Goal: Information Seeking & Learning: Learn about a topic

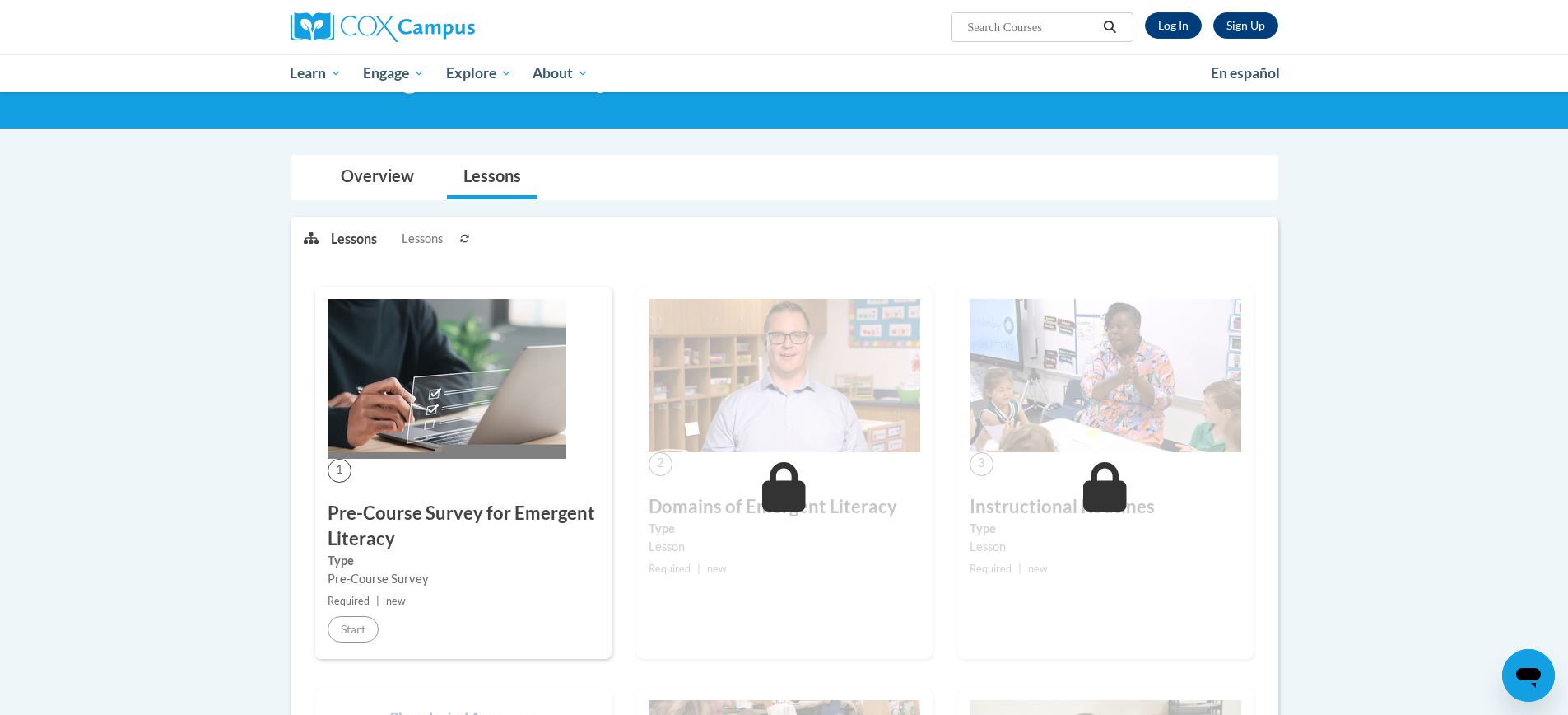
scroll to position [88, 0]
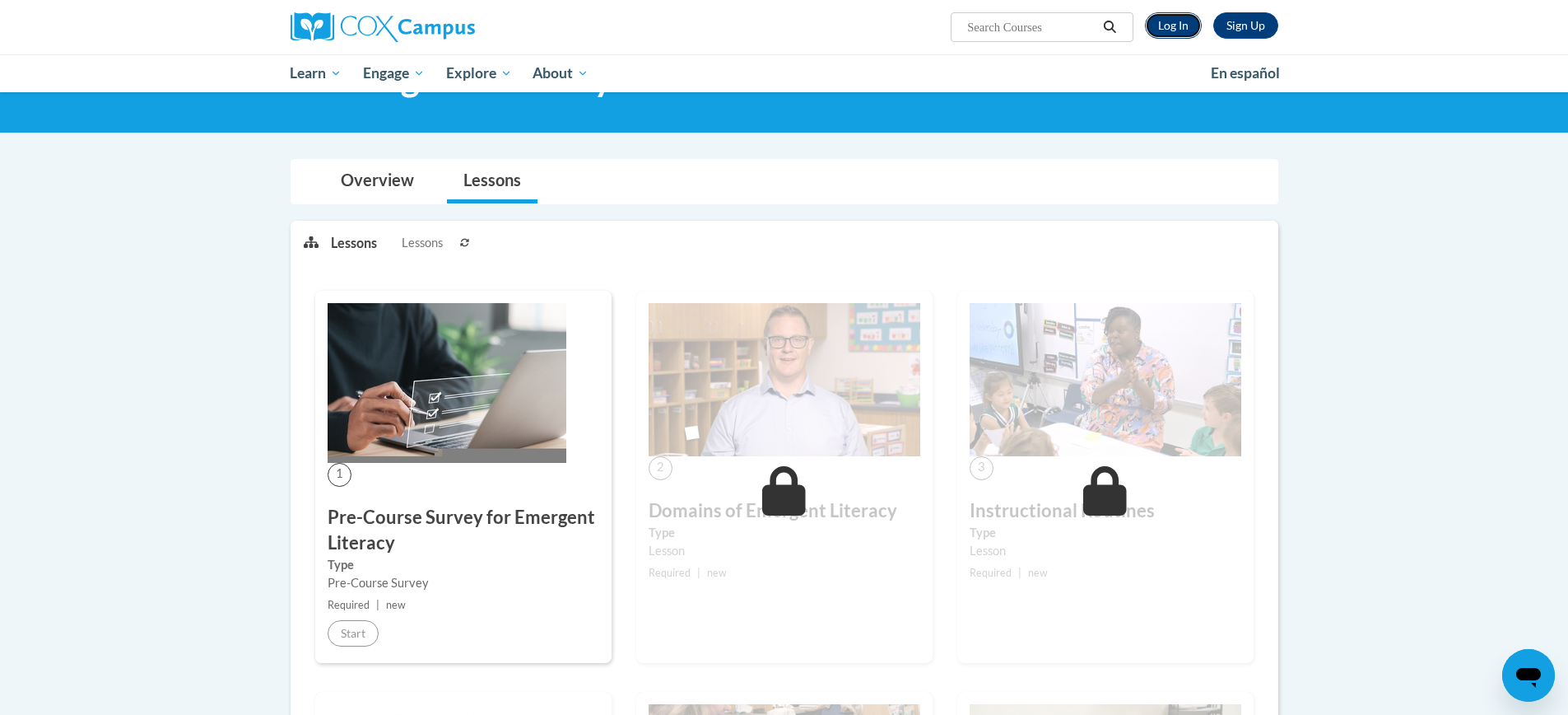
click at [1175, 27] on link "Log In" at bounding box center [1173, 26] width 57 height 26
click at [1174, 31] on link "Log In" at bounding box center [1173, 26] width 57 height 26
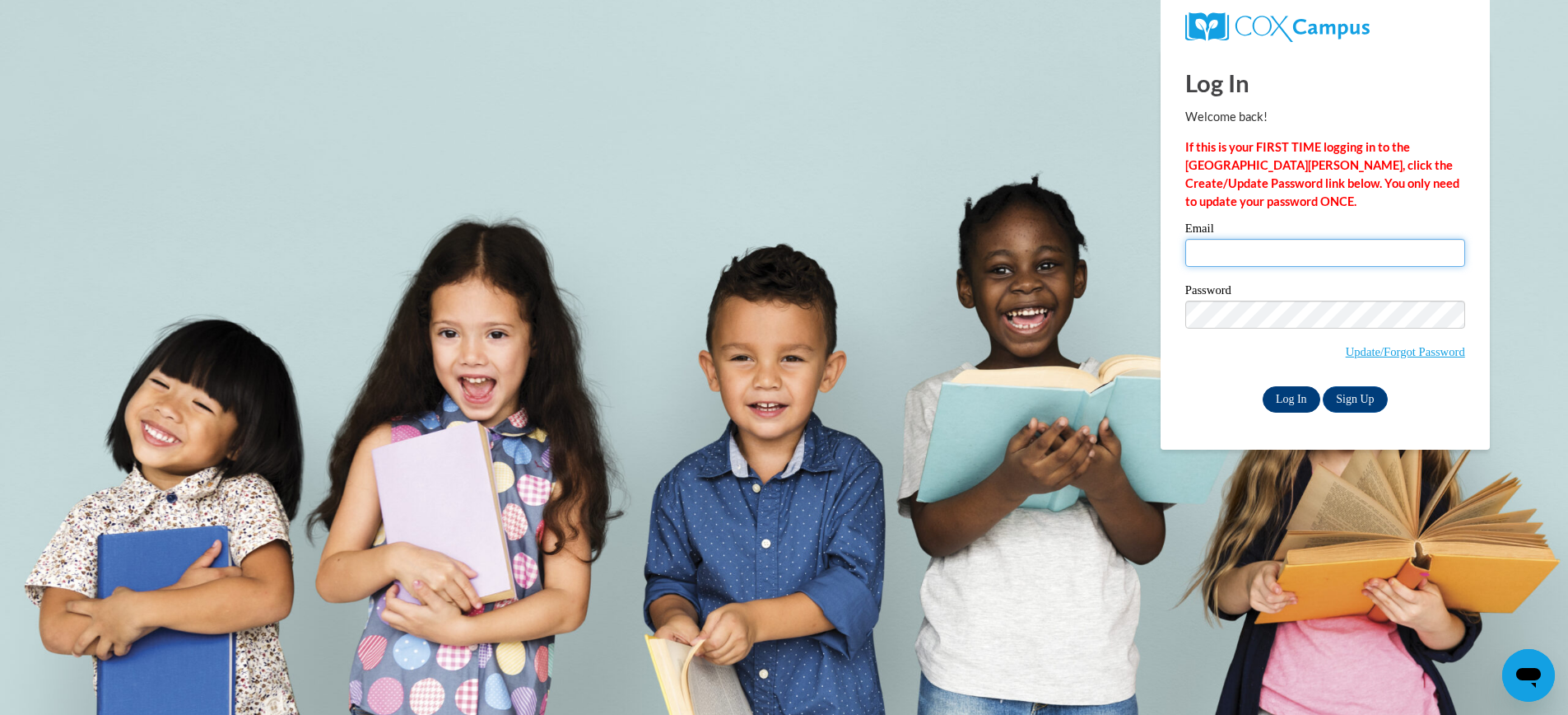
type input "[EMAIL_ADDRESS][DOMAIN_NAME]"
click at [1287, 399] on input "Log In" at bounding box center [1292, 400] width 58 height 26
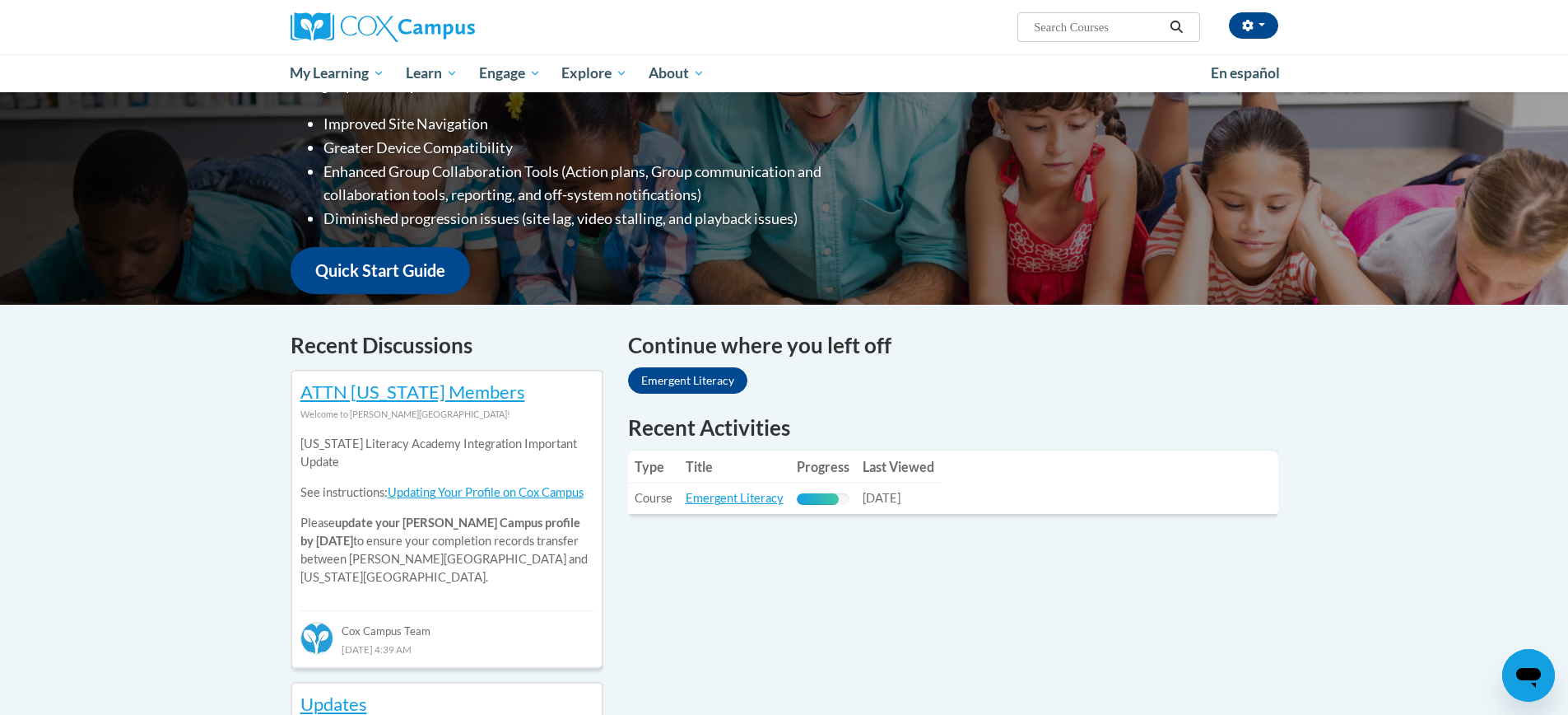
scroll to position [271, 0]
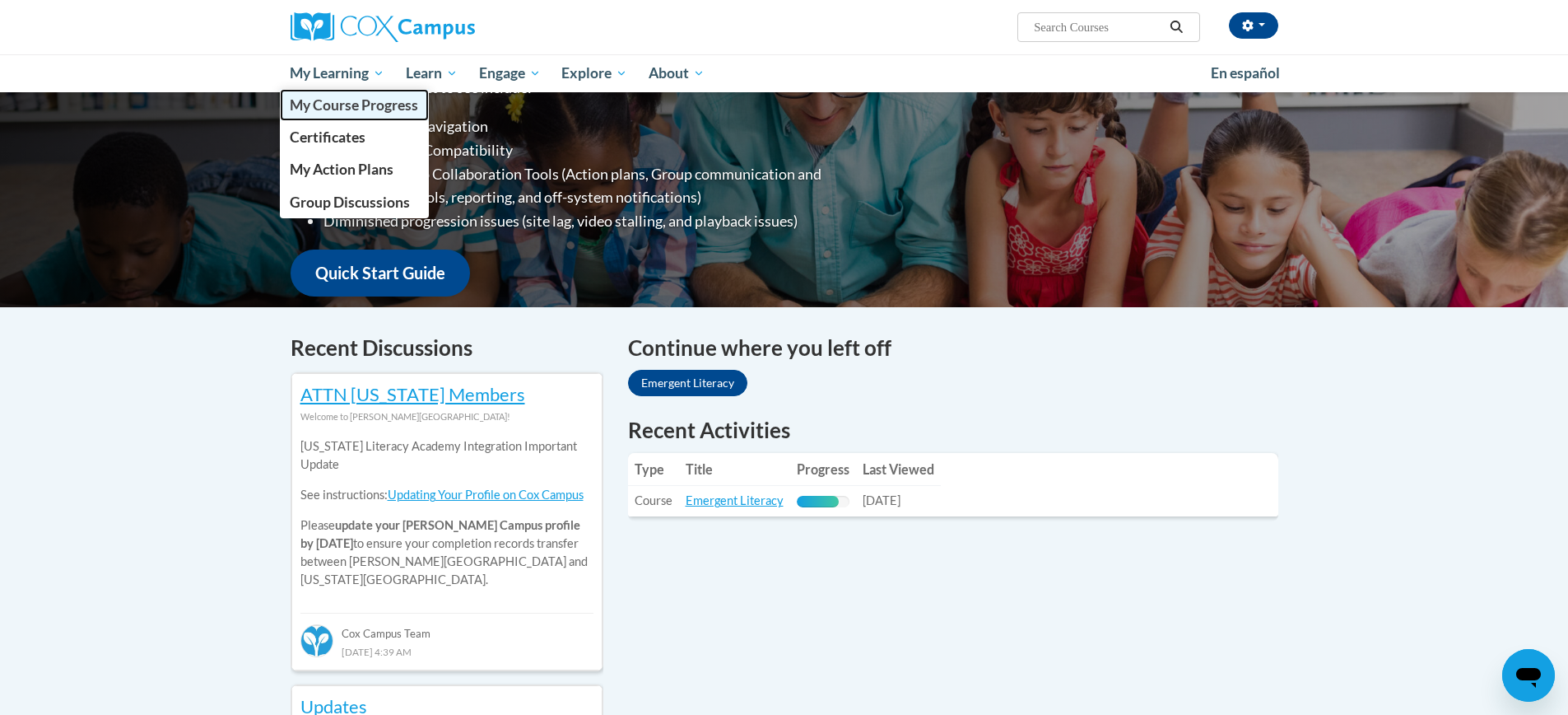
click at [328, 105] on span "My Course Progress" at bounding box center [354, 105] width 129 height 17
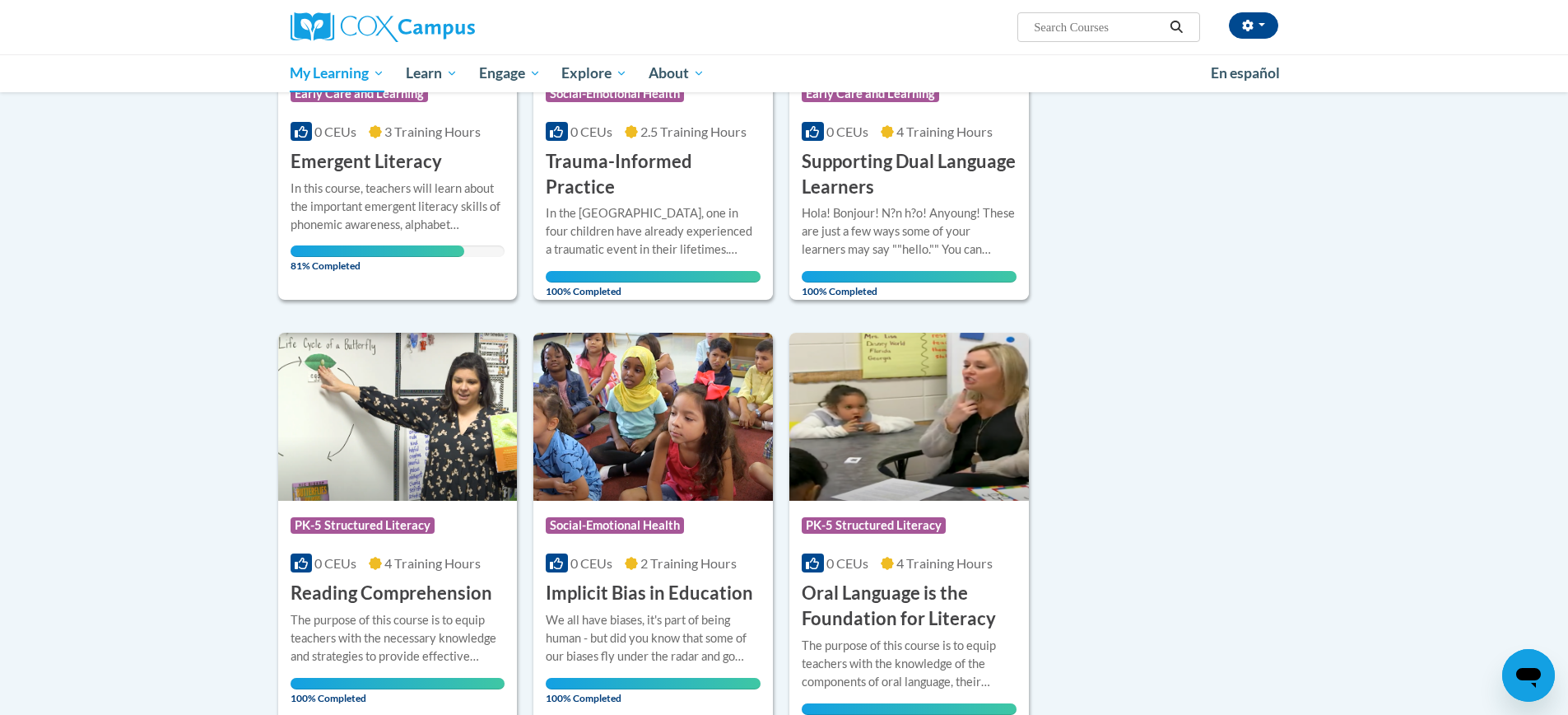
scroll to position [423, 0]
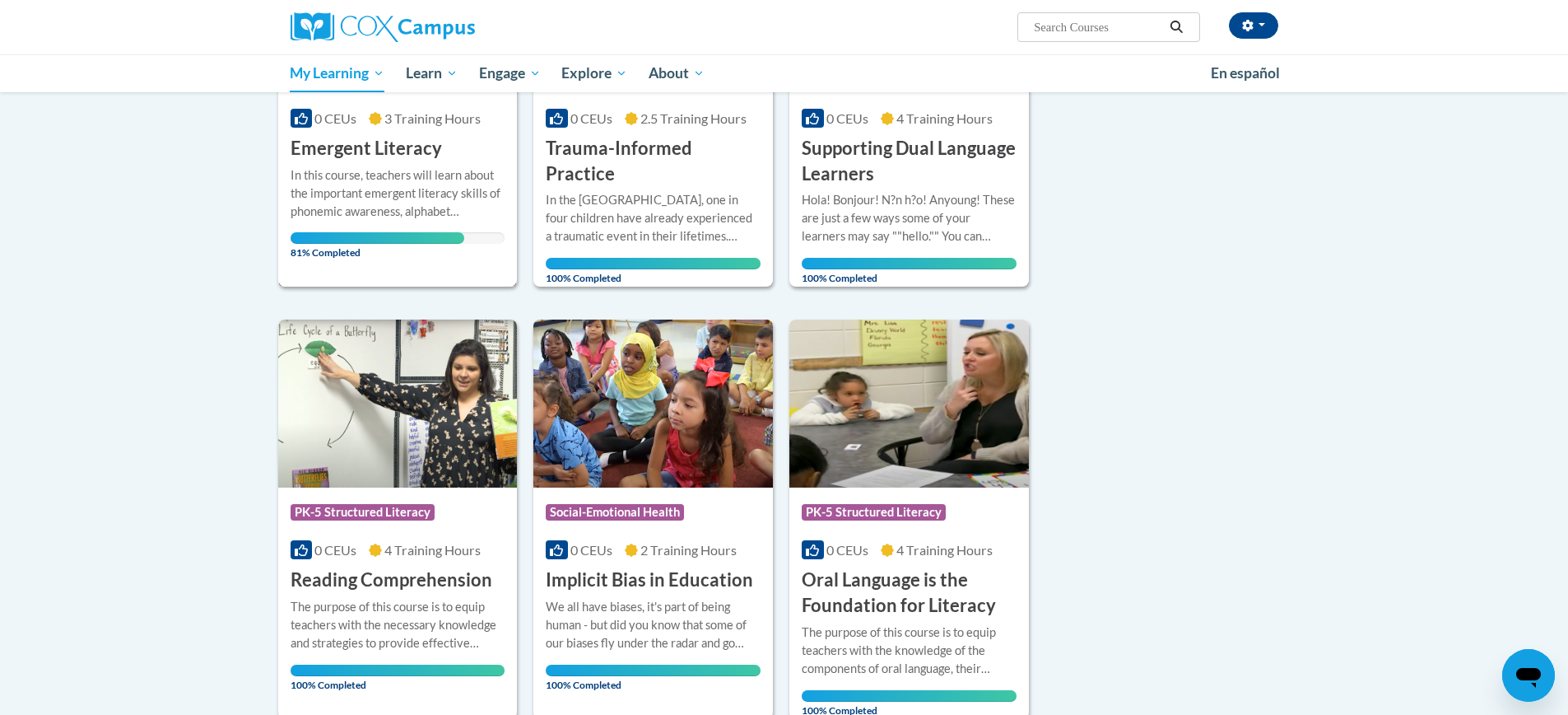
click at [343, 251] on span "81% Completed" at bounding box center [377, 245] width 173 height 26
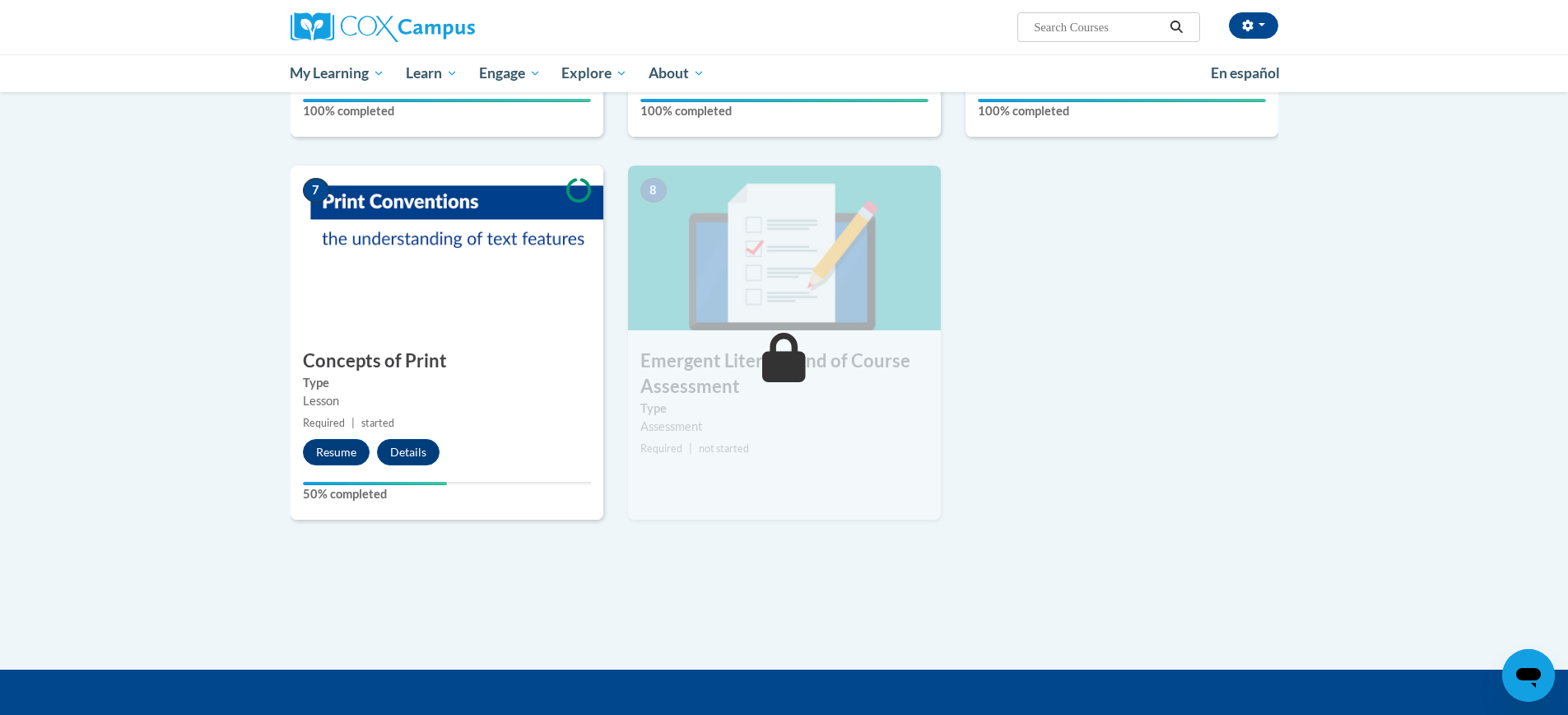
scroll to position [1064, 0]
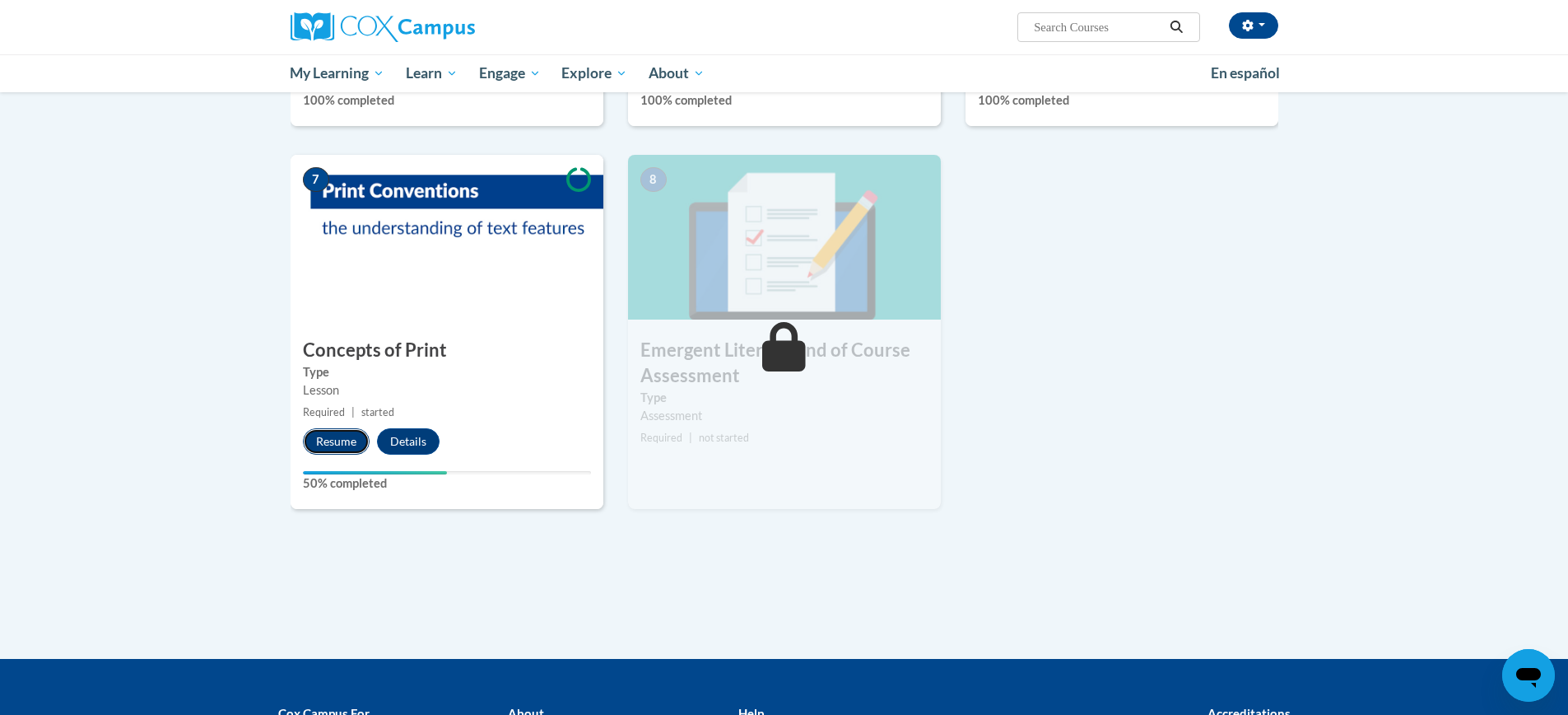
click at [347, 443] on button "Resume" at bounding box center [336, 442] width 67 height 26
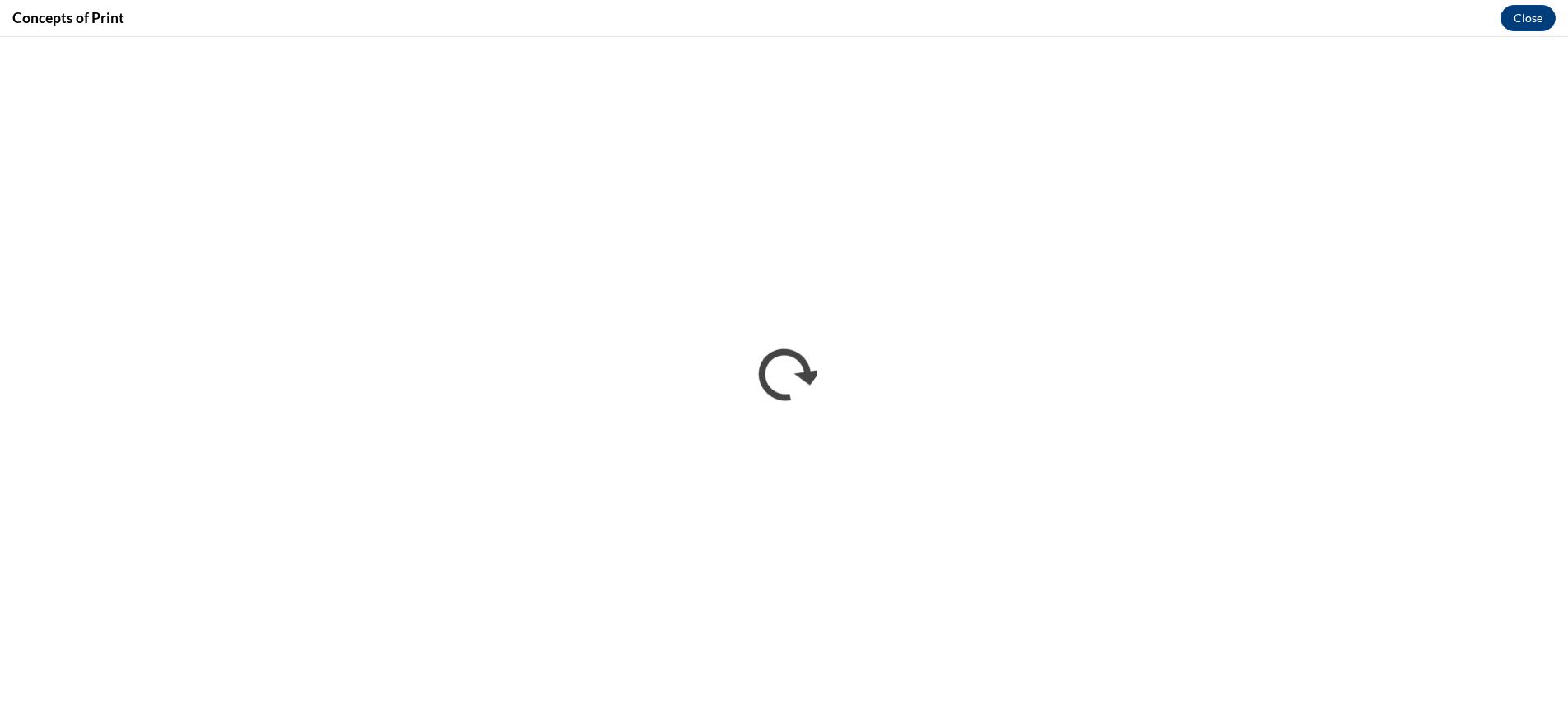
scroll to position [0, 0]
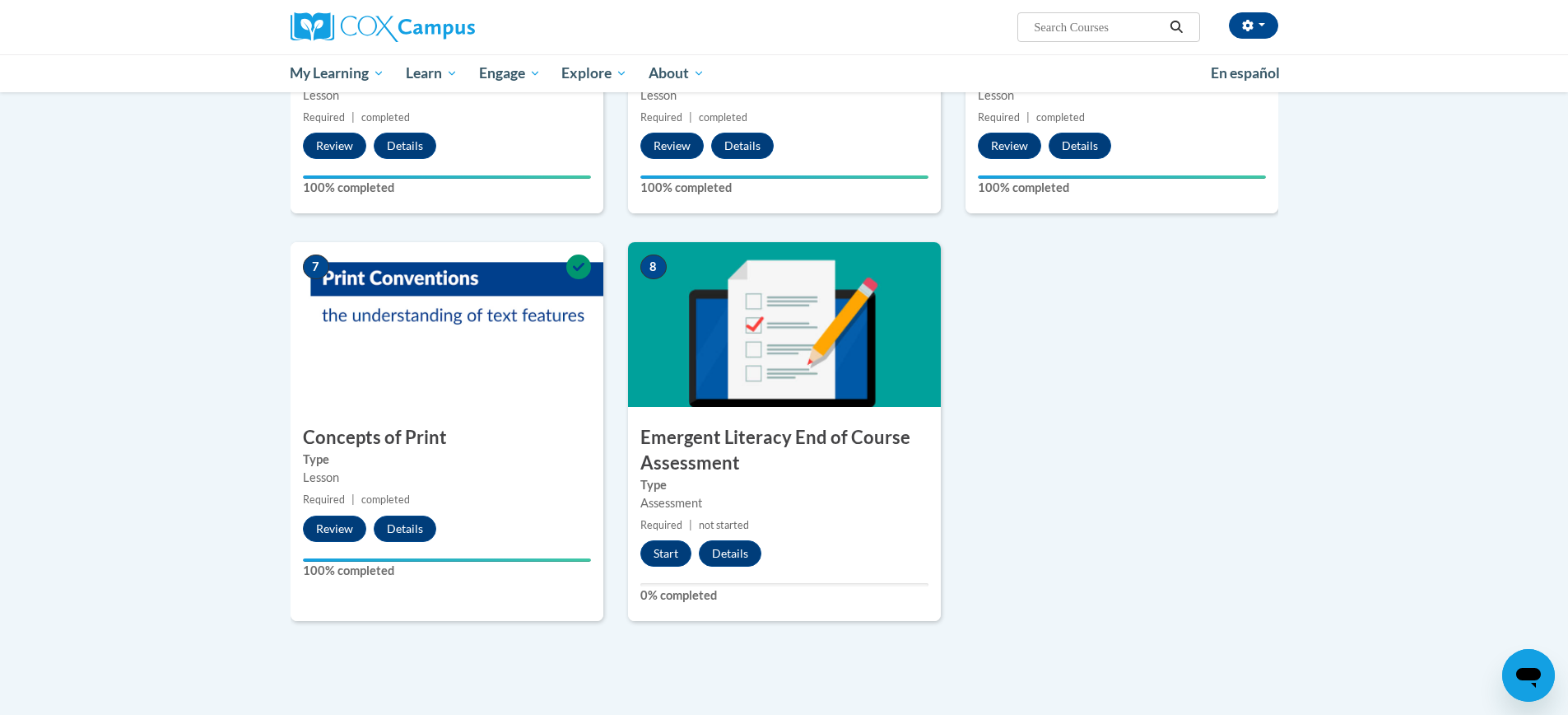
scroll to position [978, 0]
click at [673, 555] on button "Start" at bounding box center [666, 552] width 51 height 26
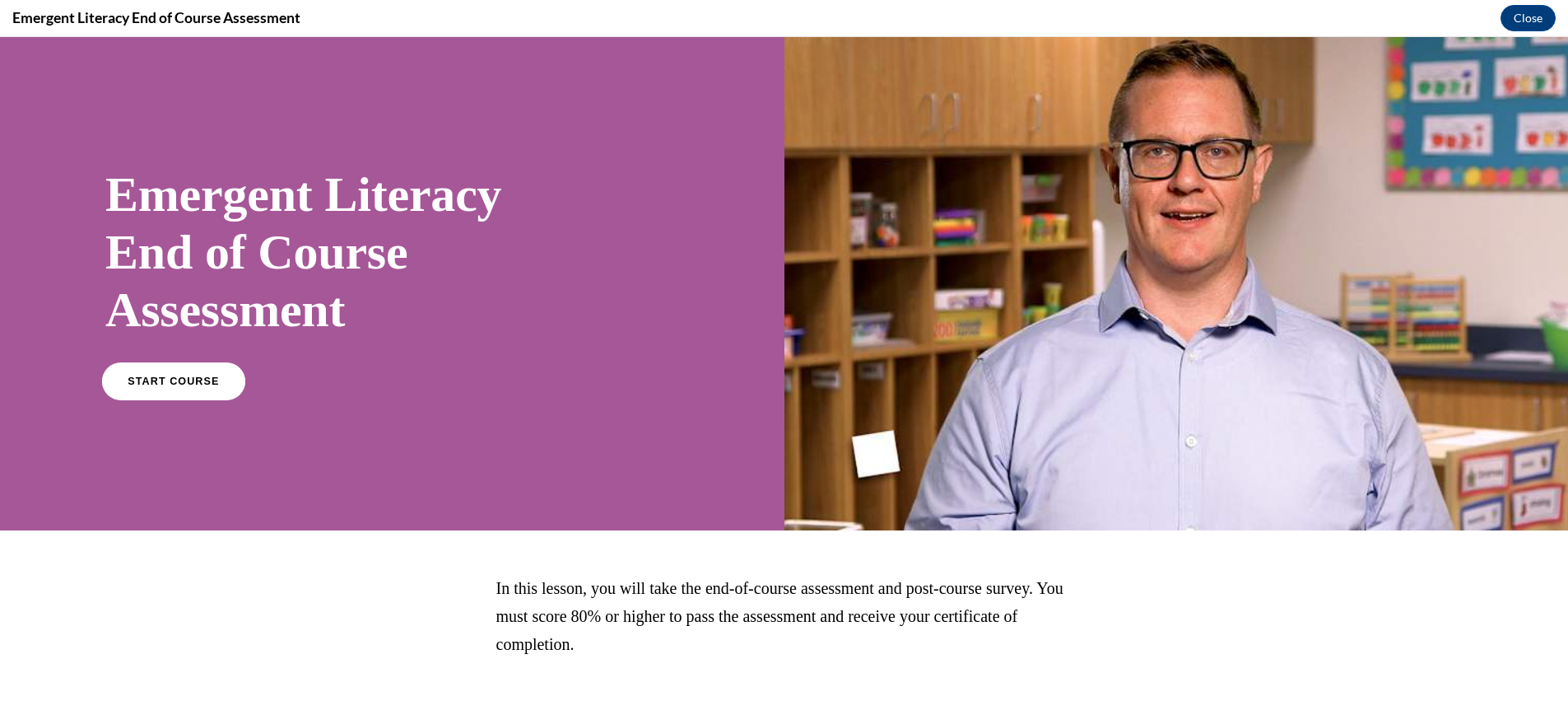
scroll to position [0, 0]
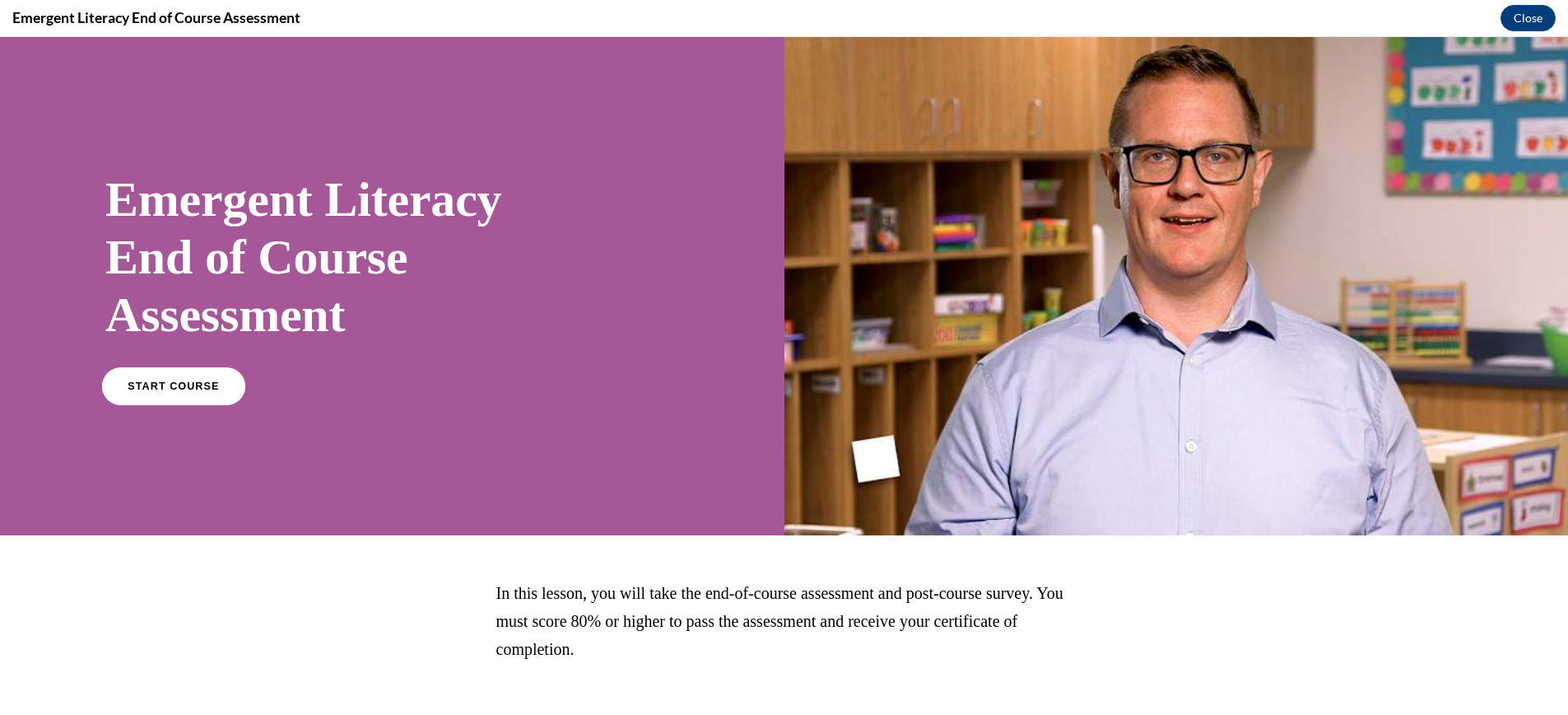
click at [173, 388] on span "START COURSE" at bounding box center [173, 386] width 92 height 12
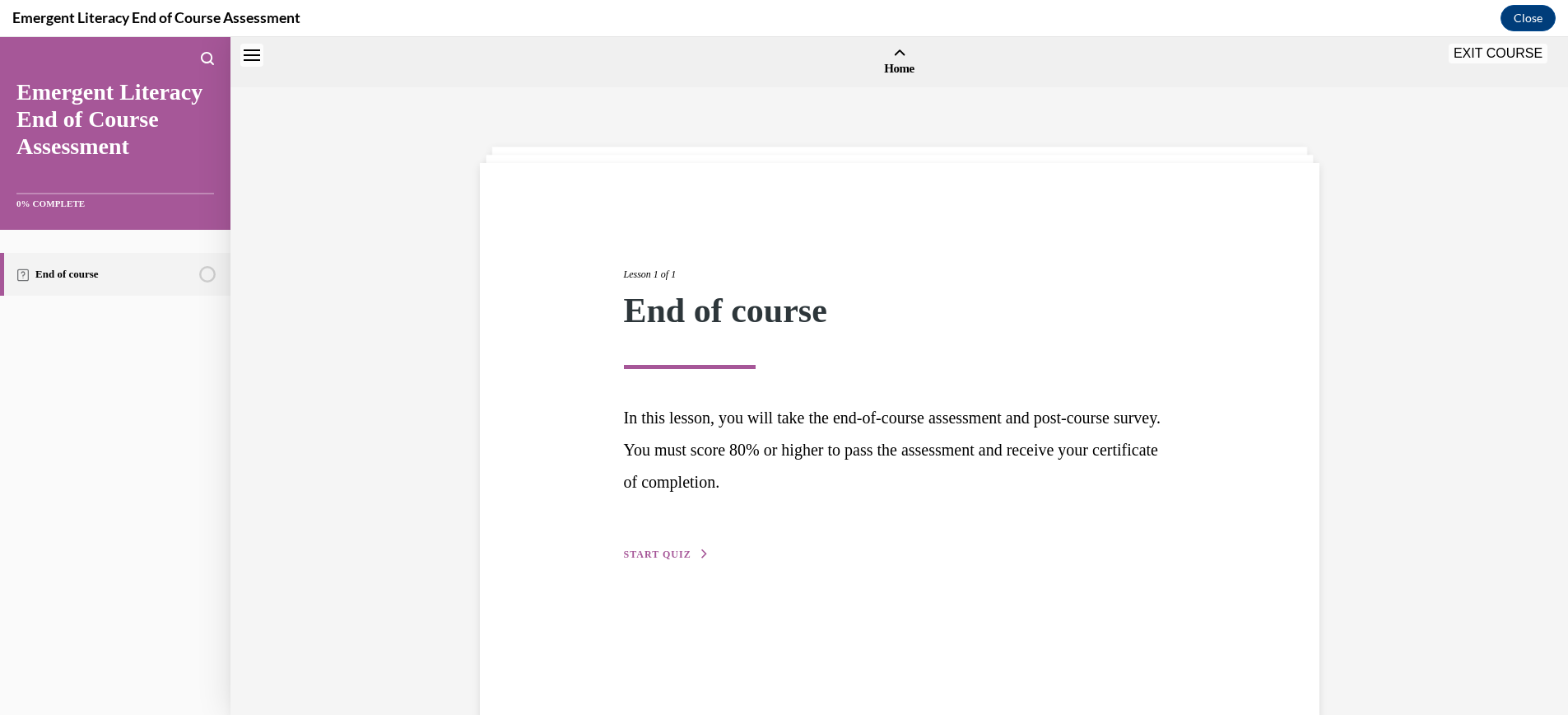
scroll to position [51, 0]
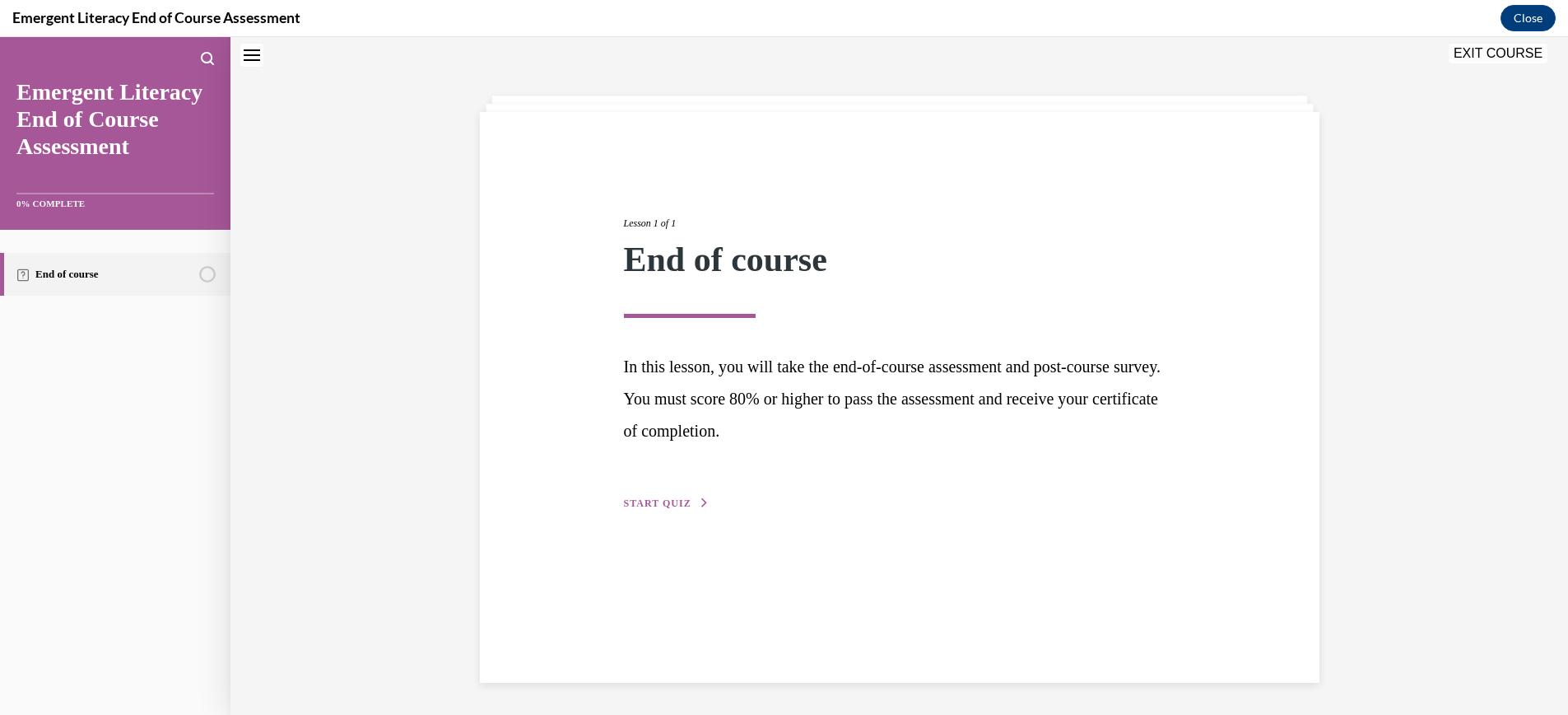
click at [677, 502] on span "START QUIZ" at bounding box center [658, 503] width 68 height 12
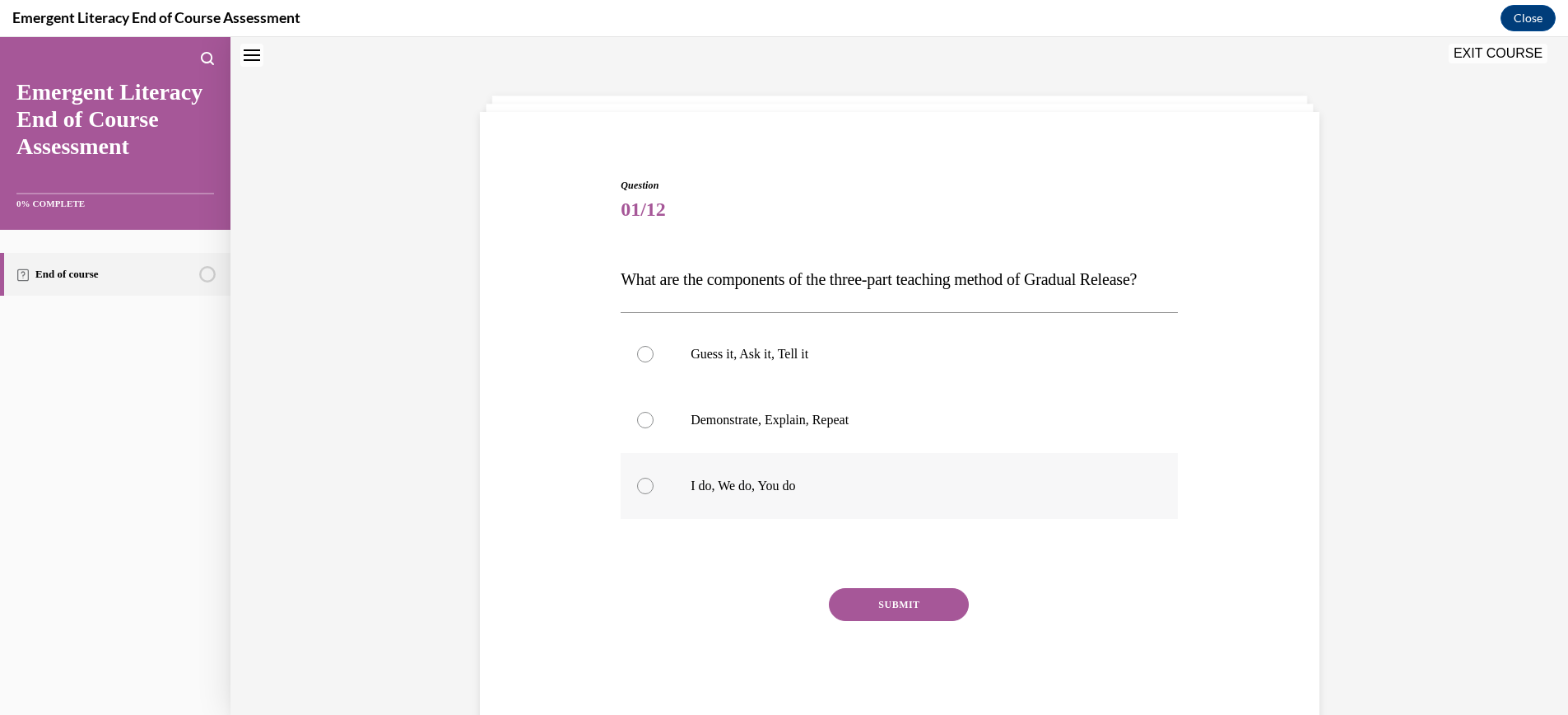
click at [646, 494] on div at bounding box center [645, 485] width 17 height 17
click at [646, 494] on input "I do, We do, You do" at bounding box center [645, 485] width 17 height 17
radio input "true"
click at [917, 621] on button "SUBMIT" at bounding box center [899, 604] width 140 height 33
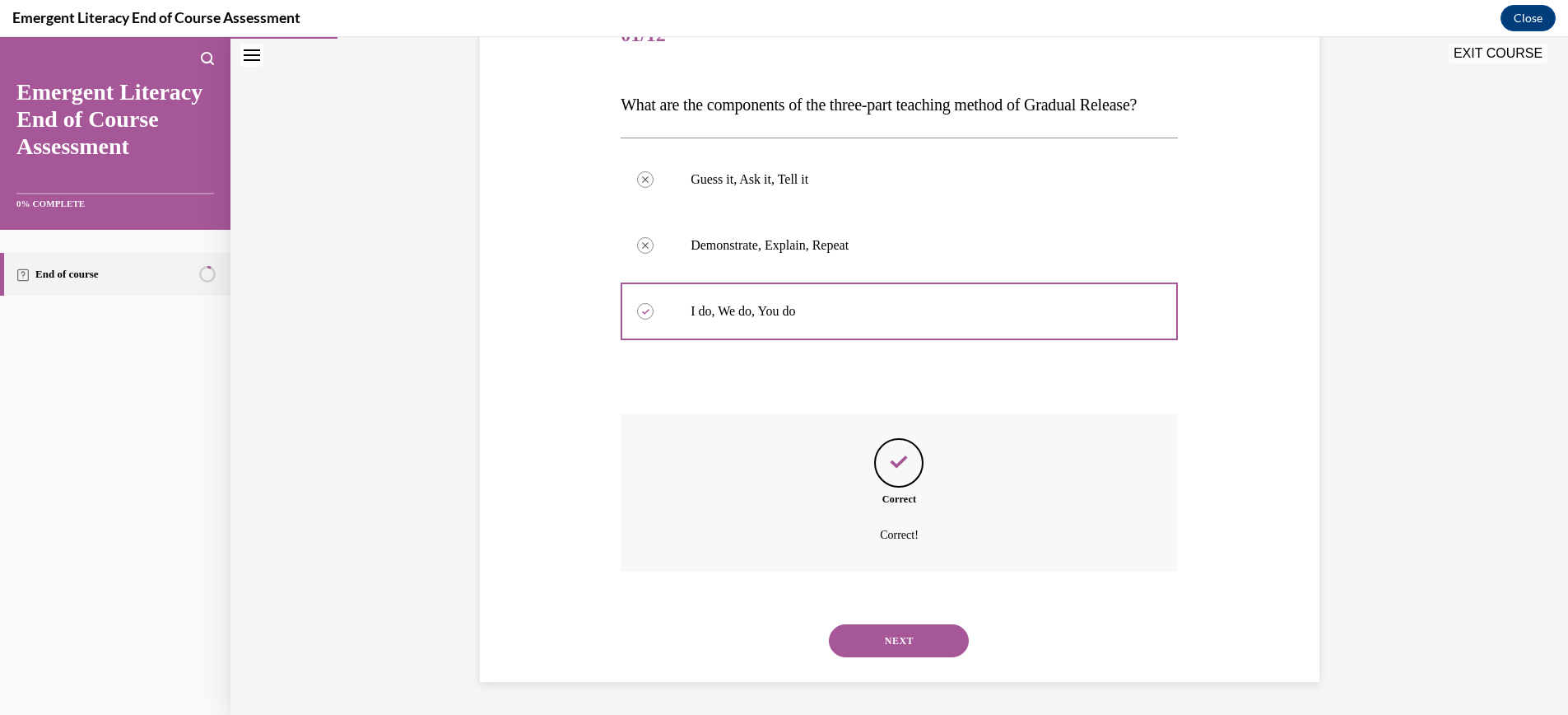
scroll to position [258, 0]
click at [896, 646] on button "NEXT" at bounding box center [899, 641] width 140 height 33
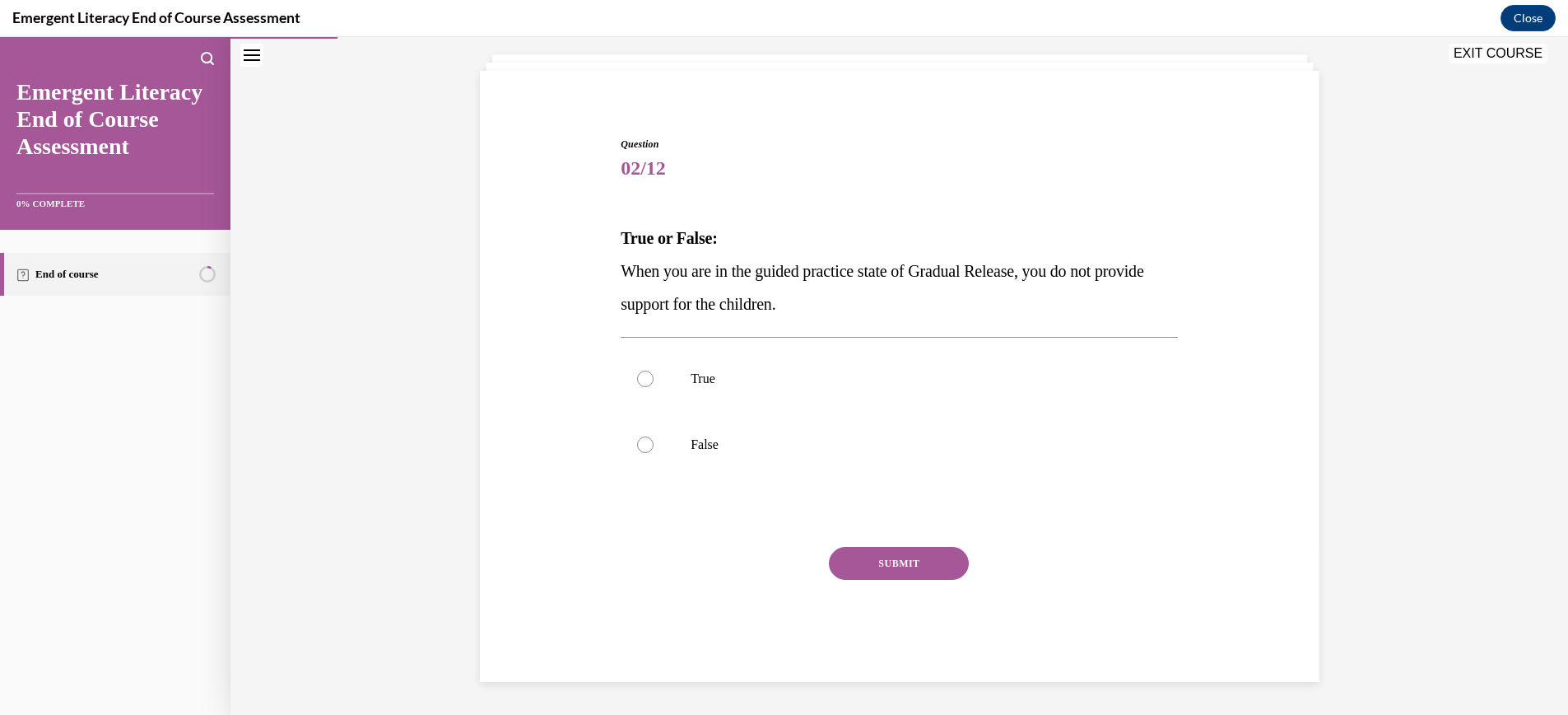
scroll to position [92, 0]
click at [645, 445] on div at bounding box center [645, 445] width 17 height 17
click at [645, 445] on input "False" at bounding box center [645, 445] width 17 height 17
radio input "true"
click at [904, 561] on button "SUBMIT" at bounding box center [899, 563] width 140 height 33
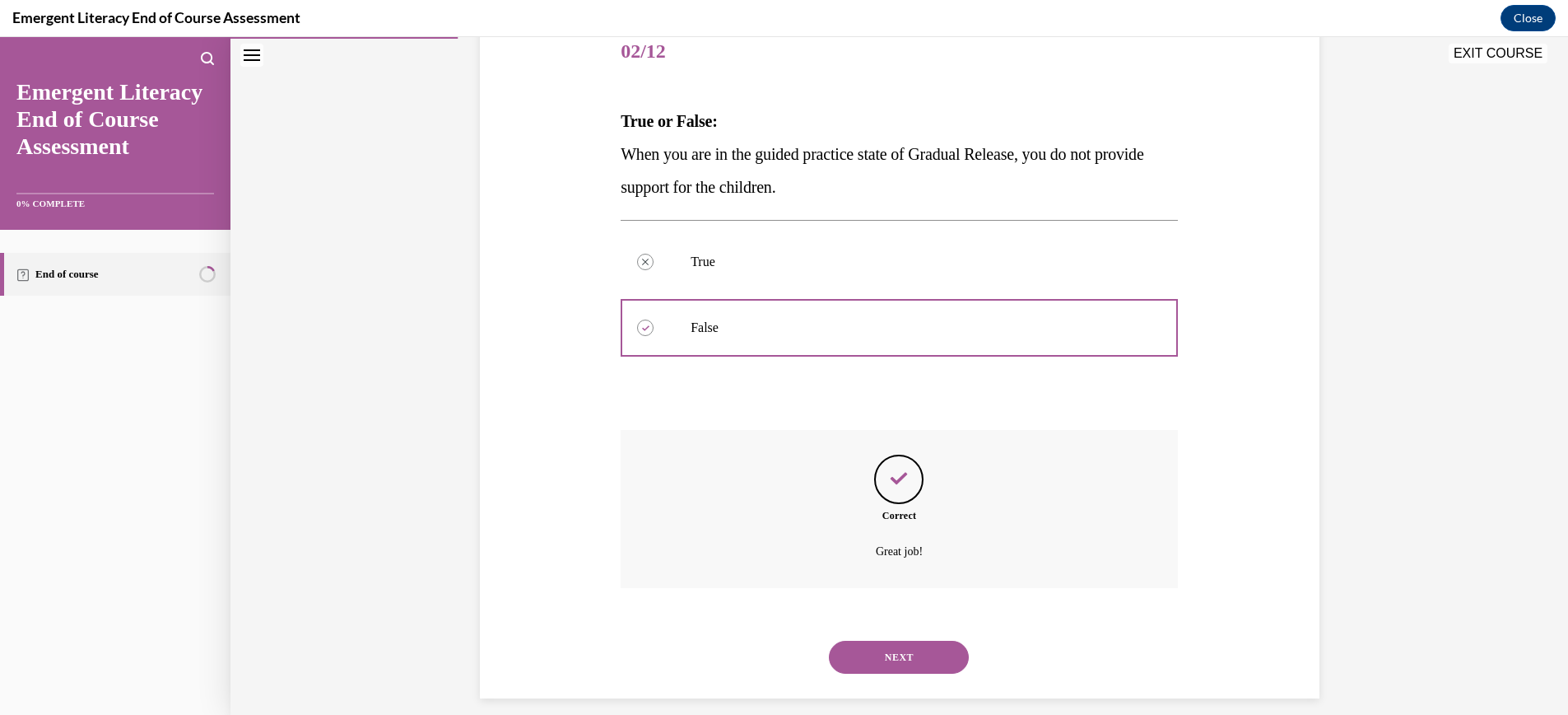
scroll to position [225, 0]
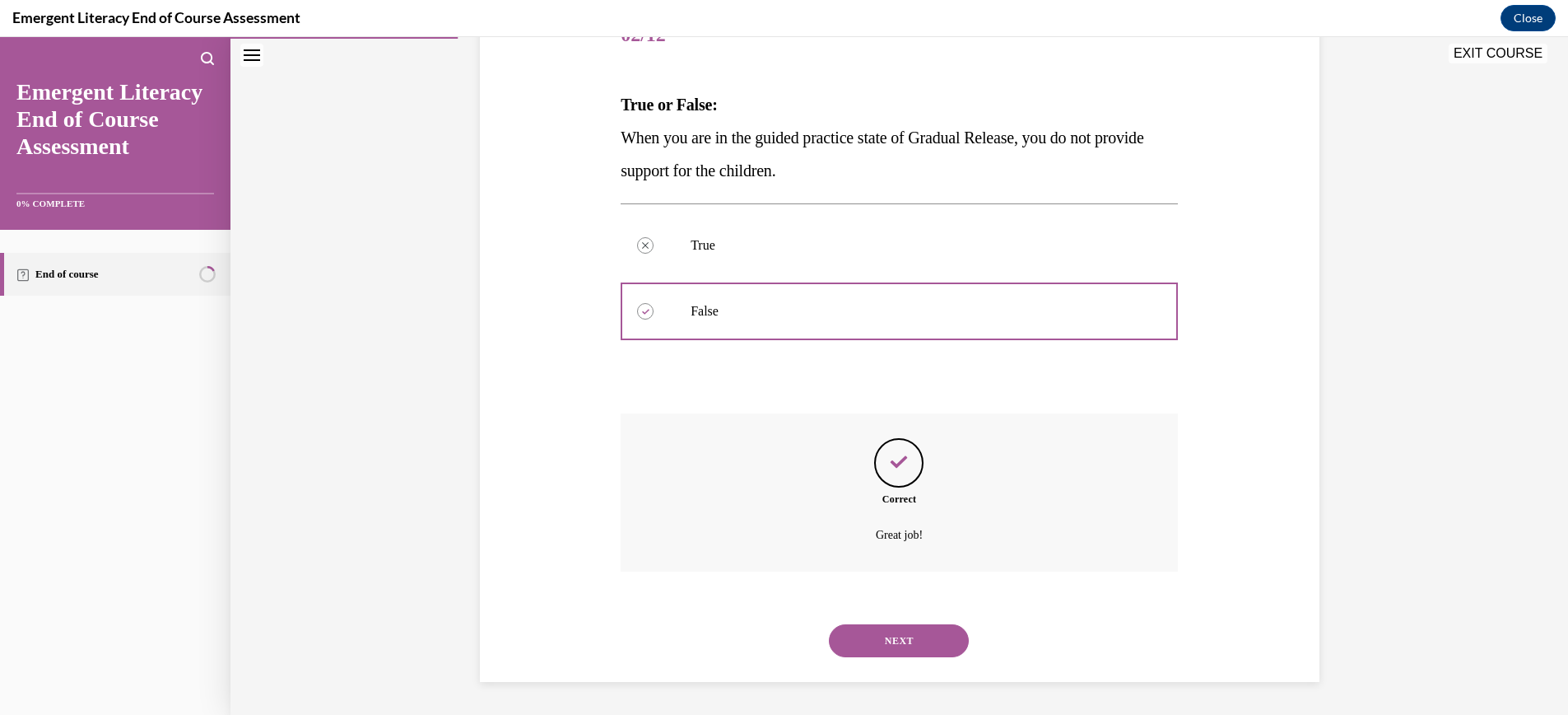
click at [903, 645] on button "NEXT" at bounding box center [899, 641] width 140 height 33
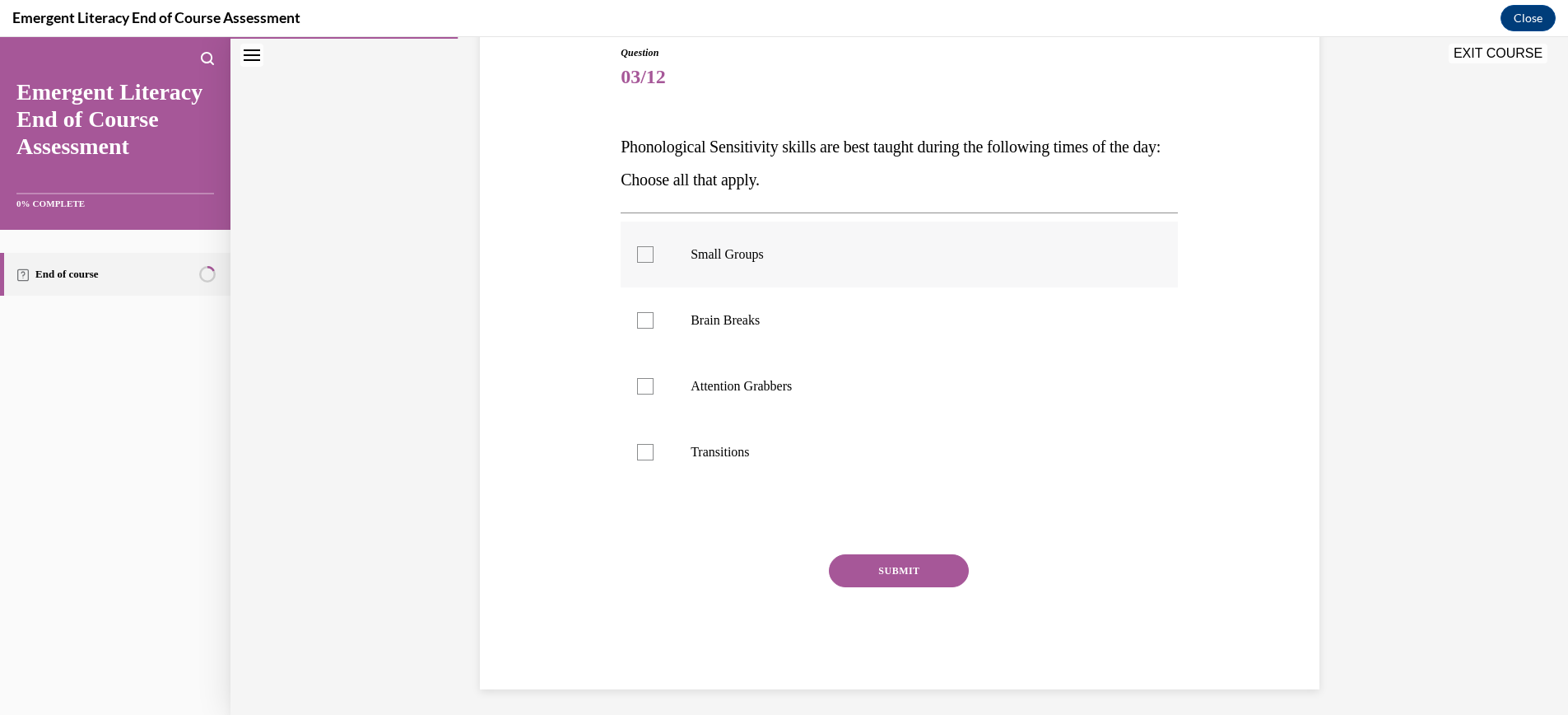
click at [650, 253] on div at bounding box center [645, 254] width 17 height 17
click at [650, 253] on input "Small Groups" at bounding box center [645, 254] width 17 height 17
checkbox input "true"
click at [904, 569] on button "SUBMIT" at bounding box center [899, 571] width 140 height 33
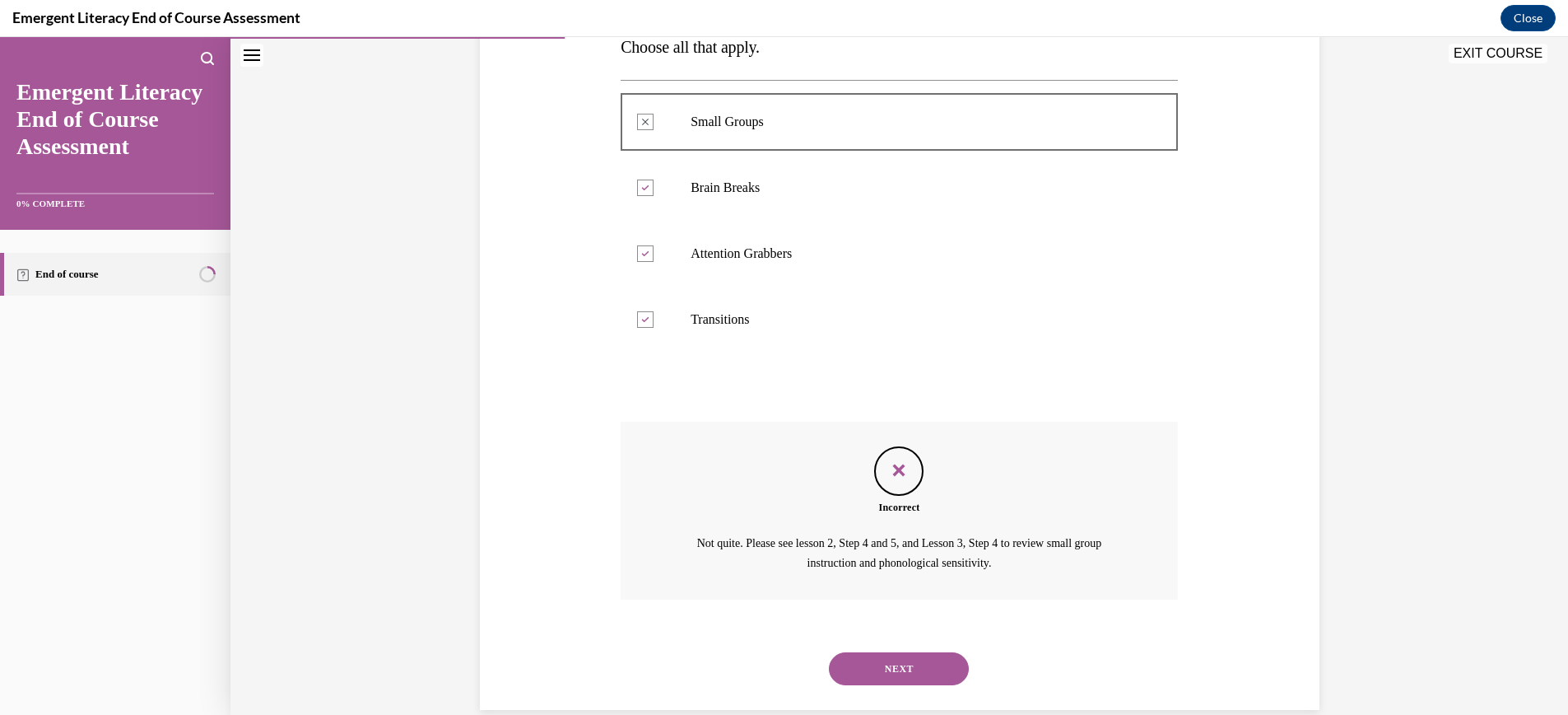
scroll to position [344, 0]
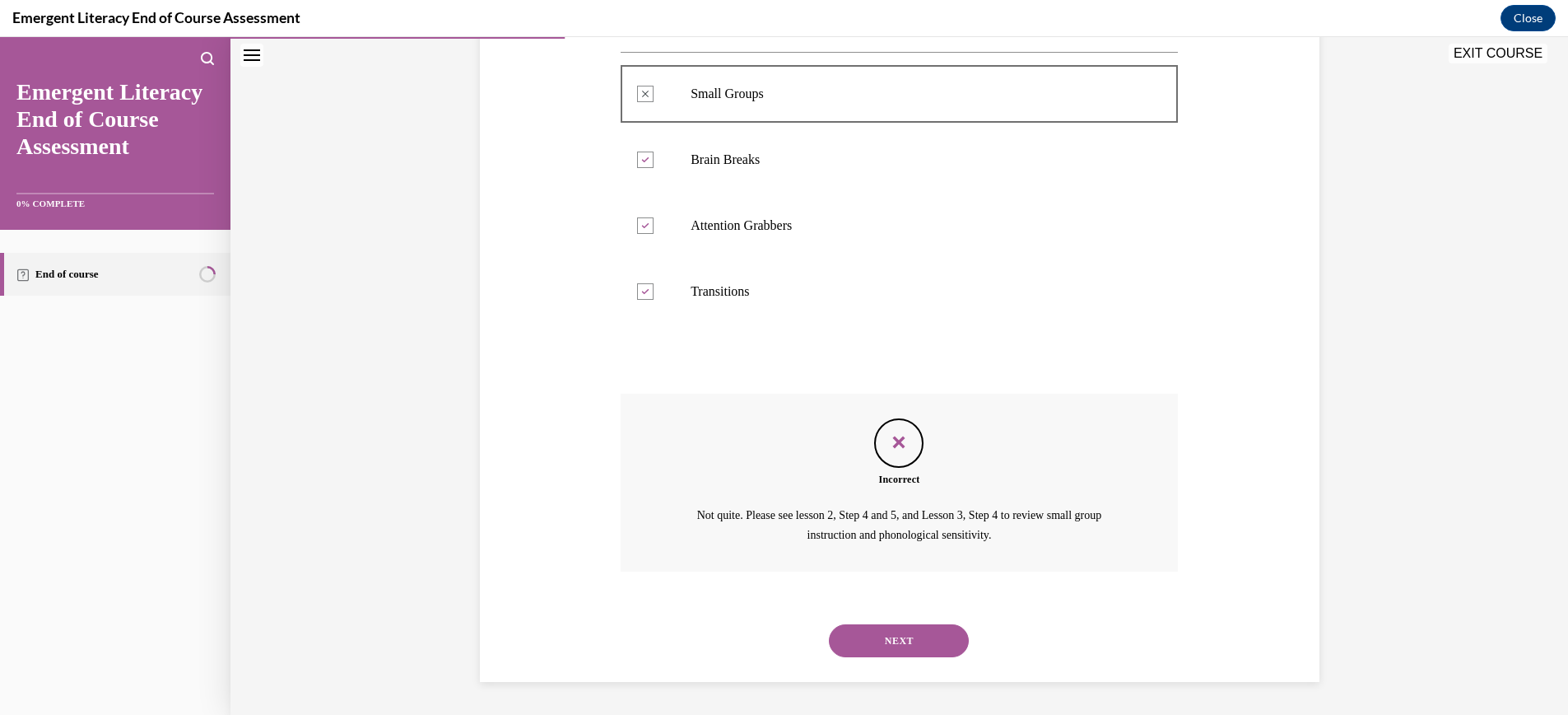
click at [905, 634] on button "NEXT" at bounding box center [899, 641] width 140 height 33
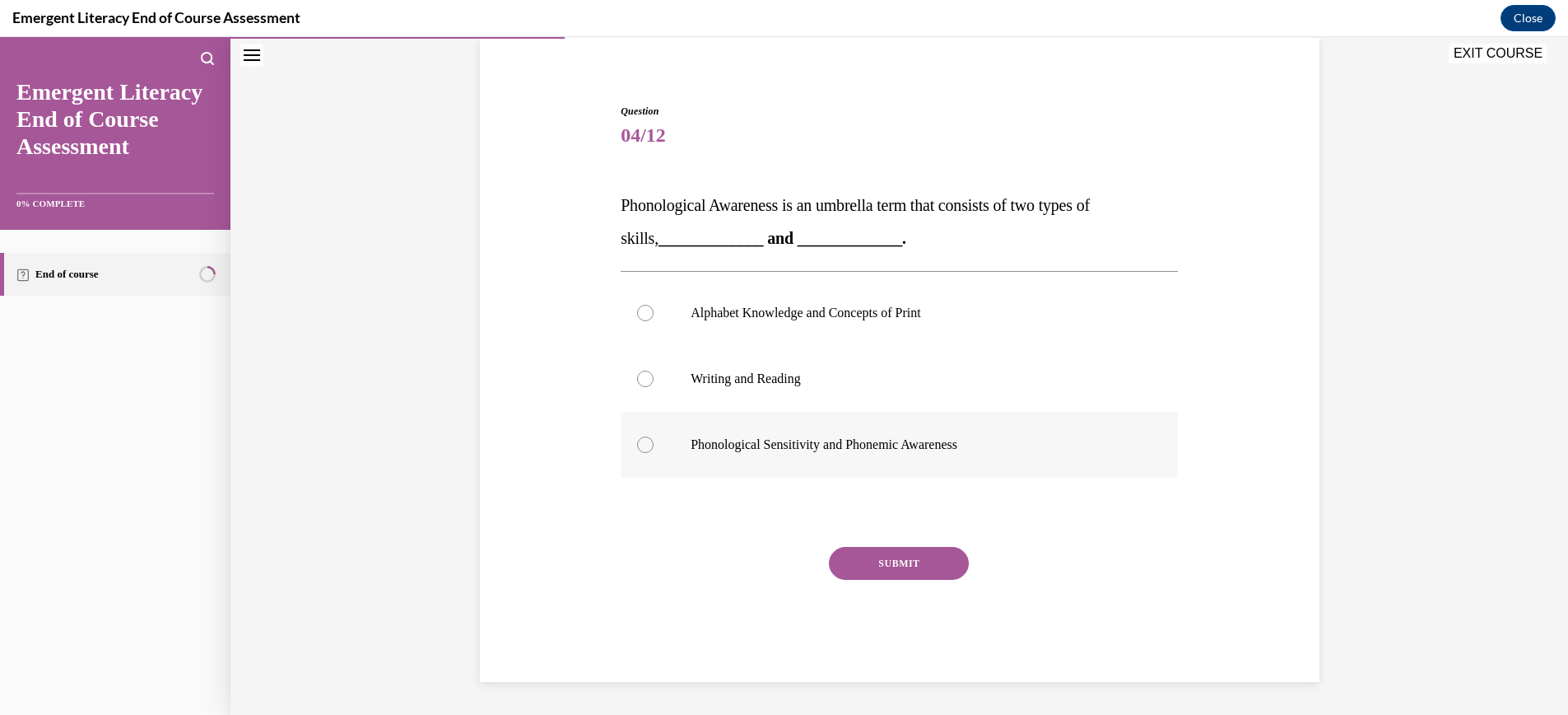
click at [647, 443] on div at bounding box center [645, 445] width 17 height 17
click at [647, 443] on input "Phonological Sensitivity and Phonemic Awareness" at bounding box center [645, 445] width 17 height 17
radio input "true"
click at [940, 560] on button "SUBMIT" at bounding box center [899, 563] width 140 height 33
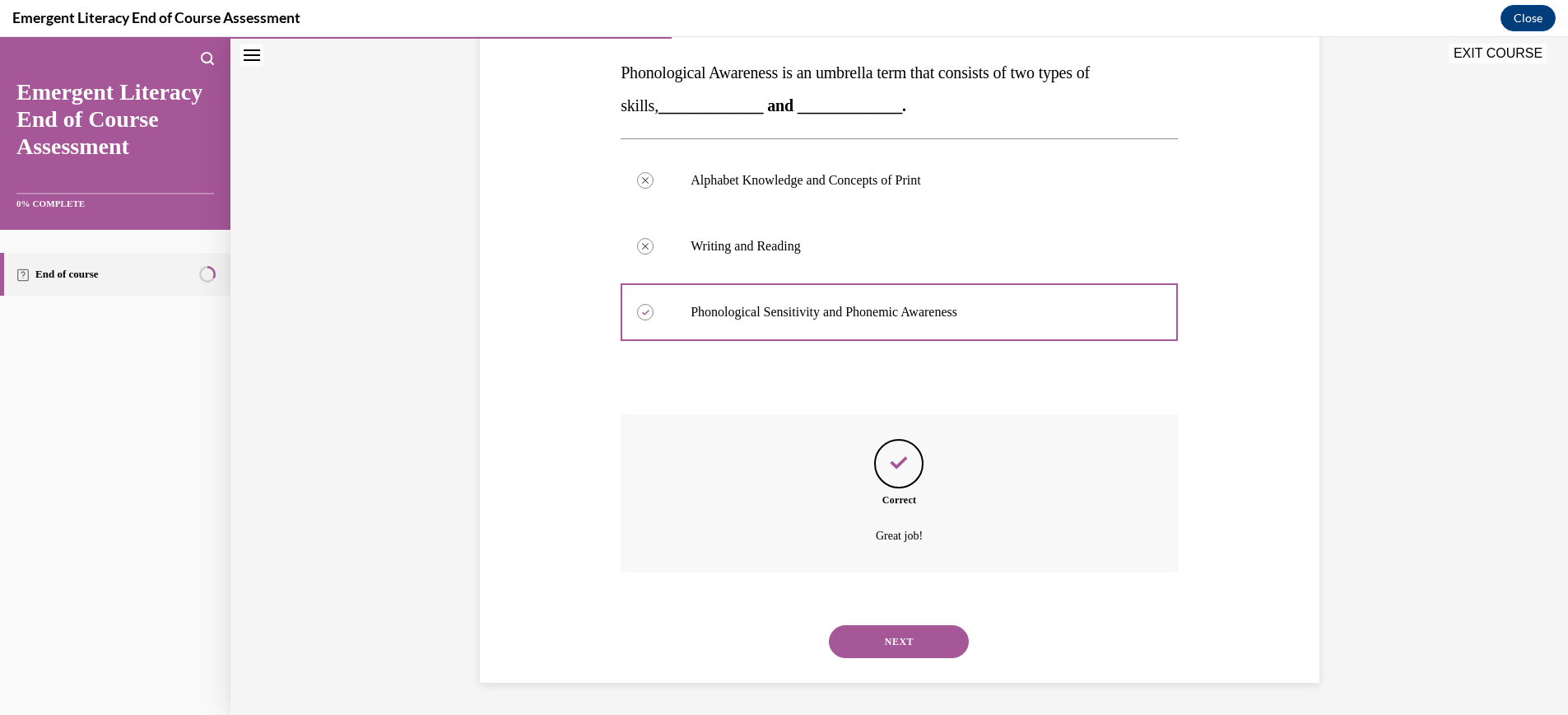
scroll to position [258, 0]
click at [902, 642] on button "NEXT" at bounding box center [899, 641] width 140 height 33
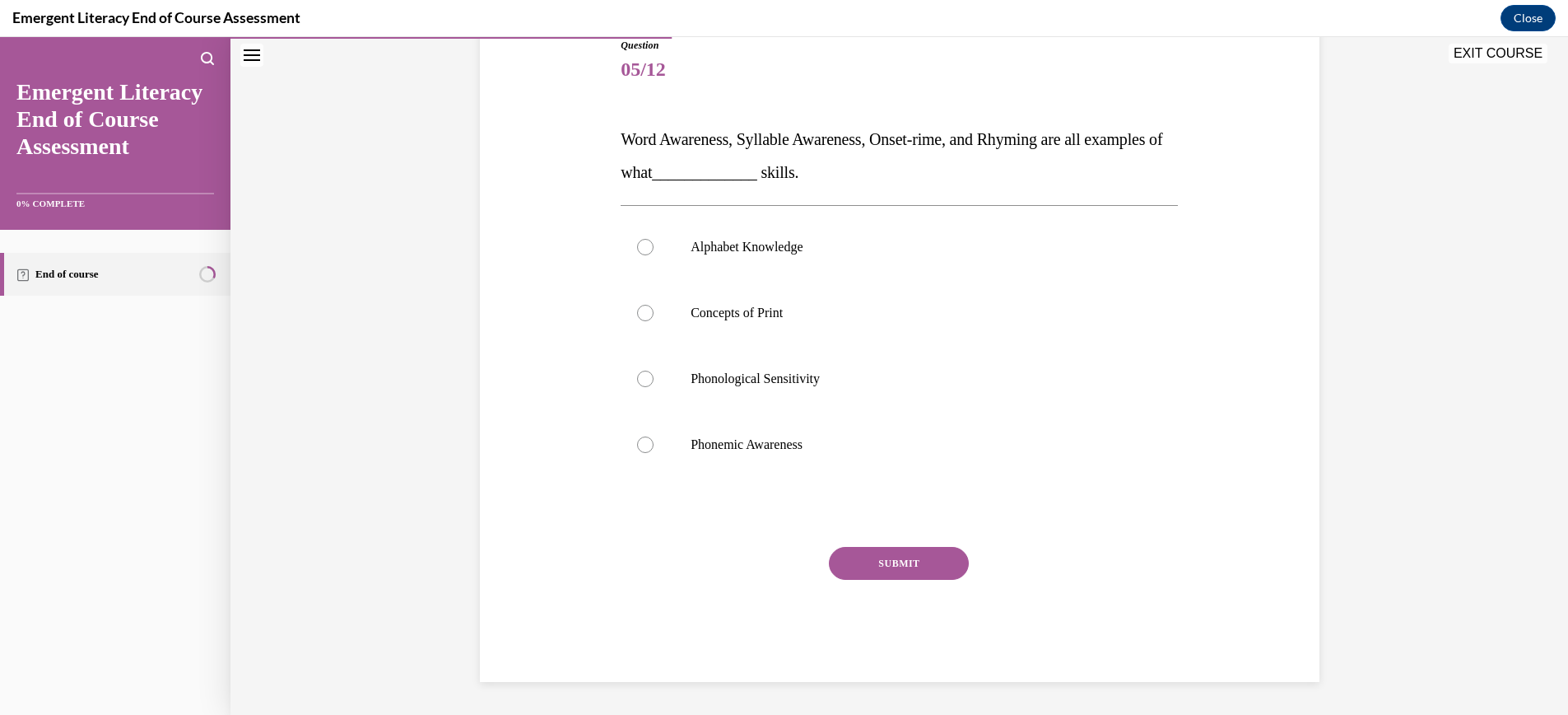
scroll to position [183, 0]
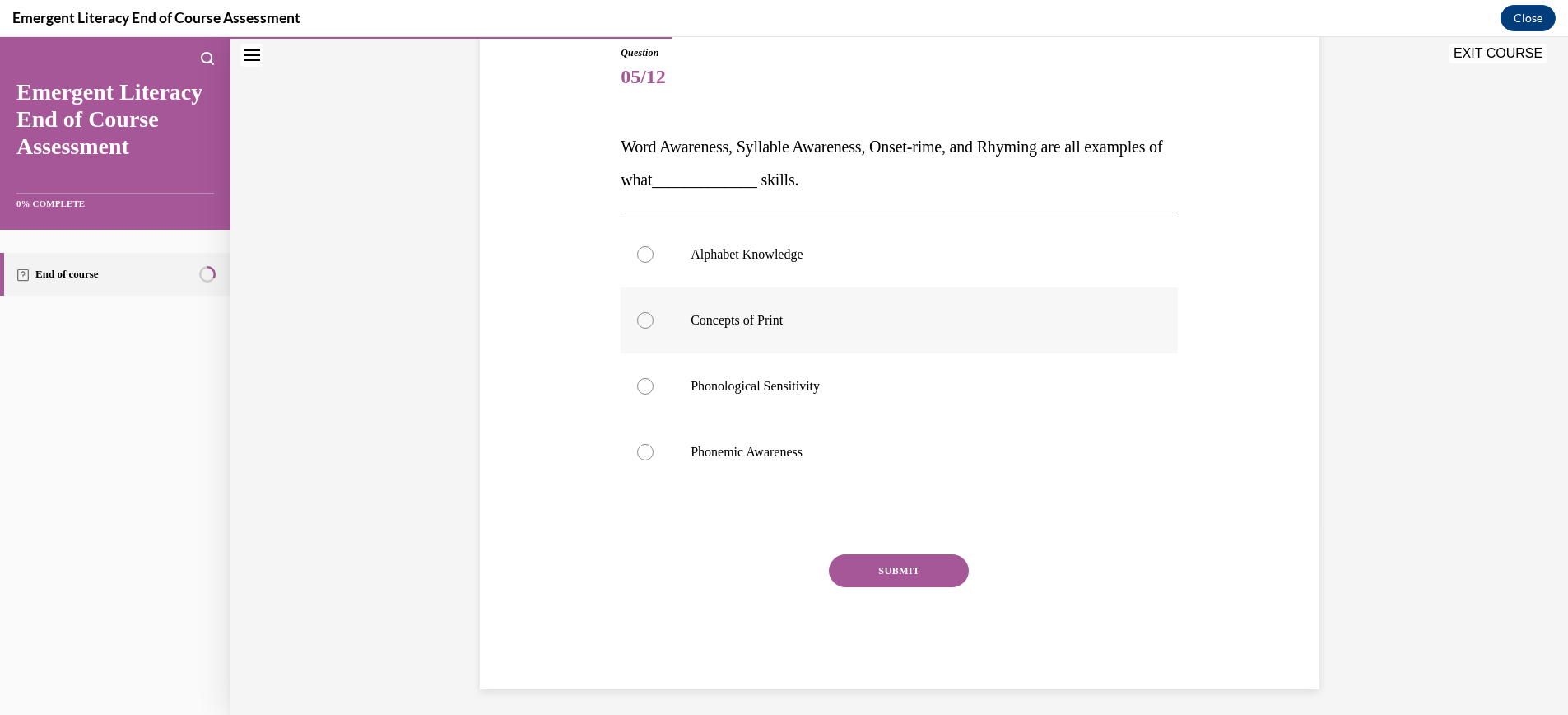
click at [646, 318] on div at bounding box center [645, 320] width 17 height 17
click at [646, 318] on input "Concepts of Print" at bounding box center [645, 320] width 17 height 17
radio input "true"
click at [909, 566] on button "SUBMIT" at bounding box center [899, 571] width 140 height 33
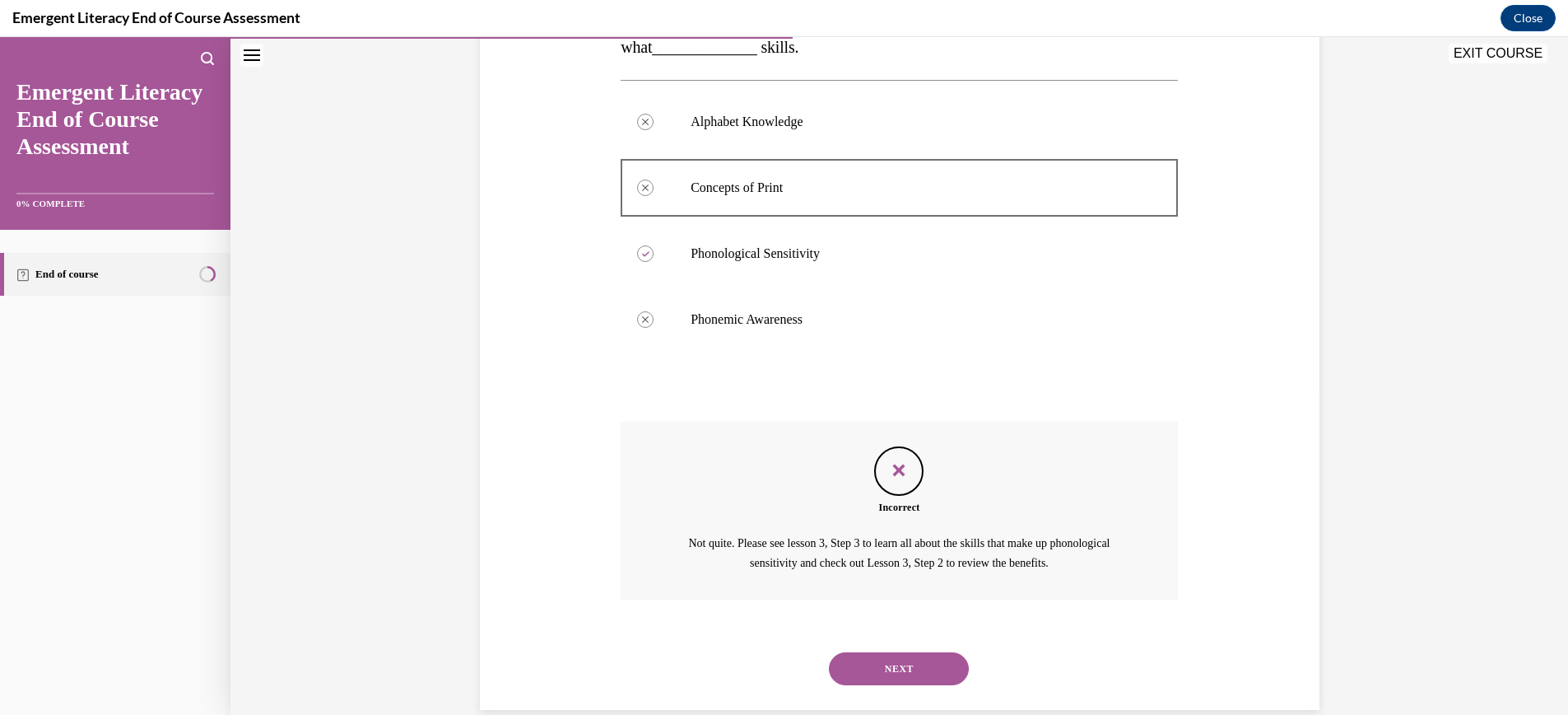
scroll to position [344, 0]
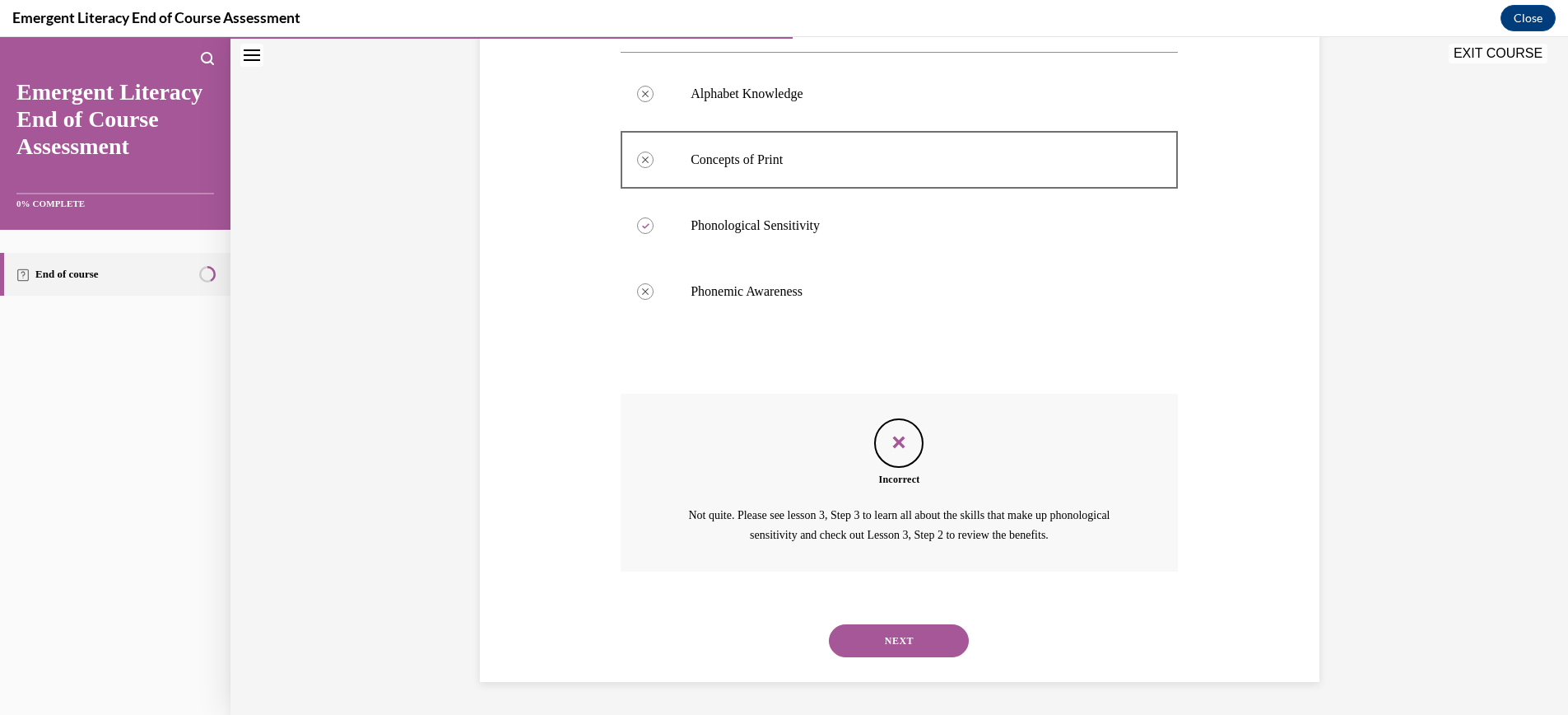
click at [904, 645] on button "NEXT" at bounding box center [899, 641] width 140 height 33
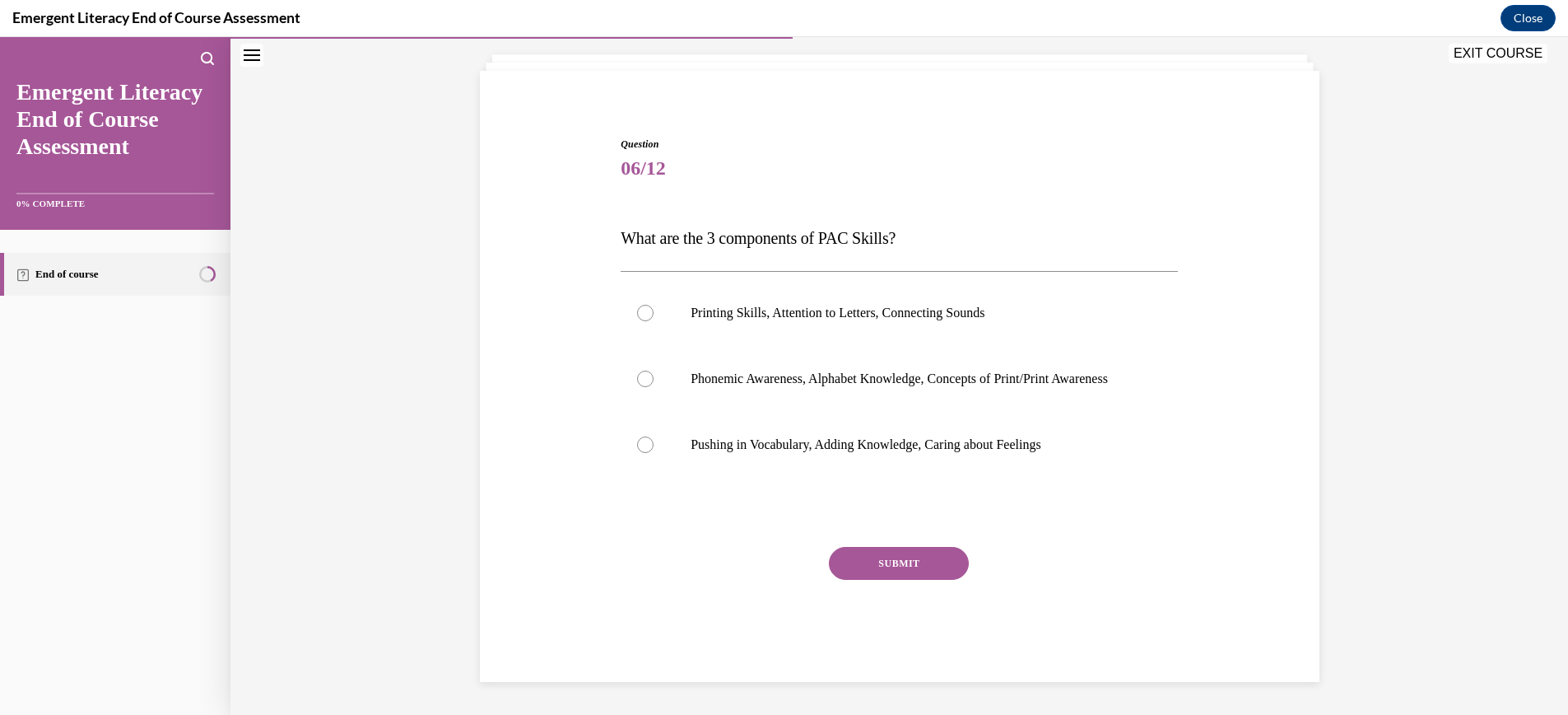
scroll to position [109, 0]
click at [648, 371] on div at bounding box center [645, 379] width 17 height 17
click at [648, 371] on input "Phonemic Awareness, Alphabet Knowledge, Concepts of Print/Print Awareness" at bounding box center [645, 379] width 17 height 17
radio input "true"
click at [908, 563] on button "SUBMIT" at bounding box center [899, 563] width 140 height 33
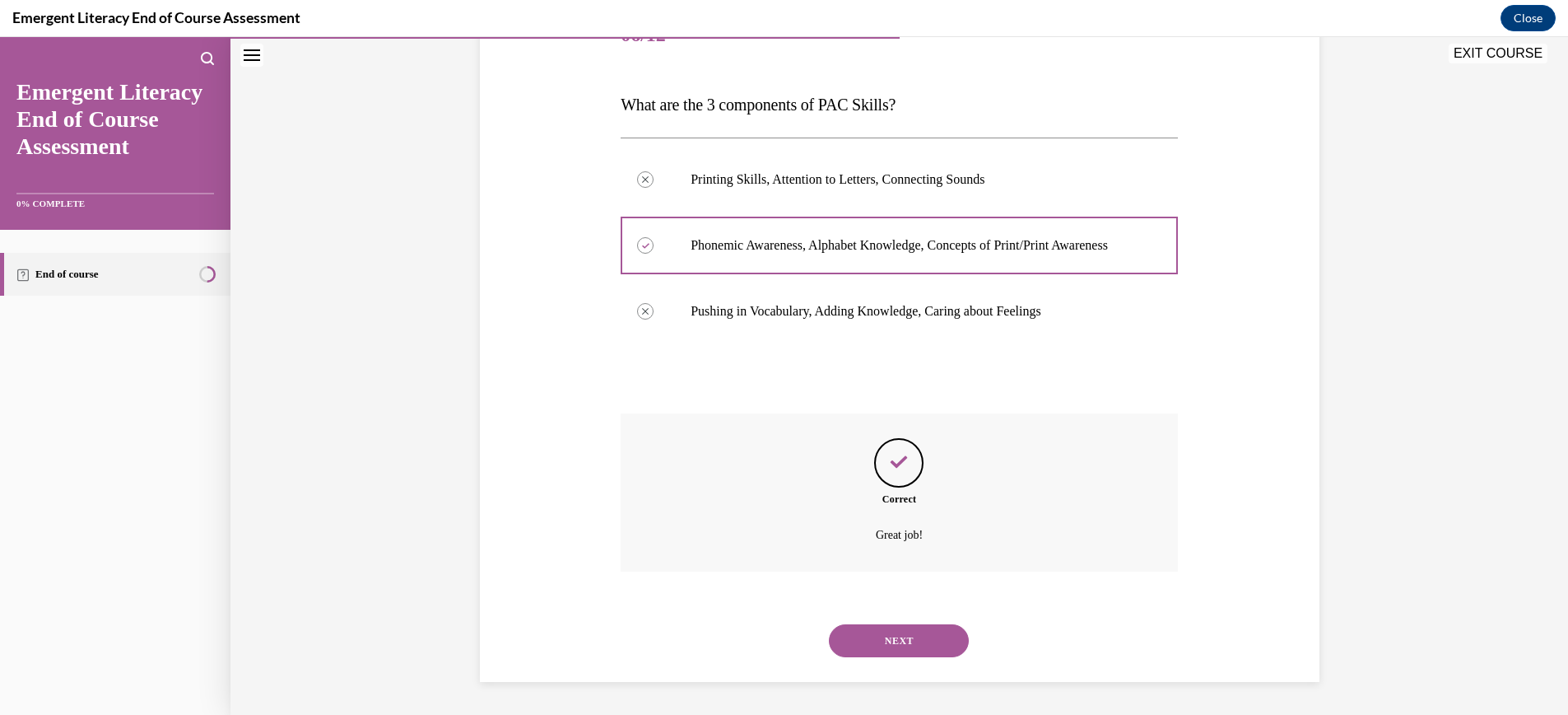
scroll to position [242, 0]
click at [907, 643] on button "NEXT" at bounding box center [899, 641] width 140 height 33
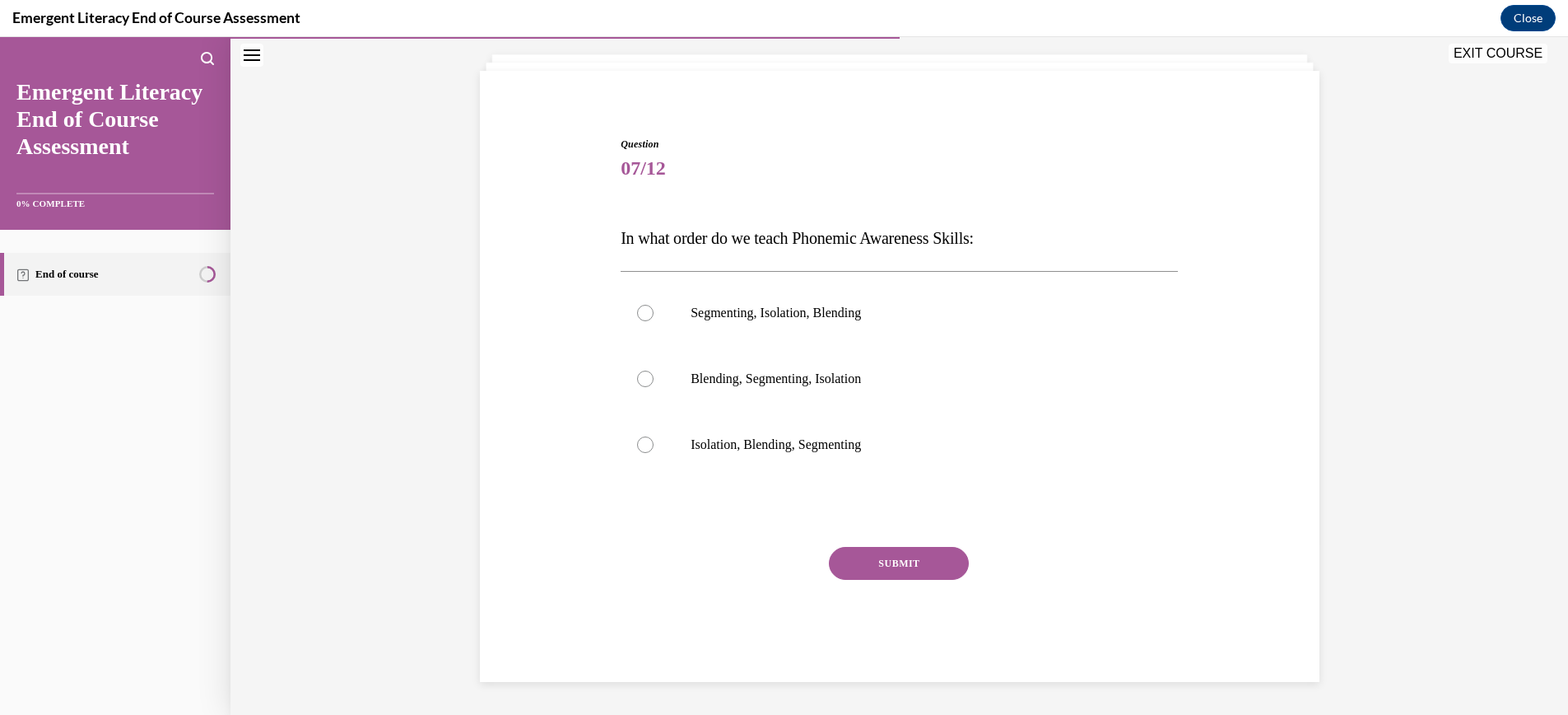
scroll to position [88, 0]
click at [643, 315] on div at bounding box center [645, 313] width 17 height 17
click at [643, 315] on input "Segmenting, Isolation, Blending" at bounding box center [645, 313] width 17 height 17
radio input "true"
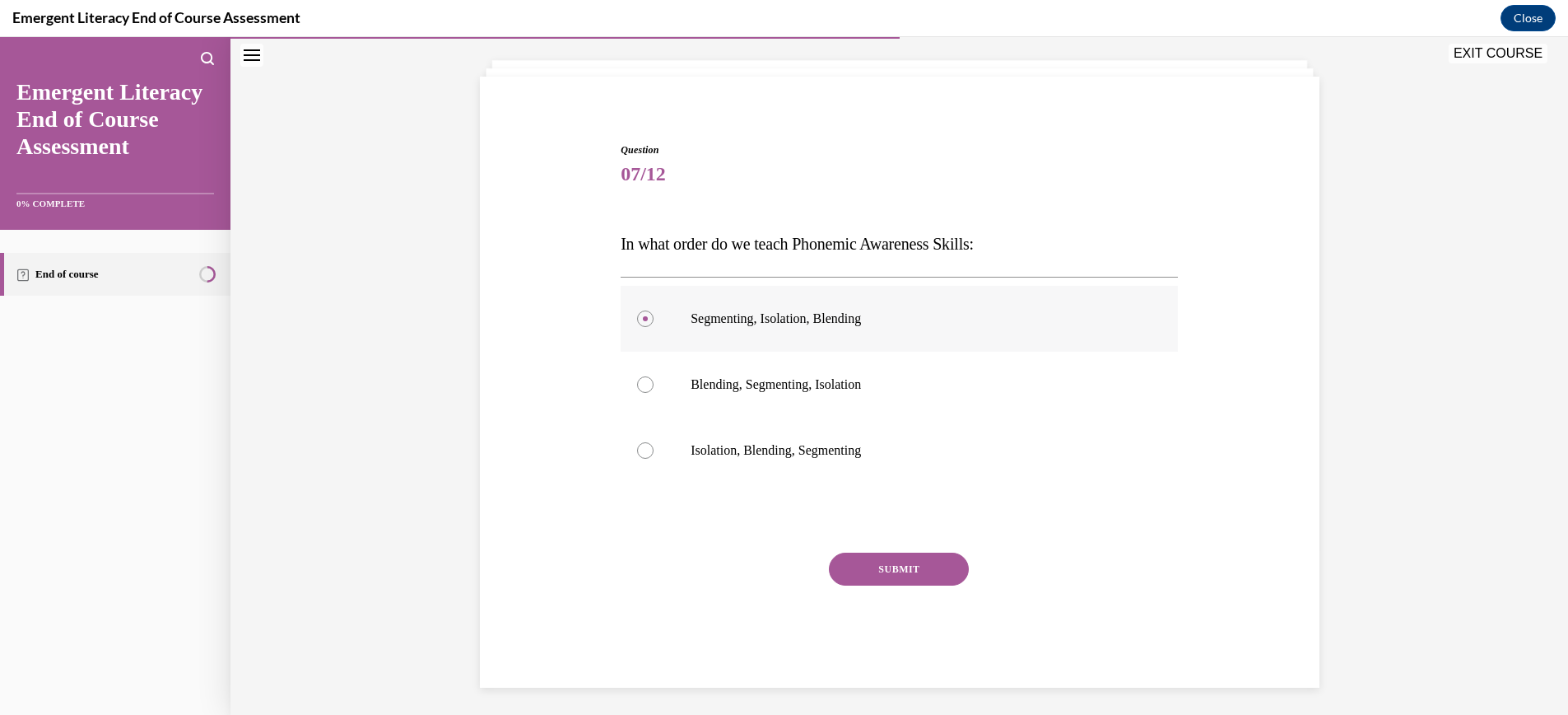
scroll to position [85, 0]
click at [891, 571] on button "SUBMIT" at bounding box center [899, 566] width 140 height 33
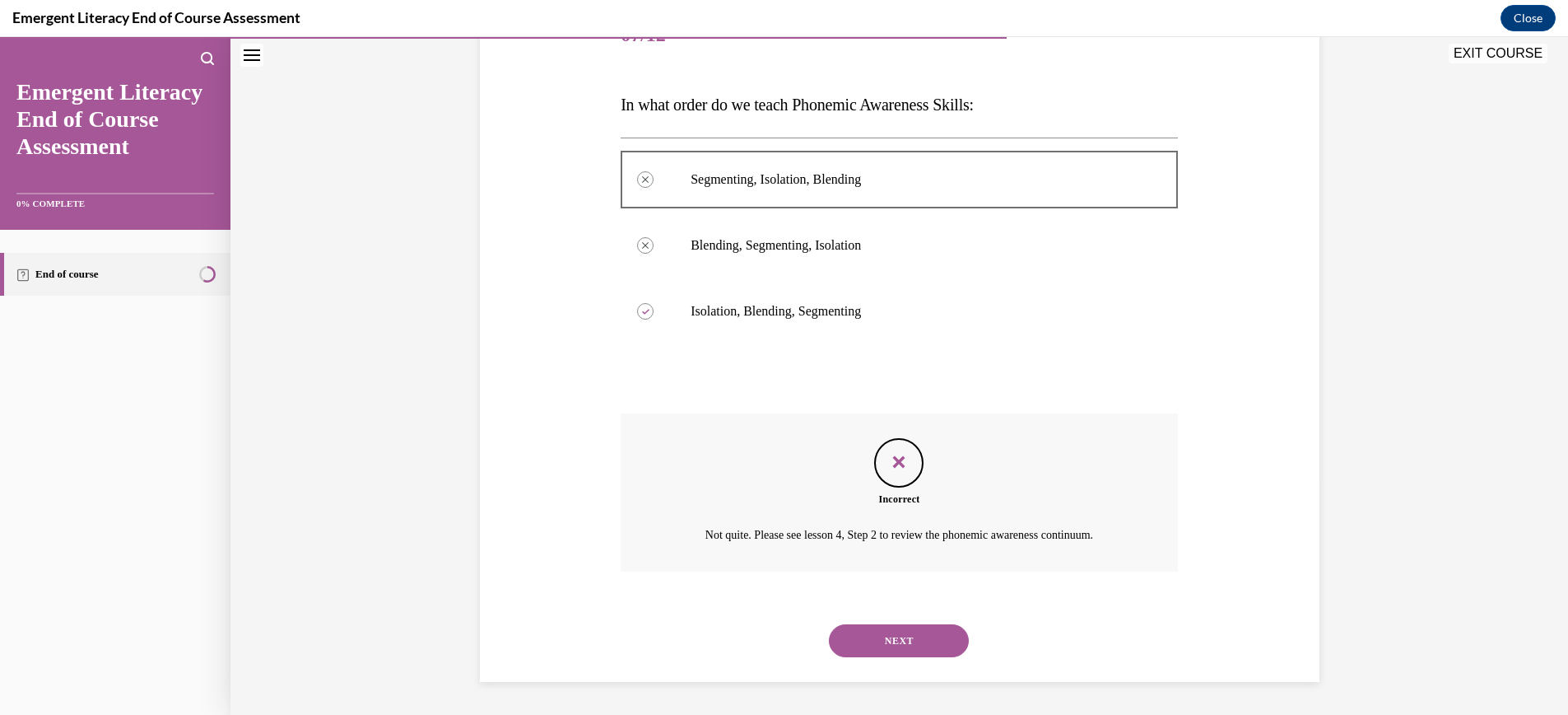
scroll to position [224, 0]
click at [898, 638] on button "NEXT" at bounding box center [899, 642] width 140 height 33
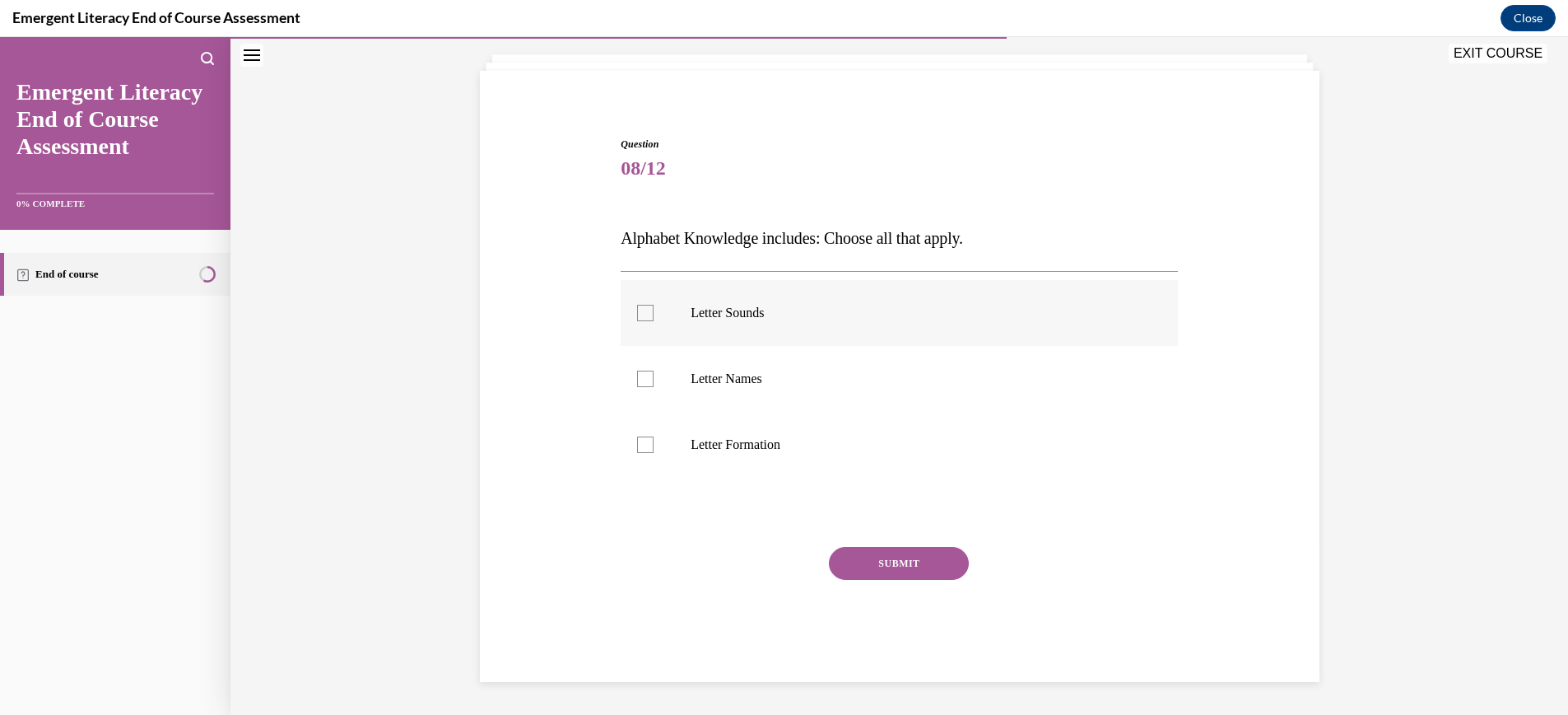
click at [650, 310] on div at bounding box center [645, 313] width 17 height 17
click at [650, 310] on input "Letter Sounds" at bounding box center [645, 313] width 17 height 17
checkbox input "true"
click at [650, 381] on div at bounding box center [645, 379] width 17 height 17
click at [650, 381] on input "Letter Names" at bounding box center [645, 379] width 17 height 17
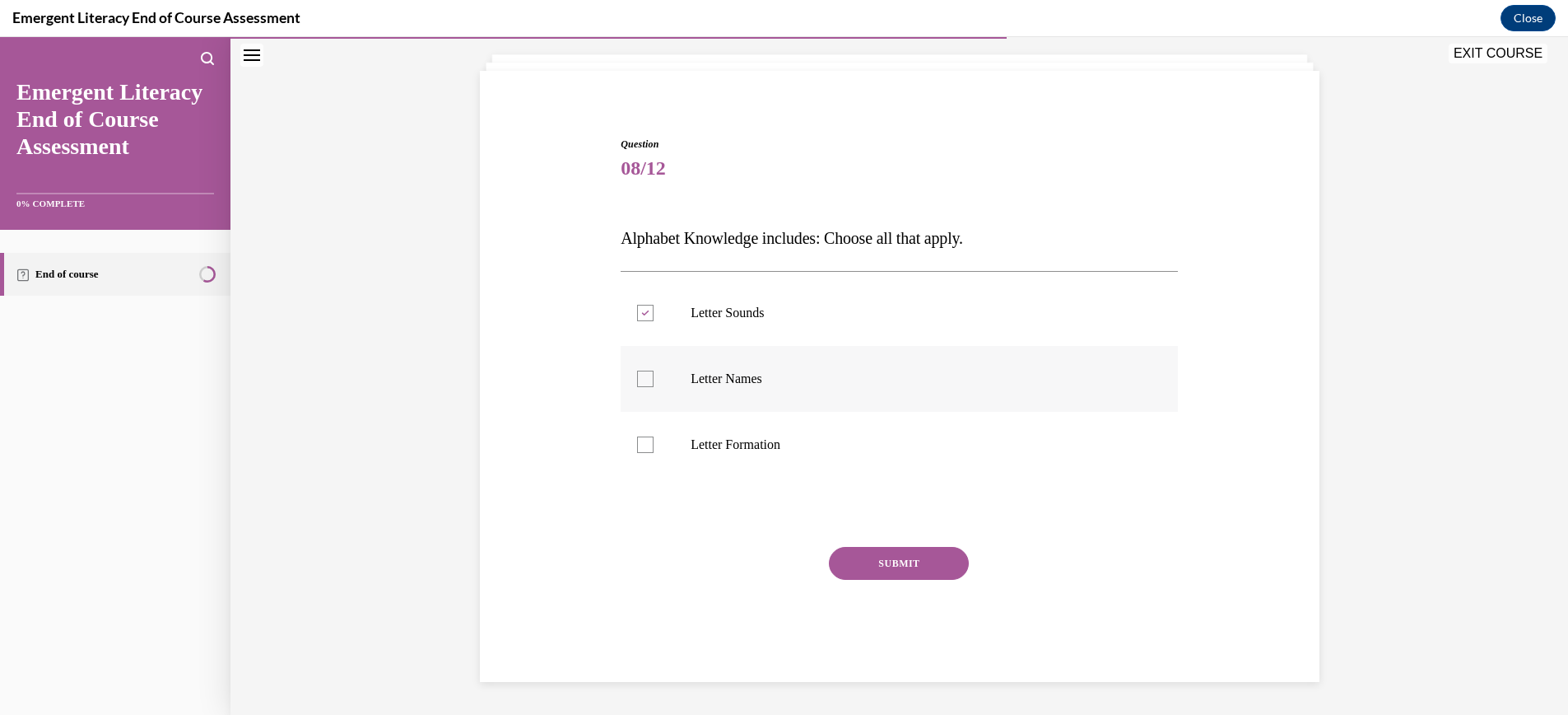
checkbox input "true"
click at [648, 447] on div at bounding box center [645, 445] width 17 height 17
click at [648, 447] on input "Letter Formation" at bounding box center [645, 445] width 17 height 17
checkbox input "true"
click at [914, 561] on button "SUBMIT" at bounding box center [899, 563] width 140 height 33
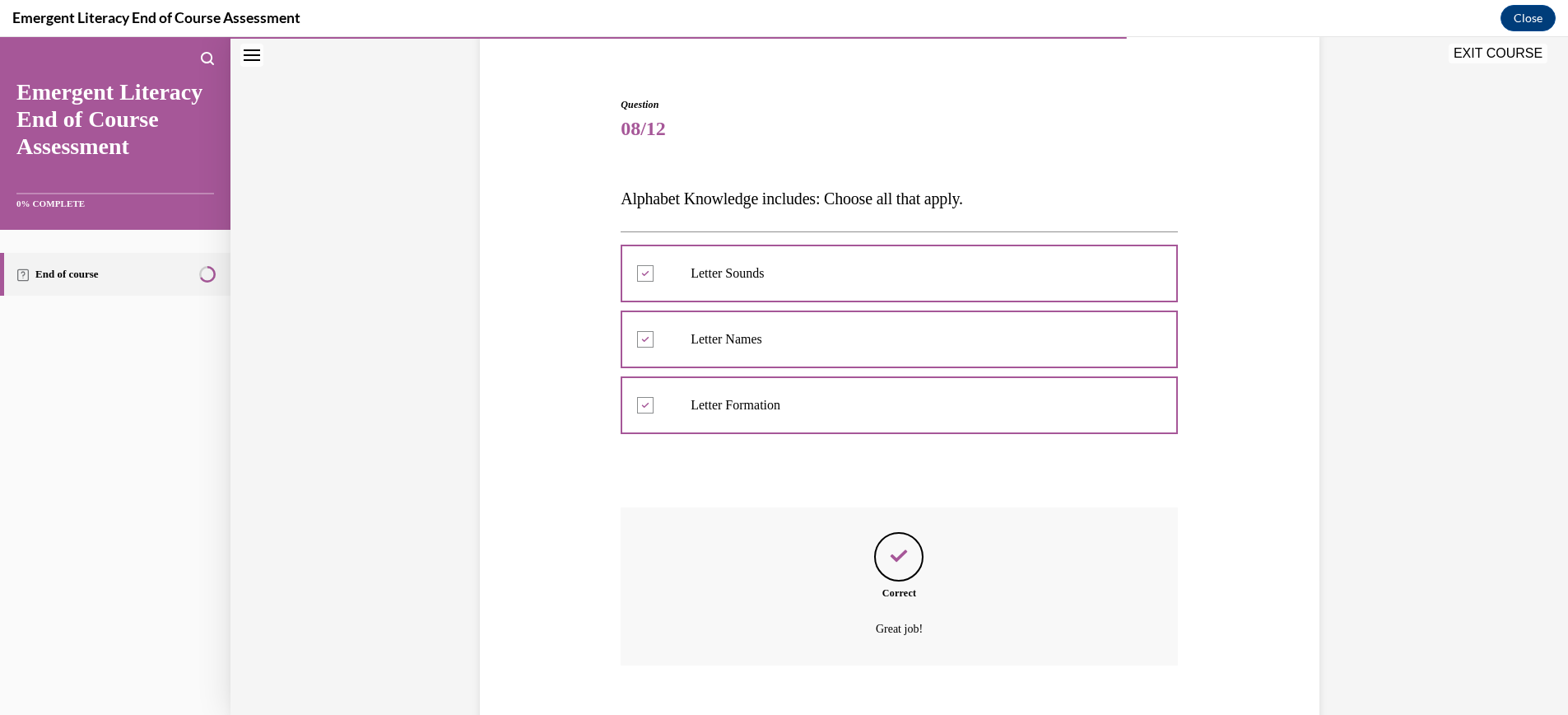
scroll to position [225, 0]
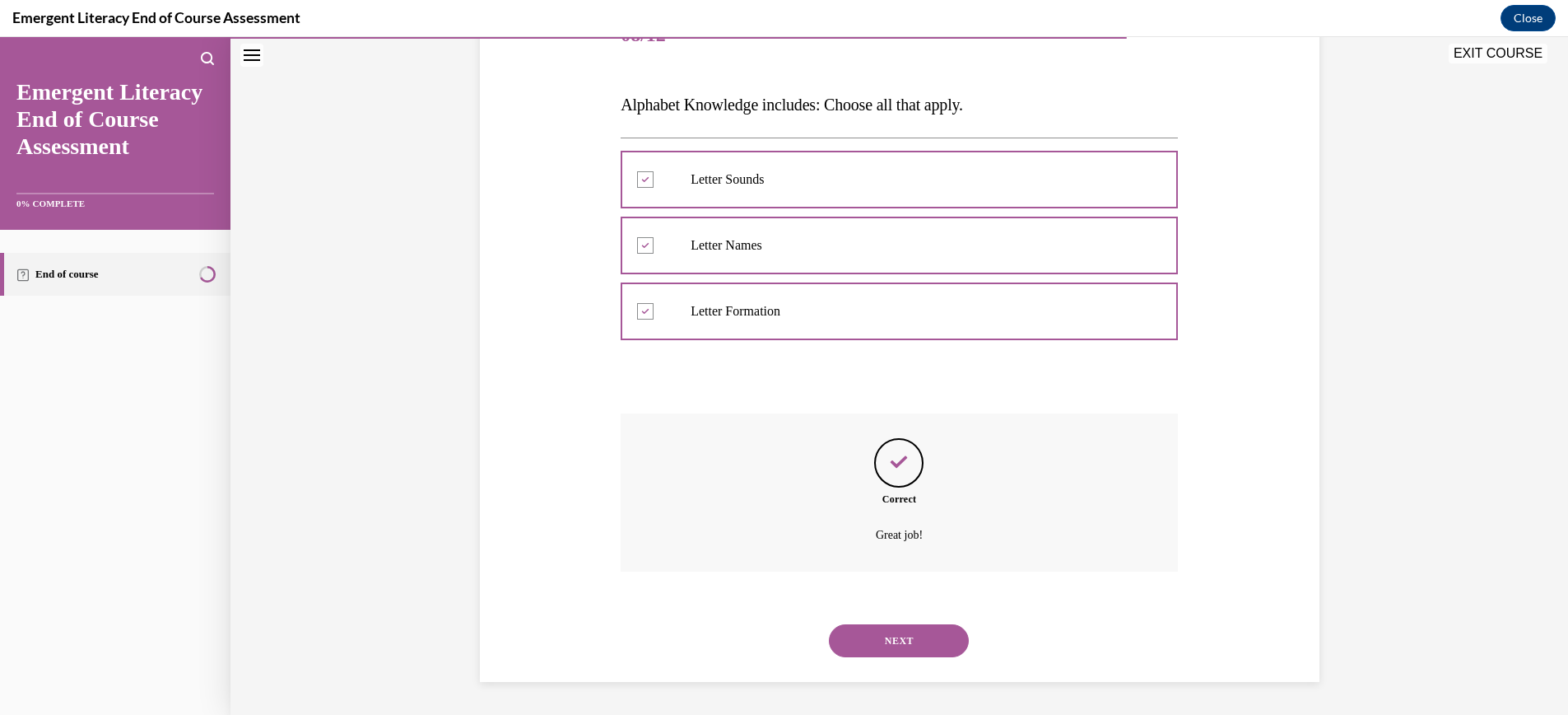
click at [904, 640] on button "NEXT" at bounding box center [899, 641] width 140 height 33
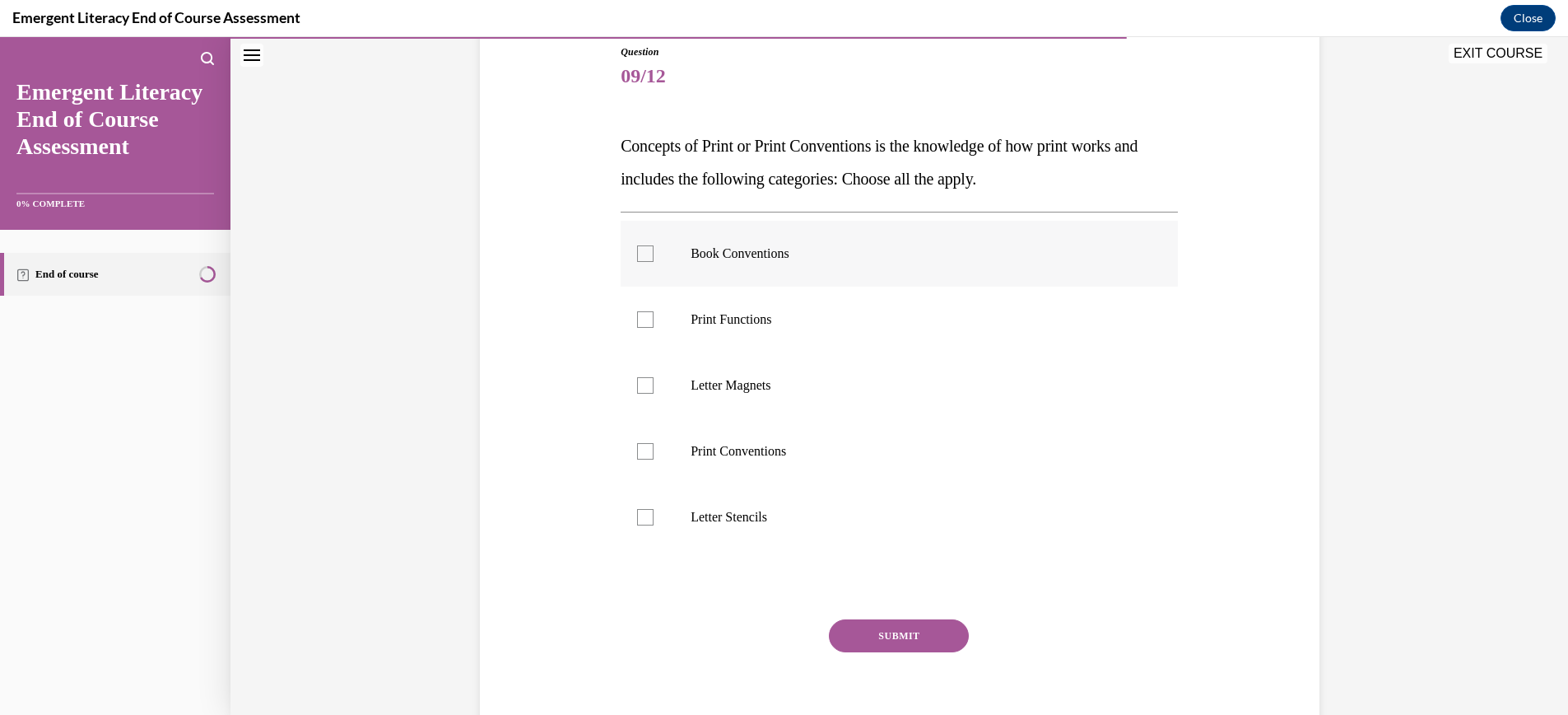
click at [645, 257] on div at bounding box center [645, 253] width 17 height 17
click at [645, 257] on input "Book Conventions" at bounding box center [645, 253] width 17 height 17
checkbox input "true"
click at [648, 323] on div at bounding box center [645, 320] width 17 height 17
click at [648, 323] on input "Print Functions" at bounding box center [645, 320] width 17 height 17
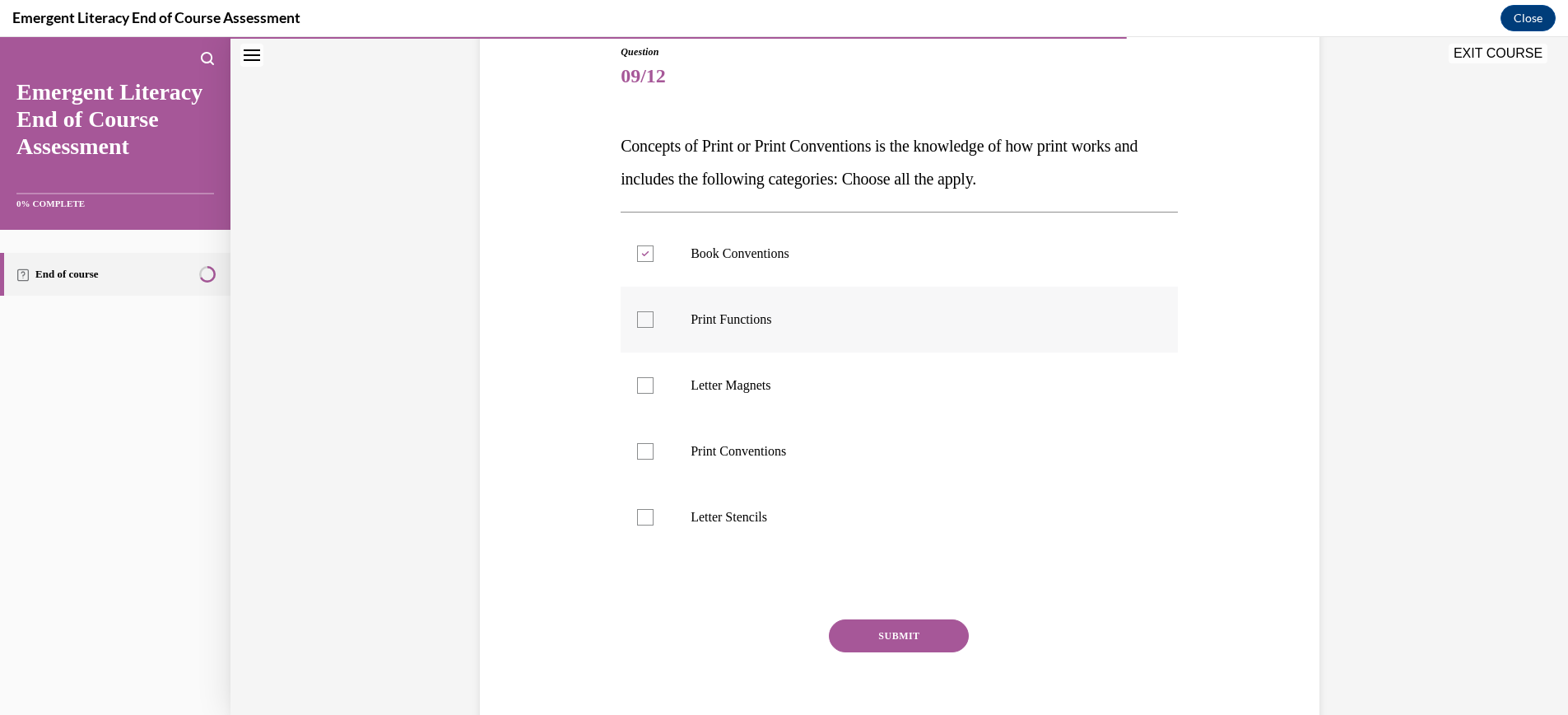
checkbox input "true"
click at [649, 391] on div at bounding box center [645, 386] width 17 height 17
click at [649, 391] on input "Letter Magnets" at bounding box center [645, 386] width 17 height 17
checkbox input "true"
drag, startPoint x: 647, startPoint y: 449, endPoint x: 648, endPoint y: 467, distance: 18.0
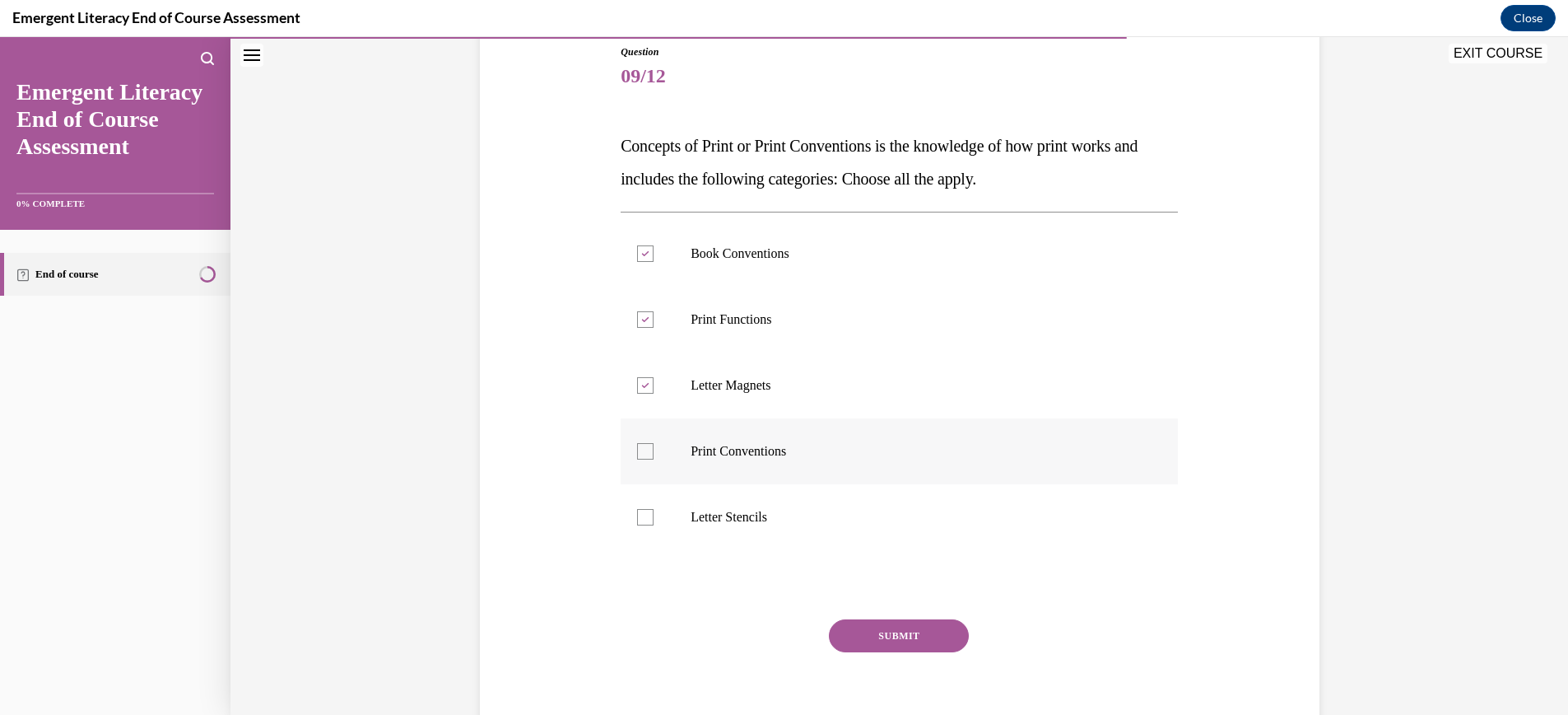
click at [647, 449] on div at bounding box center [645, 452] width 17 height 17
click at [647, 449] on input "Print Conventions" at bounding box center [645, 452] width 17 height 17
checkbox input "true"
click at [649, 514] on div at bounding box center [645, 517] width 17 height 17
click at [649, 514] on input "Letter Stencils" at bounding box center [645, 517] width 17 height 17
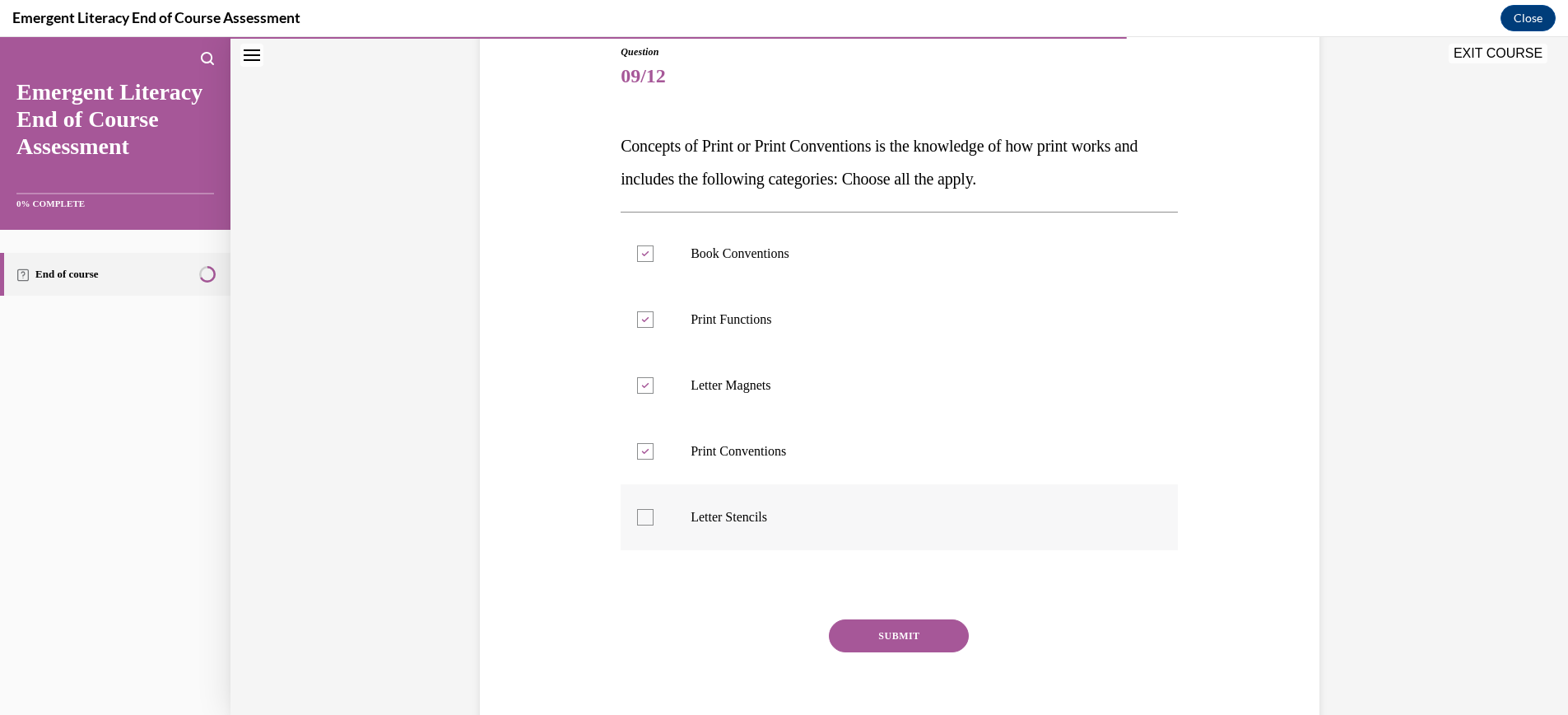
checkbox input "true"
click at [914, 633] on button "SUBMIT" at bounding box center [899, 636] width 140 height 33
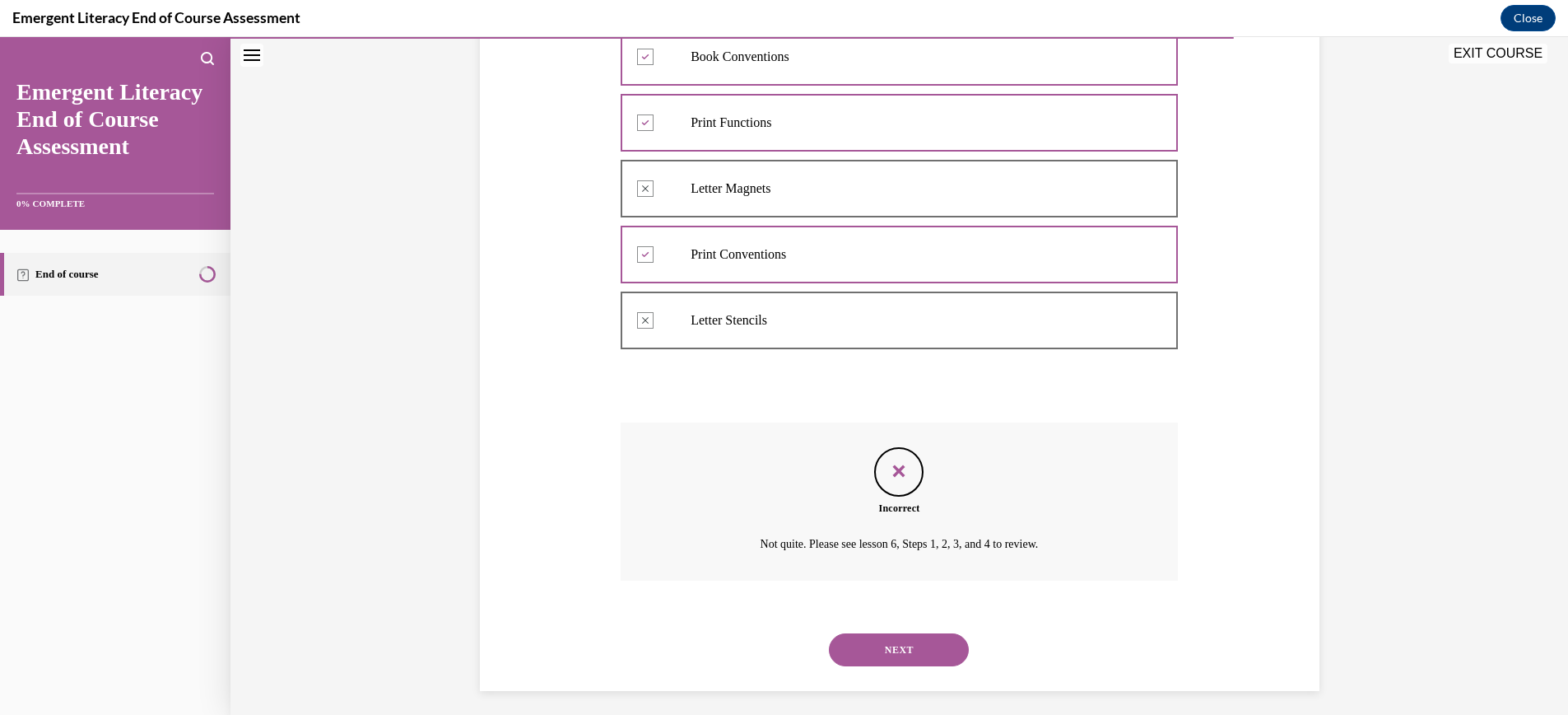
scroll to position [391, 0]
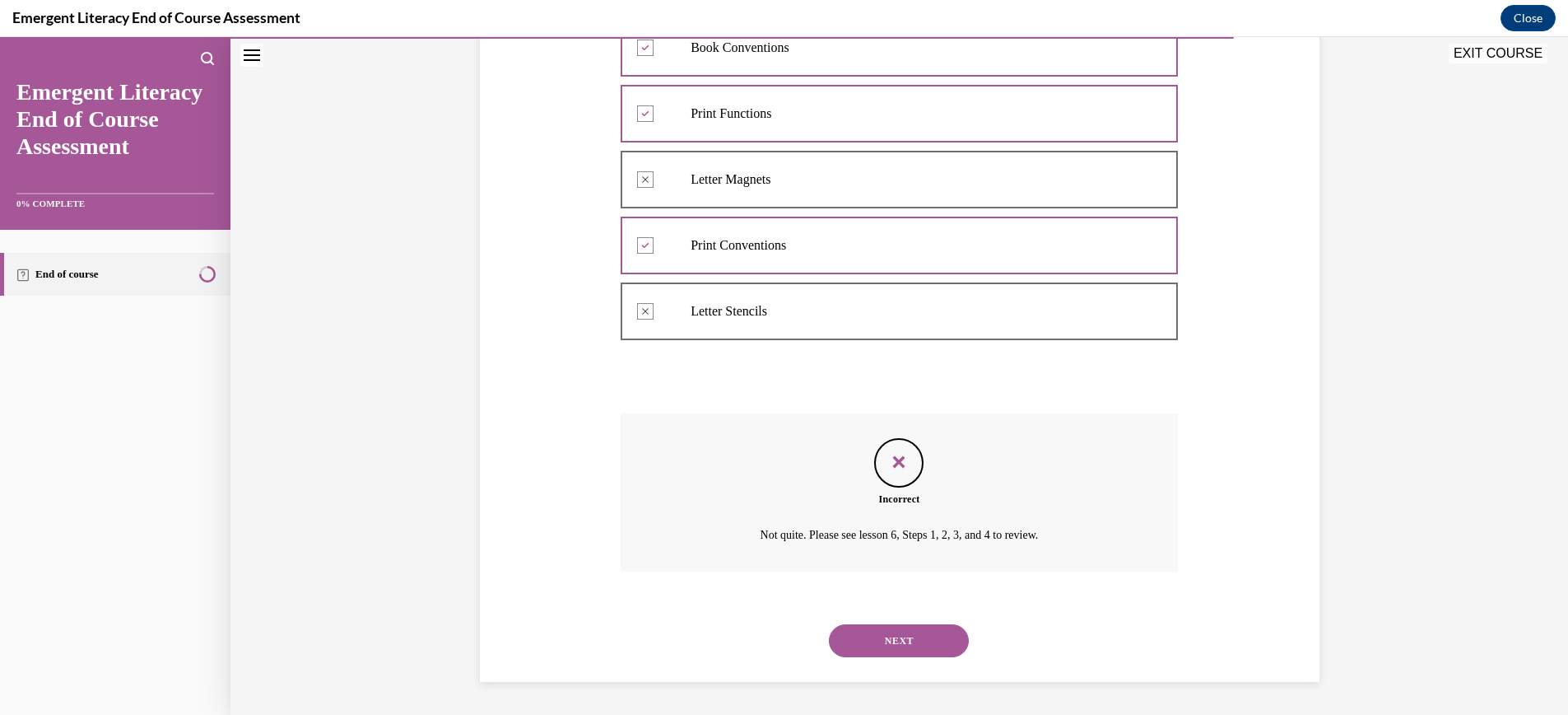
click at [904, 642] on button "NEXT" at bounding box center [899, 641] width 140 height 33
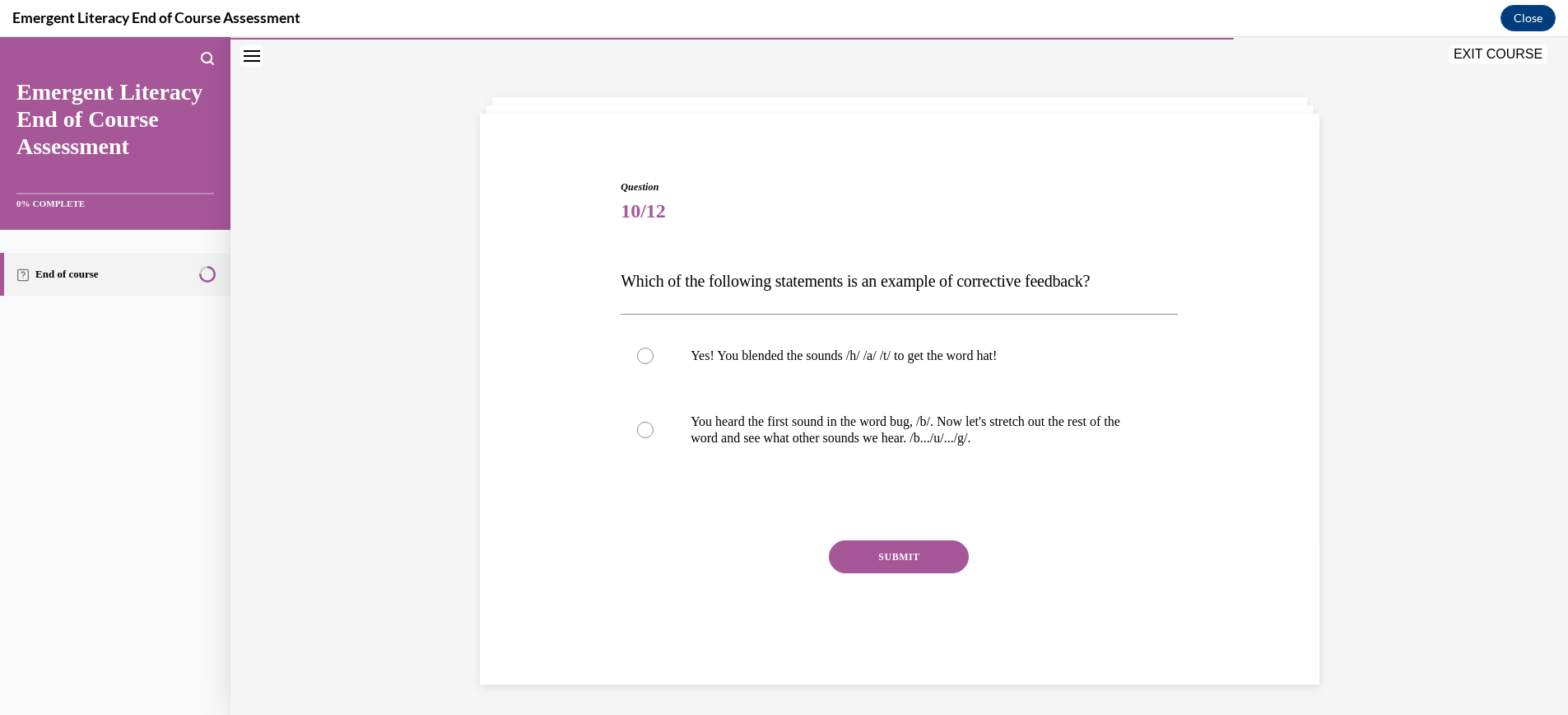
scroll to position [49, 0]
click at [649, 358] on div at bounding box center [645, 357] width 17 height 17
click at [649, 358] on input "Yes! You blended the sounds /h/ /a/ /t/ to get the word hat!" at bounding box center [645, 357] width 17 height 17
radio input "true"
click at [917, 559] on button "SUBMIT" at bounding box center [899, 557] width 140 height 33
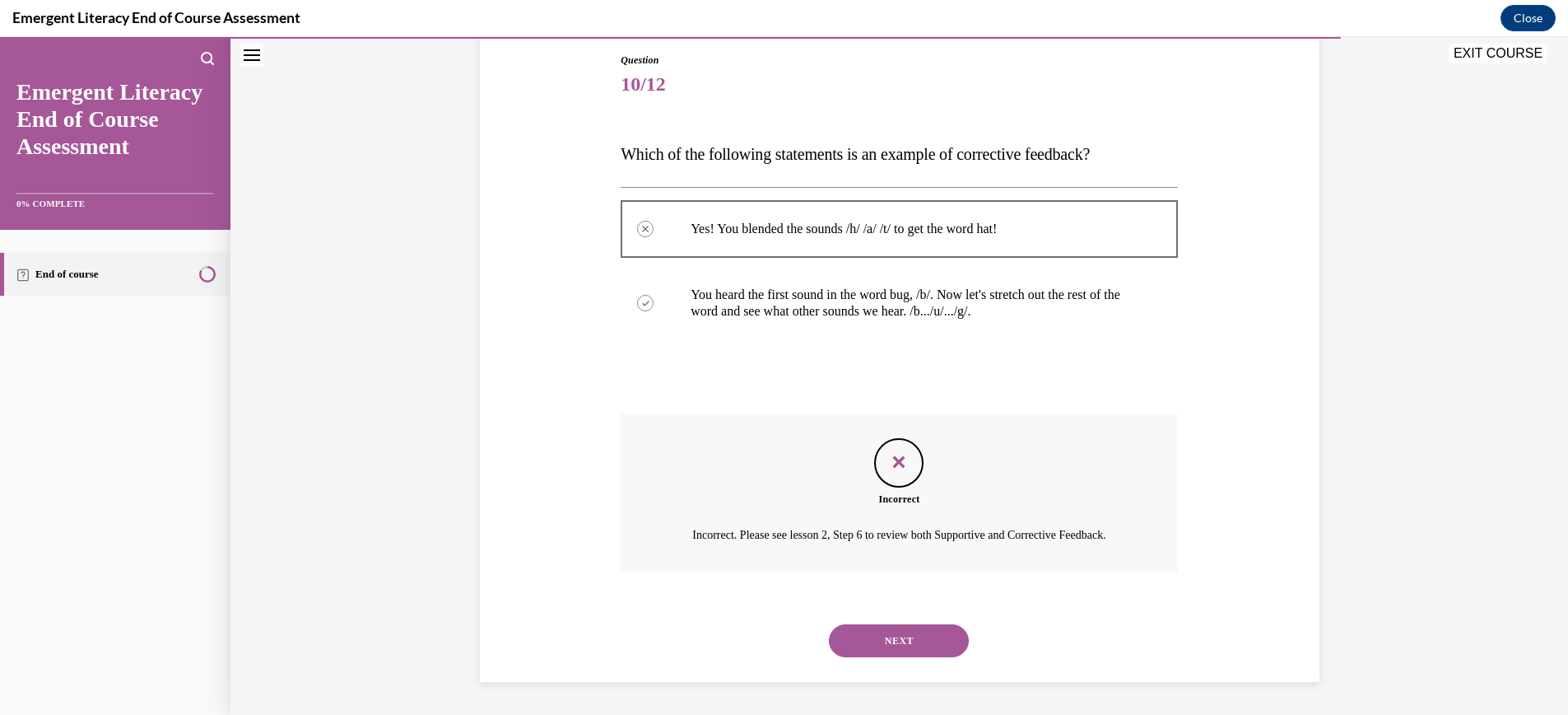
scroll to position [196, 0]
click at [903, 641] on button "NEXT" at bounding box center [899, 641] width 140 height 33
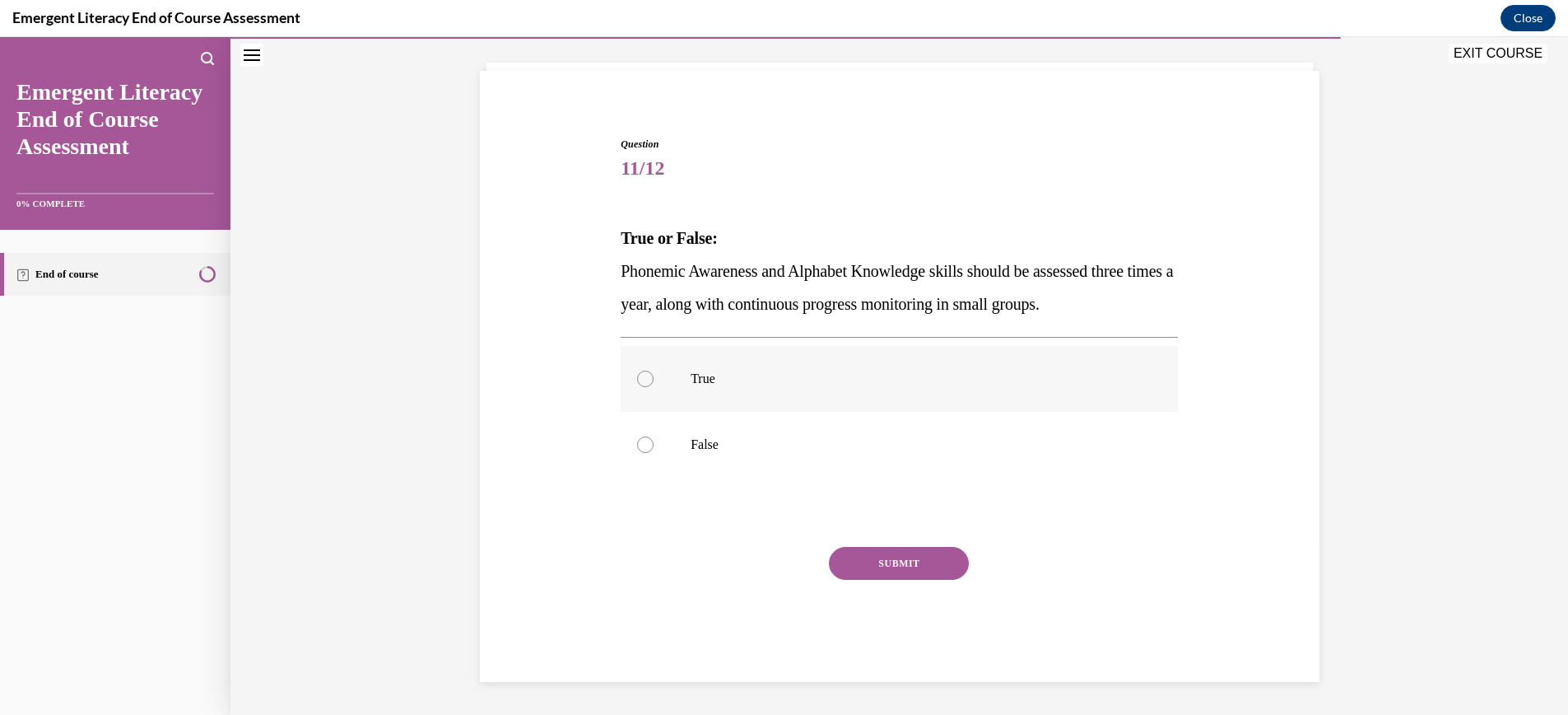
click at [645, 378] on div at bounding box center [645, 379] width 17 height 17
click at [645, 378] on input "True" at bounding box center [645, 379] width 17 height 17
radio input "true"
click at [904, 562] on button "SUBMIT" at bounding box center [899, 563] width 140 height 33
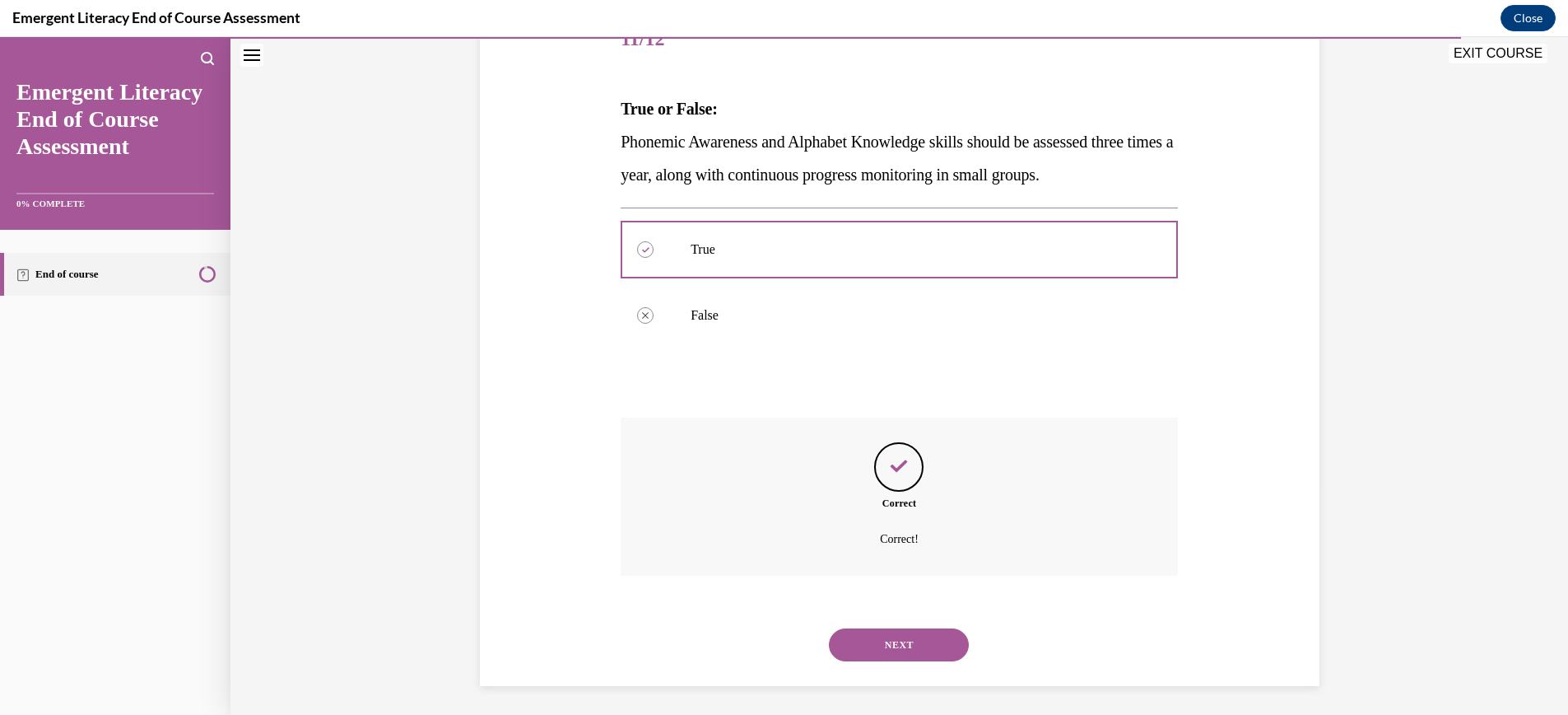
scroll to position [225, 0]
click at [904, 641] on button "NEXT" at bounding box center [899, 641] width 140 height 33
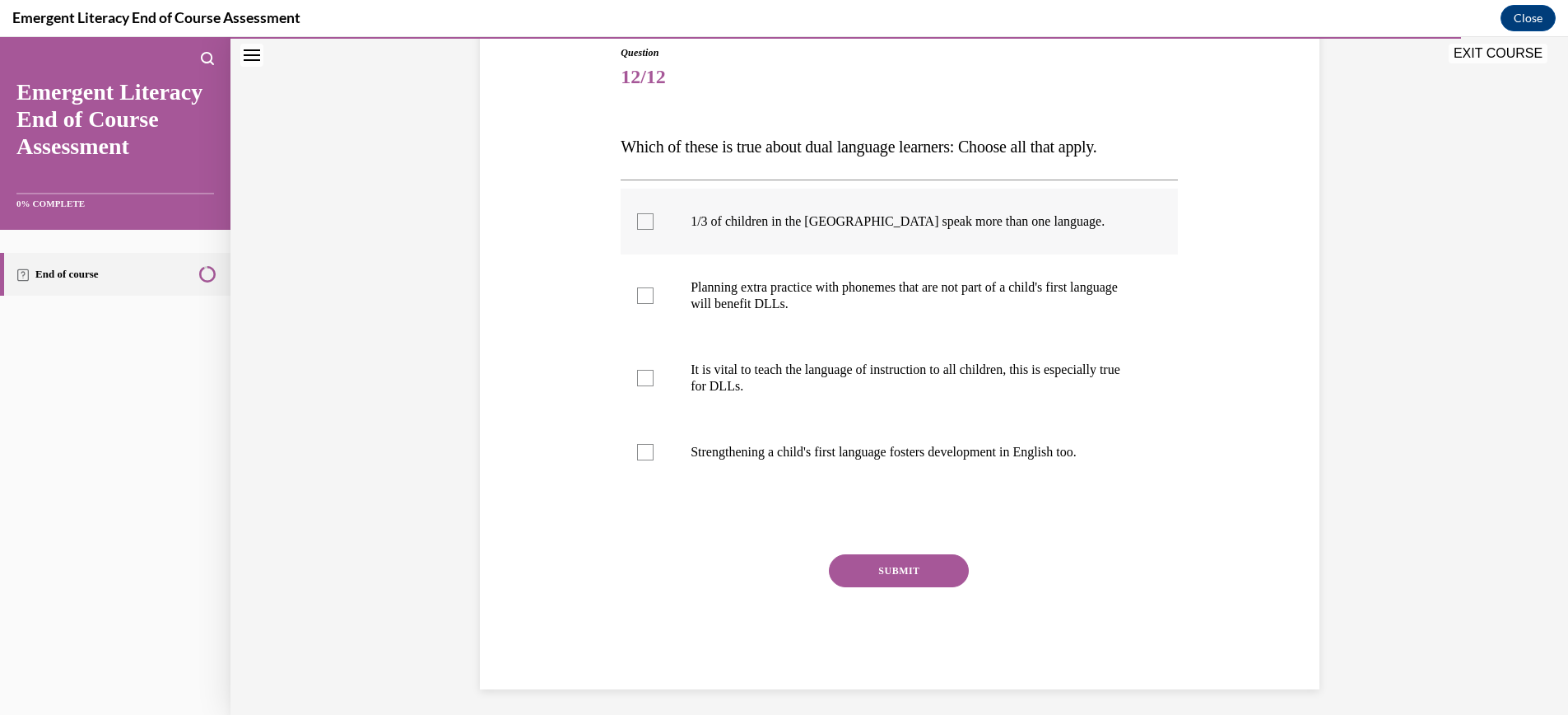
click at [645, 224] on div at bounding box center [645, 221] width 17 height 17
click at [645, 224] on input "1/3 of children in the US speak more than one language." at bounding box center [645, 221] width 17 height 17
checkbox input "true"
click at [645, 450] on div at bounding box center [645, 452] width 17 height 17
click at [645, 450] on input "Strengthening a child's first language fosters development in English too." at bounding box center [645, 452] width 17 height 17
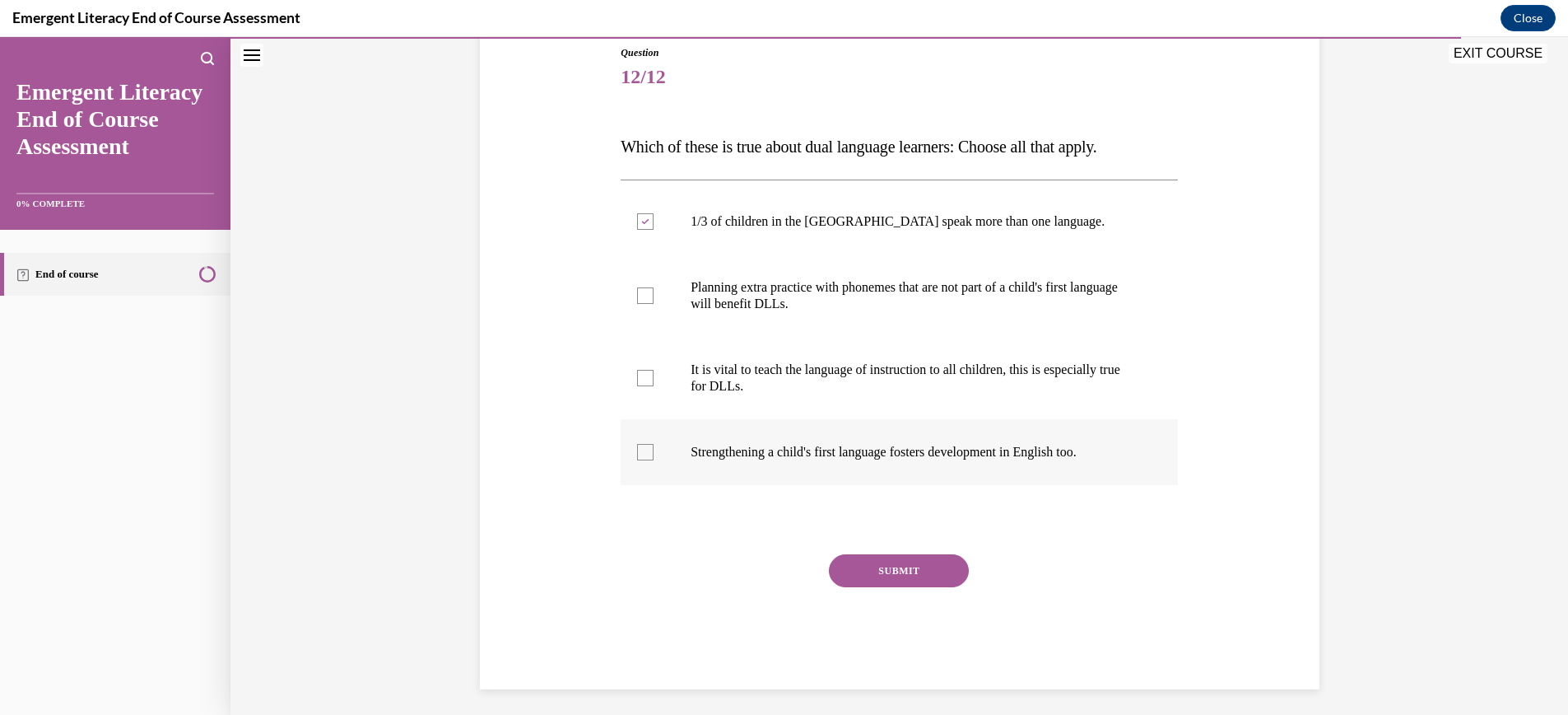
checkbox input "true"
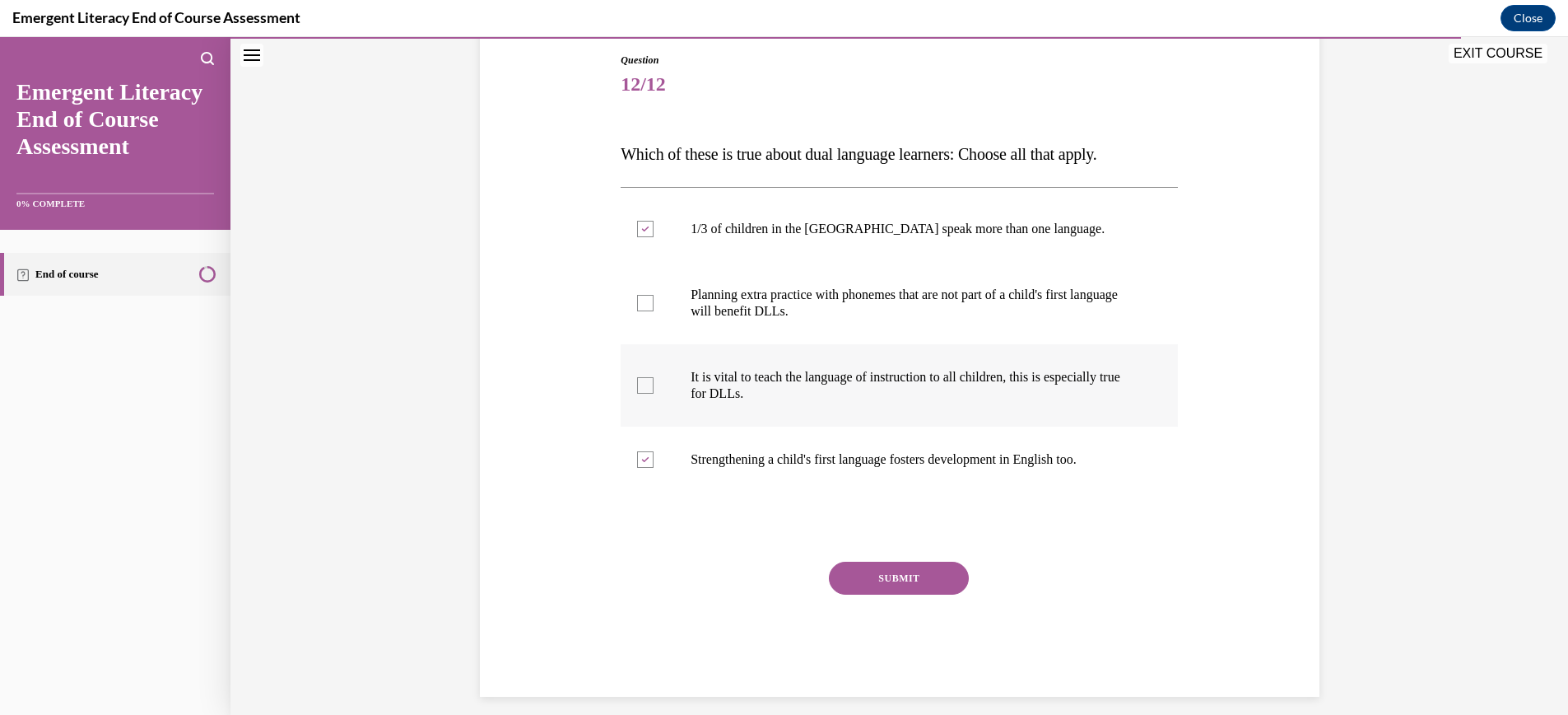
click at [650, 386] on div at bounding box center [645, 386] width 17 height 17
click at [650, 386] on input "It is vital to teach the language of instruction to all children, this is espec…" at bounding box center [645, 386] width 17 height 17
checkbox input "true"
click at [914, 578] on button "SUBMIT" at bounding box center [899, 578] width 140 height 33
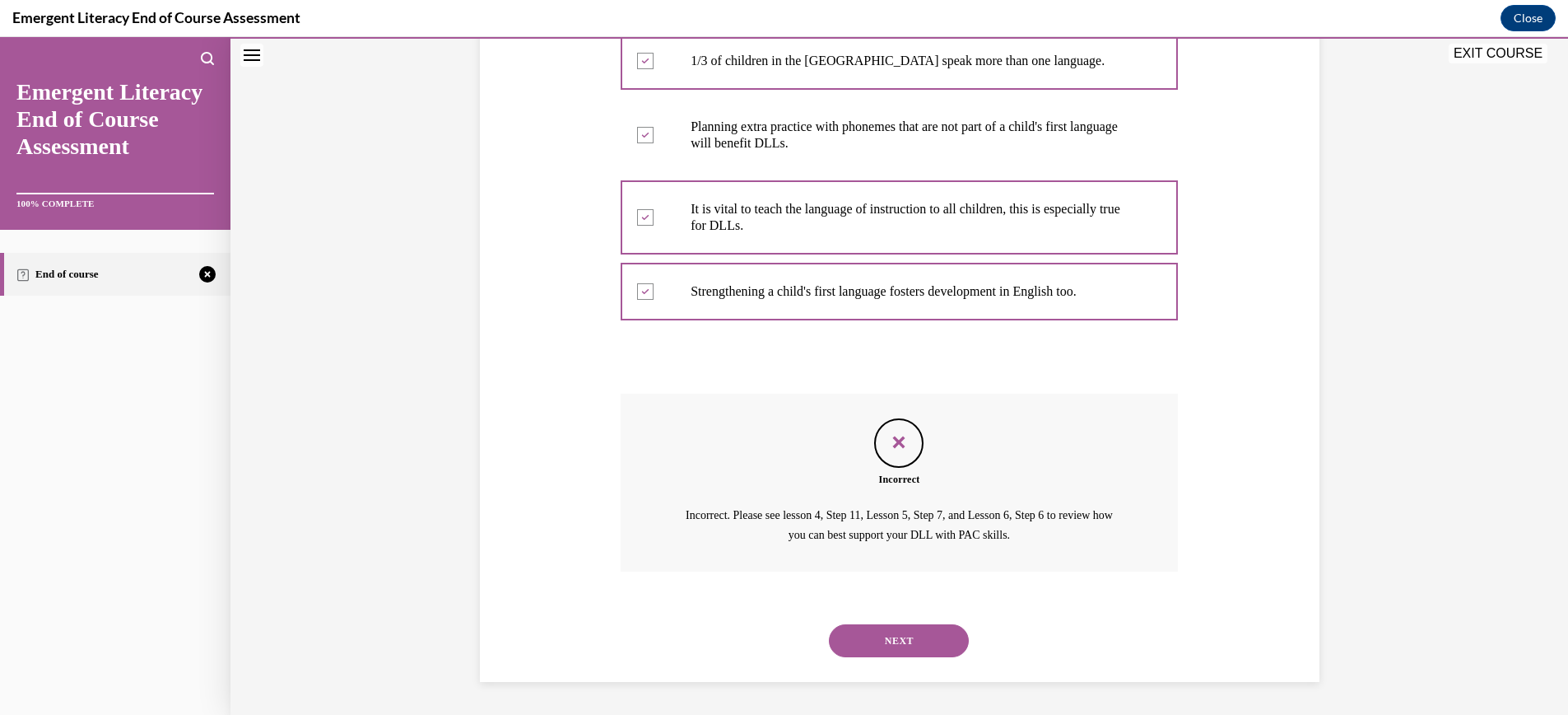
scroll to position [308, 0]
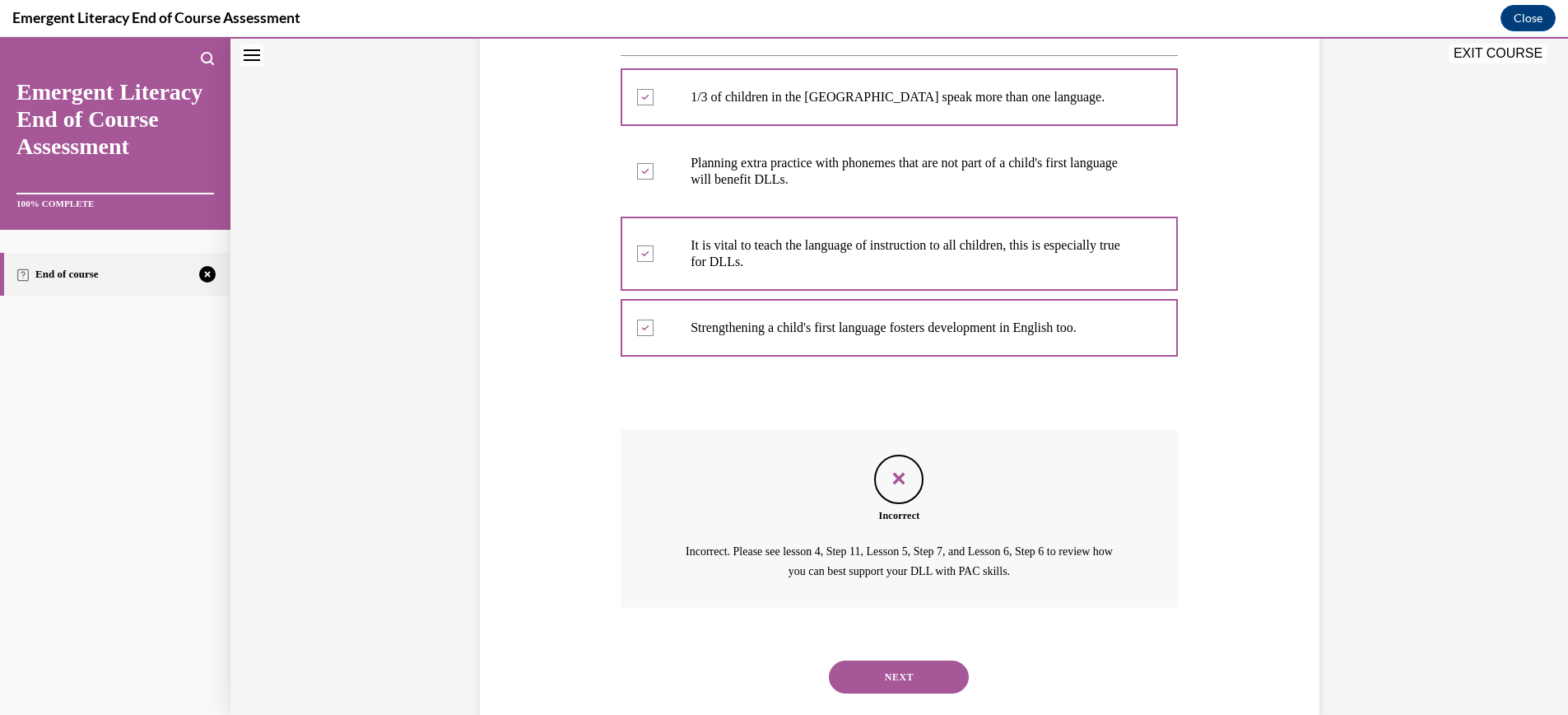
click at [914, 673] on button "NEXT" at bounding box center [899, 677] width 140 height 33
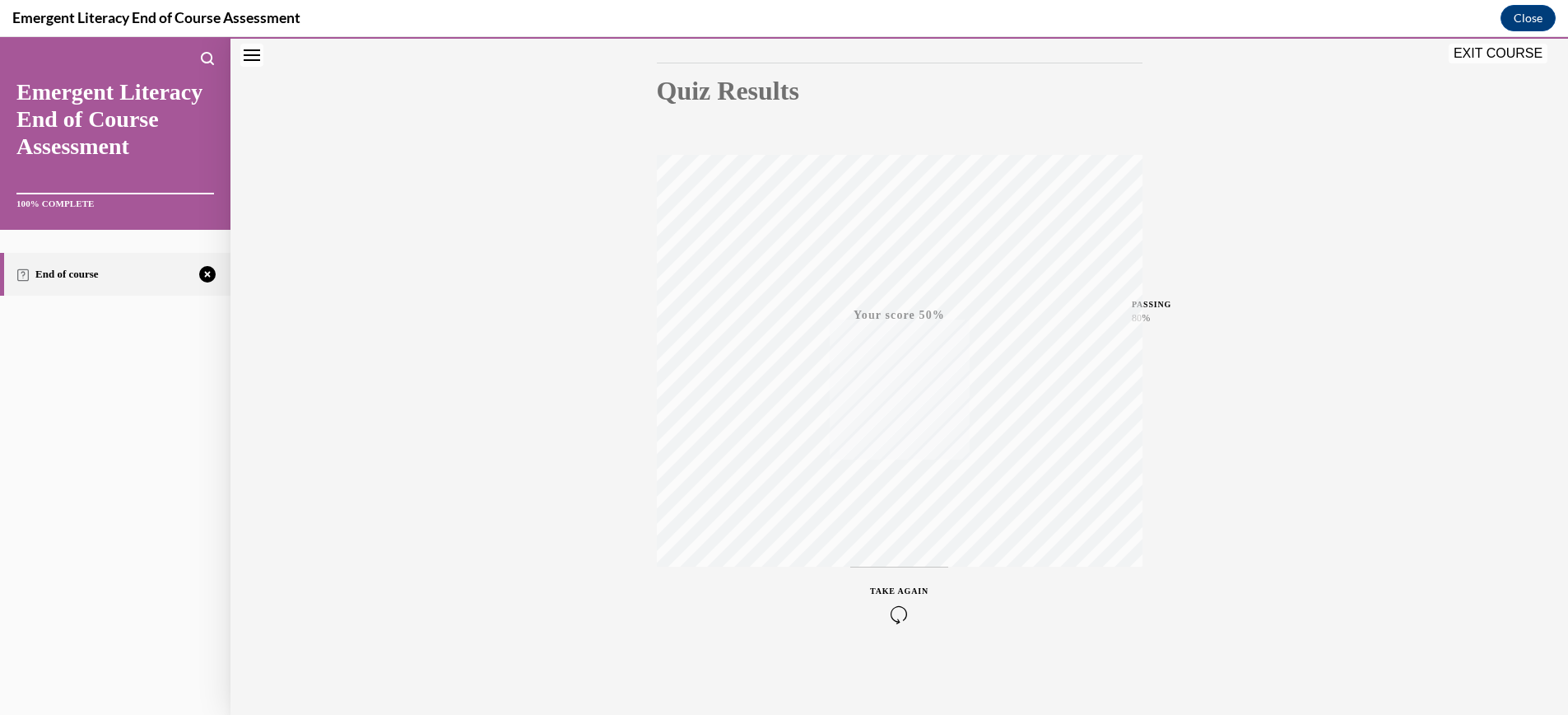
click at [907, 591] on span "TAKE AGAIN" at bounding box center [899, 590] width 59 height 9
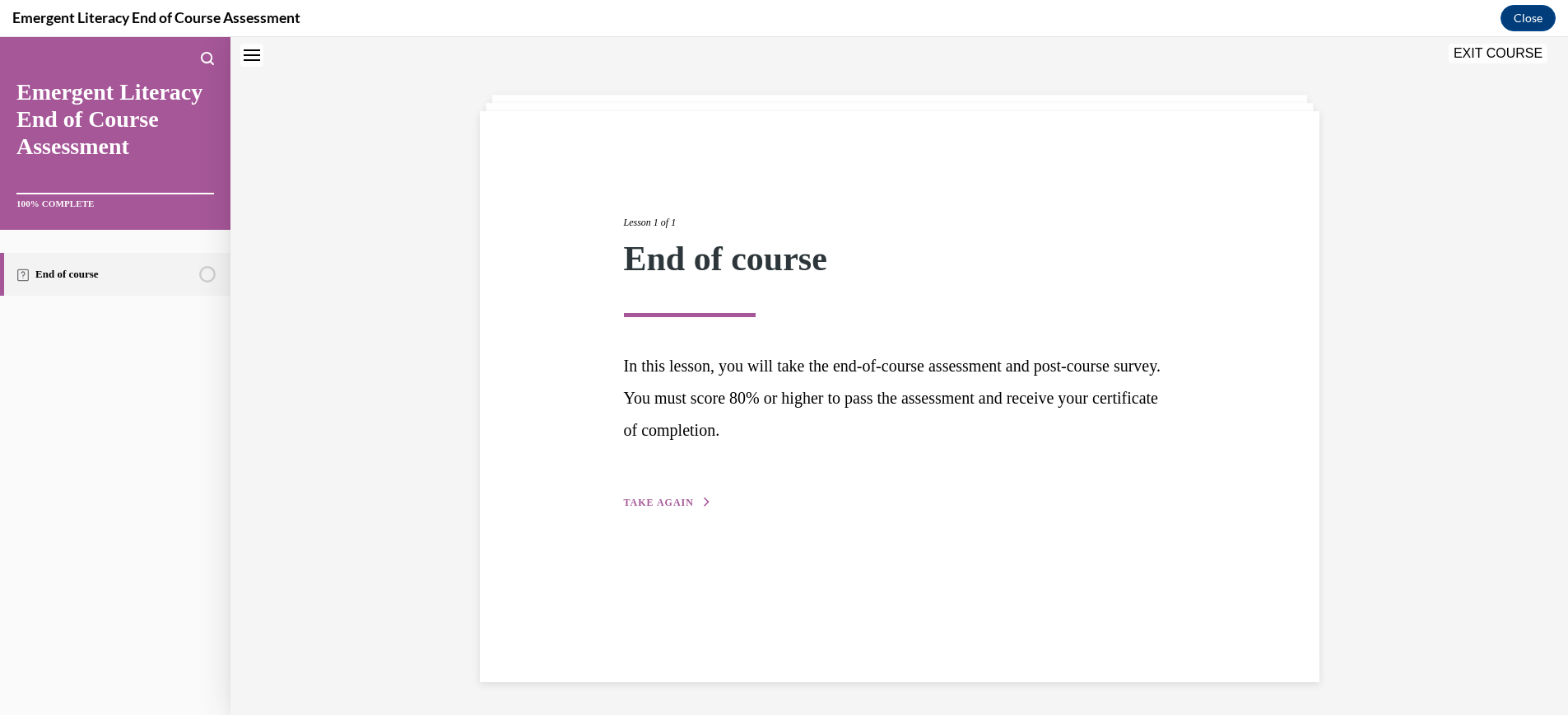
click at [668, 498] on span "TAKE AGAIN" at bounding box center [659, 502] width 70 height 12
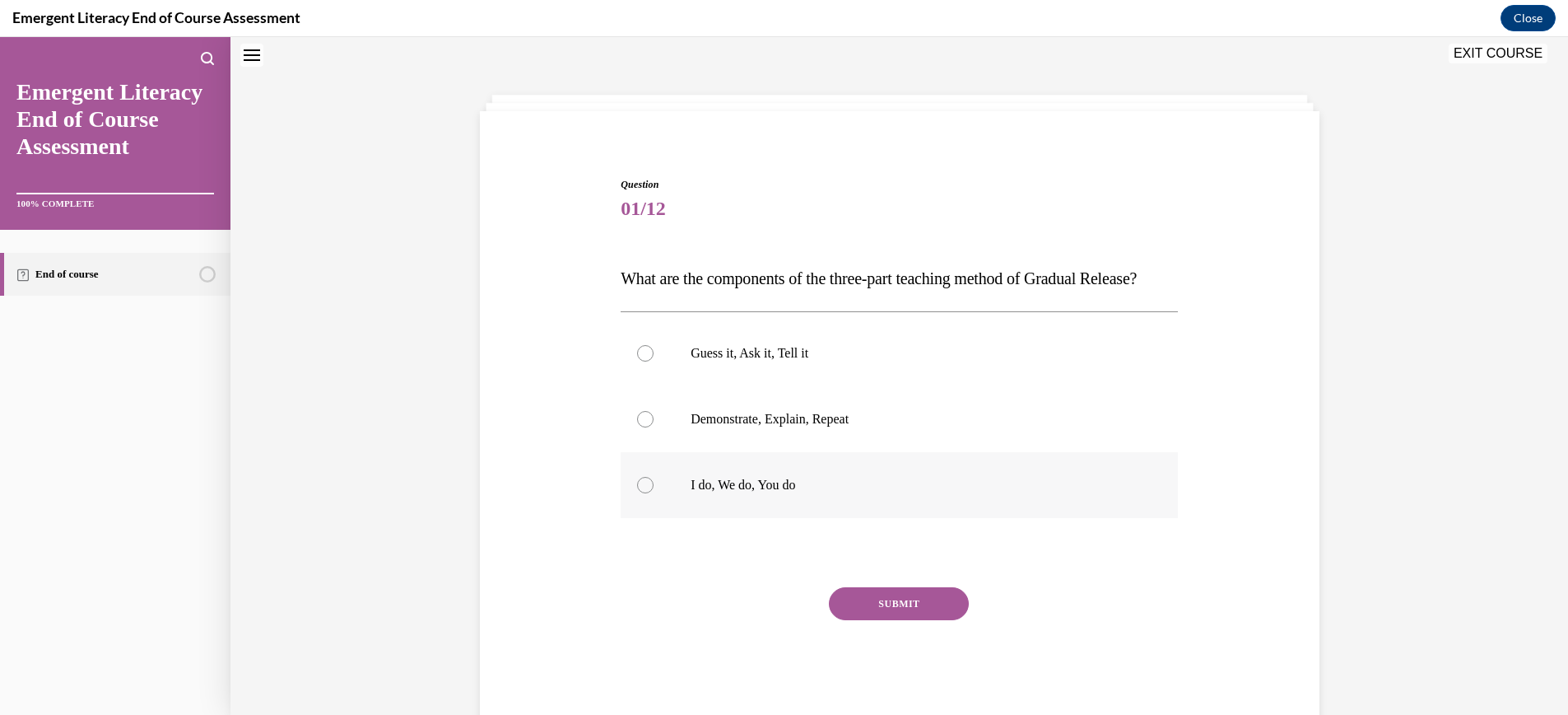
click at [647, 493] on div at bounding box center [645, 485] width 17 height 17
click at [647, 493] on input "I do, We do, You do" at bounding box center [645, 485] width 17 height 17
radio input "true"
click at [907, 620] on button "SUBMIT" at bounding box center [899, 604] width 140 height 33
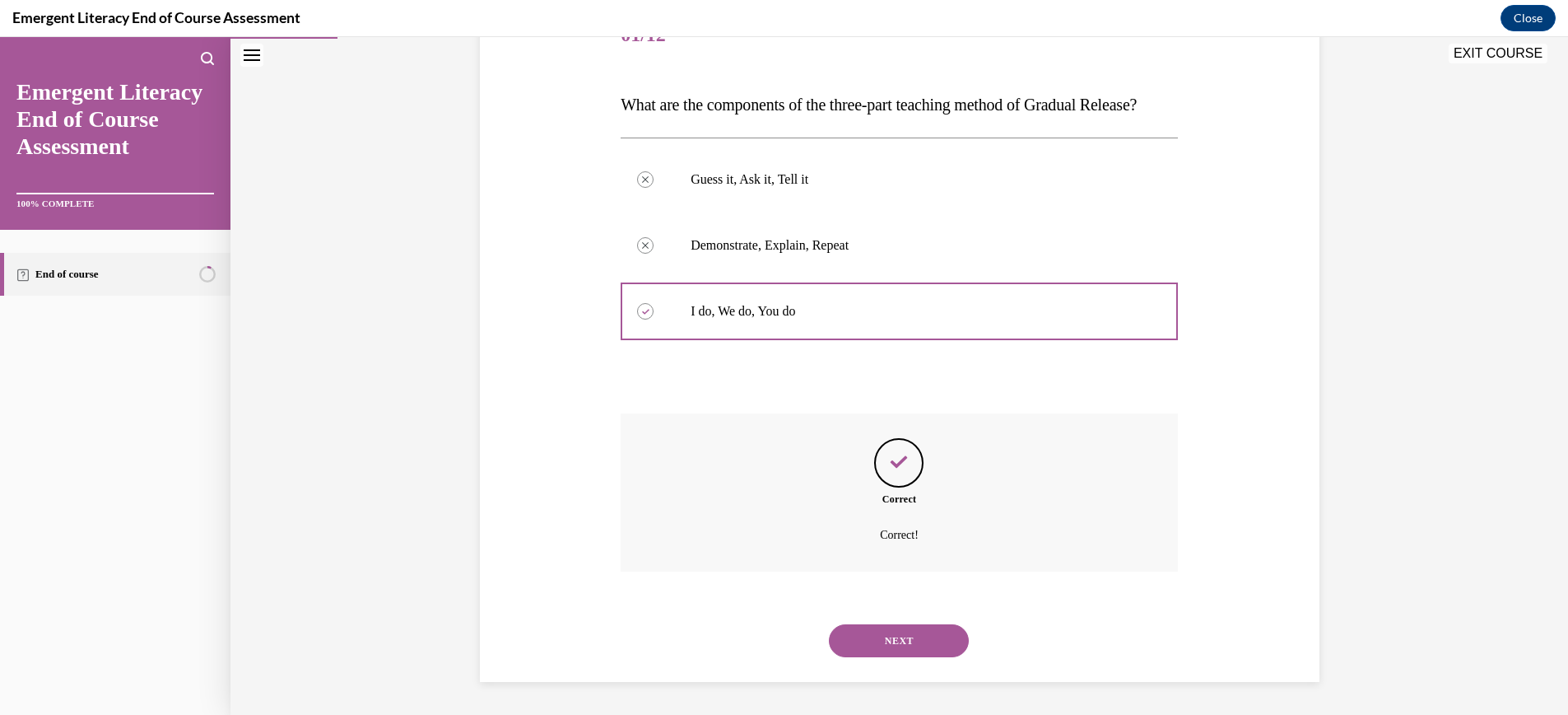
scroll to position [258, 0]
click at [906, 638] on button "NEXT" at bounding box center [899, 641] width 140 height 33
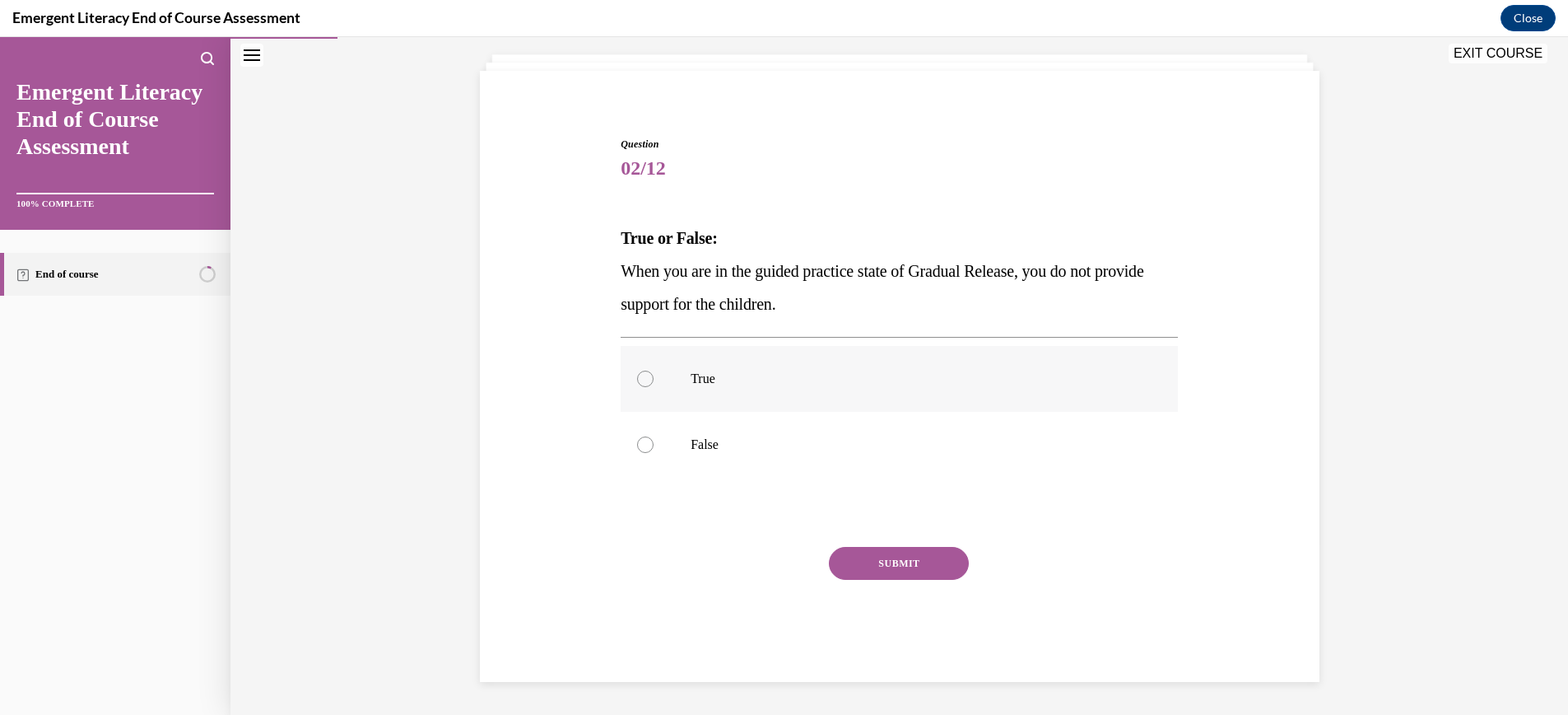
click at [645, 378] on div at bounding box center [645, 379] width 17 height 17
click at [645, 378] on input "True" at bounding box center [645, 379] width 17 height 17
radio input "true"
click at [890, 553] on button "SUBMIT" at bounding box center [899, 563] width 140 height 33
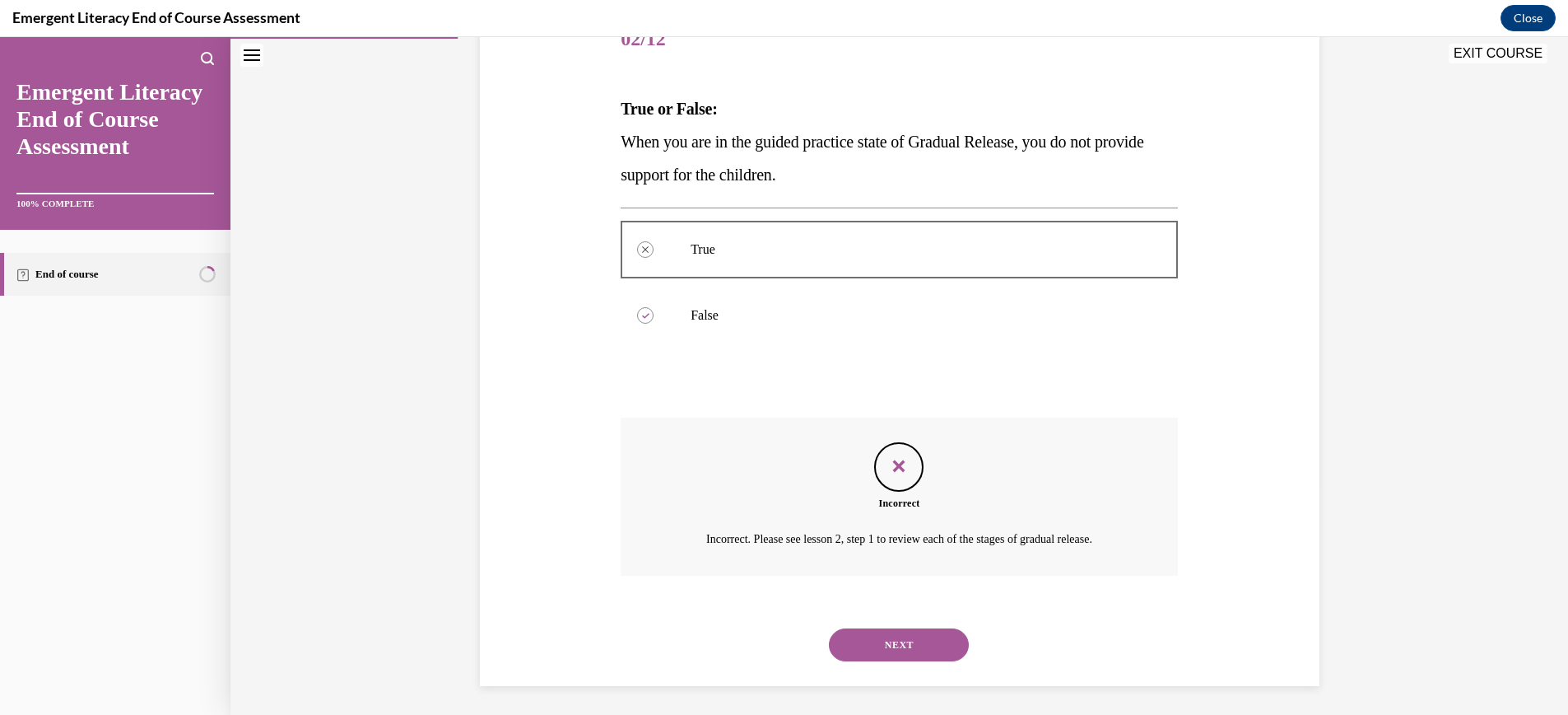
scroll to position [225, 0]
click at [909, 644] on button "NEXT" at bounding box center [899, 641] width 140 height 33
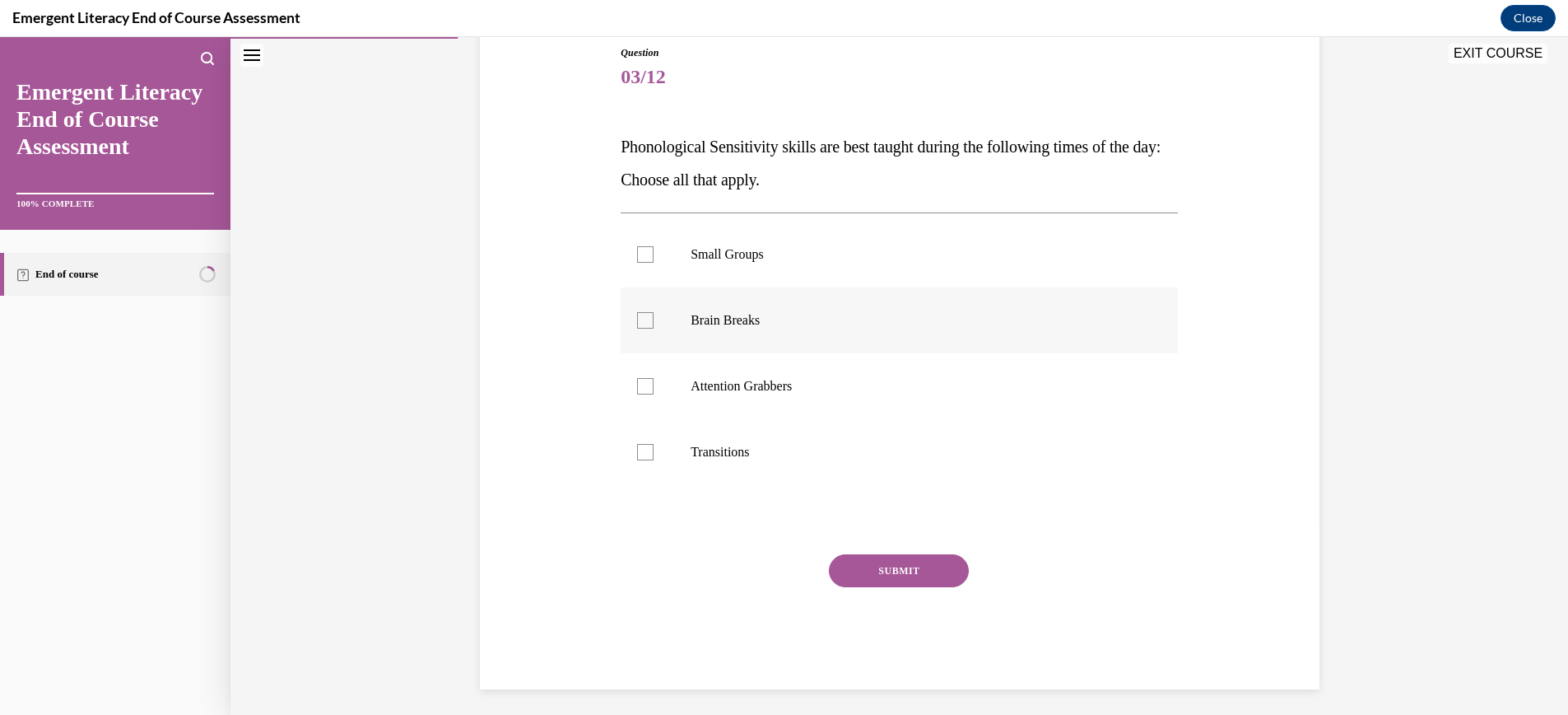
click at [647, 322] on div at bounding box center [645, 320] width 17 height 17
click at [647, 322] on input "Brain Breaks" at bounding box center [645, 320] width 17 height 17
checkbox input "true"
click at [911, 565] on button "SUBMIT" at bounding box center [899, 571] width 140 height 33
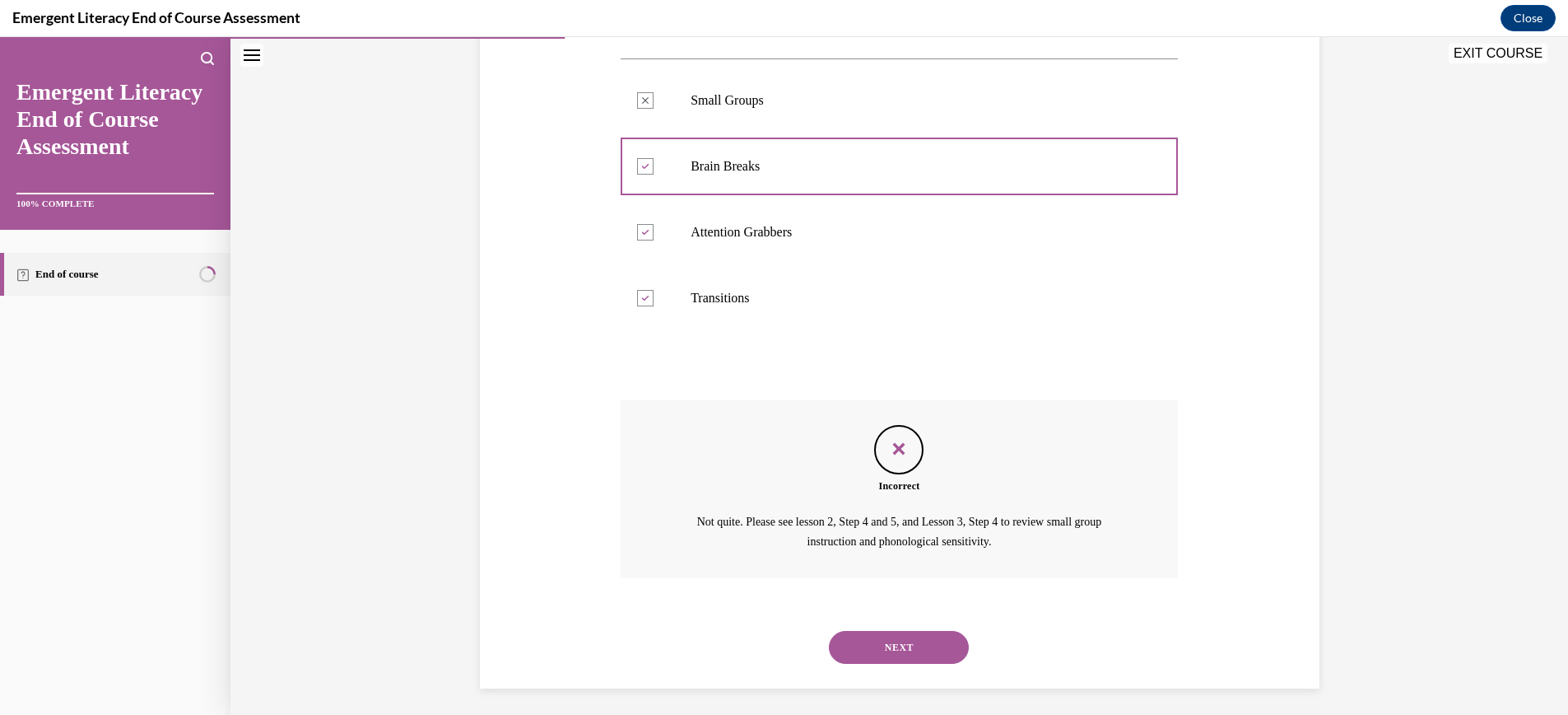
scroll to position [344, 0]
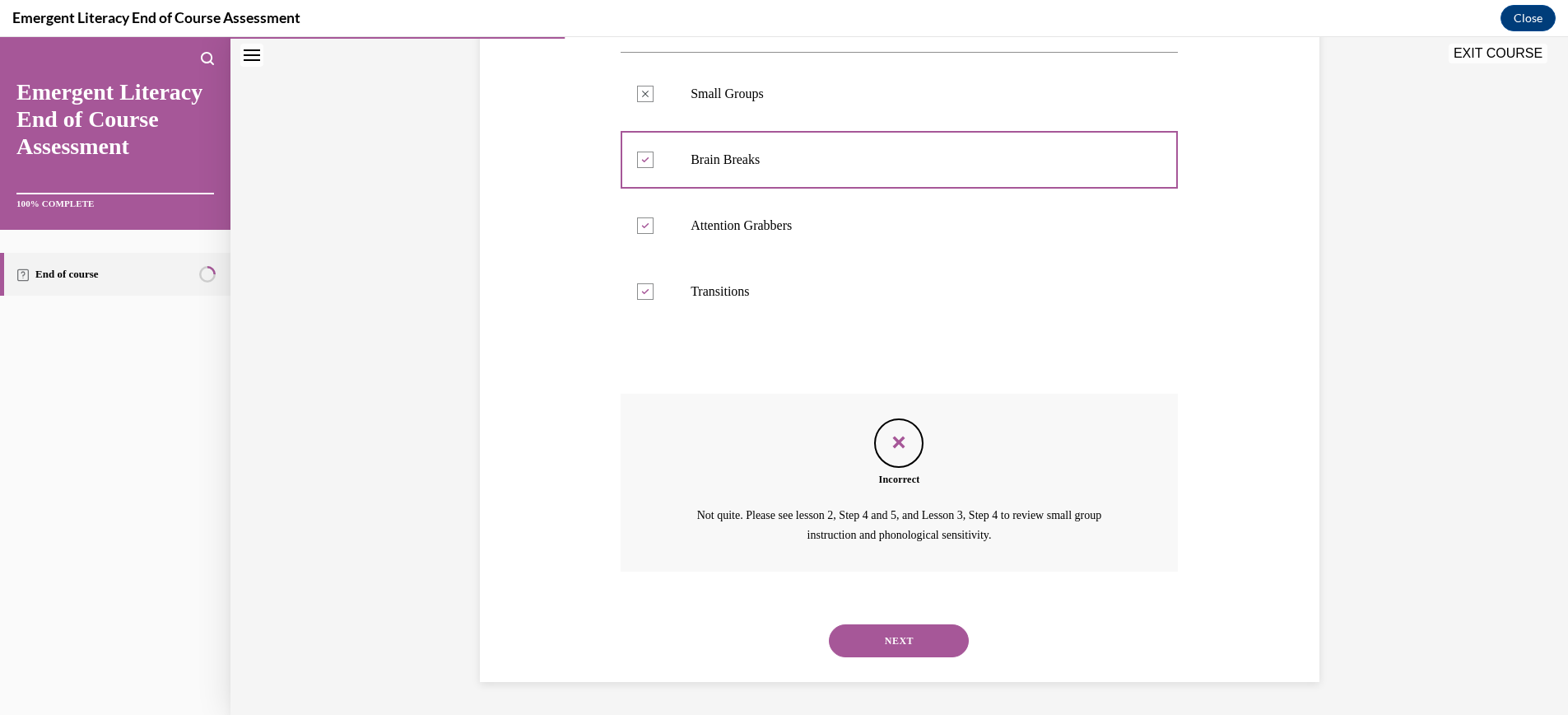
click at [915, 637] on button "NEXT" at bounding box center [899, 641] width 140 height 33
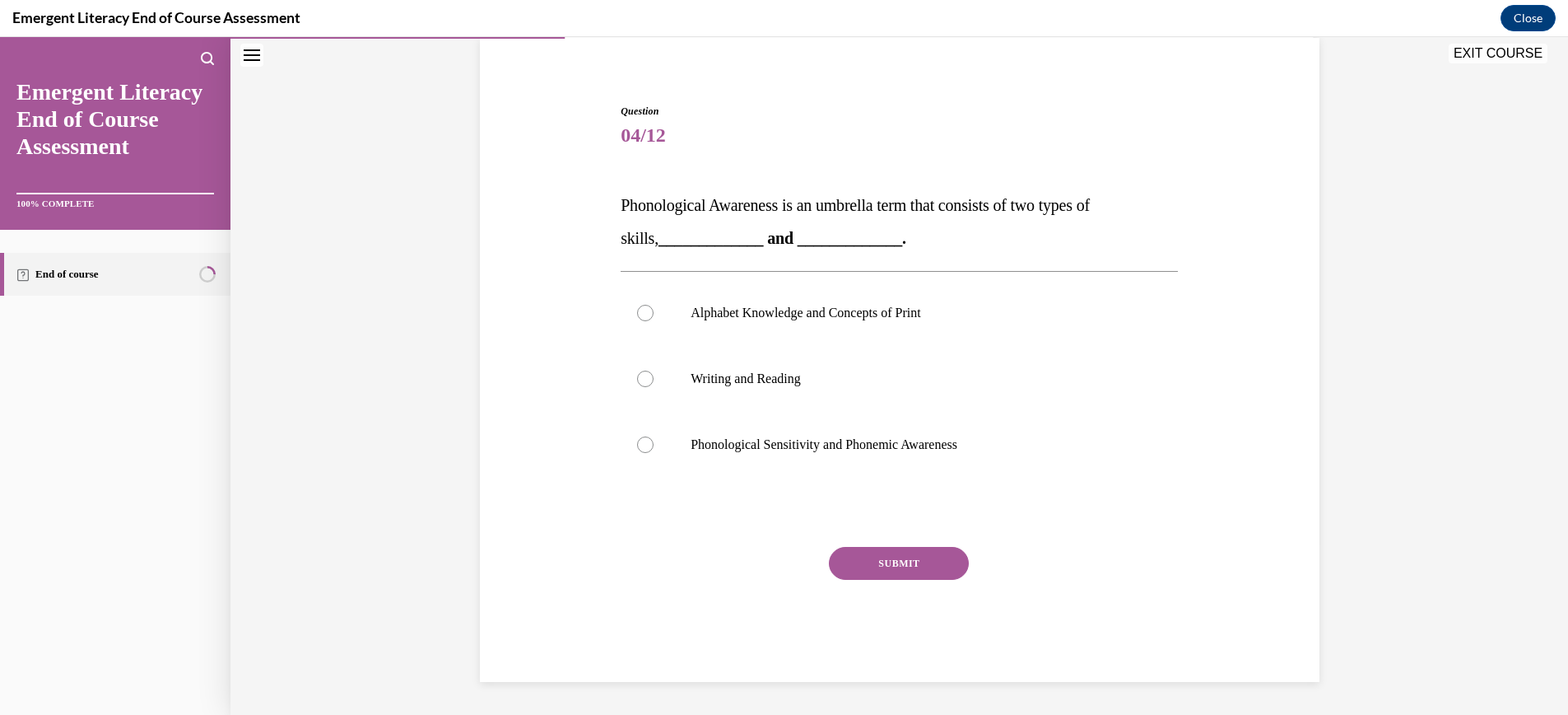
scroll to position [125, 0]
click at [649, 446] on div at bounding box center [645, 445] width 17 height 17
click at [649, 446] on input "Phonological Sensitivity and Phonemic Awareness" at bounding box center [645, 445] width 17 height 17
radio input "true"
click at [891, 561] on button "SUBMIT" at bounding box center [899, 563] width 140 height 33
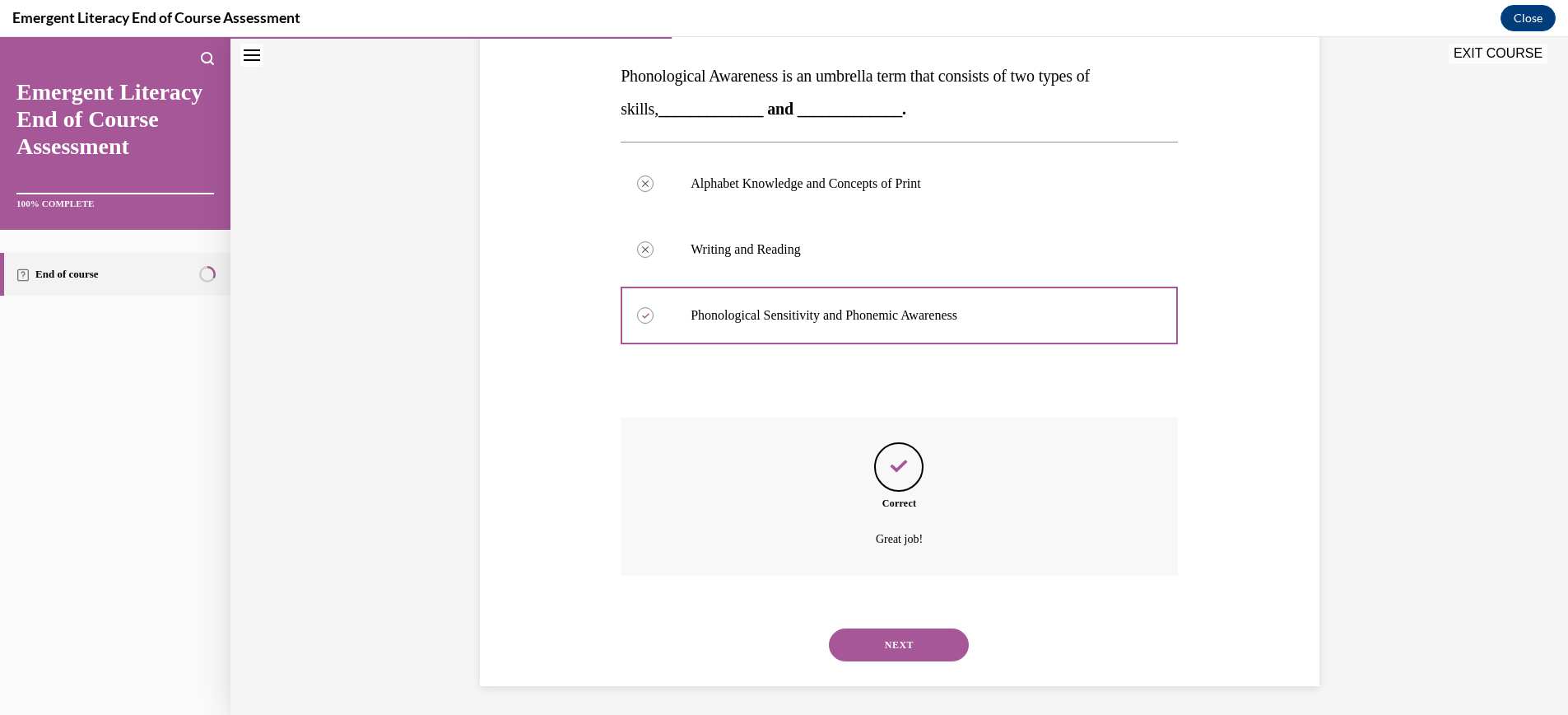
scroll to position [258, 0]
click at [914, 639] on button "NEXT" at bounding box center [899, 641] width 140 height 33
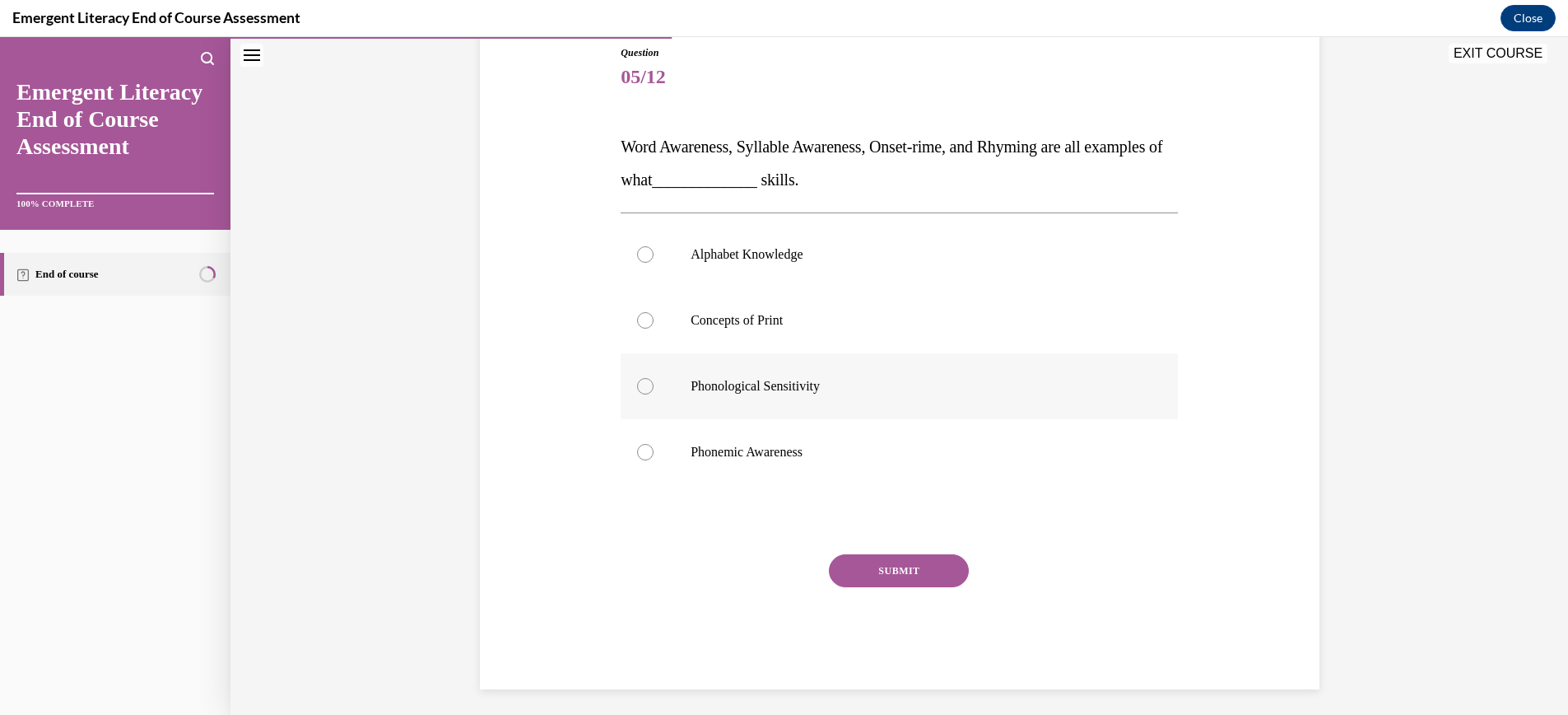
click at [649, 382] on div at bounding box center [645, 386] width 17 height 17
click at [649, 382] on input "Phonological Sensitivity" at bounding box center [645, 386] width 17 height 17
radio input "true"
click at [904, 567] on button "SUBMIT" at bounding box center [899, 571] width 140 height 33
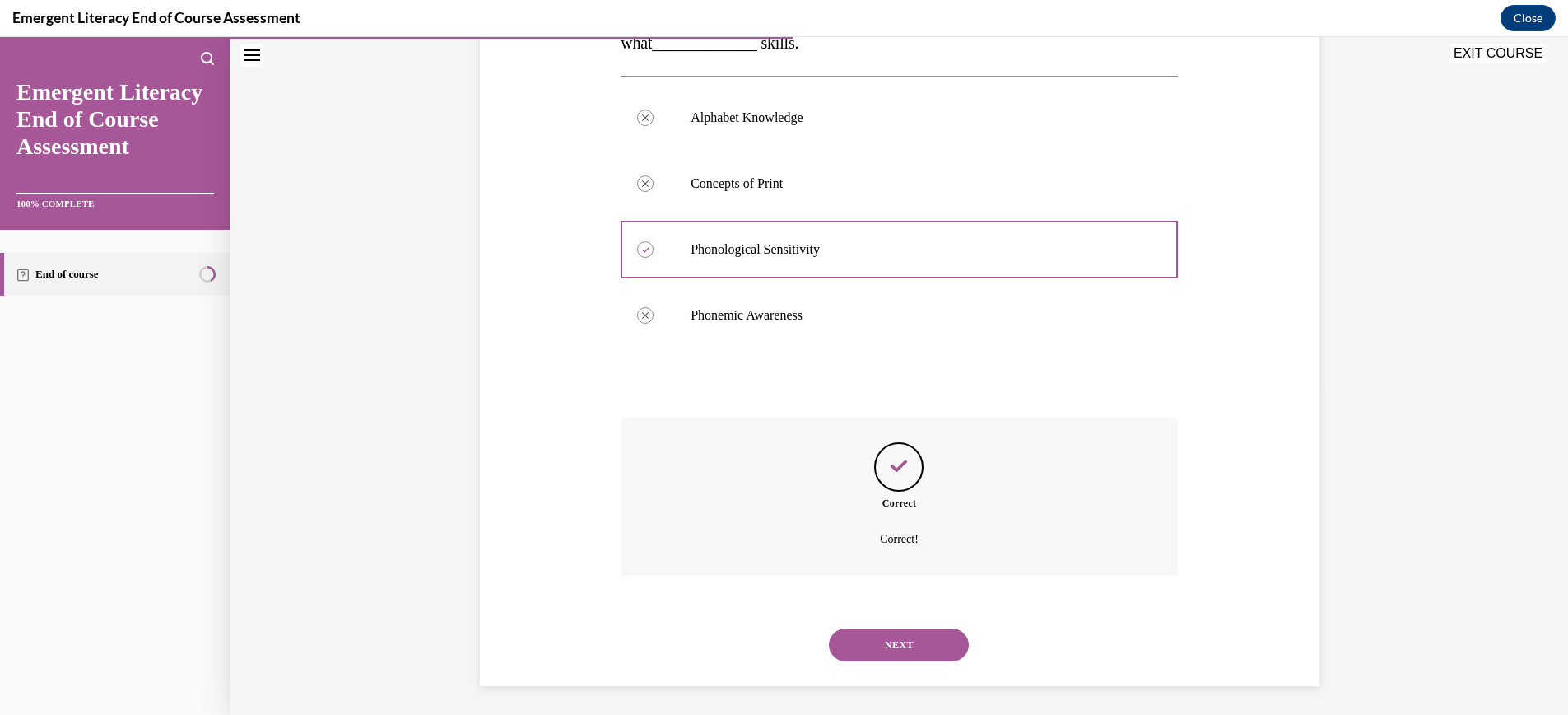
scroll to position [324, 0]
click at [937, 637] on button "NEXT" at bounding box center [899, 641] width 140 height 33
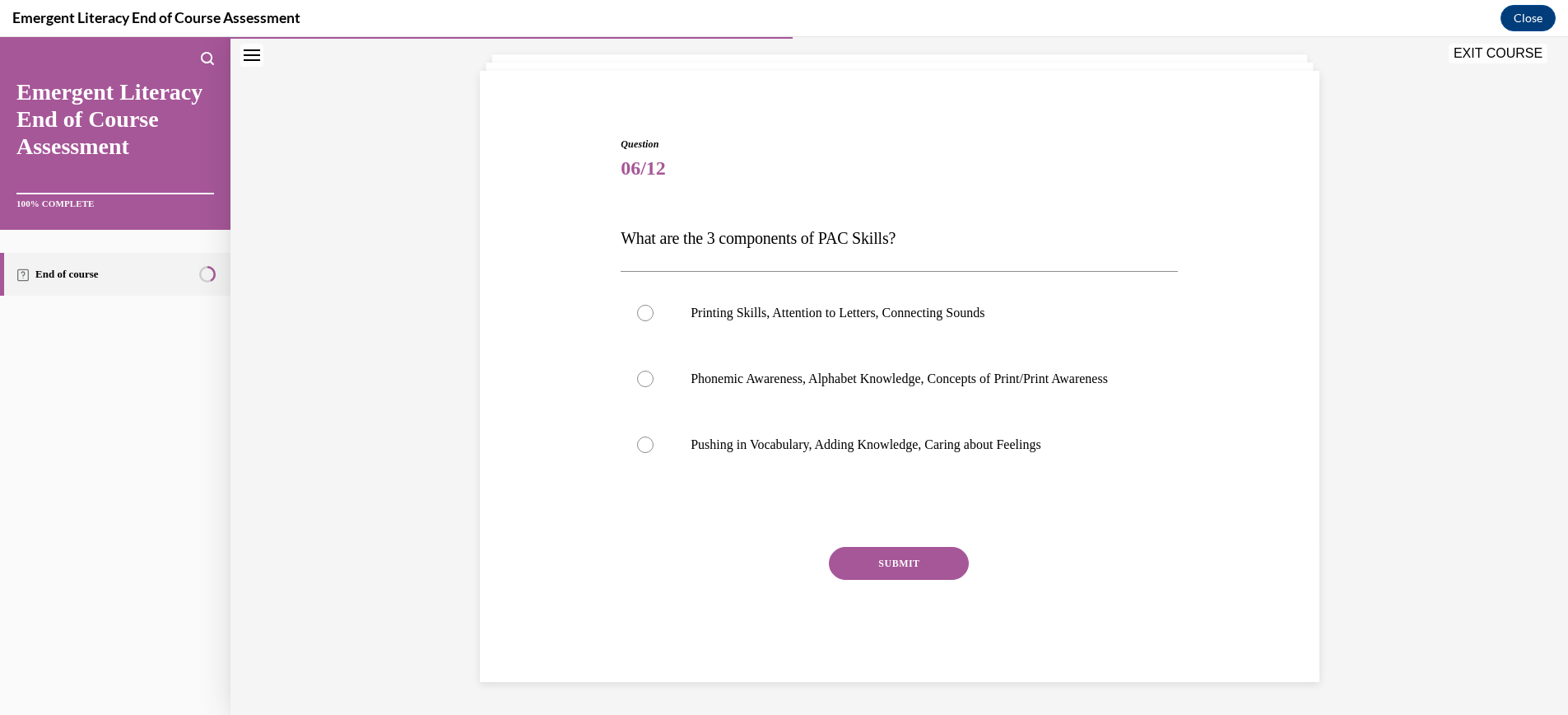
scroll to position [109, 0]
click at [645, 371] on div at bounding box center [645, 379] width 17 height 17
click at [645, 371] on input "Phonemic Awareness, Alphabet Knowledge, Concepts of Print/Print Awareness" at bounding box center [645, 379] width 17 height 17
radio input "true"
click at [901, 564] on button "SUBMIT" at bounding box center [899, 563] width 140 height 33
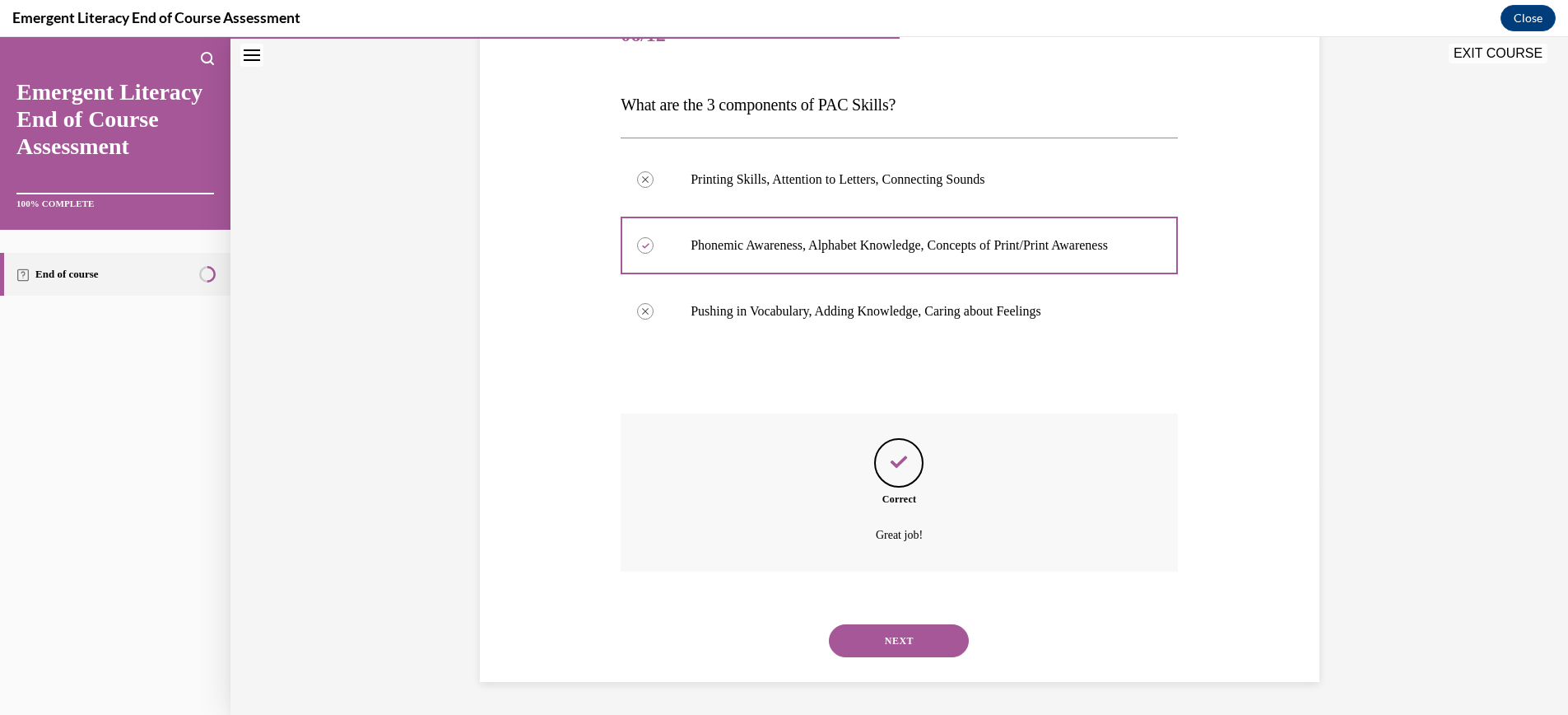
scroll to position [242, 0]
click at [899, 647] on button "NEXT" at bounding box center [899, 641] width 140 height 33
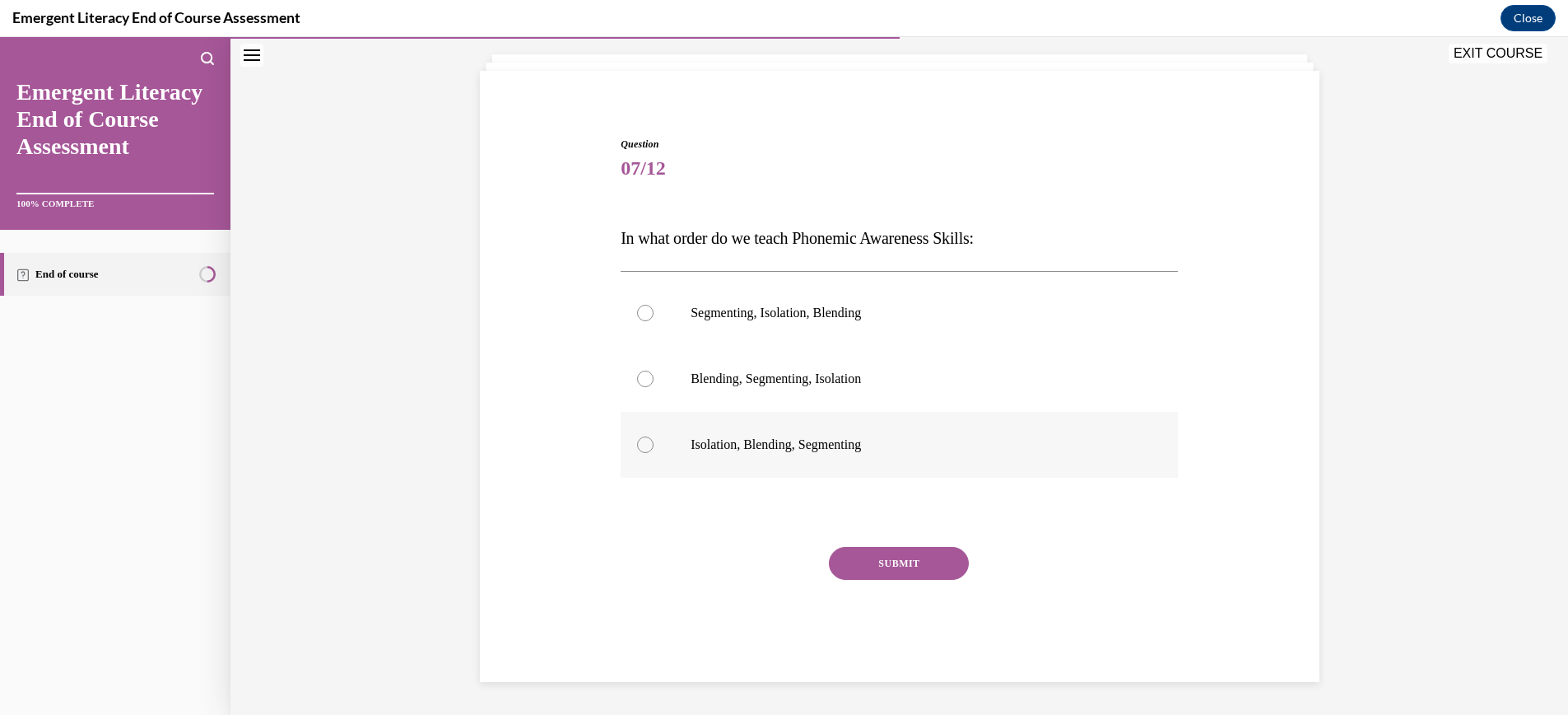
click at [642, 445] on div at bounding box center [645, 445] width 17 height 17
click at [642, 445] on input "Isolation, Blending, Segmenting" at bounding box center [645, 445] width 17 height 17
radio input "true"
click at [898, 561] on button "SUBMIT" at bounding box center [899, 563] width 140 height 33
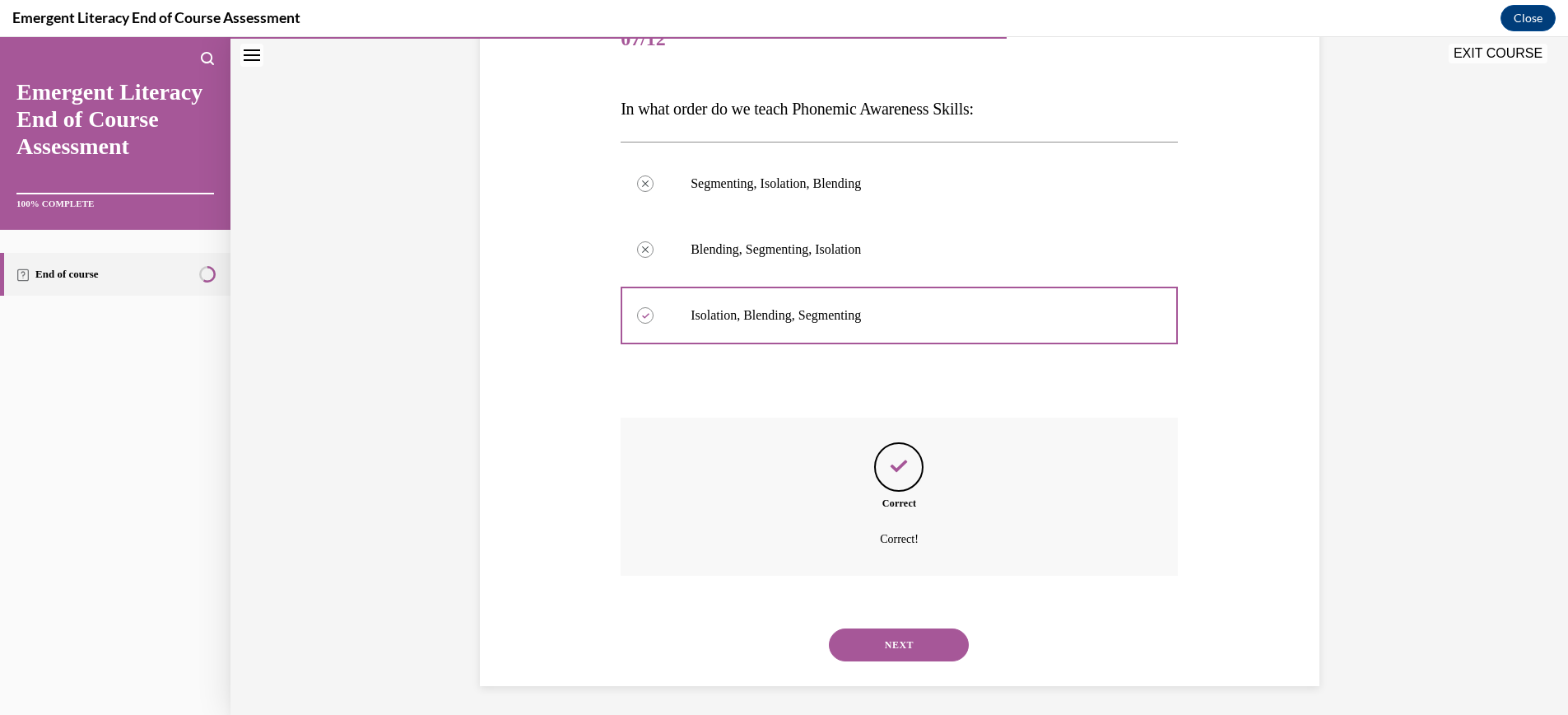
scroll to position [225, 0]
click at [902, 640] on button "NEXT" at bounding box center [899, 641] width 140 height 33
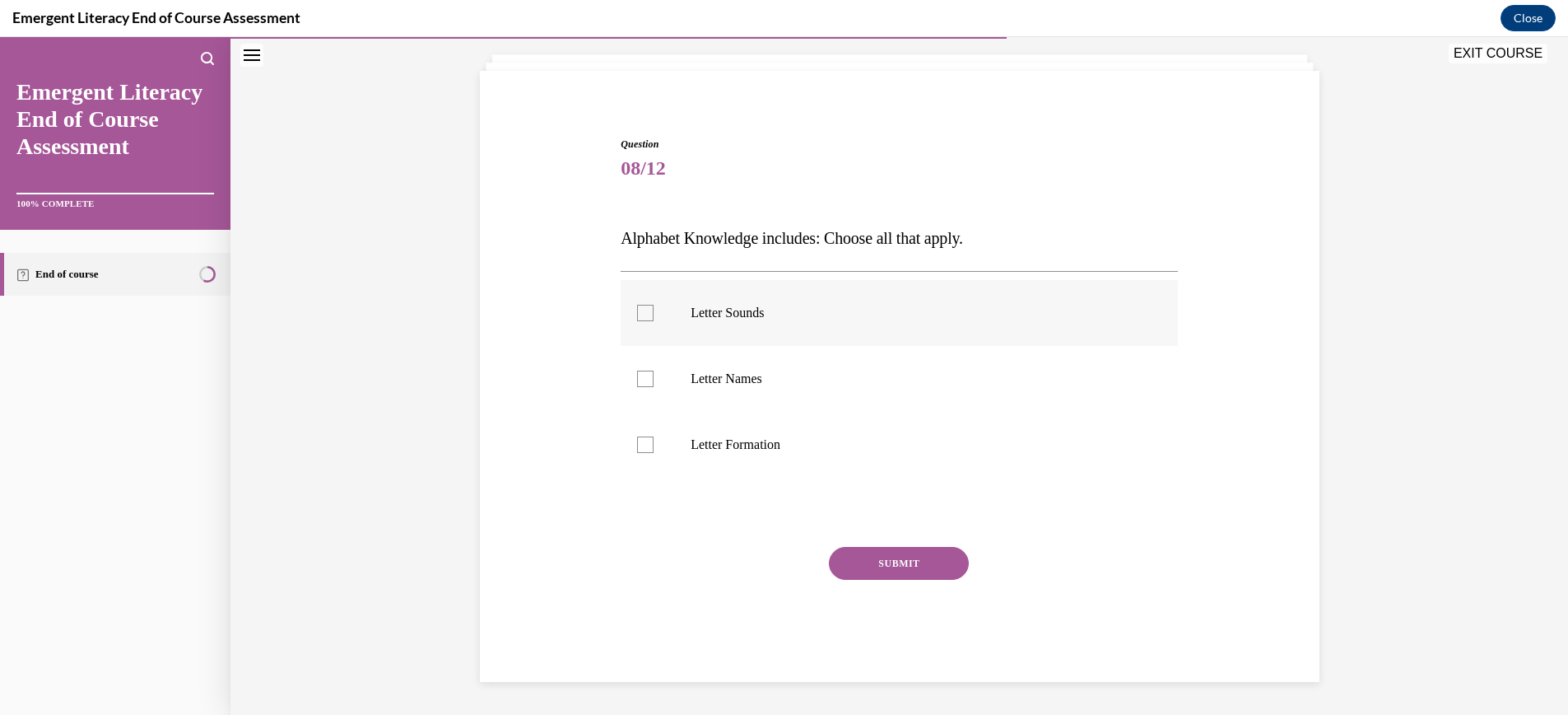
click at [645, 312] on div at bounding box center [645, 313] width 17 height 17
click at [645, 312] on input "Letter Sounds" at bounding box center [645, 313] width 17 height 17
checkbox input "true"
click at [644, 379] on div at bounding box center [645, 379] width 17 height 17
click at [644, 379] on input "Letter Names" at bounding box center [645, 379] width 17 height 17
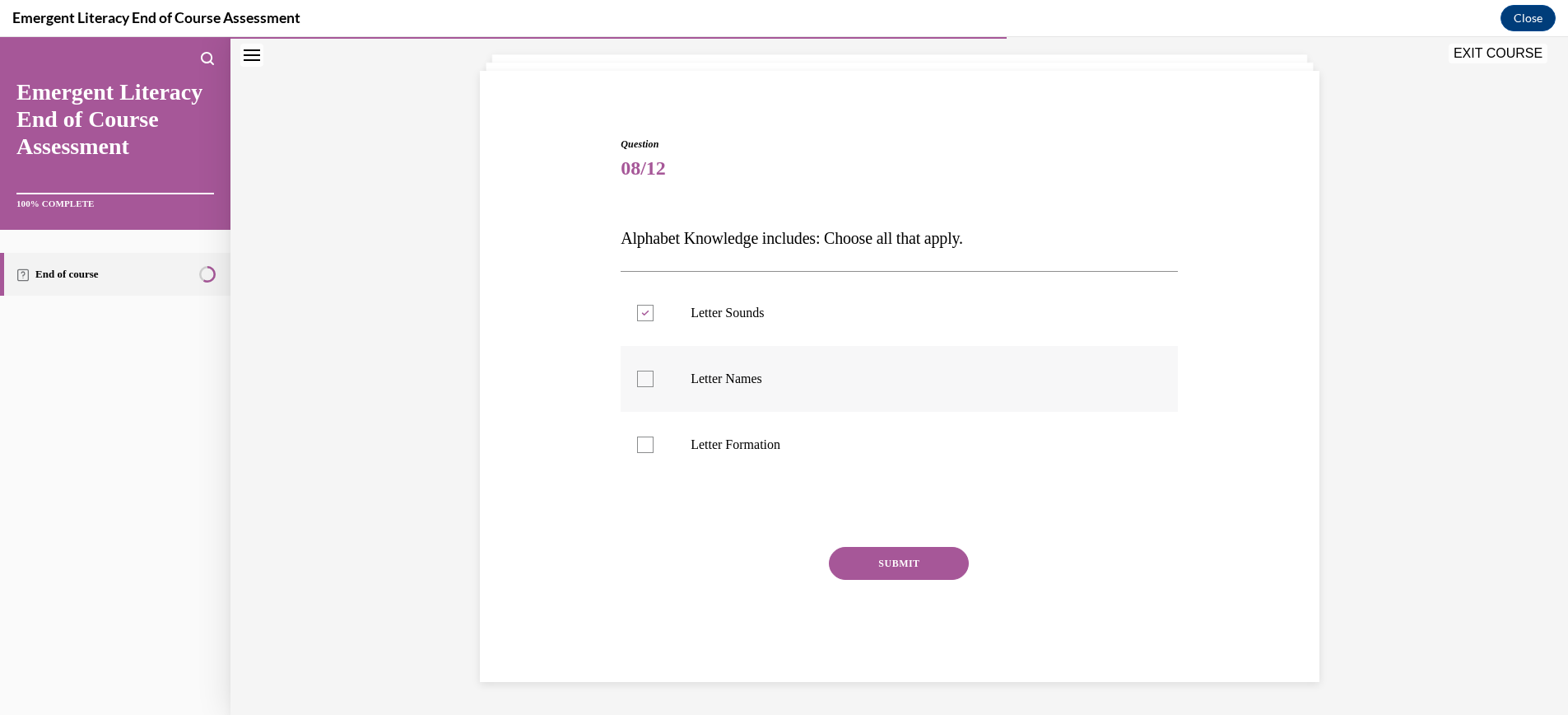
checkbox input "true"
click at [646, 441] on div at bounding box center [645, 445] width 17 height 17
click at [646, 441] on input "Letter Formation" at bounding box center [645, 445] width 17 height 17
checkbox input "true"
click at [909, 566] on button "SUBMIT" at bounding box center [899, 563] width 140 height 33
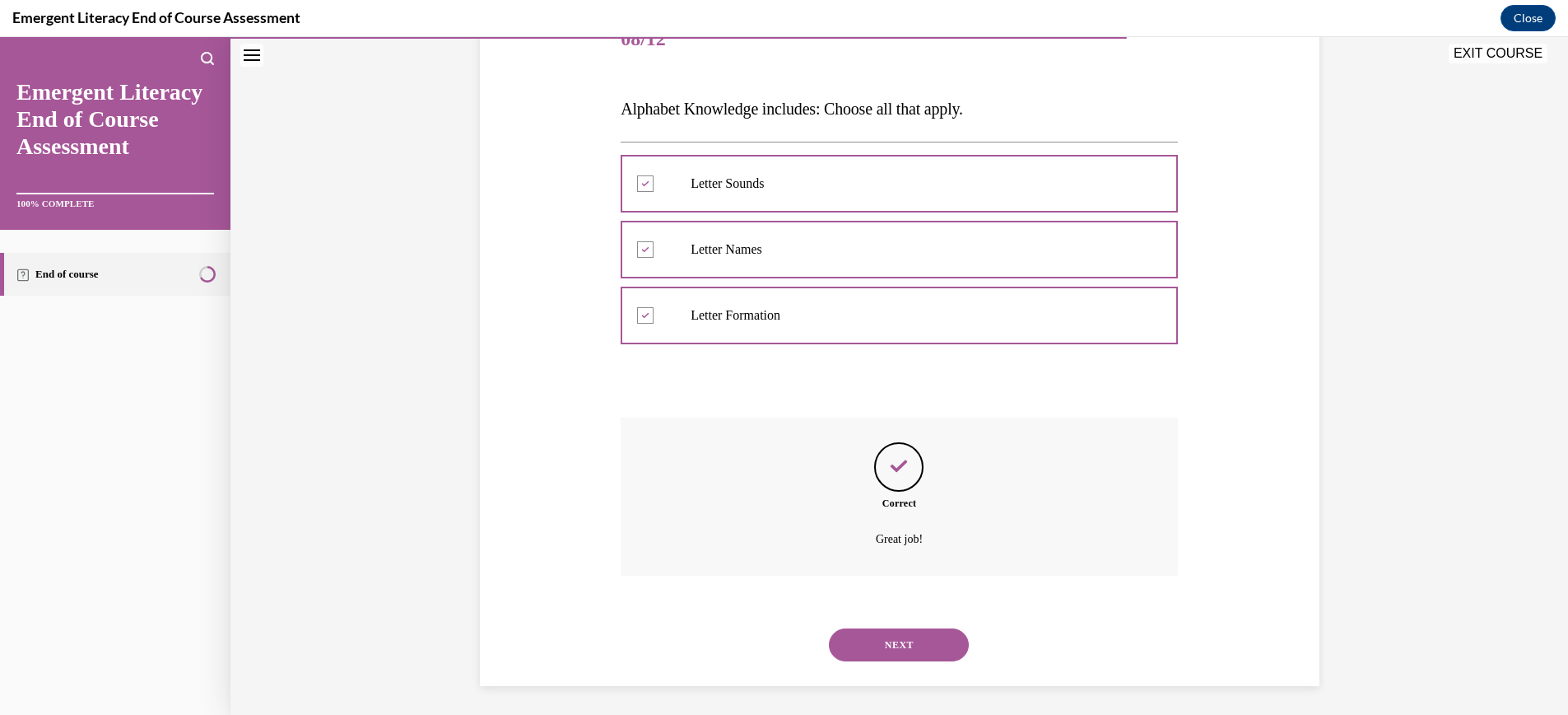
scroll to position [225, 0]
click at [907, 635] on button "NEXT" at bounding box center [899, 641] width 140 height 33
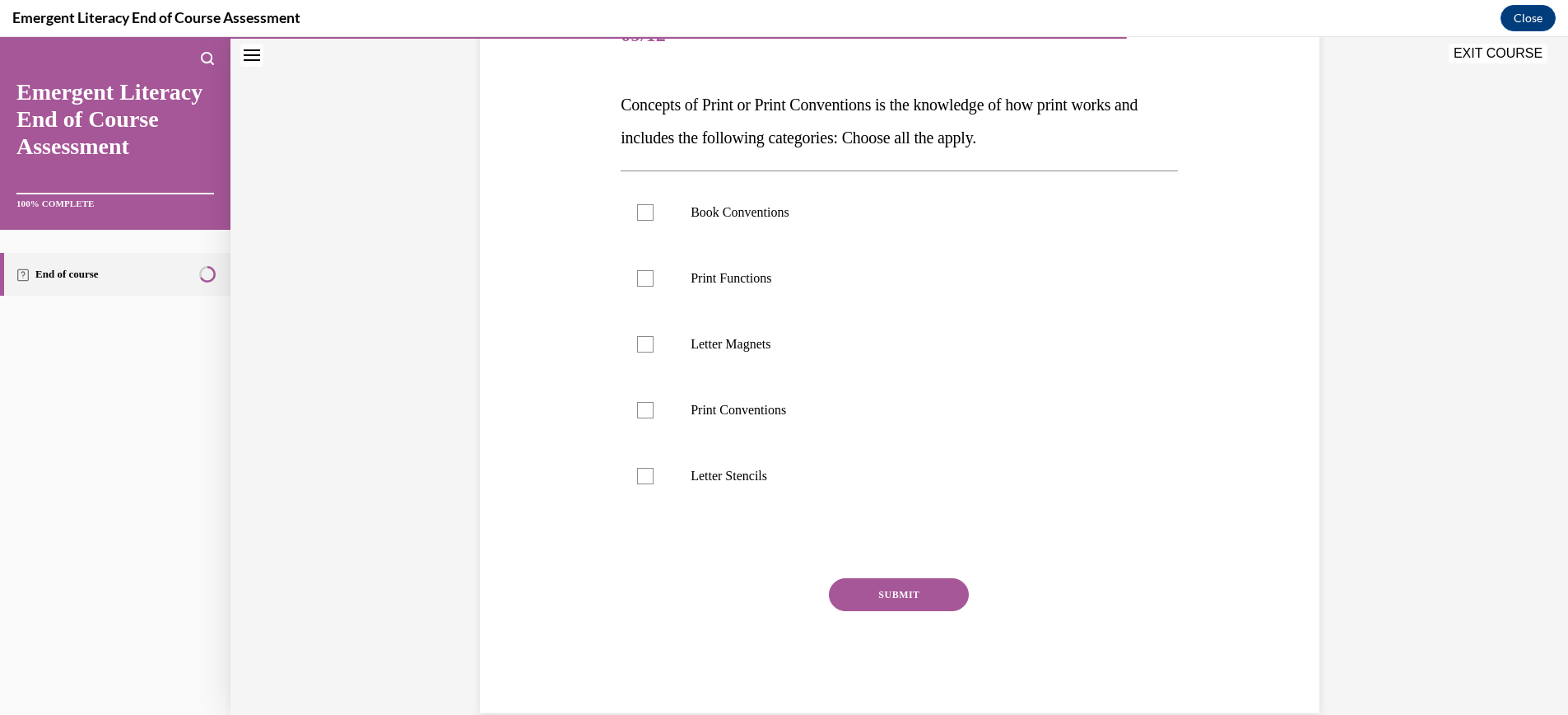
scroll to position [184, 0]
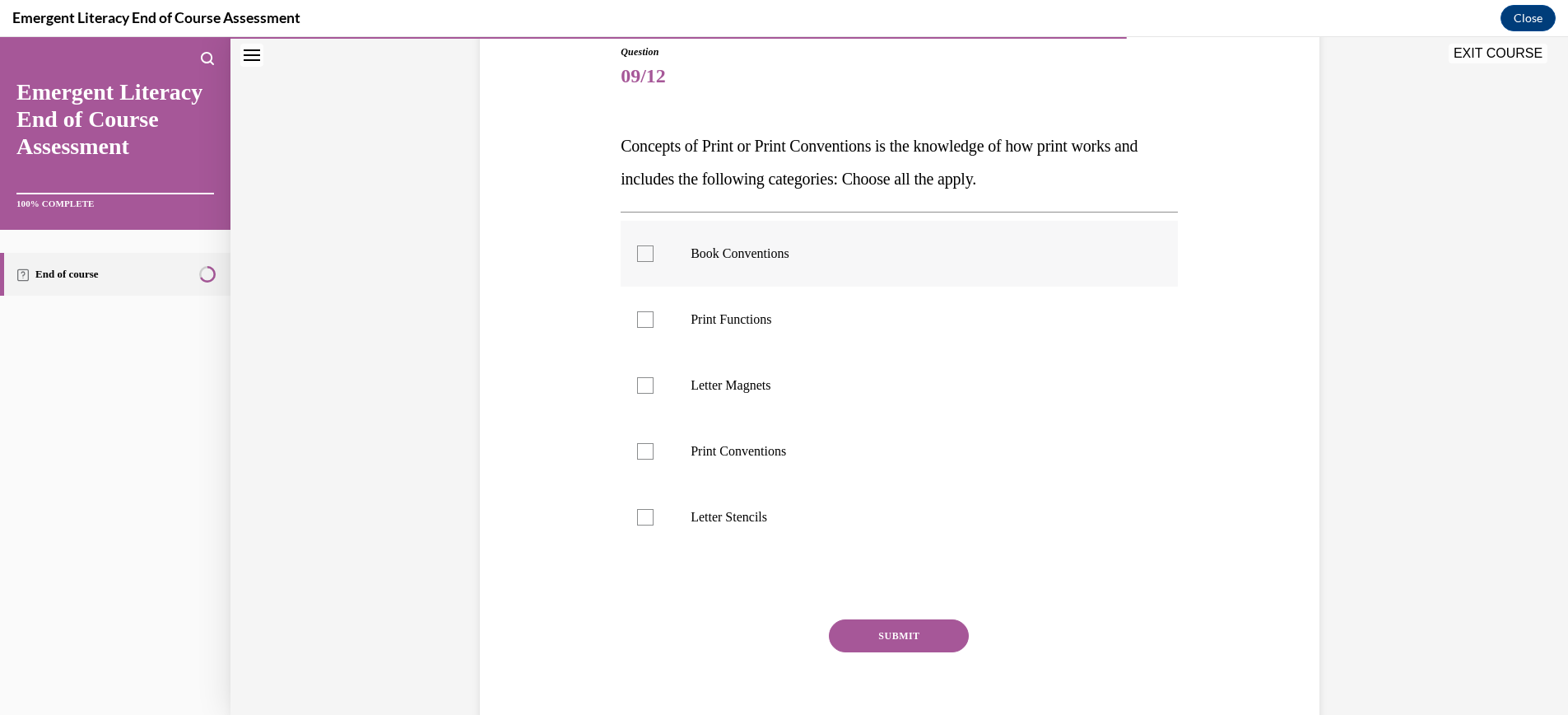
click at [644, 253] on div at bounding box center [645, 253] width 17 height 17
click at [644, 253] on input "Book Conventions" at bounding box center [645, 253] width 17 height 17
checkbox input "true"
click at [646, 321] on div at bounding box center [645, 320] width 17 height 17
click at [646, 321] on input "Print Functions" at bounding box center [645, 320] width 17 height 17
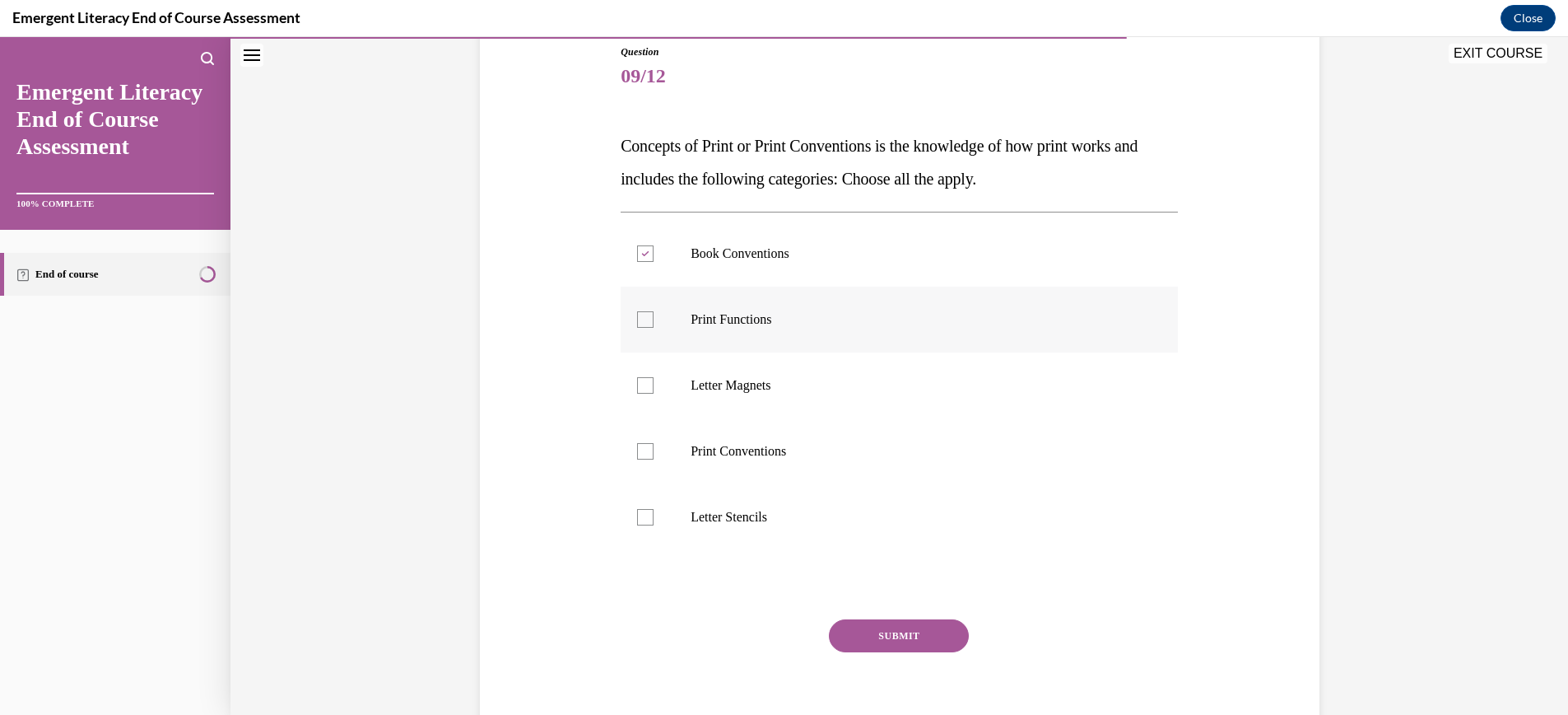
checkbox input "true"
click at [648, 448] on div at bounding box center [645, 452] width 17 height 17
click at [648, 448] on input "Print Conventions" at bounding box center [645, 452] width 17 height 17
checkbox input "true"
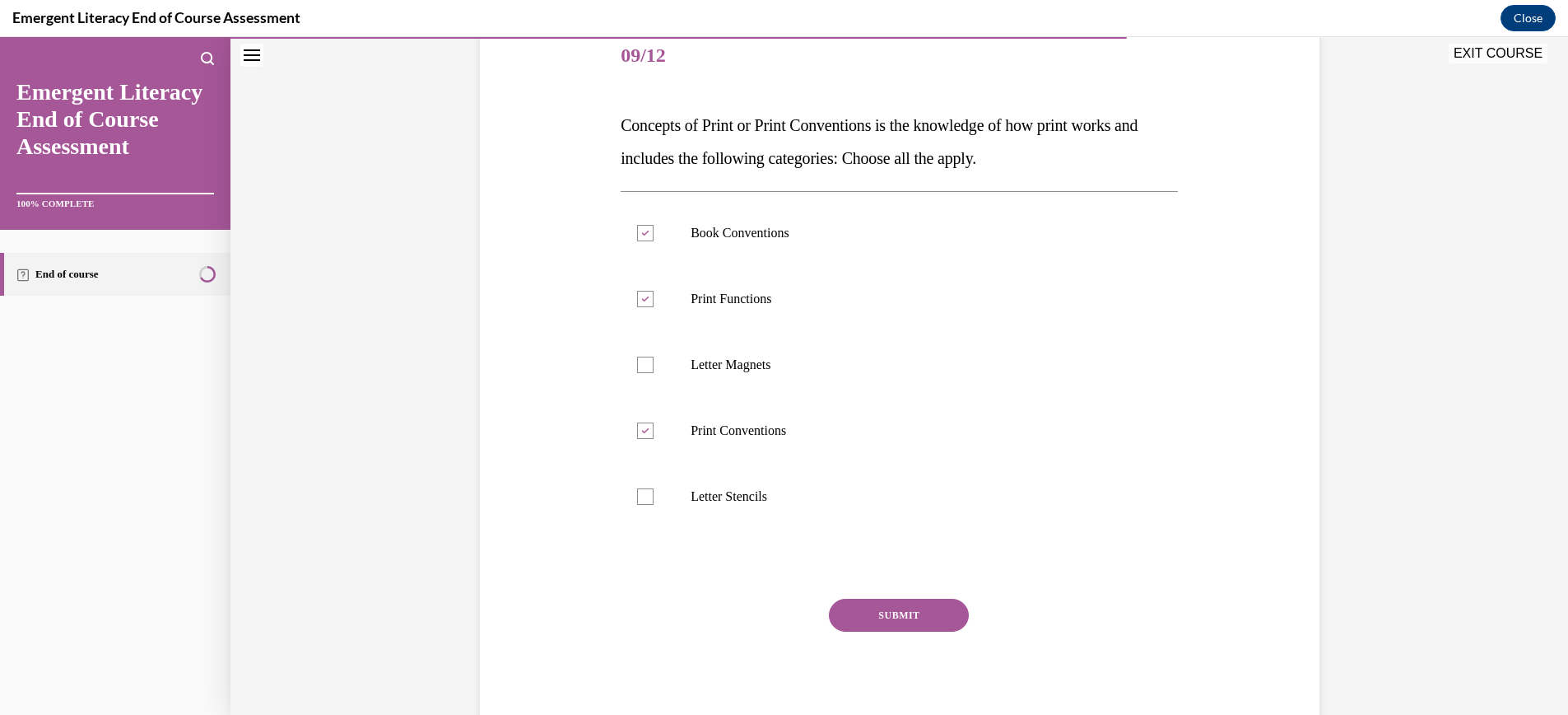
click at [896, 630] on button "SUBMIT" at bounding box center [899, 615] width 140 height 33
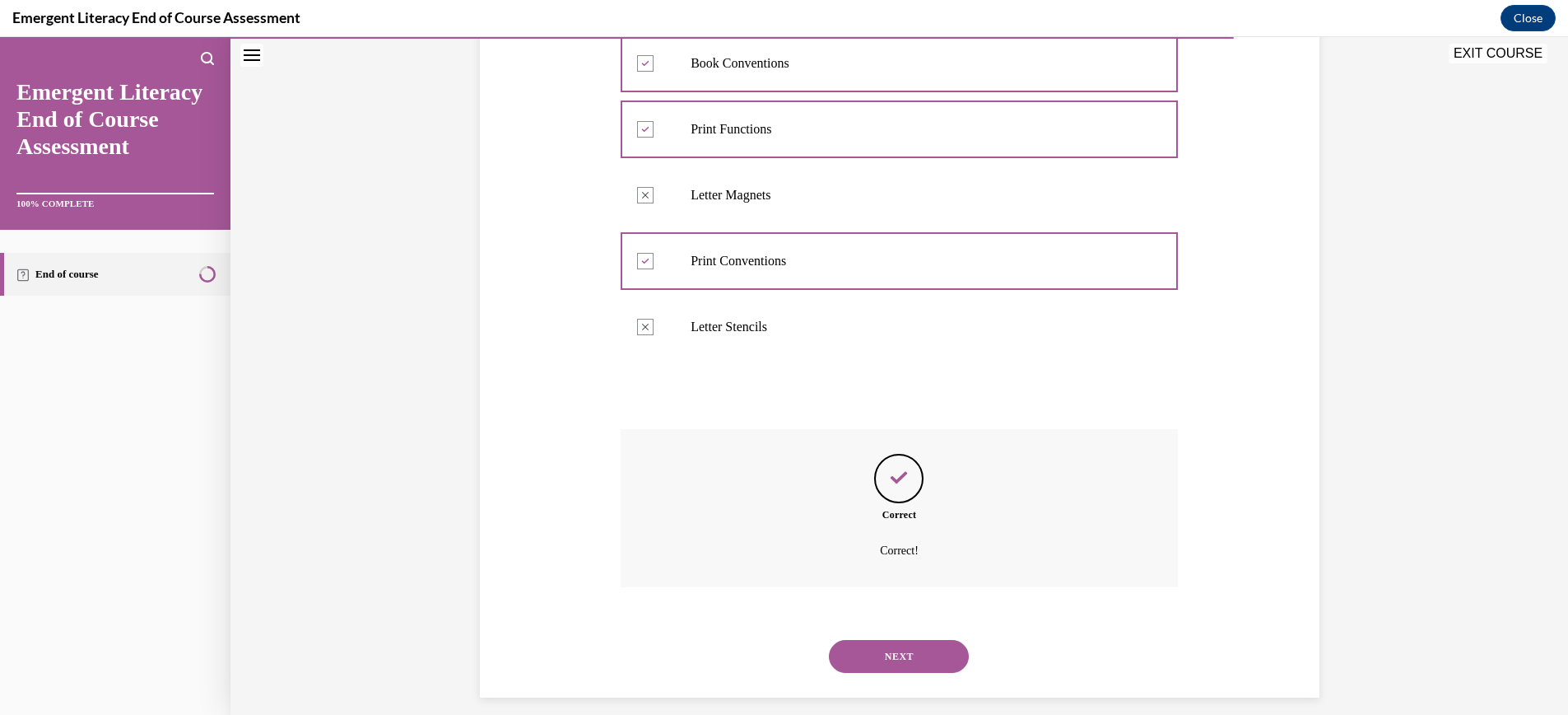
scroll to position [391, 0]
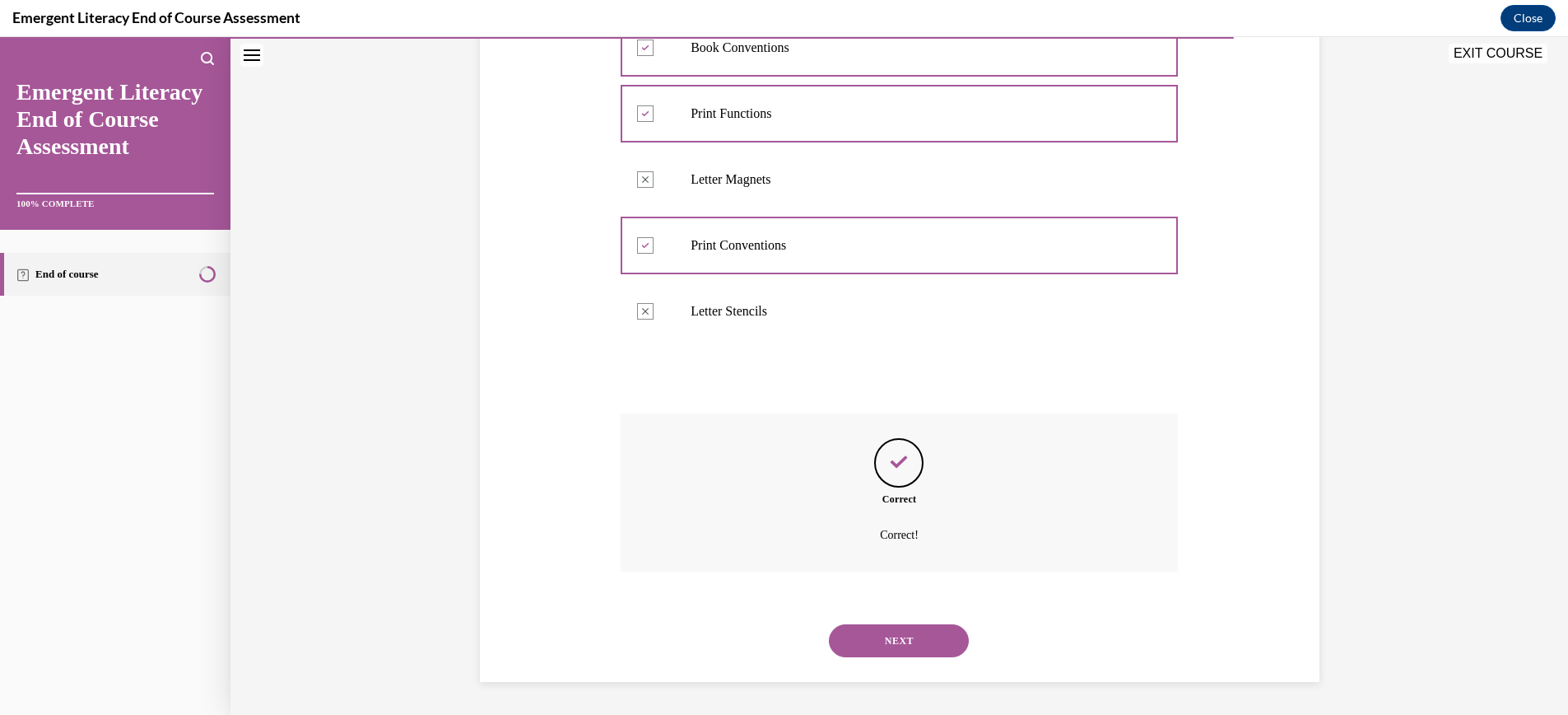
click at [895, 640] on button "NEXT" at bounding box center [899, 641] width 140 height 33
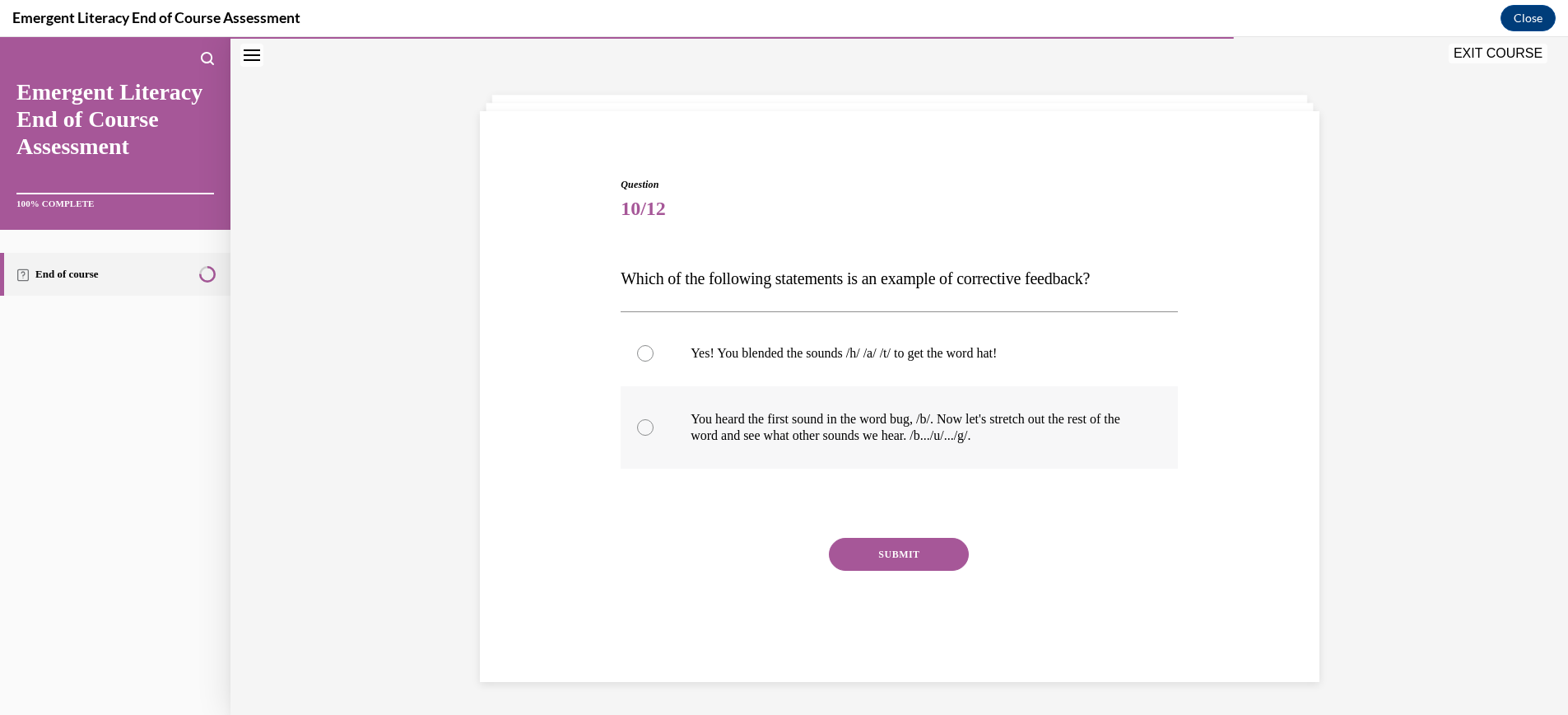
click at [648, 426] on div at bounding box center [645, 428] width 17 height 17
click at [648, 426] on input "You heard the first sound in the word bug, /b/. Now let's stretch out the rest …" at bounding box center [645, 428] width 17 height 17
radio input "true"
click at [898, 556] on button "SUBMIT" at bounding box center [899, 554] width 140 height 33
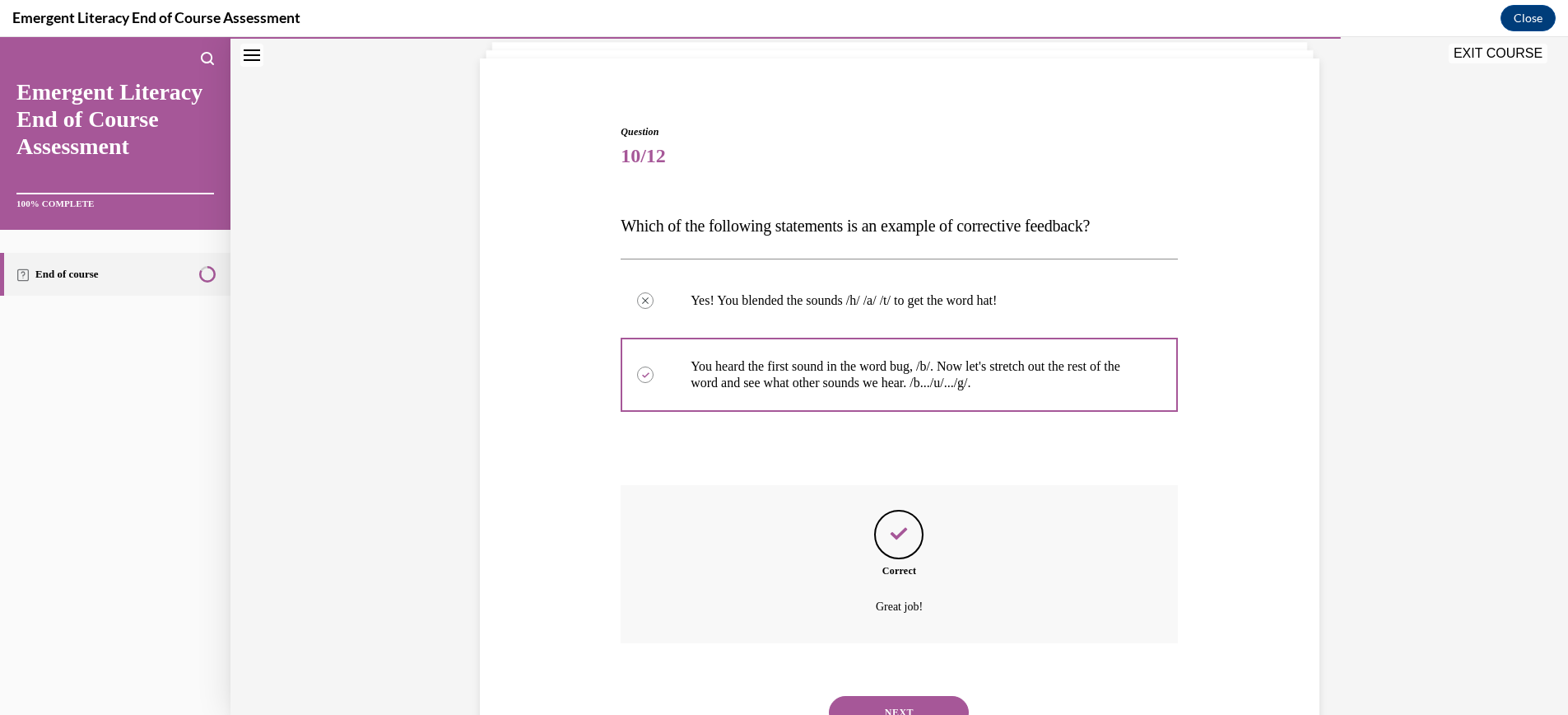
scroll to position [176, 0]
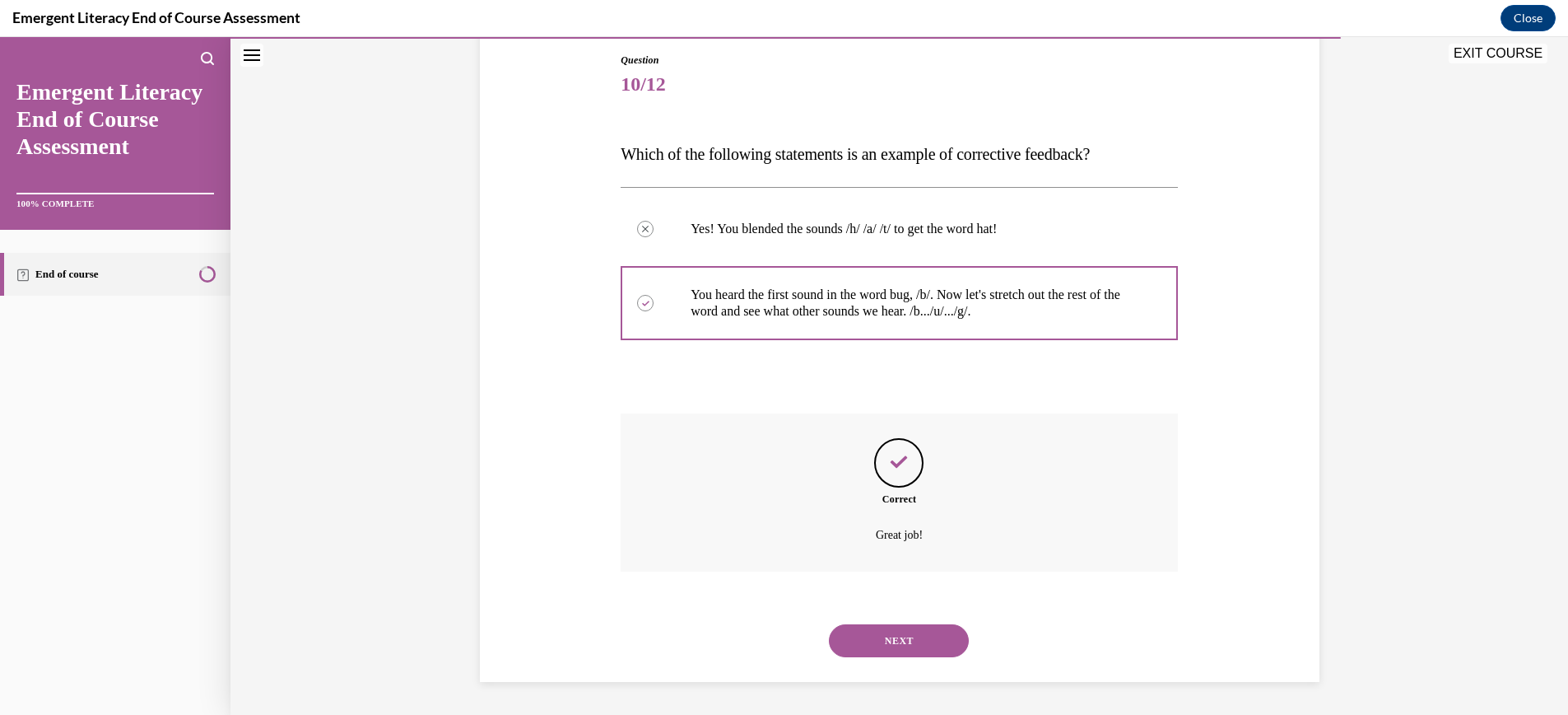
click at [900, 639] on button "NEXT" at bounding box center [899, 641] width 140 height 33
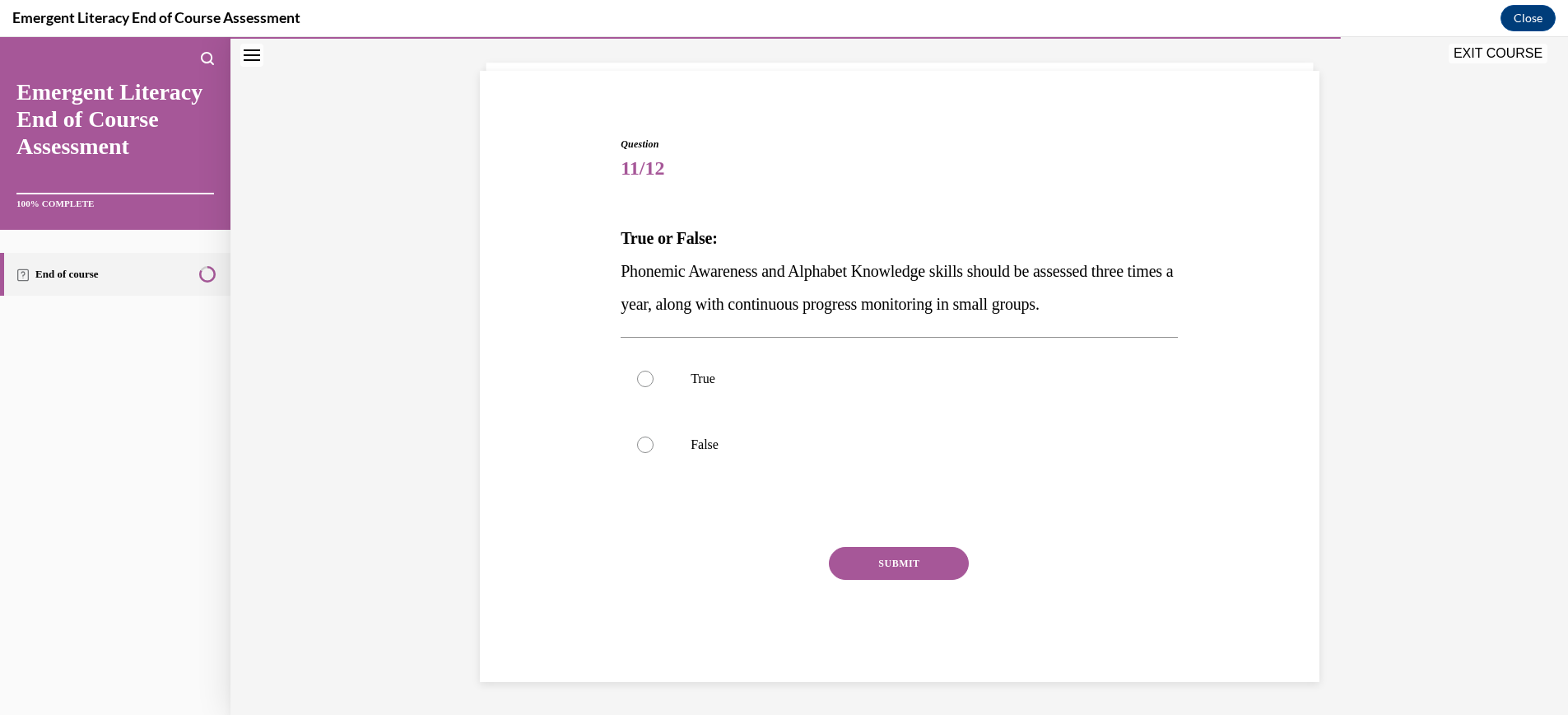
scroll to position [92, 0]
click at [649, 378] on div at bounding box center [645, 379] width 17 height 17
click at [649, 378] on input "True" at bounding box center [645, 379] width 17 height 17
radio input "true"
click at [920, 565] on button "SUBMIT" at bounding box center [899, 563] width 140 height 33
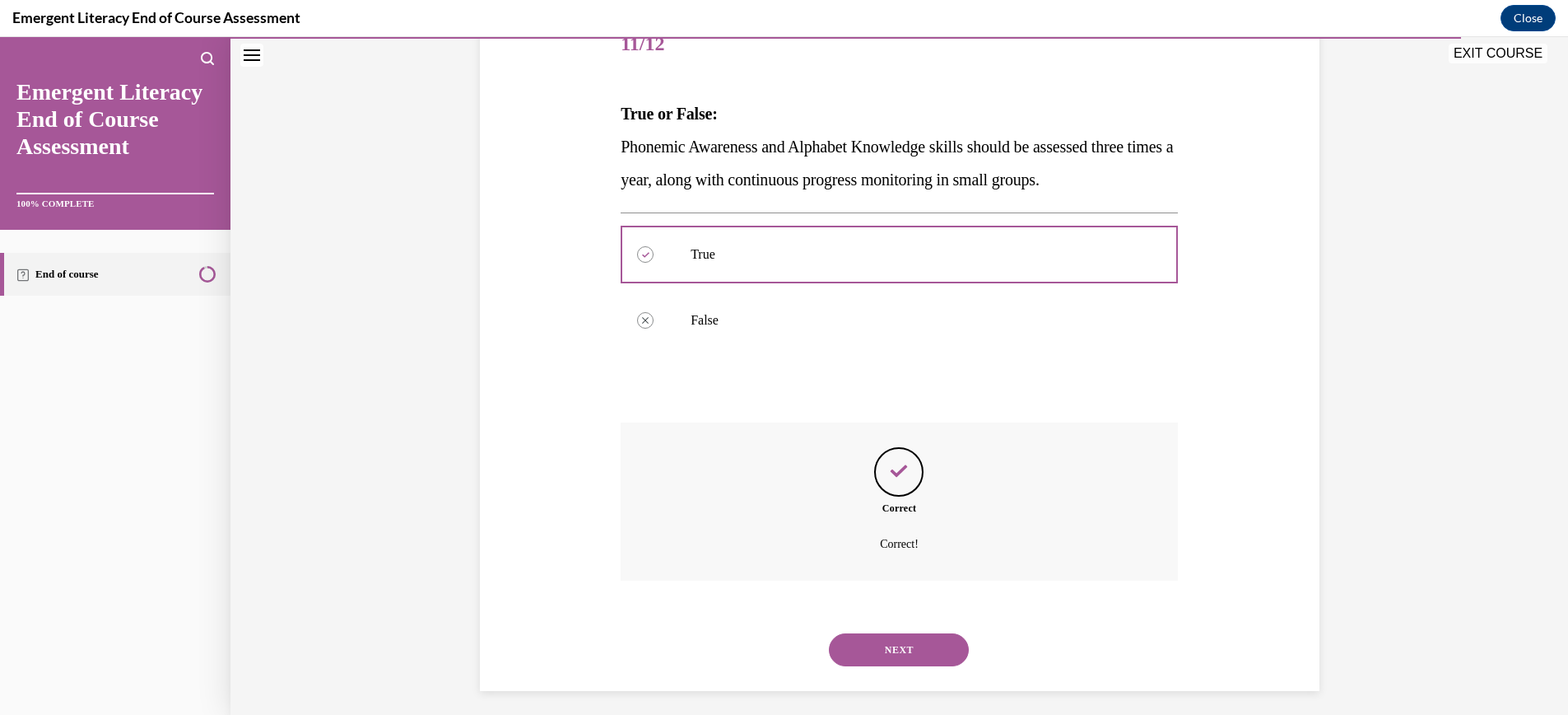
scroll to position [225, 0]
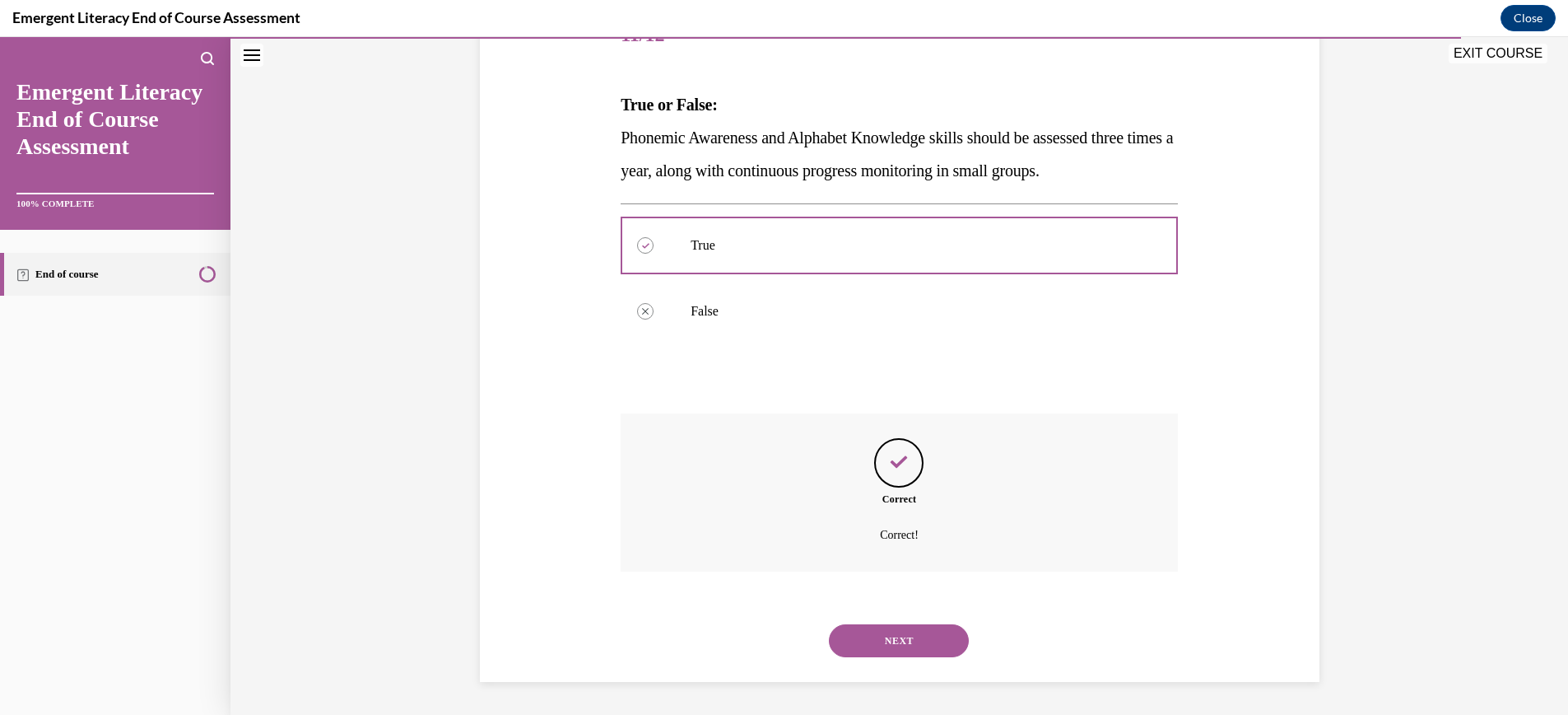
click at [909, 637] on button "NEXT" at bounding box center [899, 641] width 140 height 33
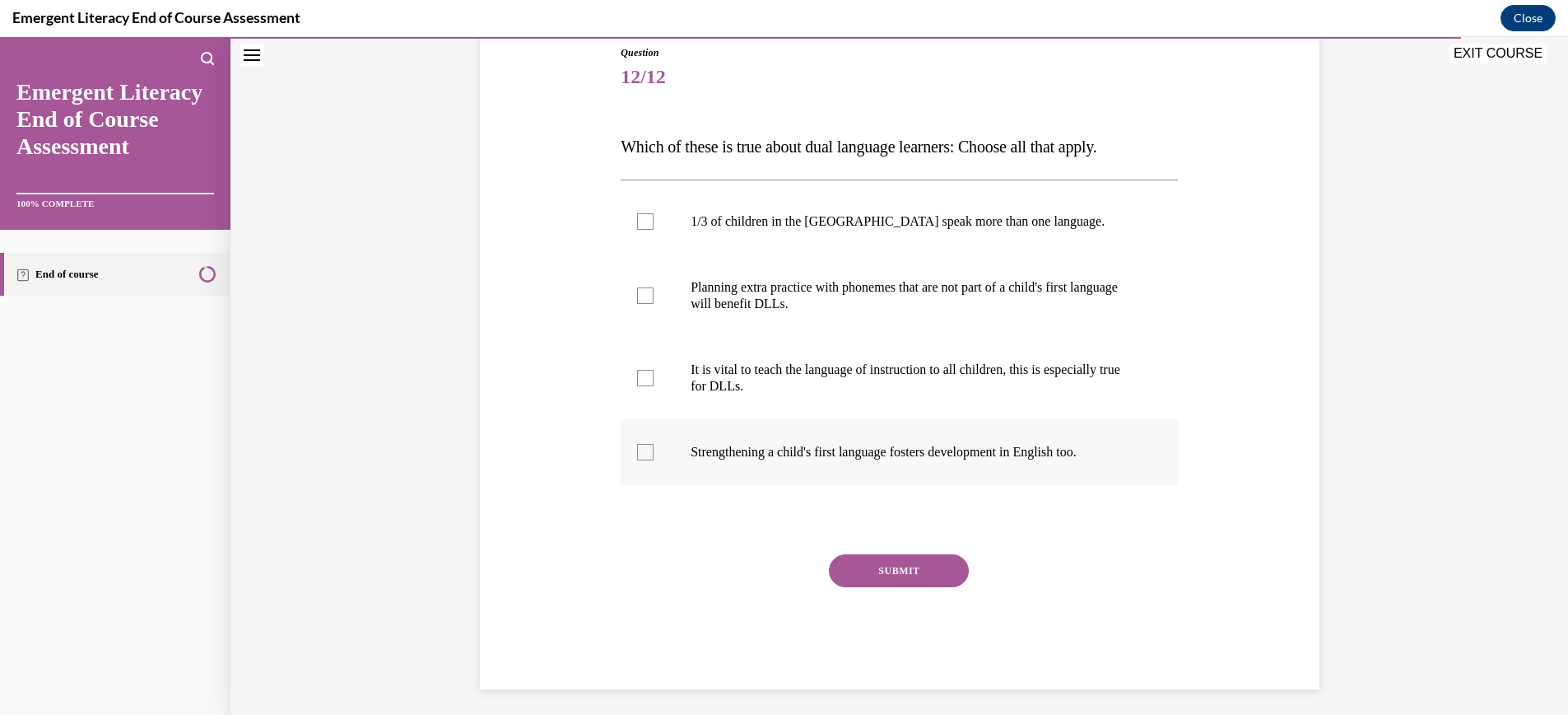
click at [642, 449] on div at bounding box center [645, 452] width 17 height 17
click at [642, 449] on input "Strengthening a child's first language fosters development in English too." at bounding box center [645, 452] width 17 height 17
checkbox input "true"
click at [647, 370] on div at bounding box center [645, 378] width 17 height 17
click at [647, 370] on input "It is vital to teach the language of instruction to all children, this is espec…" at bounding box center [645, 378] width 17 height 17
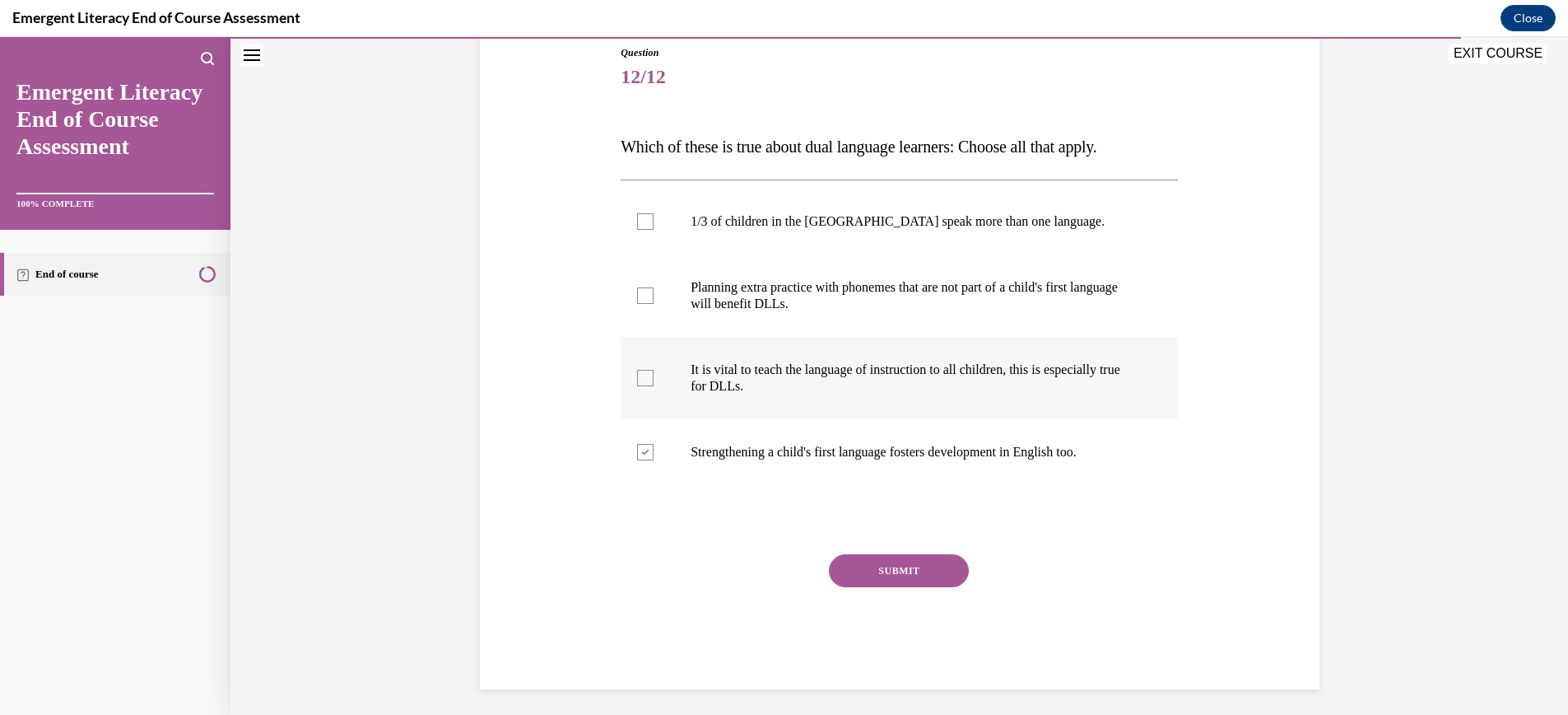
checkbox input "true"
click at [652, 293] on div at bounding box center [645, 296] width 17 height 17
click at [652, 293] on input "Planning extra practice with phonemes that are not part of a child's first lang…" at bounding box center [645, 296] width 17 height 17
checkbox input "true"
click at [649, 223] on div at bounding box center [645, 221] width 17 height 17
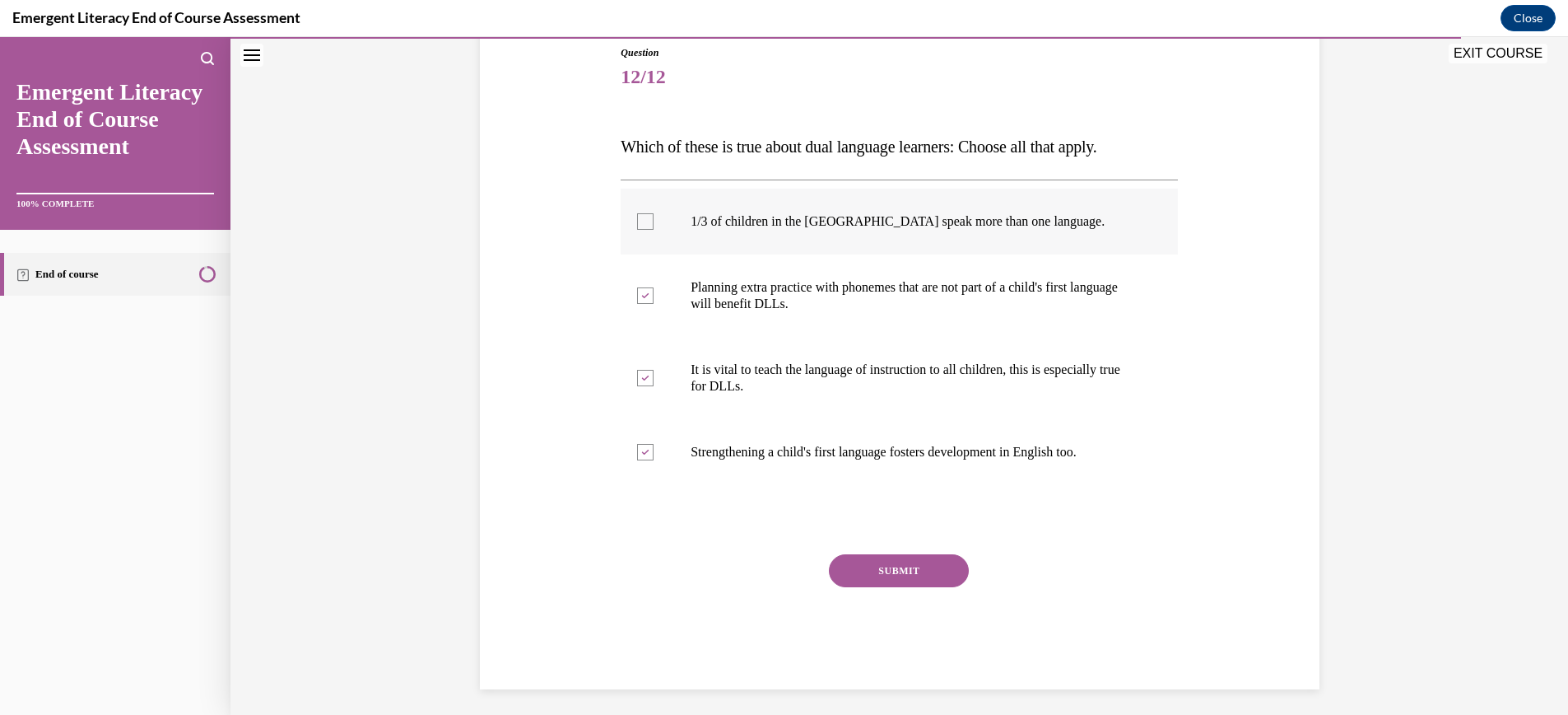
click at [649, 223] on input "1/3 of children in the US speak more than one language." at bounding box center [645, 221] width 17 height 17
checkbox input "true"
click at [911, 571] on button "SUBMIT" at bounding box center [899, 571] width 140 height 33
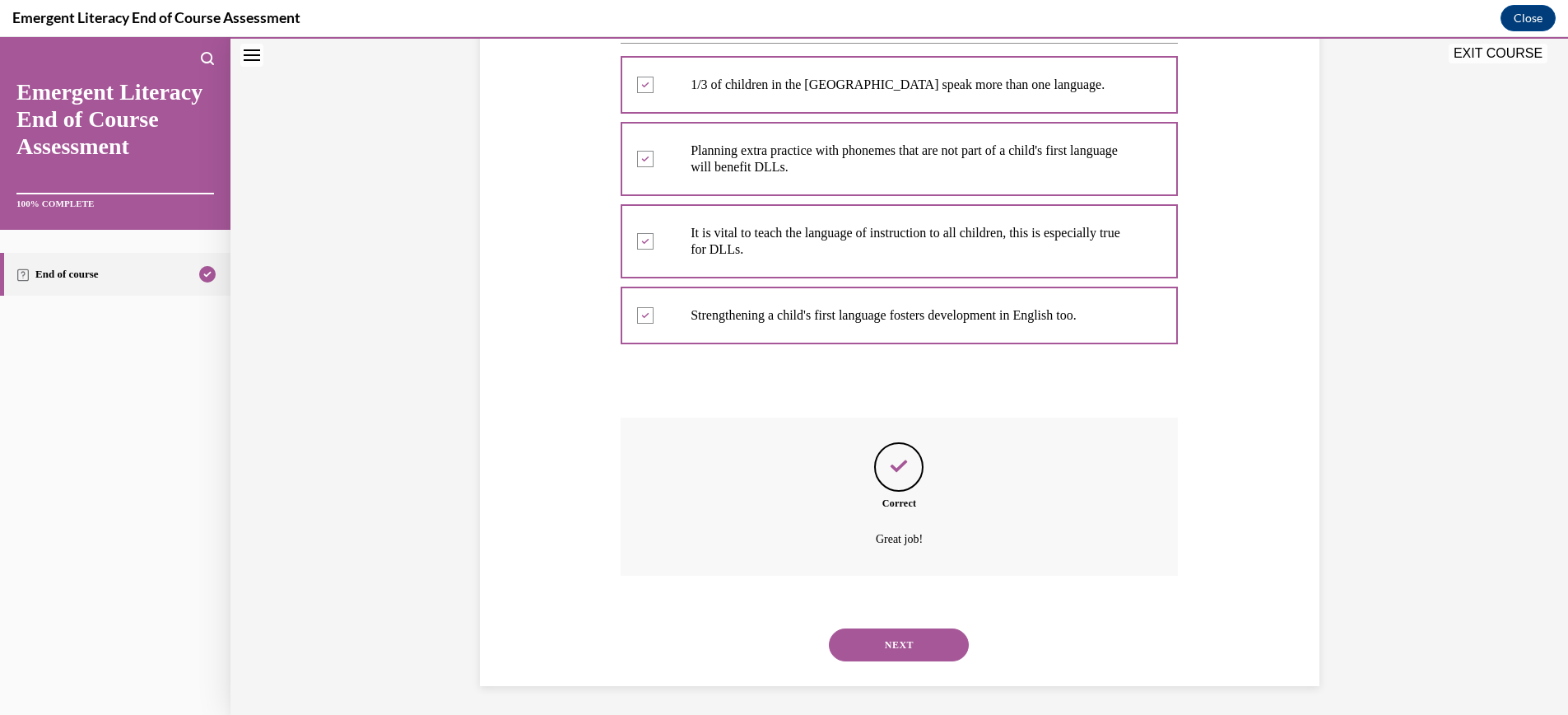
scroll to position [324, 0]
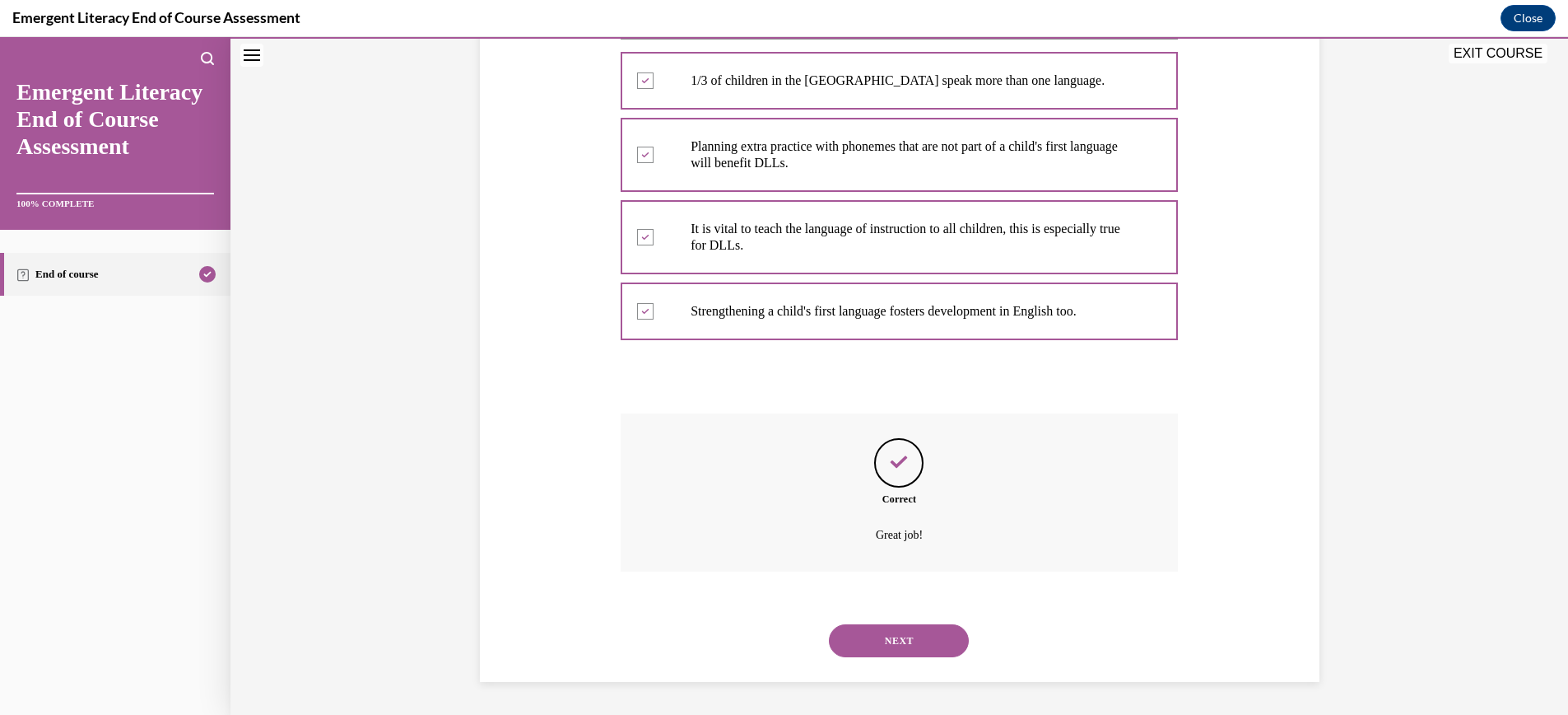
click at [908, 642] on button "NEXT" at bounding box center [899, 641] width 140 height 33
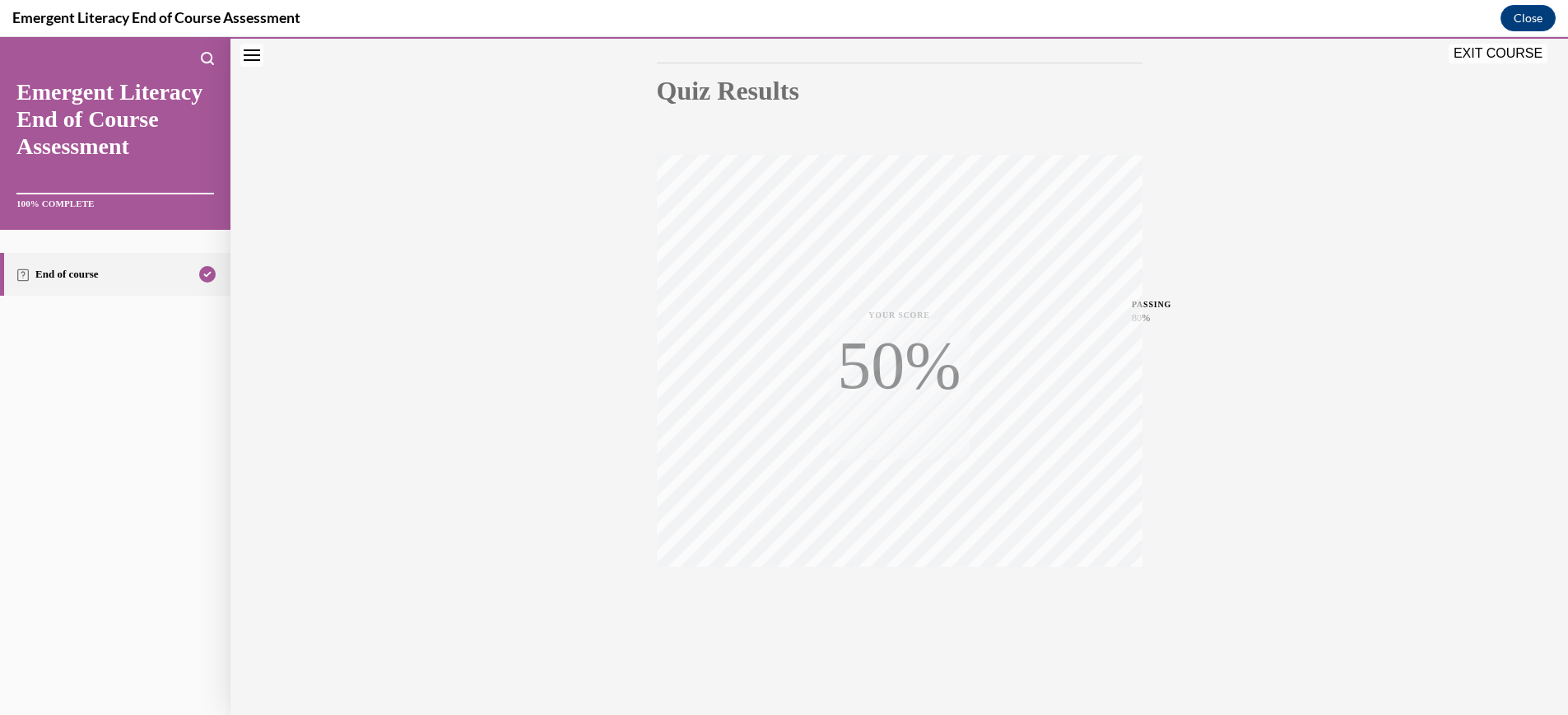
scroll to position [166, 0]
click at [895, 587] on span "TAKE AGAIN" at bounding box center [899, 590] width 59 height 9
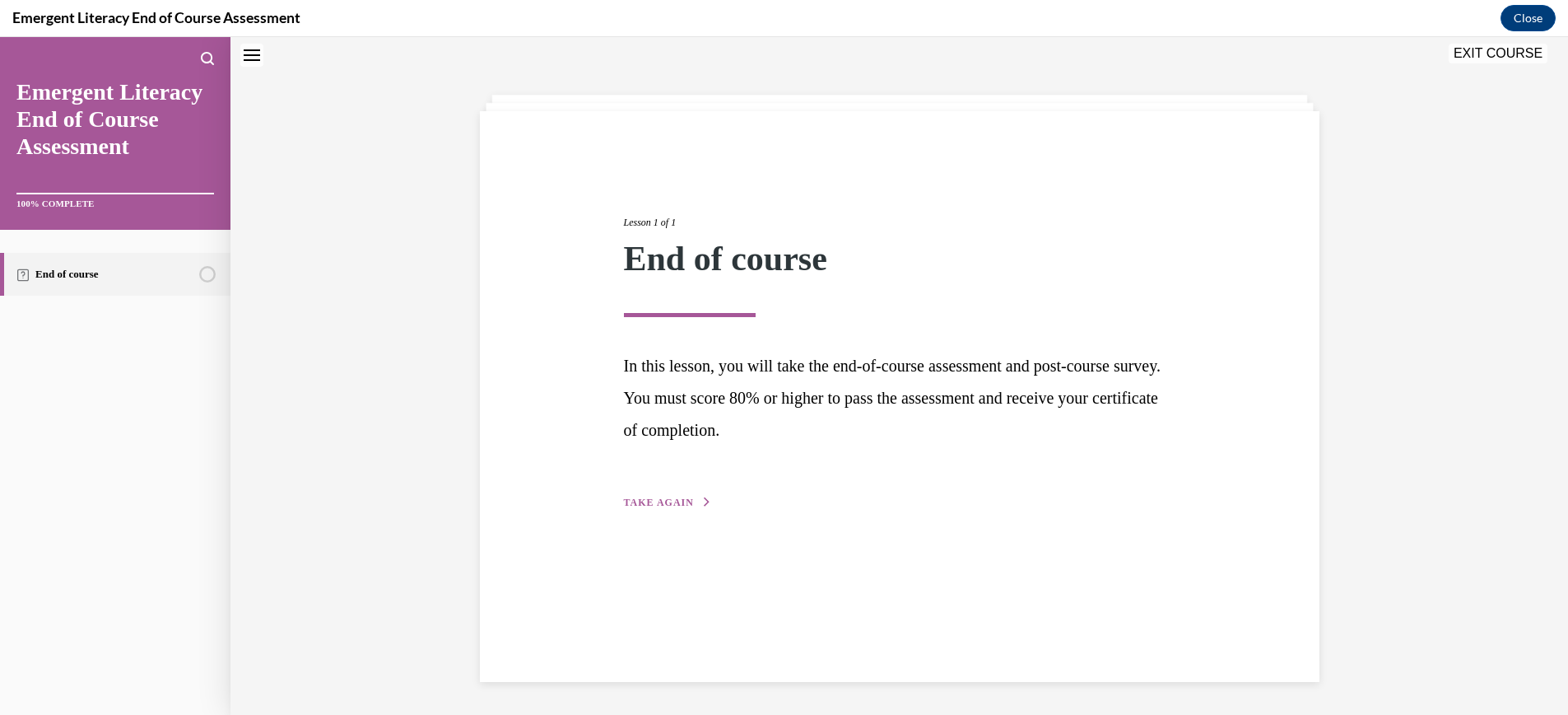
click at [650, 502] on span "TAKE AGAIN" at bounding box center [659, 502] width 70 height 12
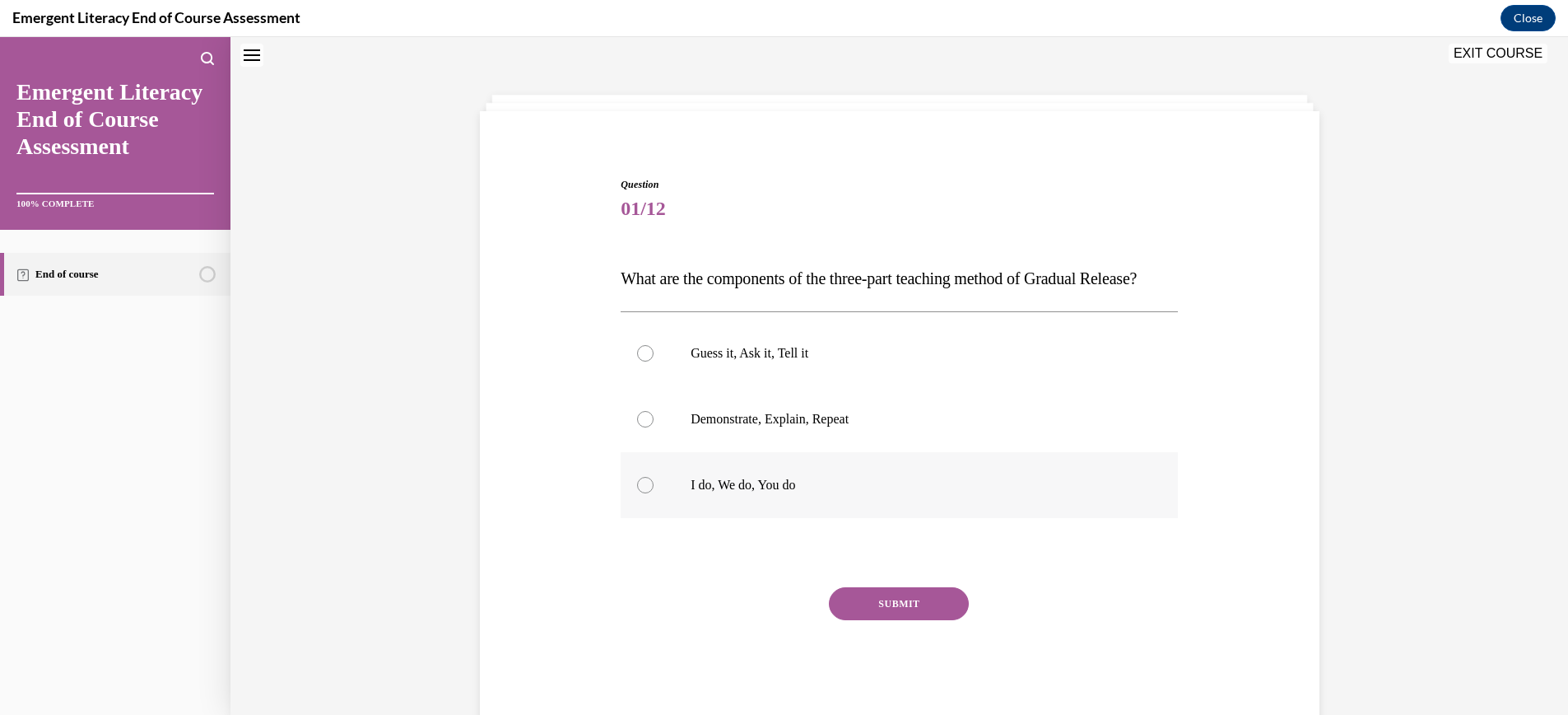
click at [649, 493] on div at bounding box center [645, 485] width 17 height 17
click at [649, 493] on input "I do, We do, You do" at bounding box center [645, 485] width 17 height 17
radio input "true"
click at [914, 620] on button "SUBMIT" at bounding box center [899, 604] width 140 height 33
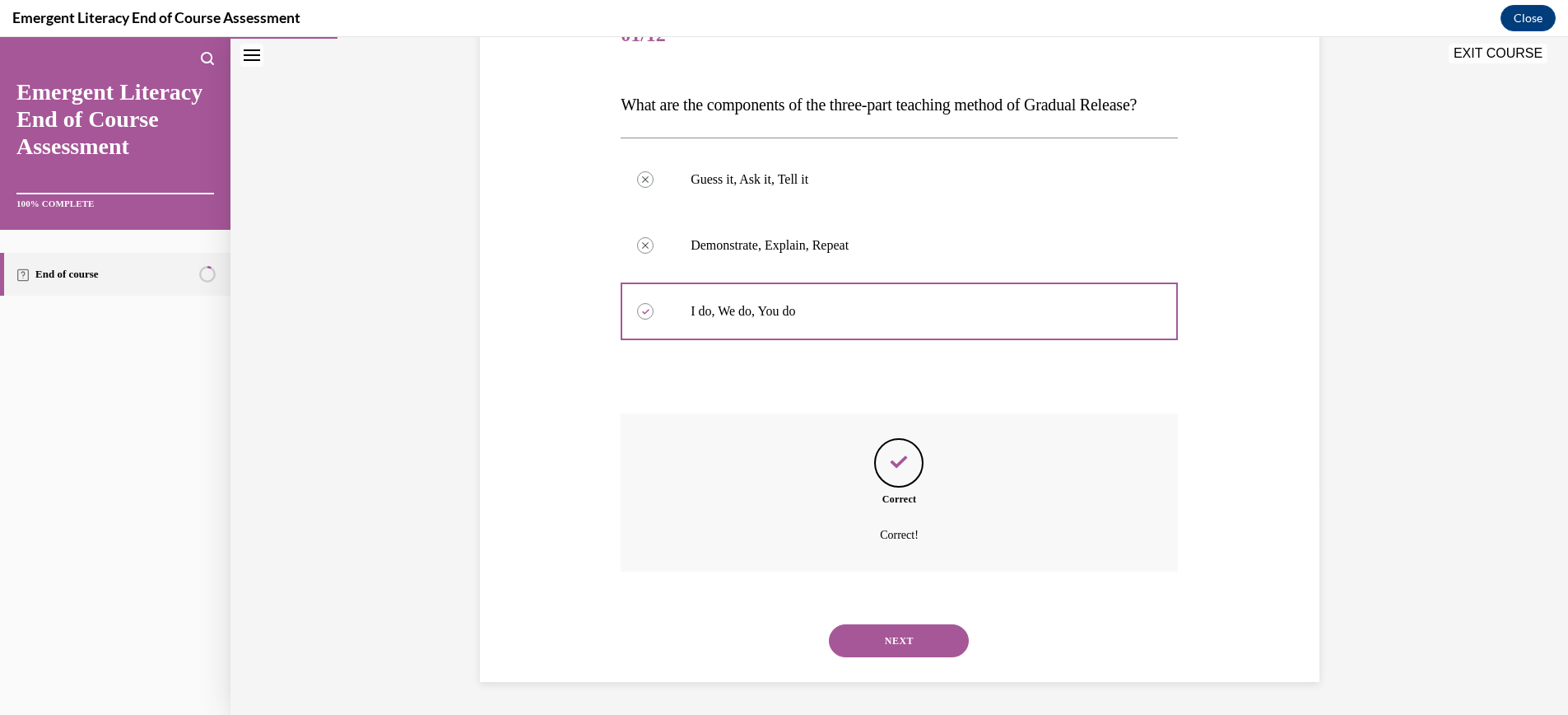
scroll to position [258, 0]
click at [902, 641] on button "NEXT" at bounding box center [899, 641] width 140 height 33
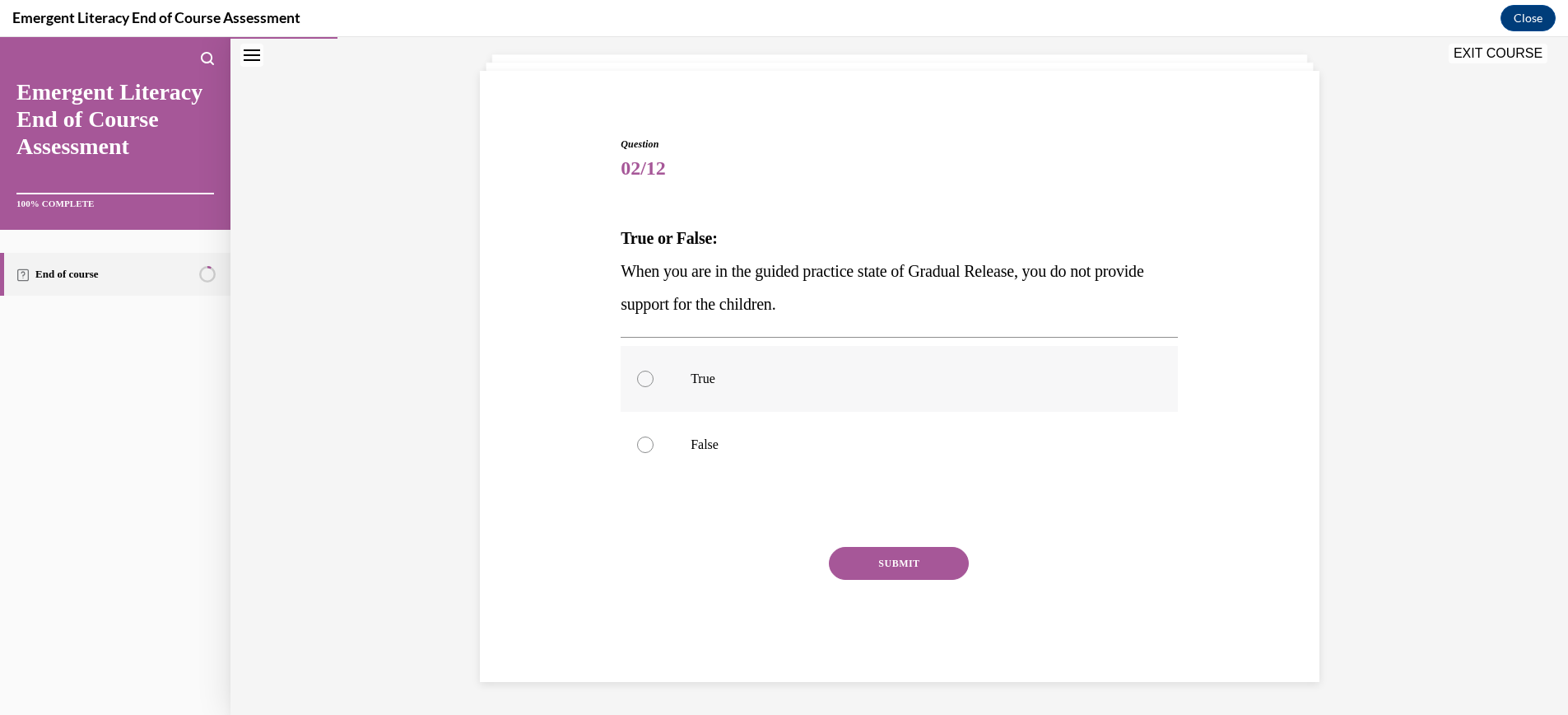
click at [647, 380] on div at bounding box center [645, 379] width 17 height 17
click at [647, 380] on input "True" at bounding box center [645, 379] width 17 height 17
radio input "true"
click at [919, 560] on button "SUBMIT" at bounding box center [899, 563] width 140 height 33
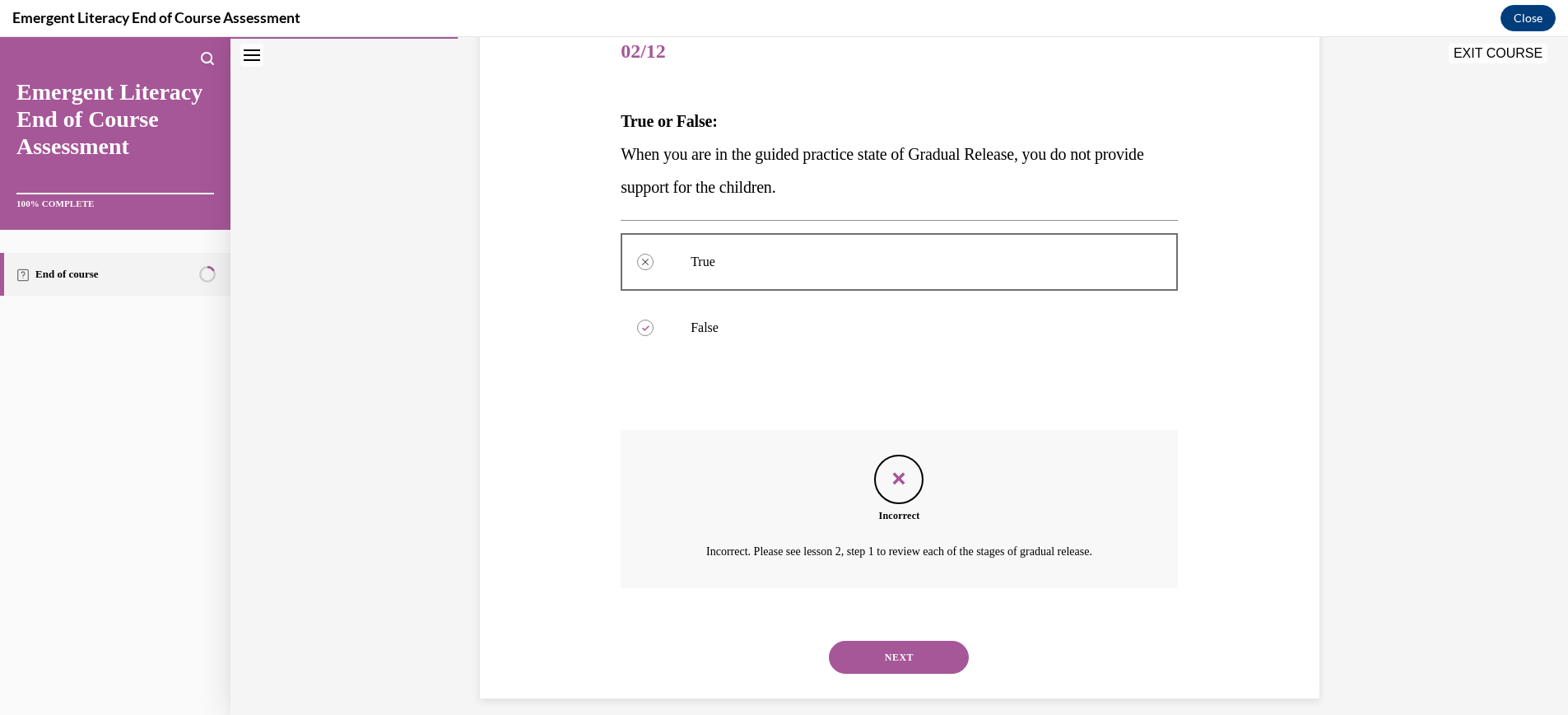
scroll to position [225, 0]
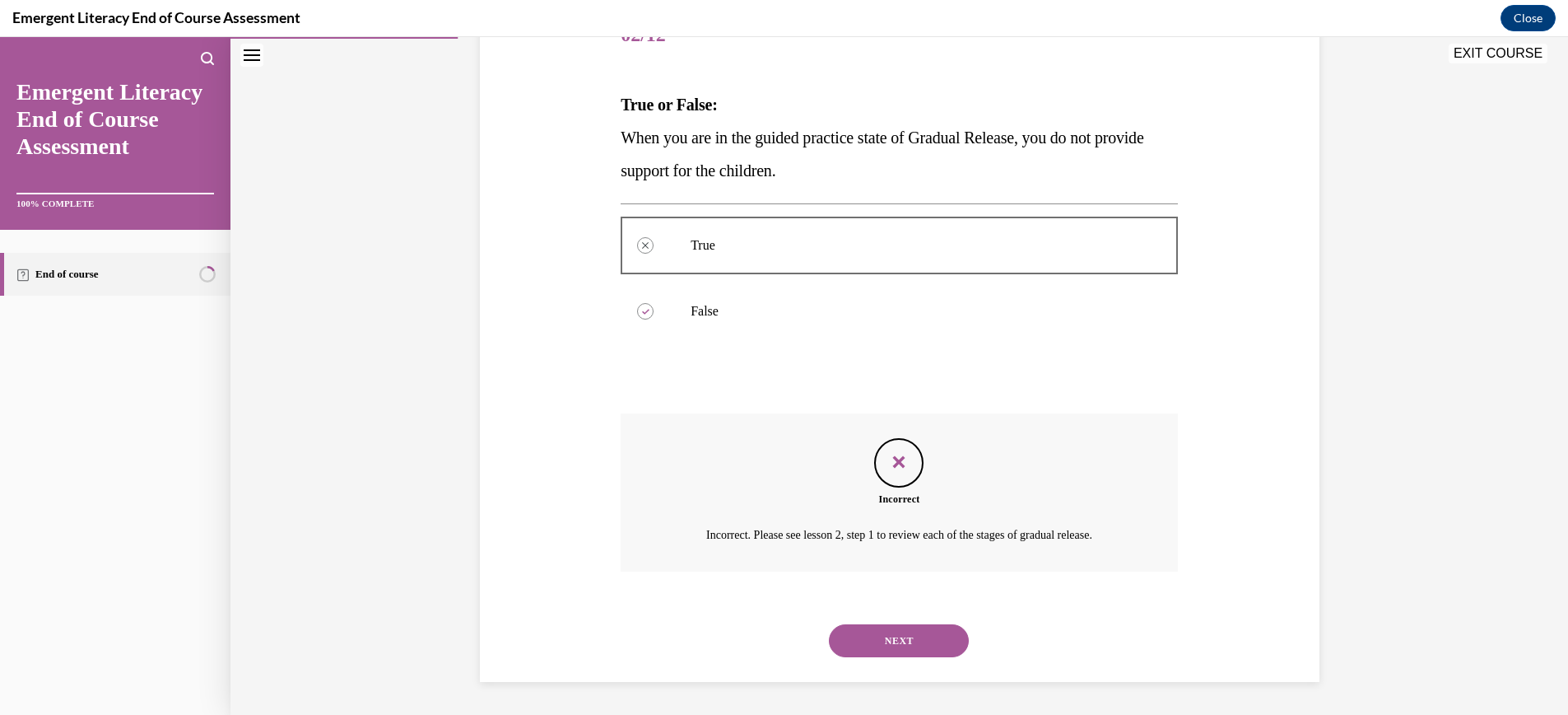
click at [917, 637] on button "NEXT" at bounding box center [899, 641] width 140 height 33
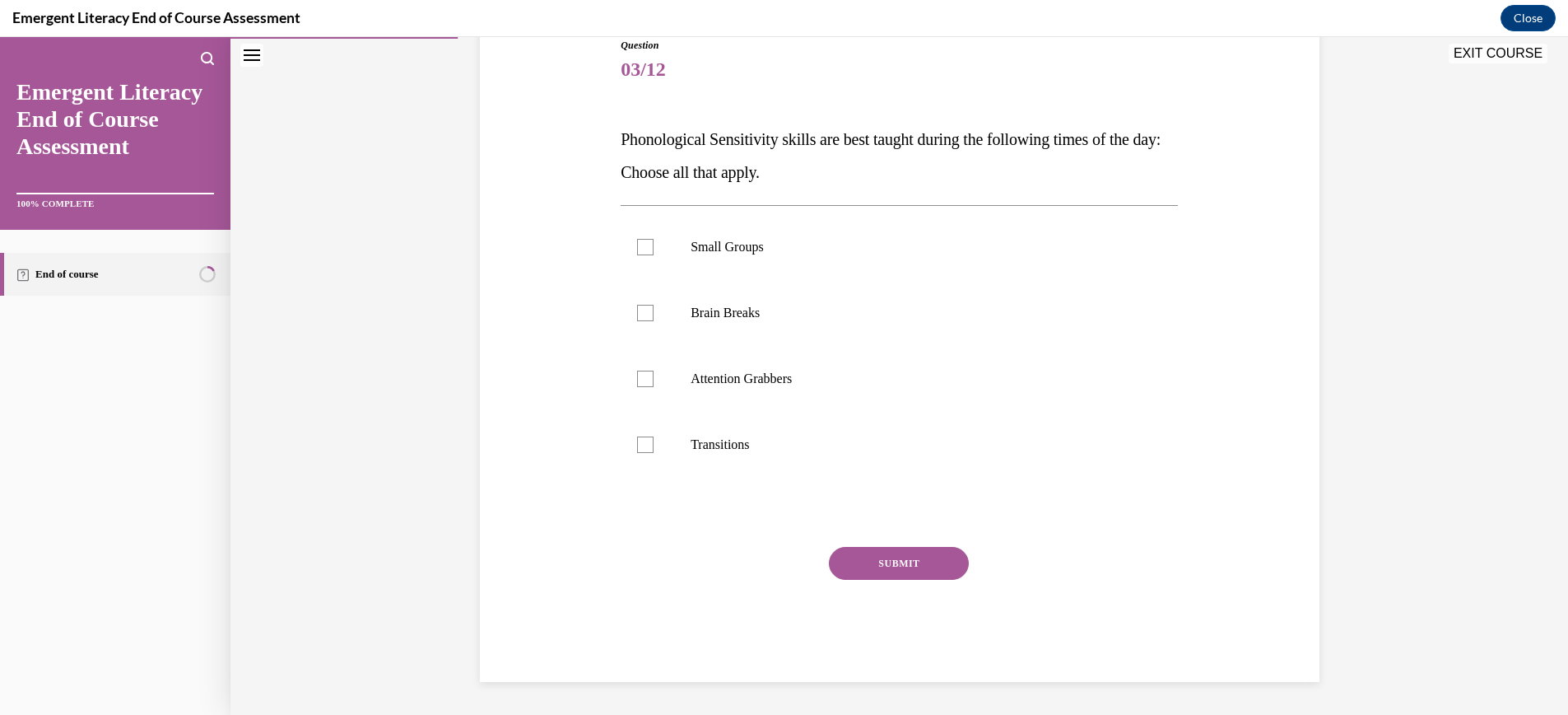
scroll to position [183, 0]
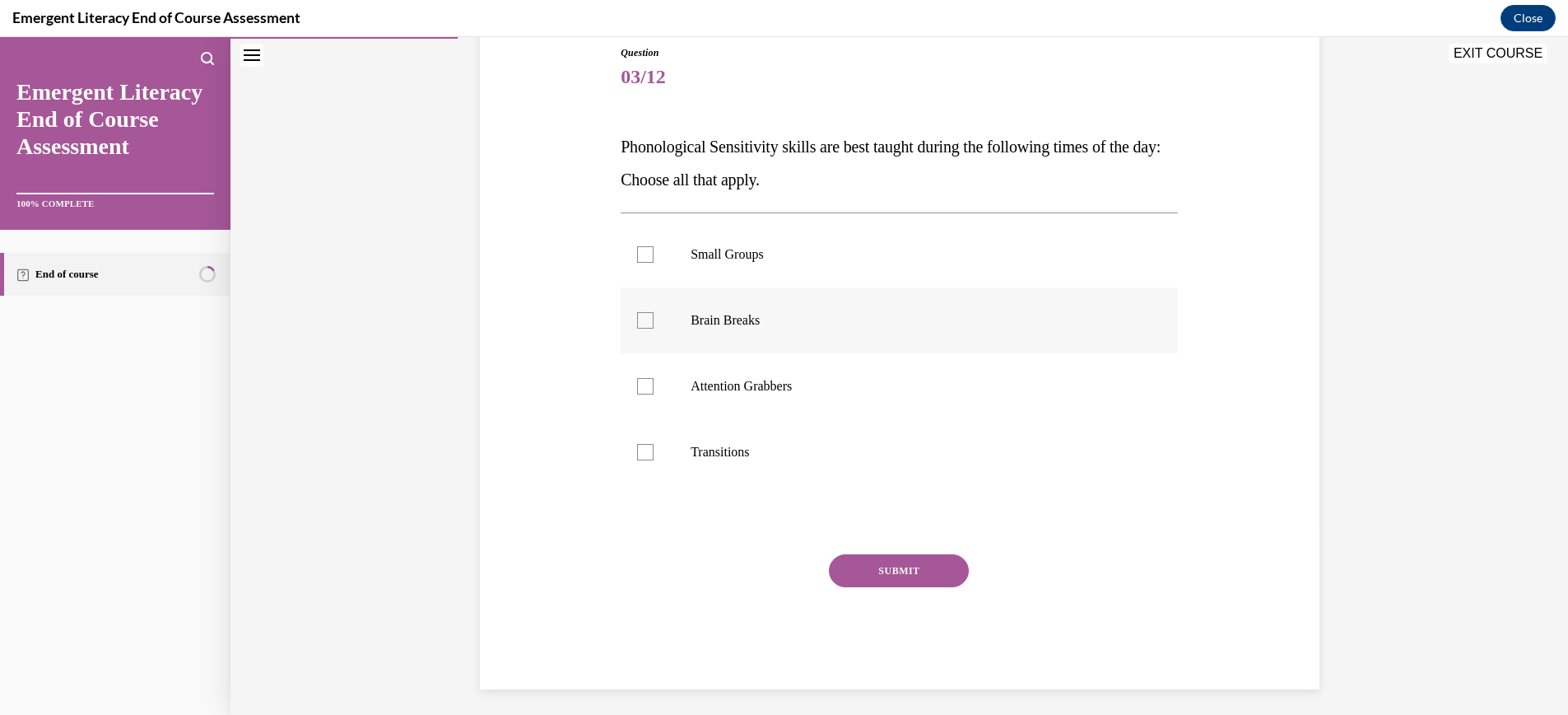
click at [648, 317] on div at bounding box center [645, 320] width 17 height 17
click at [648, 317] on input "Brain Breaks" at bounding box center [645, 320] width 17 height 17
checkbox input "true"
click at [647, 385] on div at bounding box center [645, 386] width 17 height 17
click at [647, 385] on input "Attention Grabbers" at bounding box center [645, 386] width 17 height 17
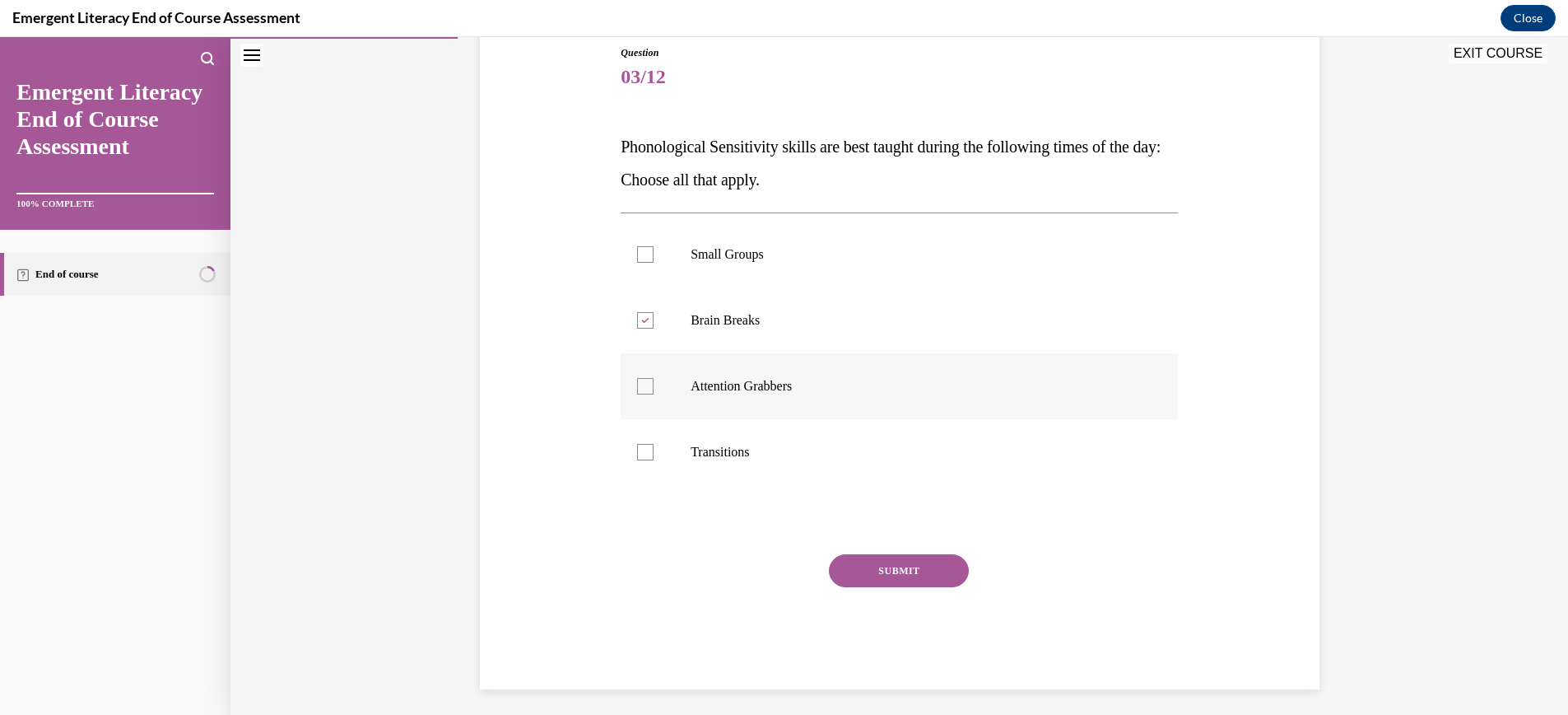
checkbox input "true"
click at [645, 452] on div at bounding box center [645, 452] width 17 height 17
click at [645, 452] on input "Transitions" at bounding box center [645, 452] width 17 height 17
checkbox input "true"
click at [932, 571] on button "SUBMIT" at bounding box center [899, 571] width 140 height 33
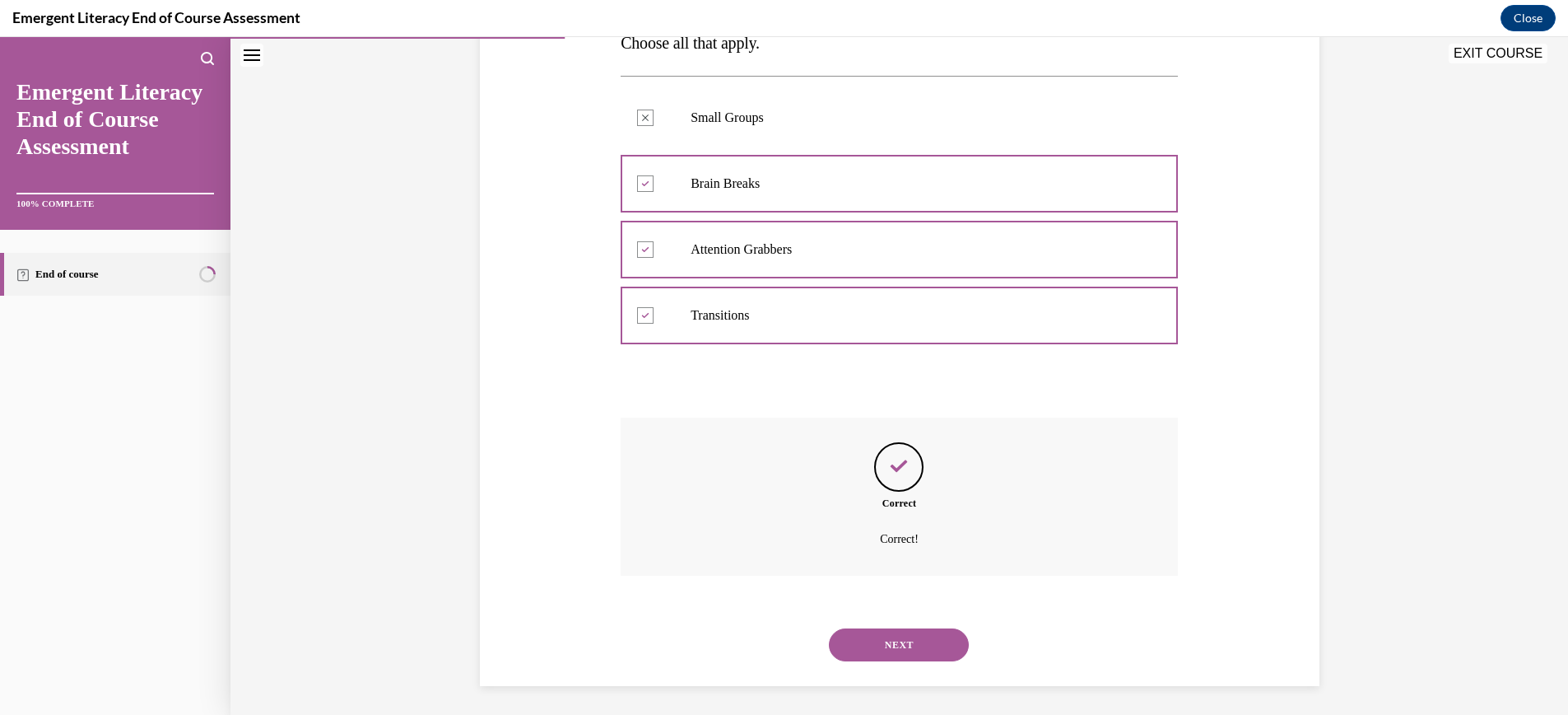
scroll to position [324, 0]
click at [919, 639] on button "NEXT" at bounding box center [899, 641] width 140 height 33
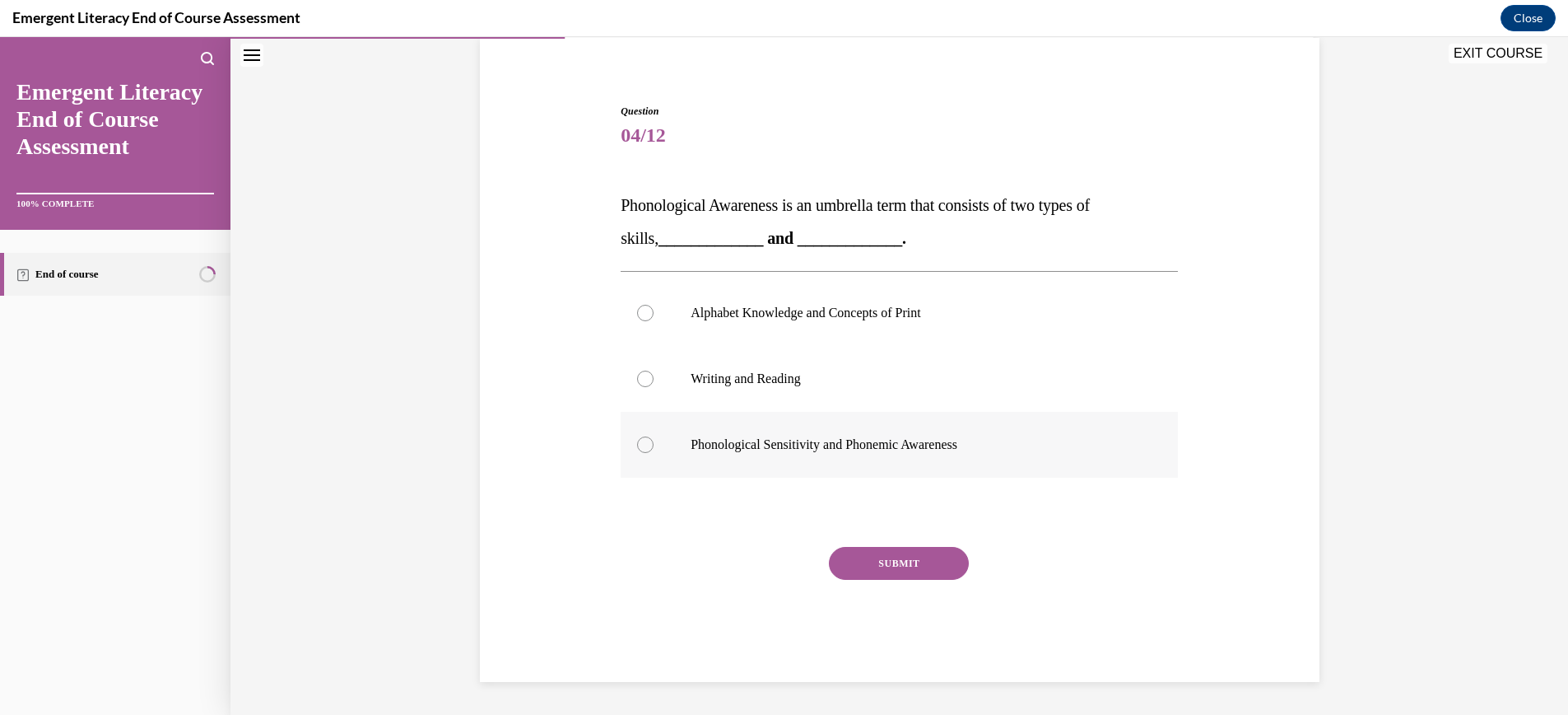
click at [648, 443] on div at bounding box center [645, 445] width 17 height 17
click at [648, 443] on input "Phonological Sensitivity and Phonemic Awareness" at bounding box center [645, 445] width 17 height 17
radio input "true"
click at [916, 562] on button "SUBMIT" at bounding box center [899, 563] width 140 height 33
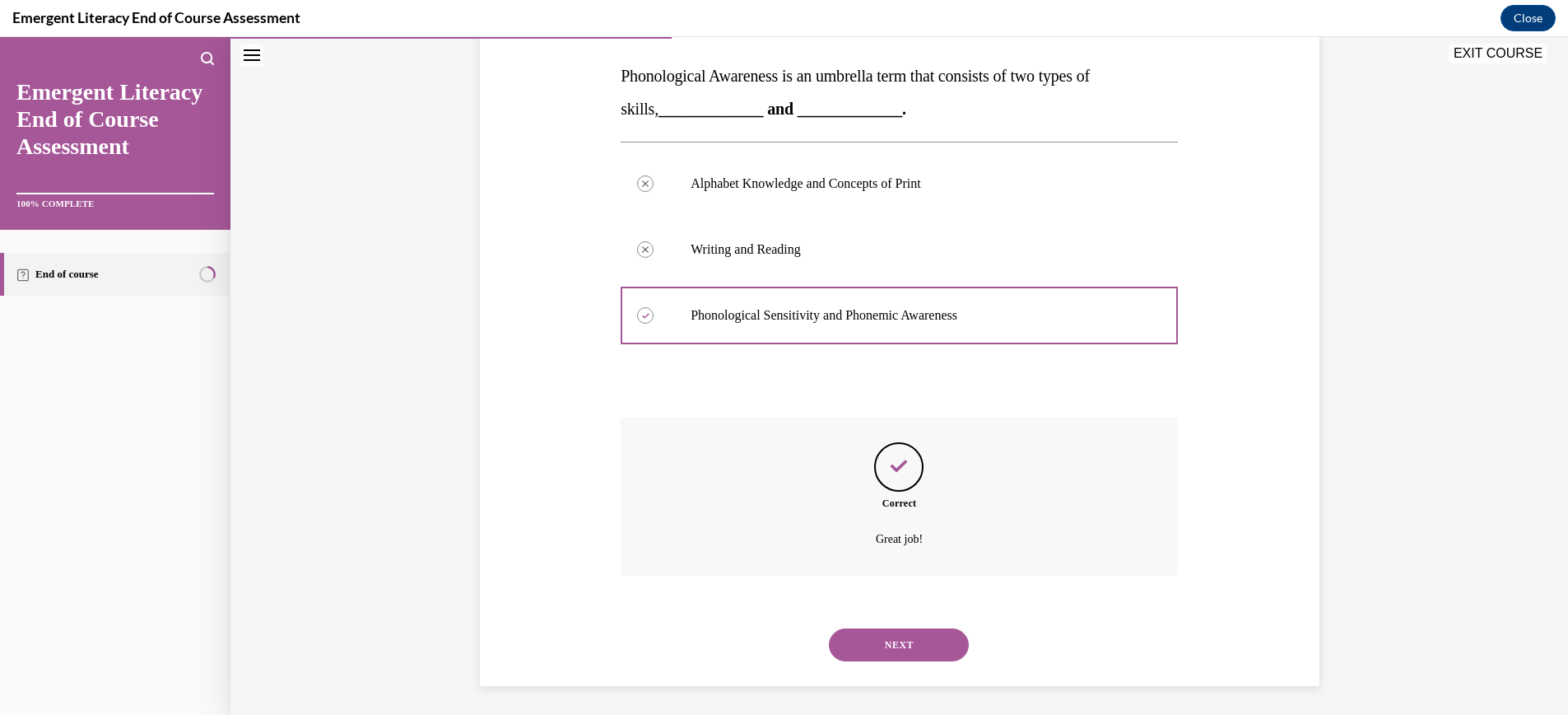
scroll to position [258, 0]
click at [920, 645] on button "NEXT" at bounding box center [899, 641] width 140 height 33
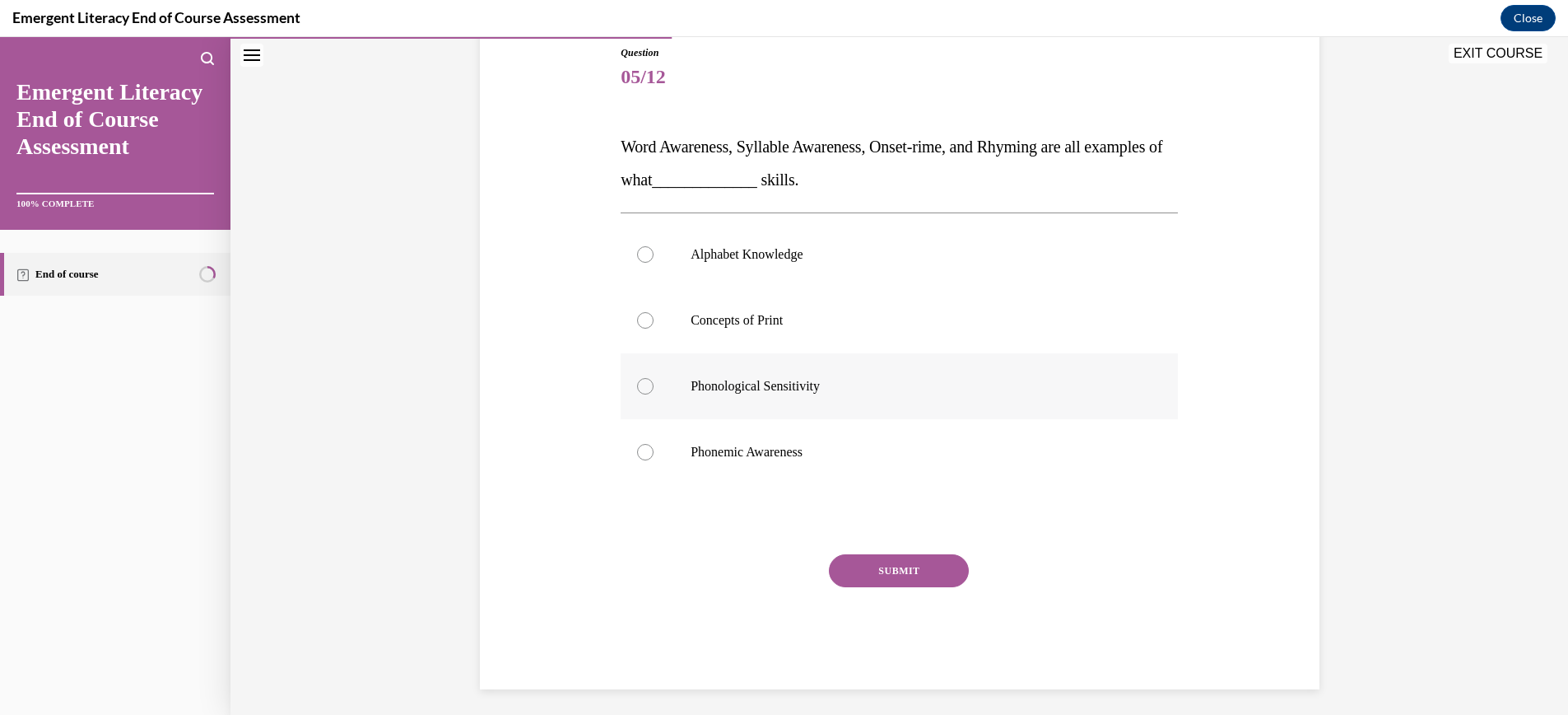
click at [646, 391] on div at bounding box center [645, 386] width 17 height 17
click at [646, 391] on input "Phonological Sensitivity" at bounding box center [645, 386] width 17 height 17
radio input "true"
click at [894, 567] on button "SUBMIT" at bounding box center [899, 571] width 140 height 33
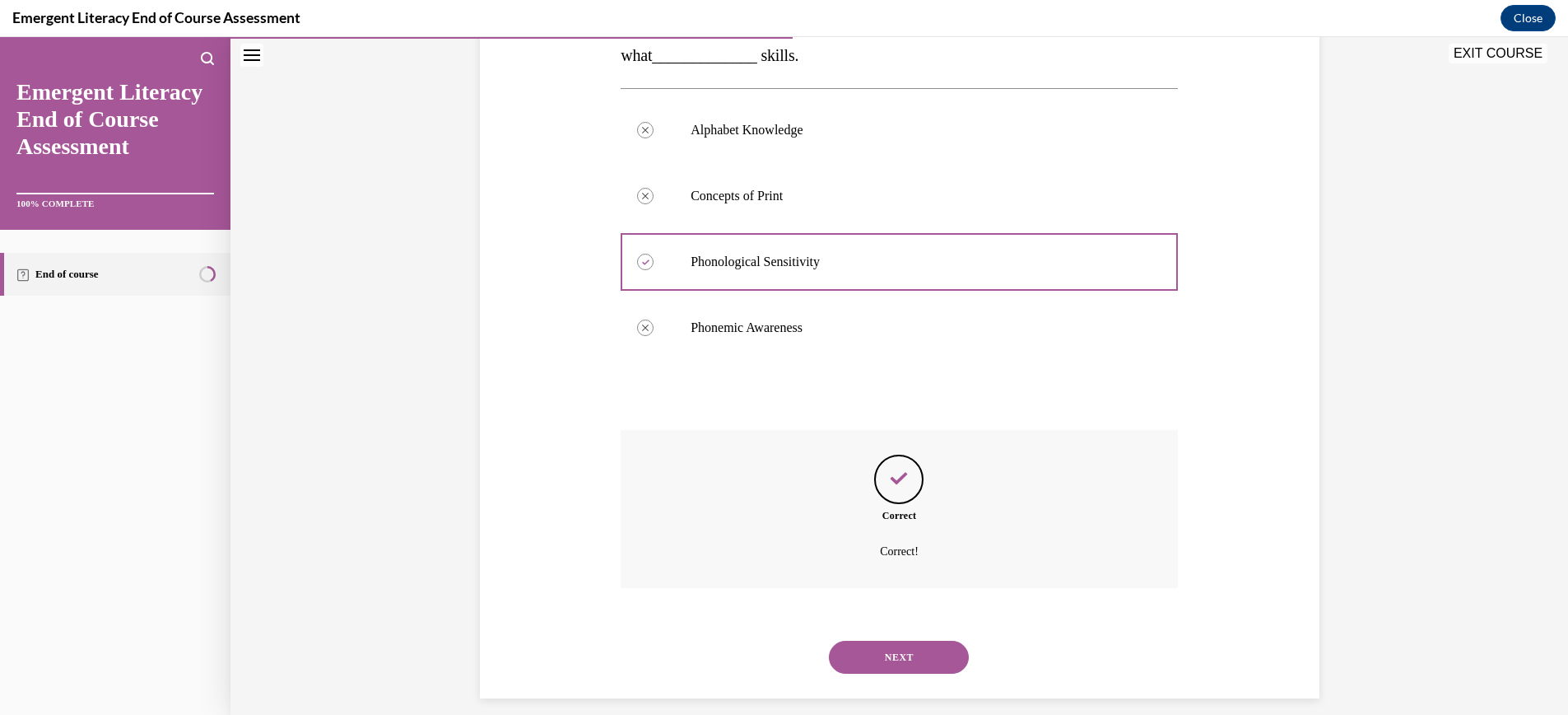
scroll to position [324, 0]
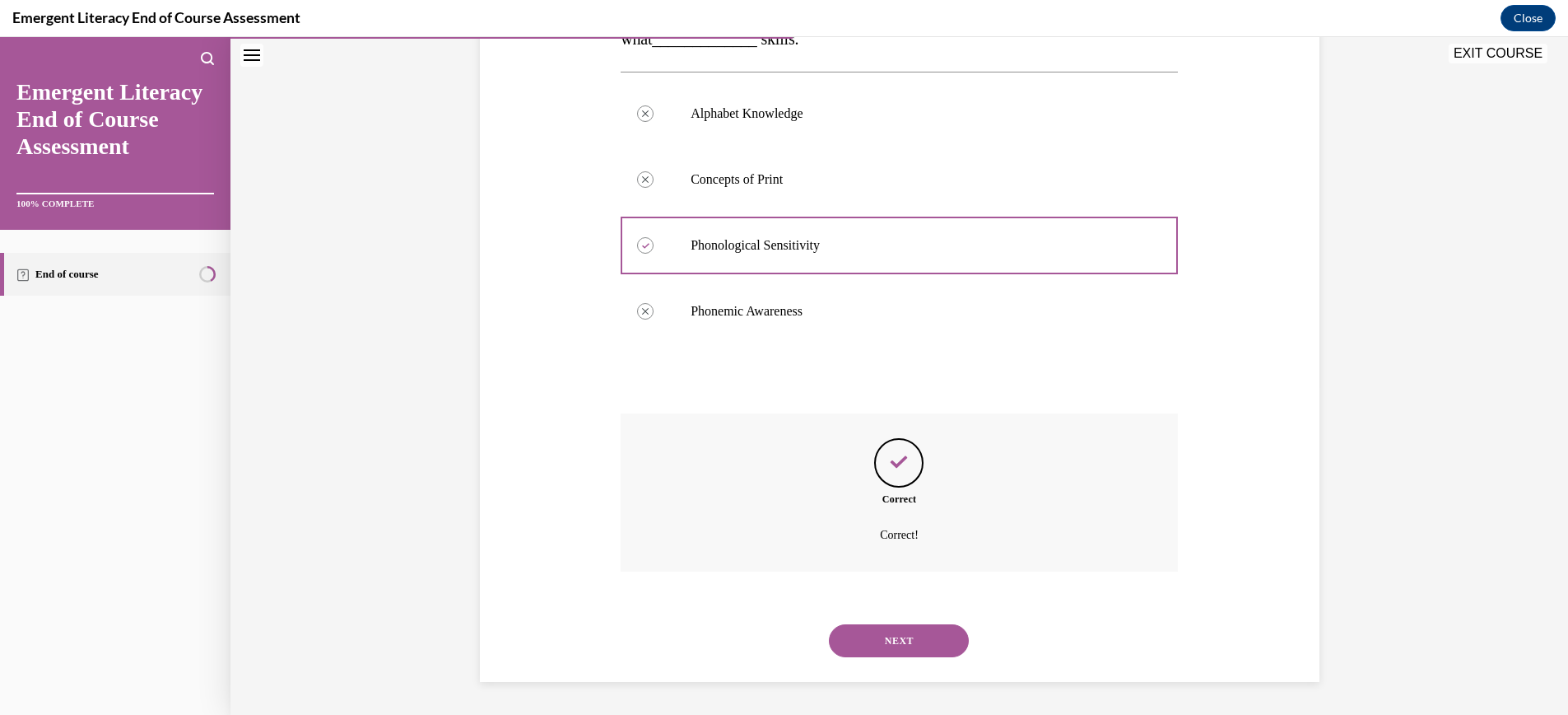
click at [914, 646] on button "NEXT" at bounding box center [899, 641] width 140 height 33
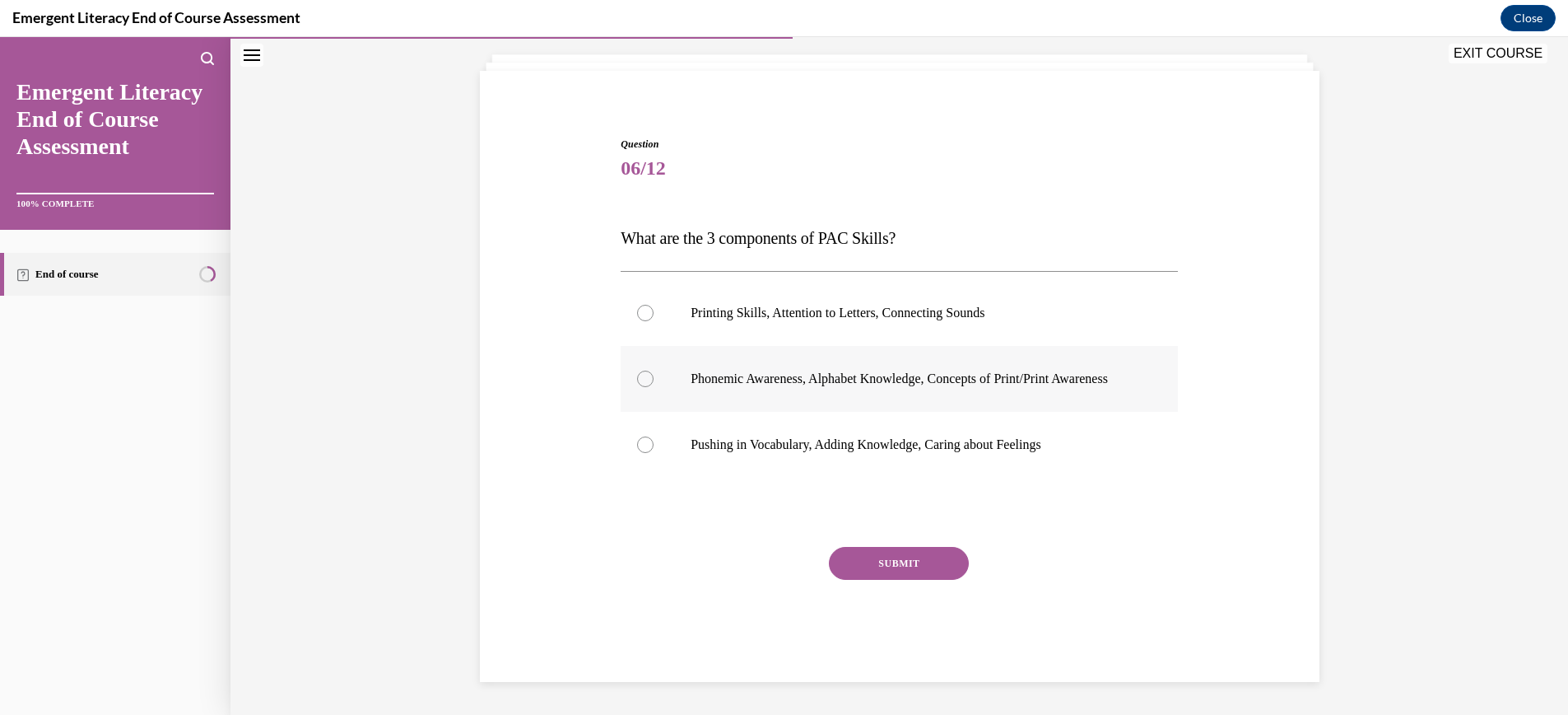
click at [643, 371] on div at bounding box center [645, 379] width 17 height 17
click at [643, 371] on input "Phonemic Awareness, Alphabet Knowledge, Concepts of Print/Print Awareness" at bounding box center [645, 379] width 17 height 17
radio input "true"
click at [920, 562] on button "SUBMIT" at bounding box center [899, 563] width 140 height 33
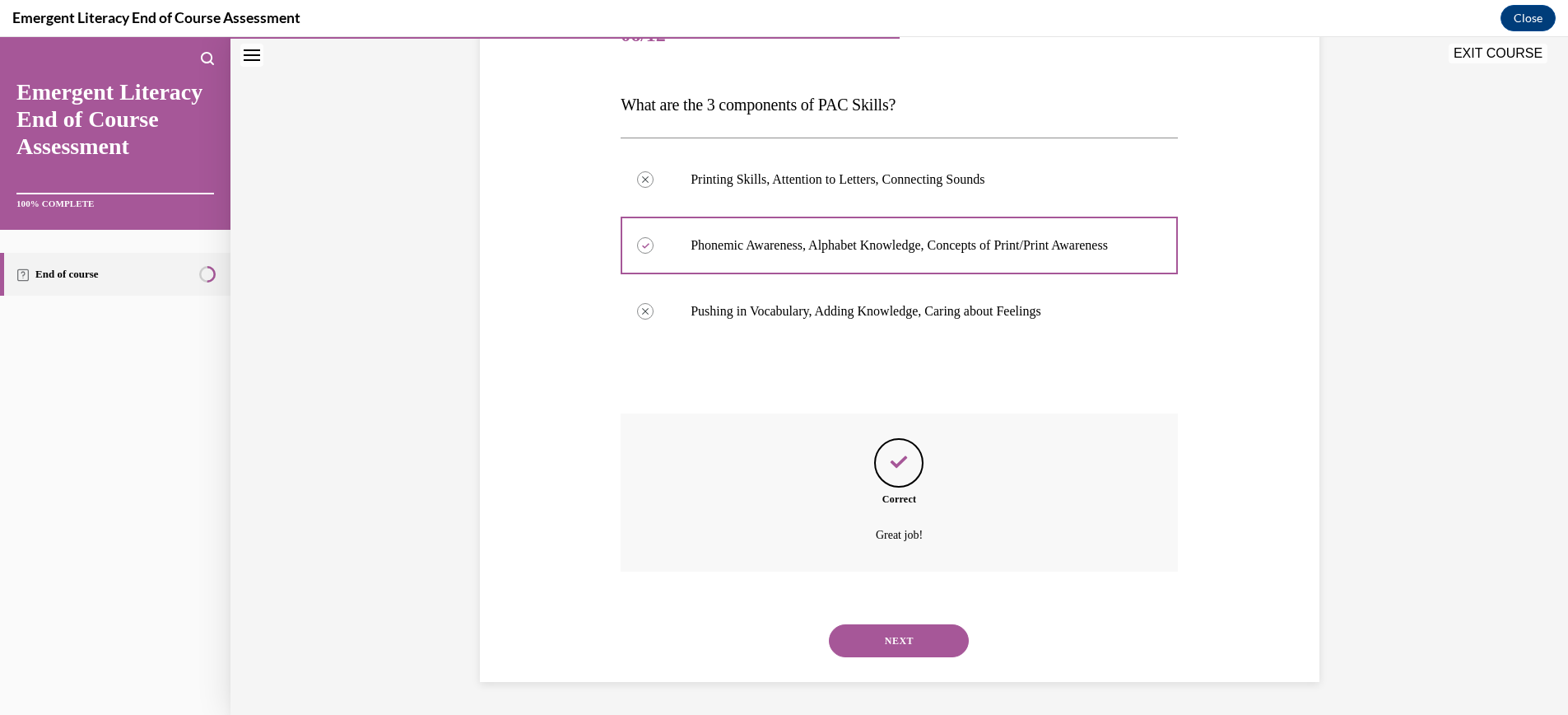
scroll to position [242, 0]
click at [908, 642] on button "NEXT" at bounding box center [899, 641] width 140 height 33
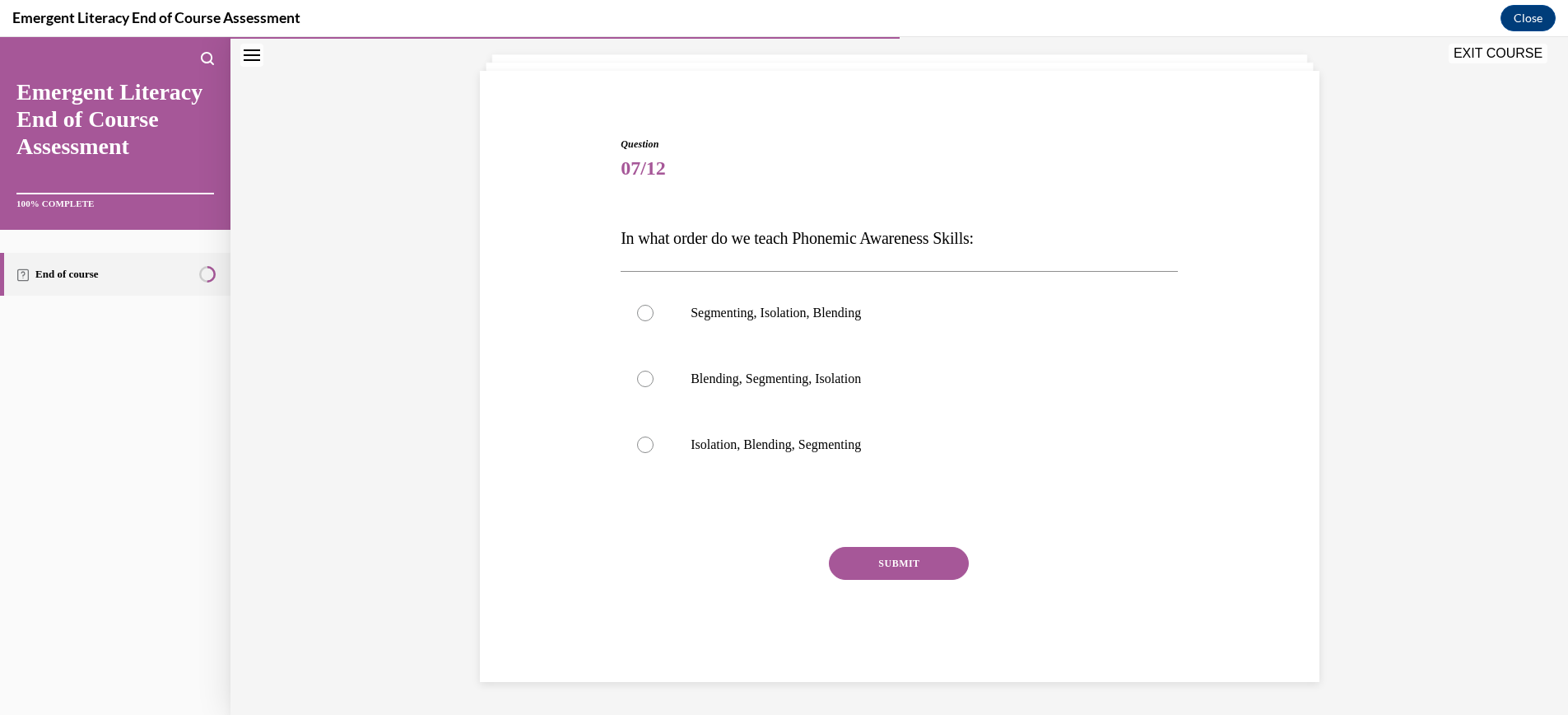
scroll to position [92, 0]
click at [645, 443] on div at bounding box center [645, 445] width 17 height 17
click at [645, 443] on input "Isolation, Blending, Segmenting" at bounding box center [645, 445] width 17 height 17
radio input "true"
click at [900, 559] on button "SUBMIT" at bounding box center [899, 563] width 140 height 33
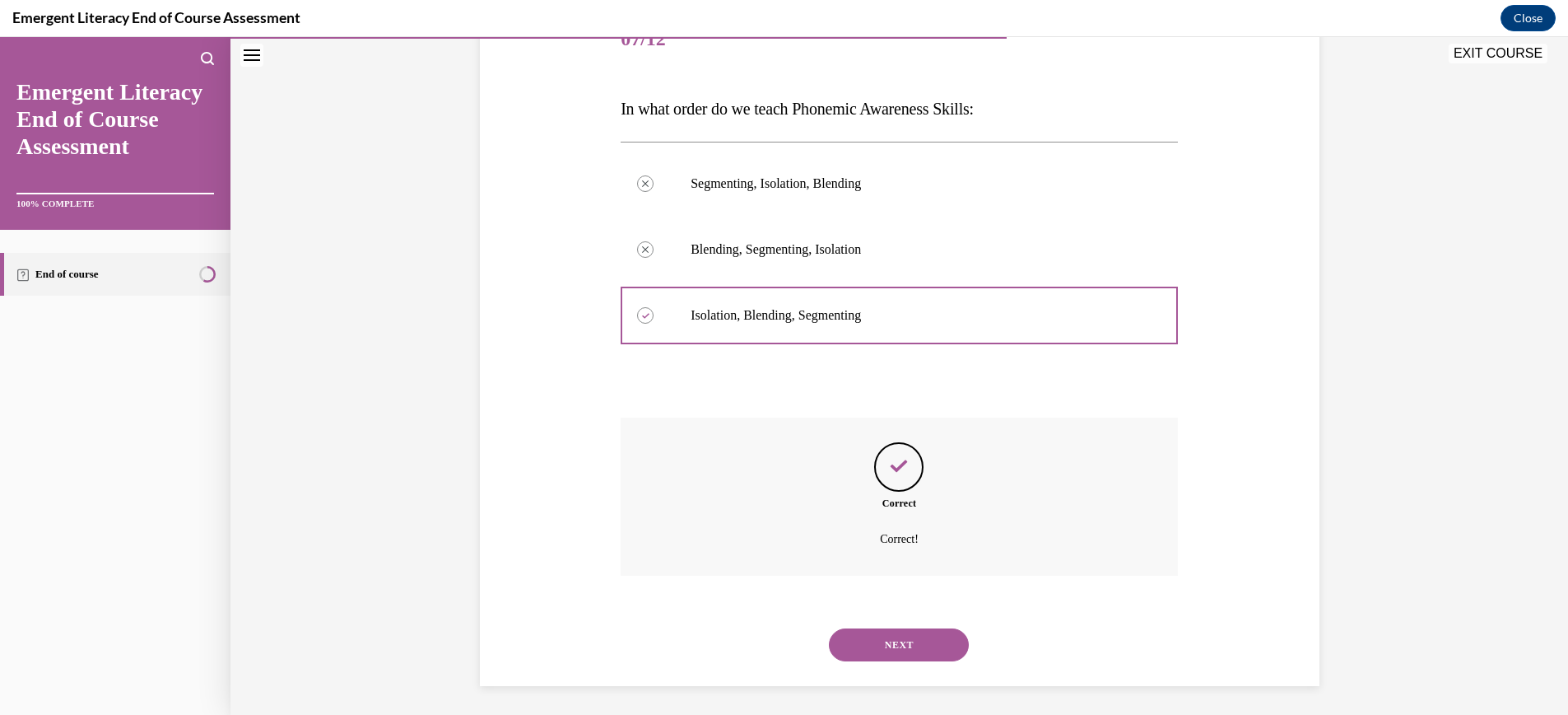
scroll to position [225, 0]
click at [919, 638] on button "NEXT" at bounding box center [899, 641] width 140 height 33
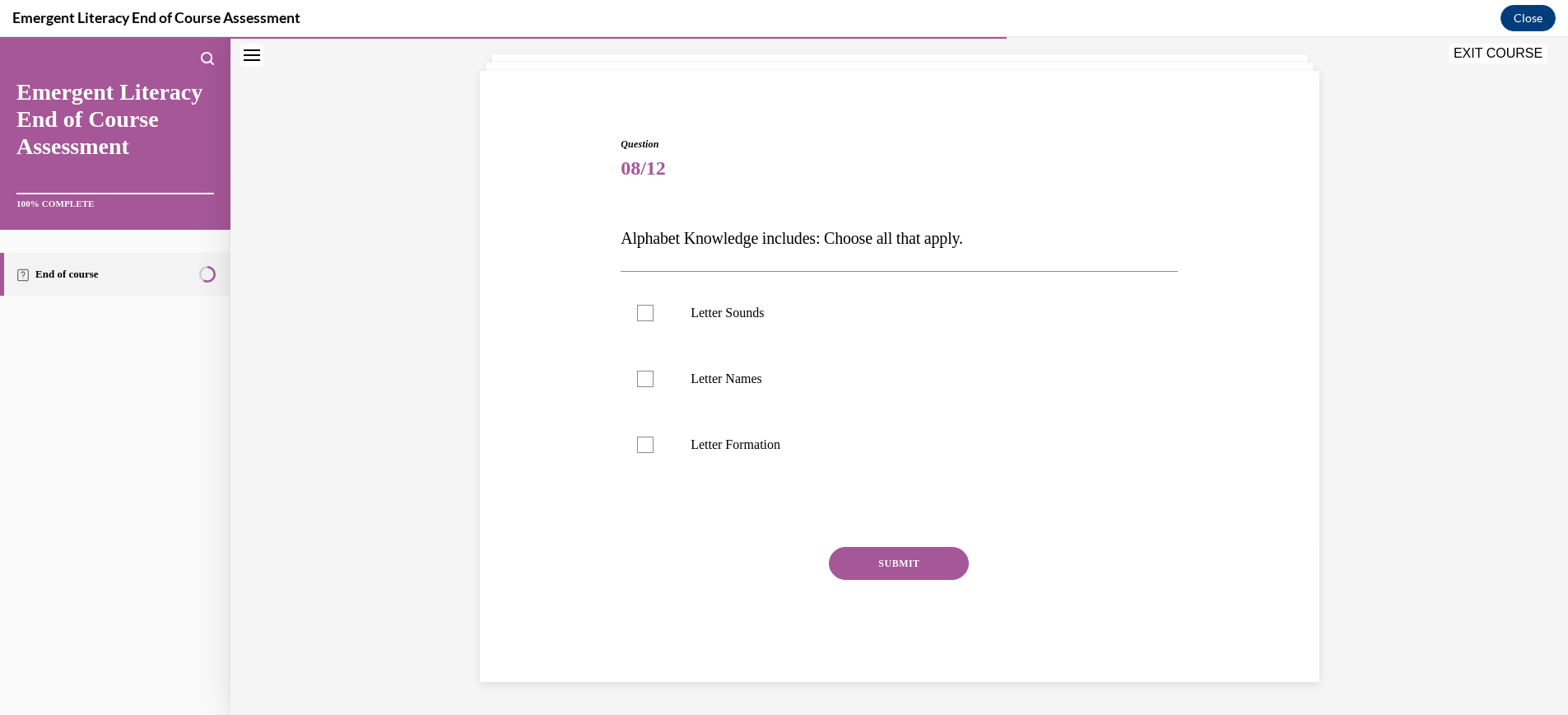
scroll to position [92, 0]
click at [648, 308] on div at bounding box center [645, 313] width 17 height 17
click at [648, 308] on input "Letter Sounds" at bounding box center [645, 313] width 17 height 17
checkbox input "true"
drag, startPoint x: 645, startPoint y: 377, endPoint x: 652, endPoint y: 405, distance: 28.9
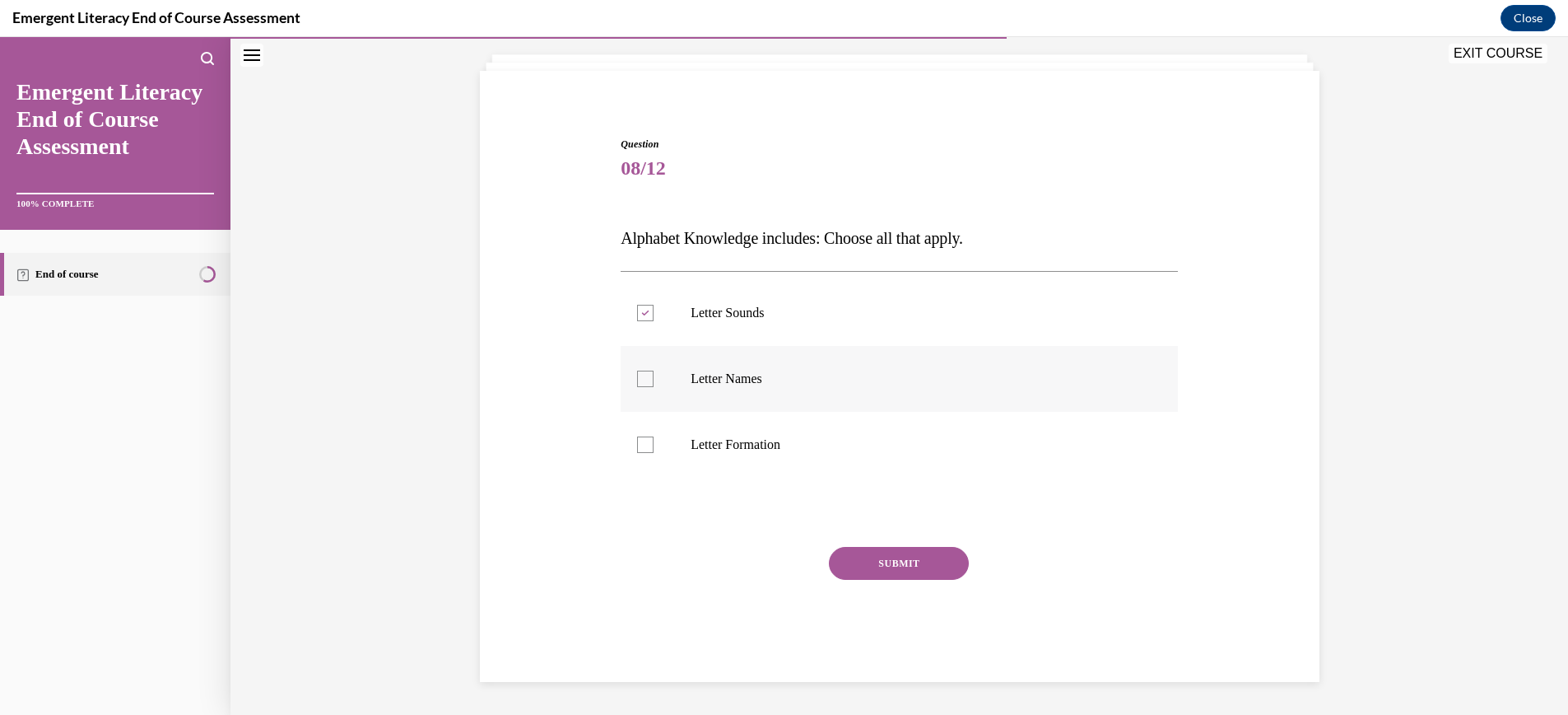
click at [645, 378] on div at bounding box center [645, 379] width 17 height 17
click at [645, 378] on input "Letter Names" at bounding box center [645, 379] width 17 height 17
checkbox input "true"
click at [651, 445] on div at bounding box center [645, 445] width 17 height 17
click at [651, 445] on input "Letter Formation" at bounding box center [645, 445] width 17 height 17
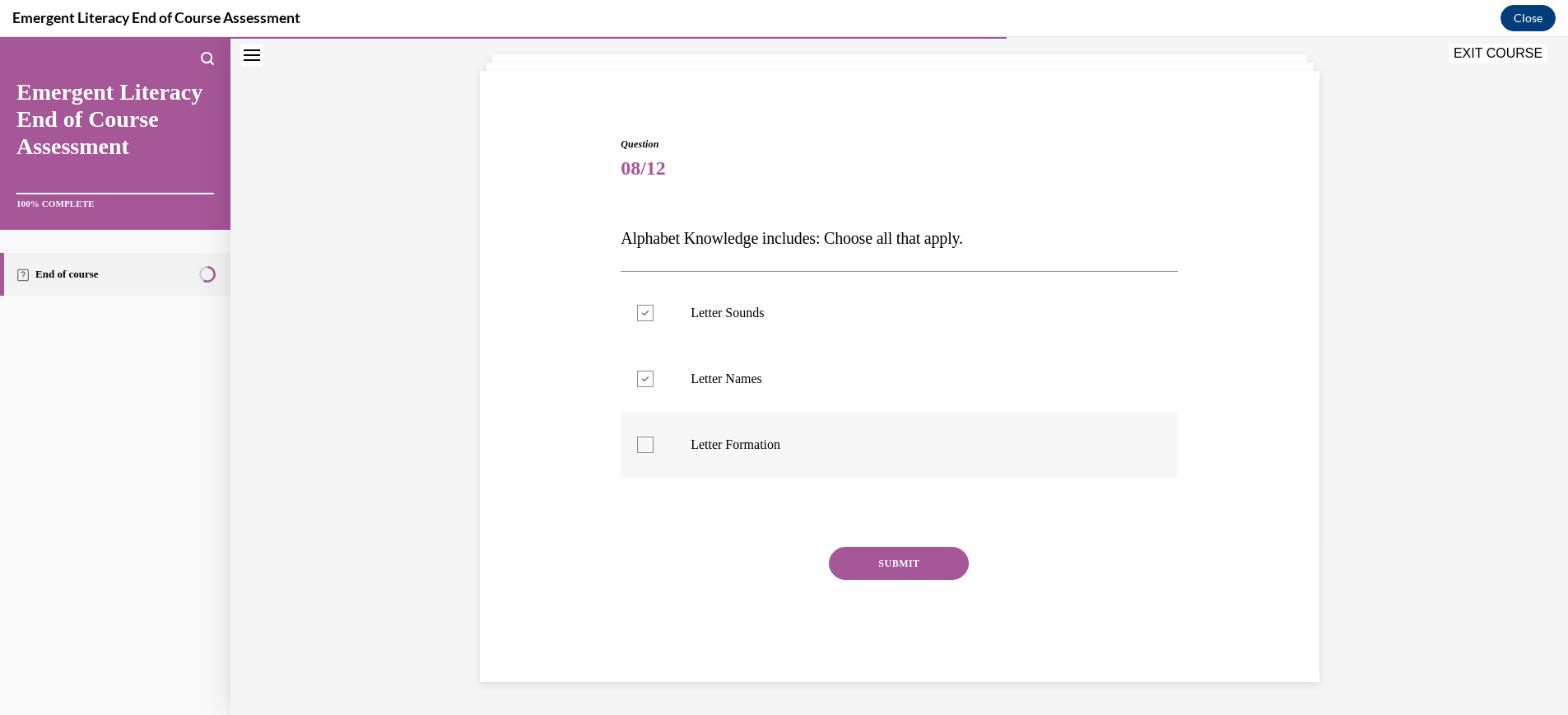
checkbox input "true"
click at [894, 559] on button "SUBMIT" at bounding box center [899, 563] width 140 height 33
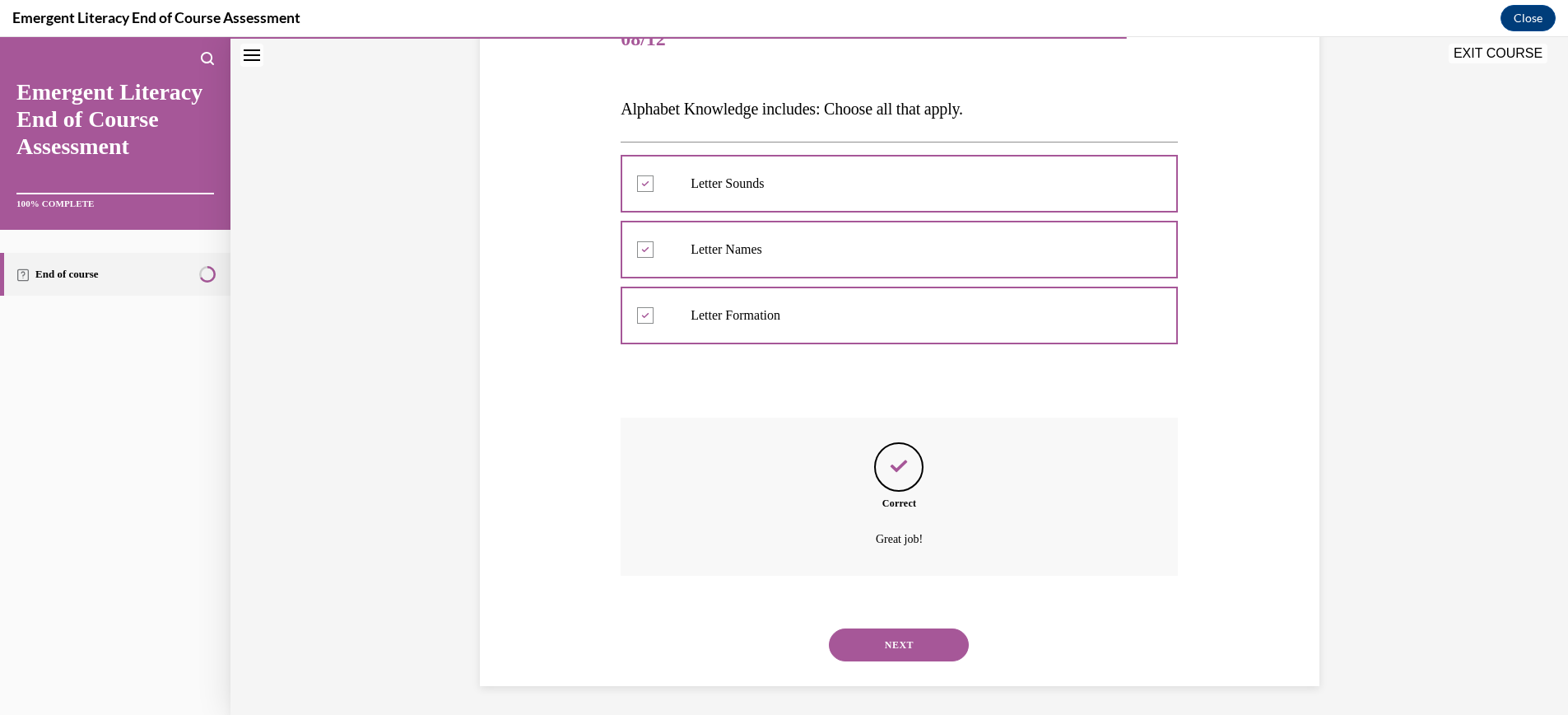
scroll to position [225, 0]
click at [918, 639] on button "NEXT" at bounding box center [899, 641] width 140 height 33
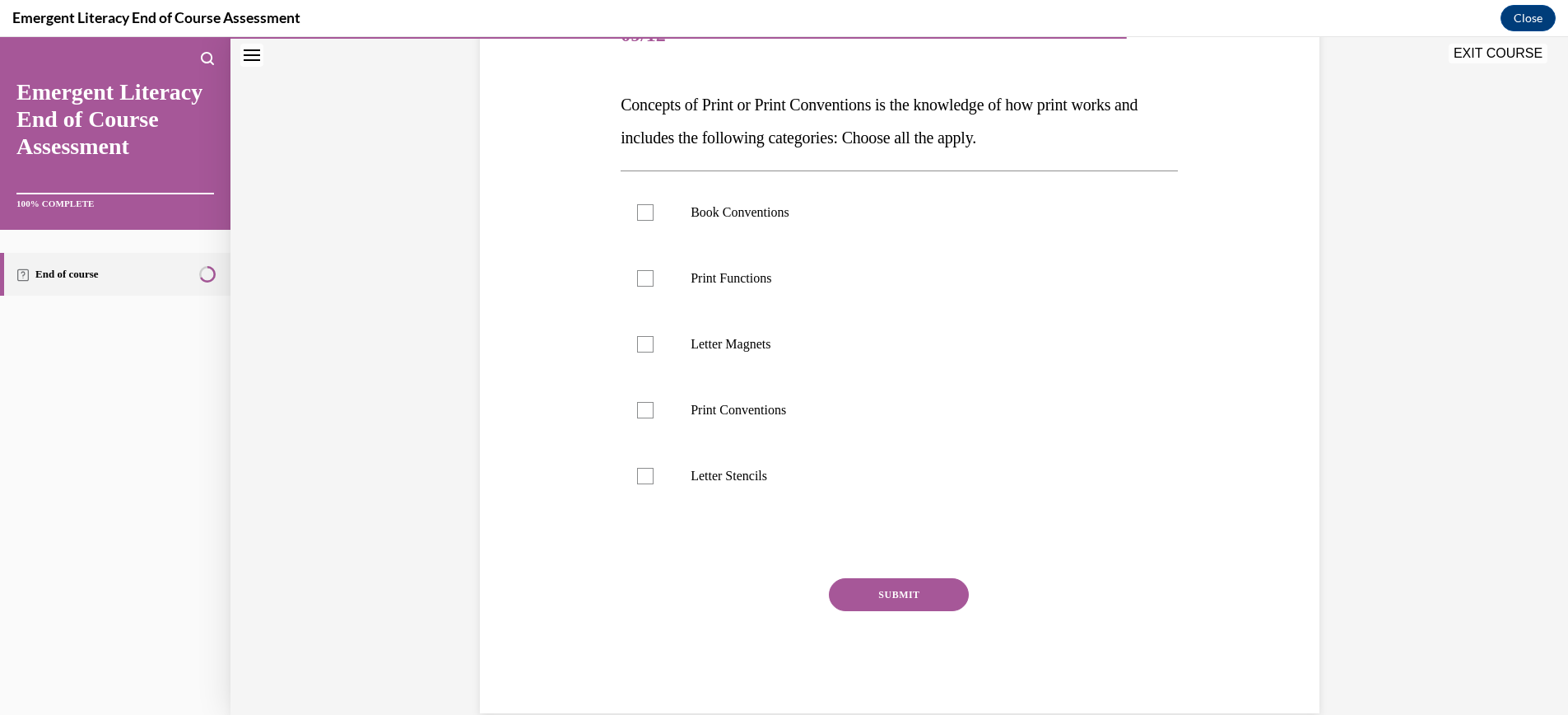
scroll to position [184, 0]
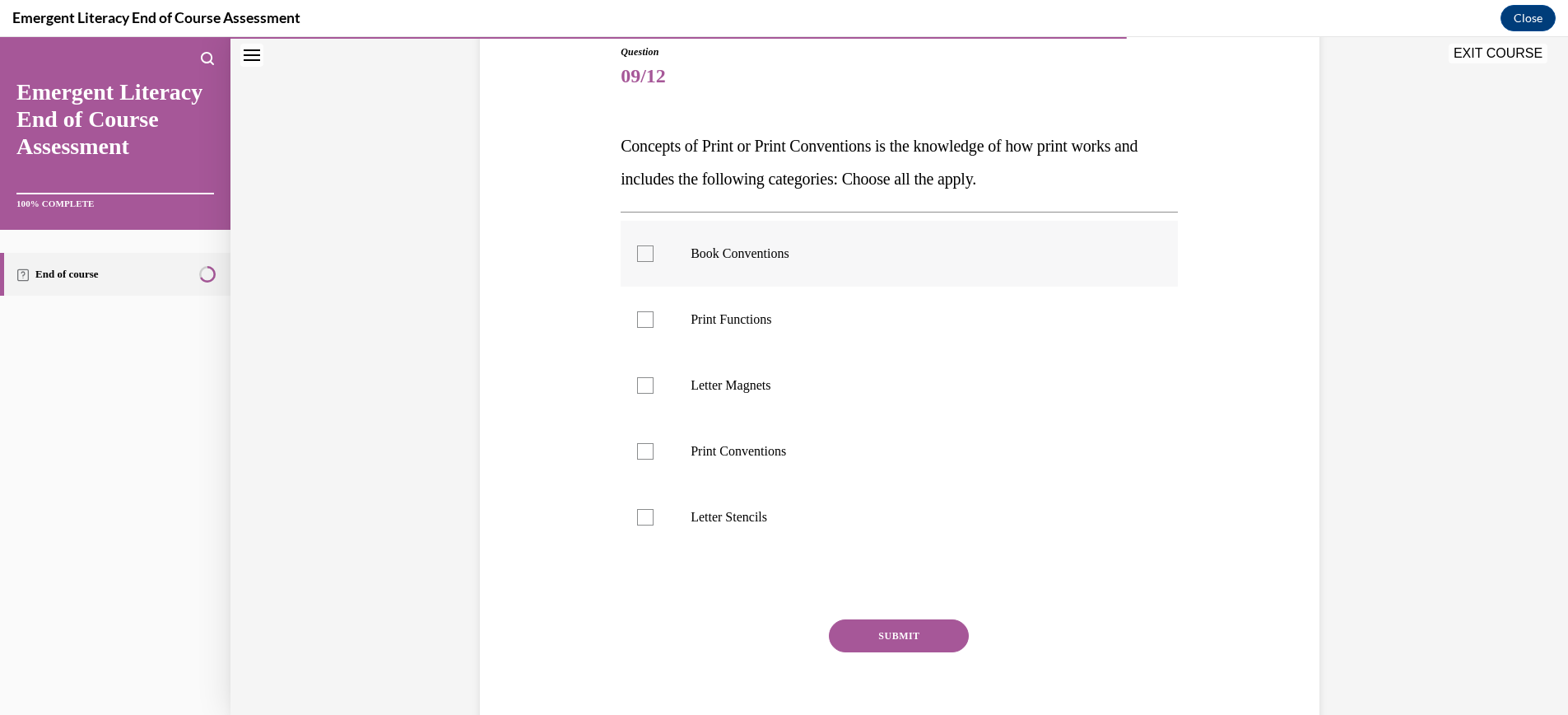
click at [648, 256] on div at bounding box center [645, 253] width 17 height 17
click at [648, 256] on input "Book Conventions" at bounding box center [645, 253] width 17 height 17
checkbox input "true"
drag, startPoint x: 644, startPoint y: 317, endPoint x: 642, endPoint y: 380, distance: 63.0
click at [644, 317] on div at bounding box center [645, 320] width 17 height 17
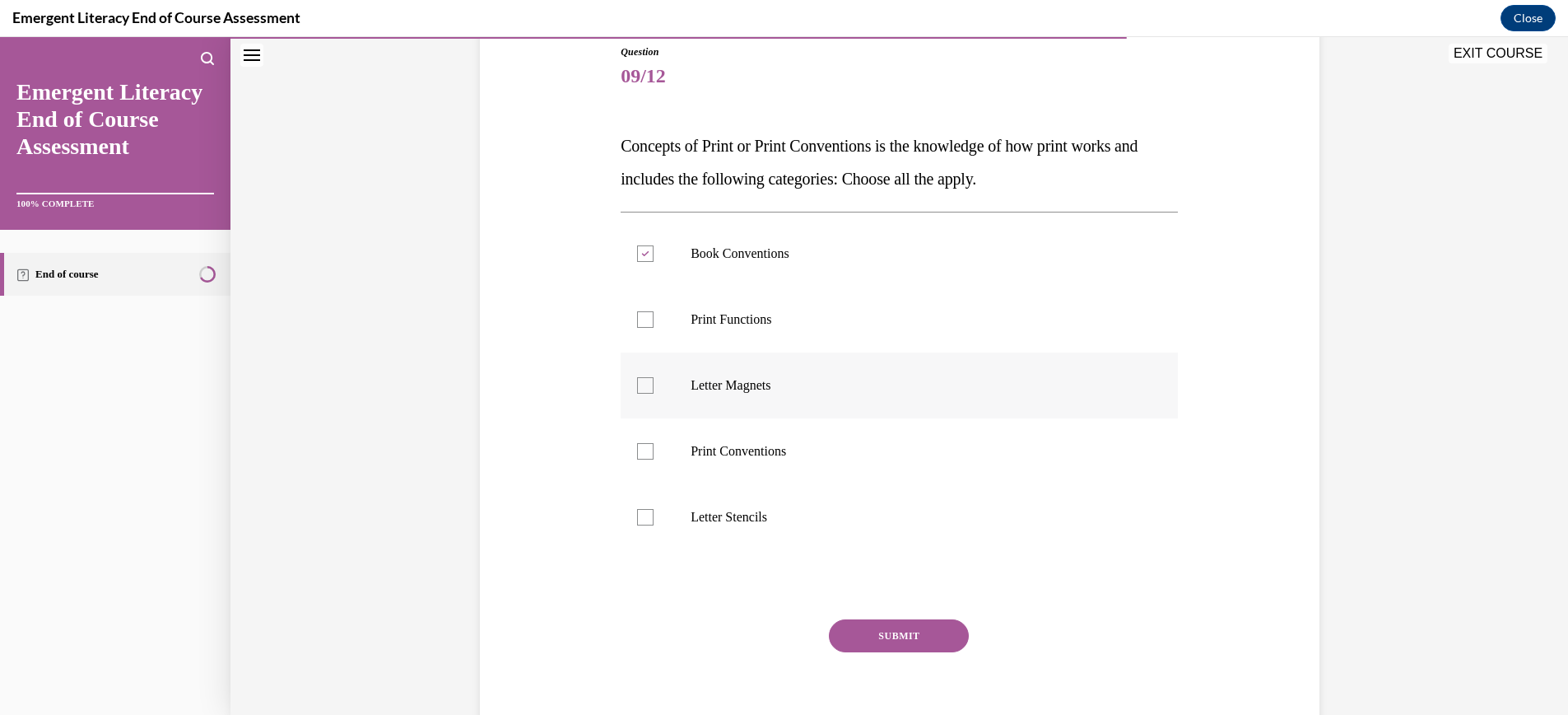
click at [644, 317] on input "Print Functions" at bounding box center [645, 320] width 17 height 17
checkbox input "true"
click at [648, 454] on div at bounding box center [645, 452] width 17 height 17
click at [648, 454] on input "Print Conventions" at bounding box center [645, 452] width 17 height 17
checkbox input "true"
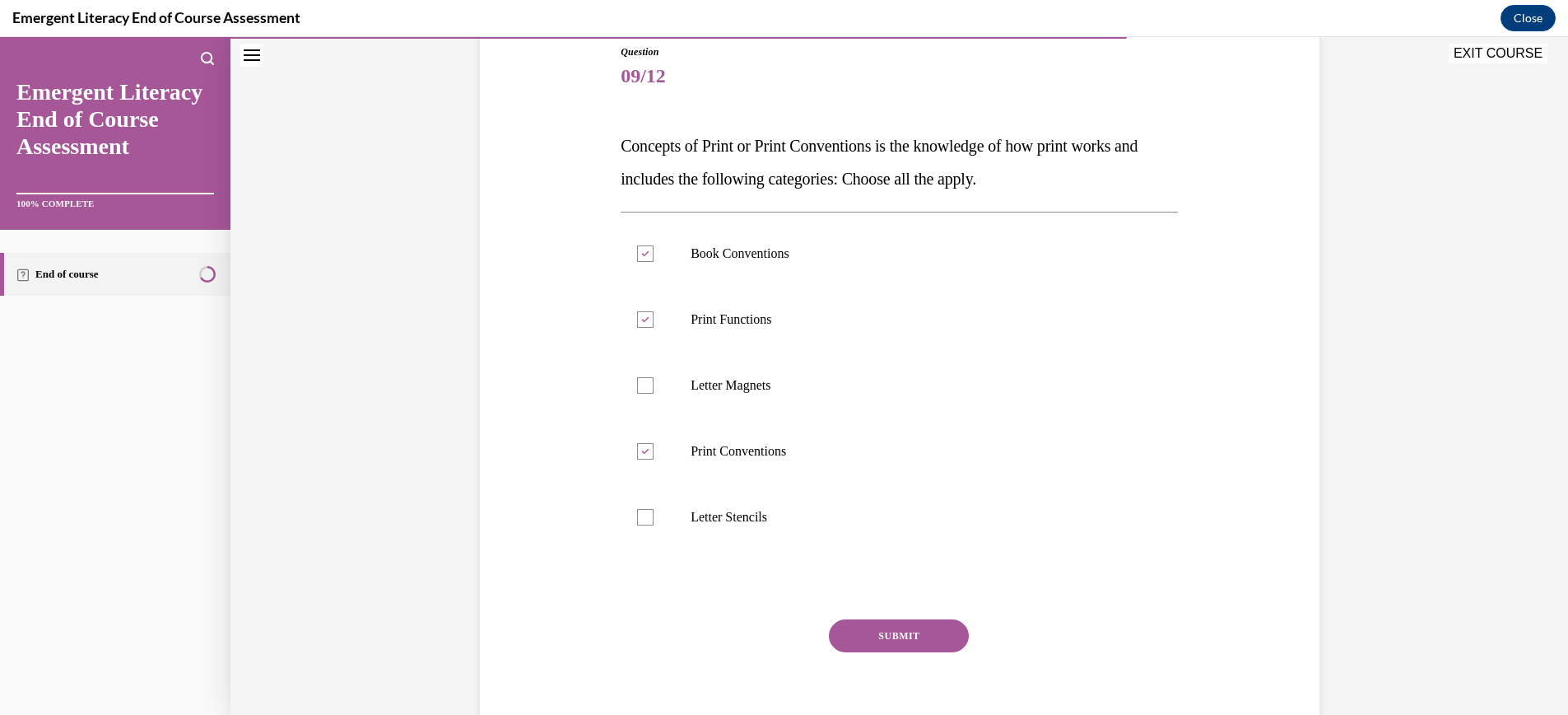
click at [902, 636] on button "SUBMIT" at bounding box center [899, 636] width 140 height 33
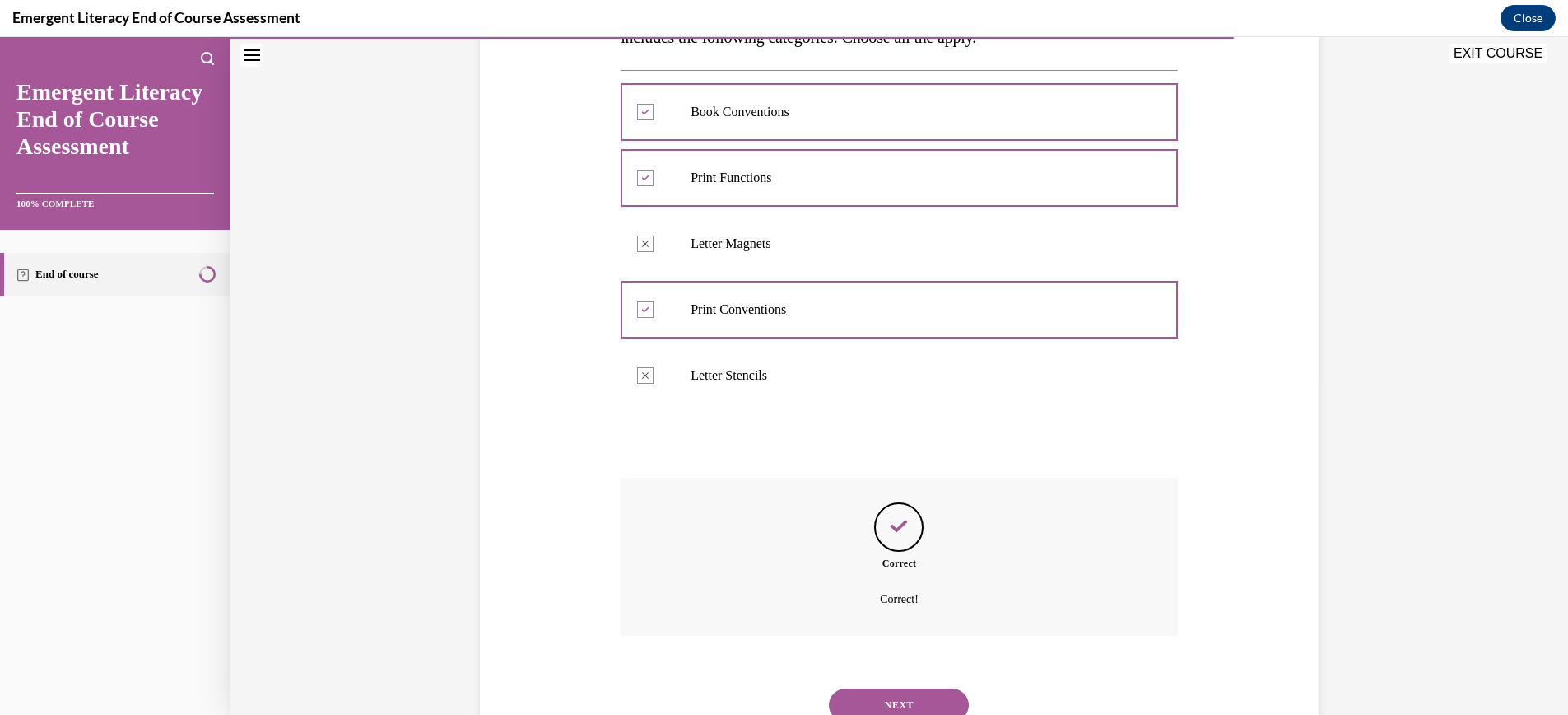
scroll to position [325, 0]
click at [931, 703] on button "NEXT" at bounding box center [899, 706] width 140 height 33
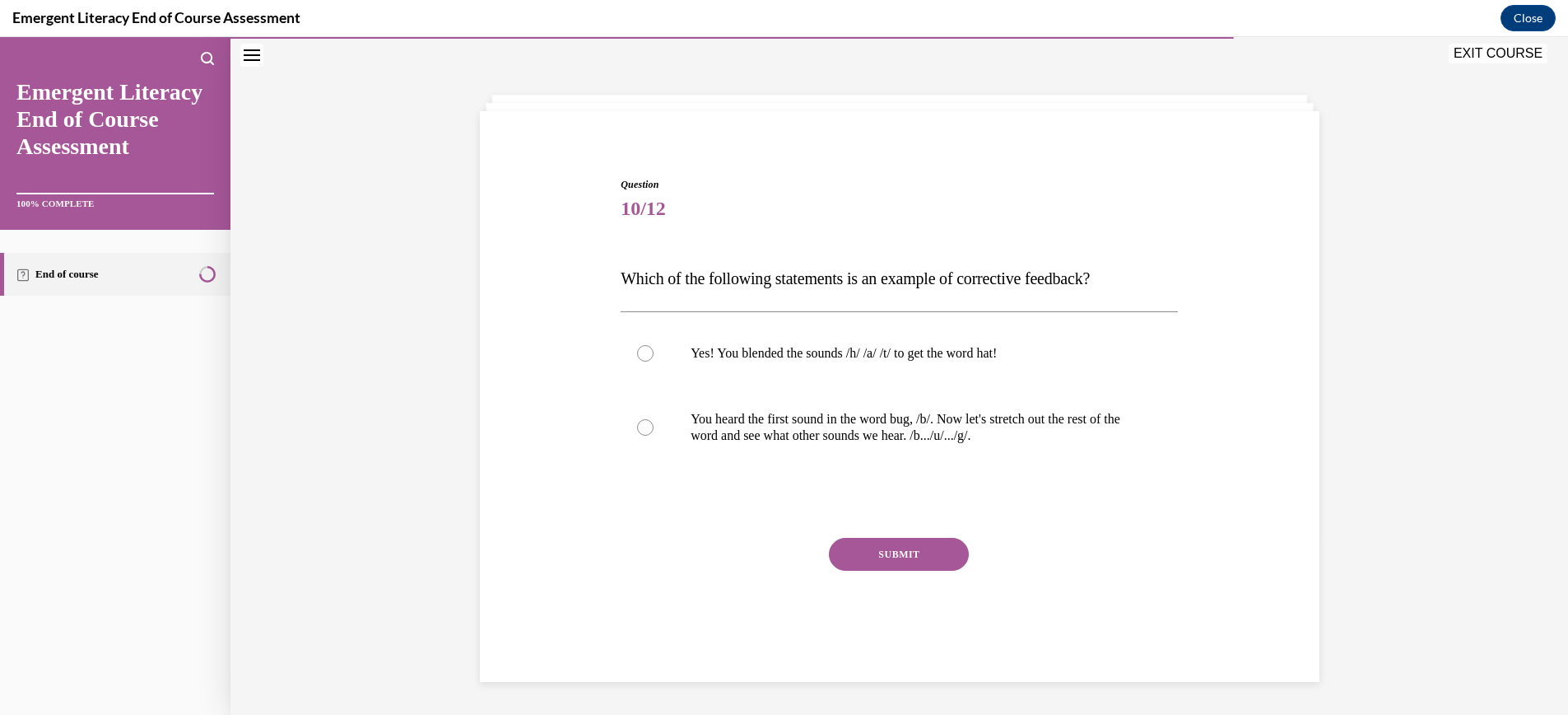
scroll to position [52, 0]
click at [645, 425] on div at bounding box center [645, 428] width 17 height 17
click at [645, 425] on input "You heard the first sound in the word bug, /b/. Now let's stretch out the rest …" at bounding box center [645, 428] width 17 height 17
radio input "true"
click at [924, 553] on button "SUBMIT" at bounding box center [899, 554] width 140 height 33
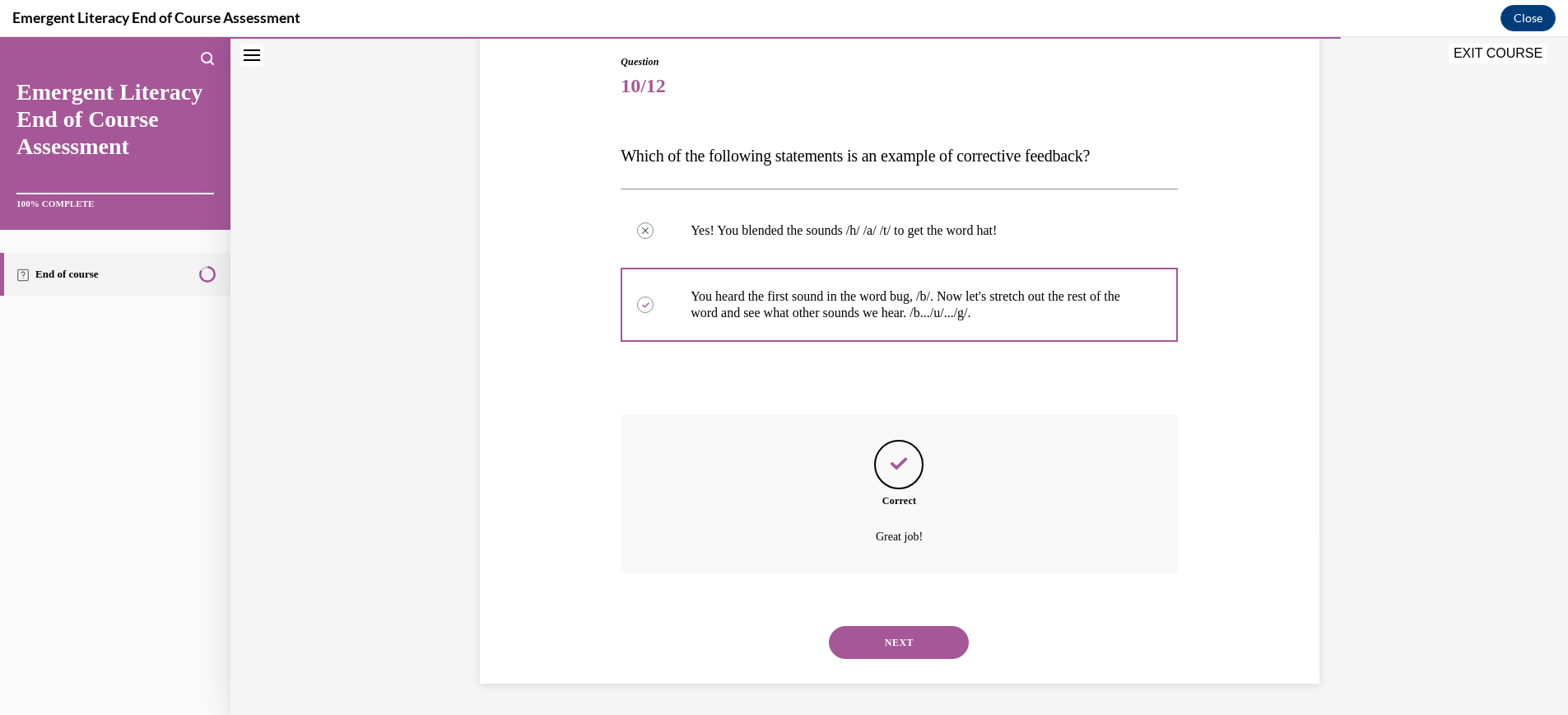
scroll to position [176, 0]
click at [928, 637] on button "NEXT" at bounding box center [899, 641] width 140 height 33
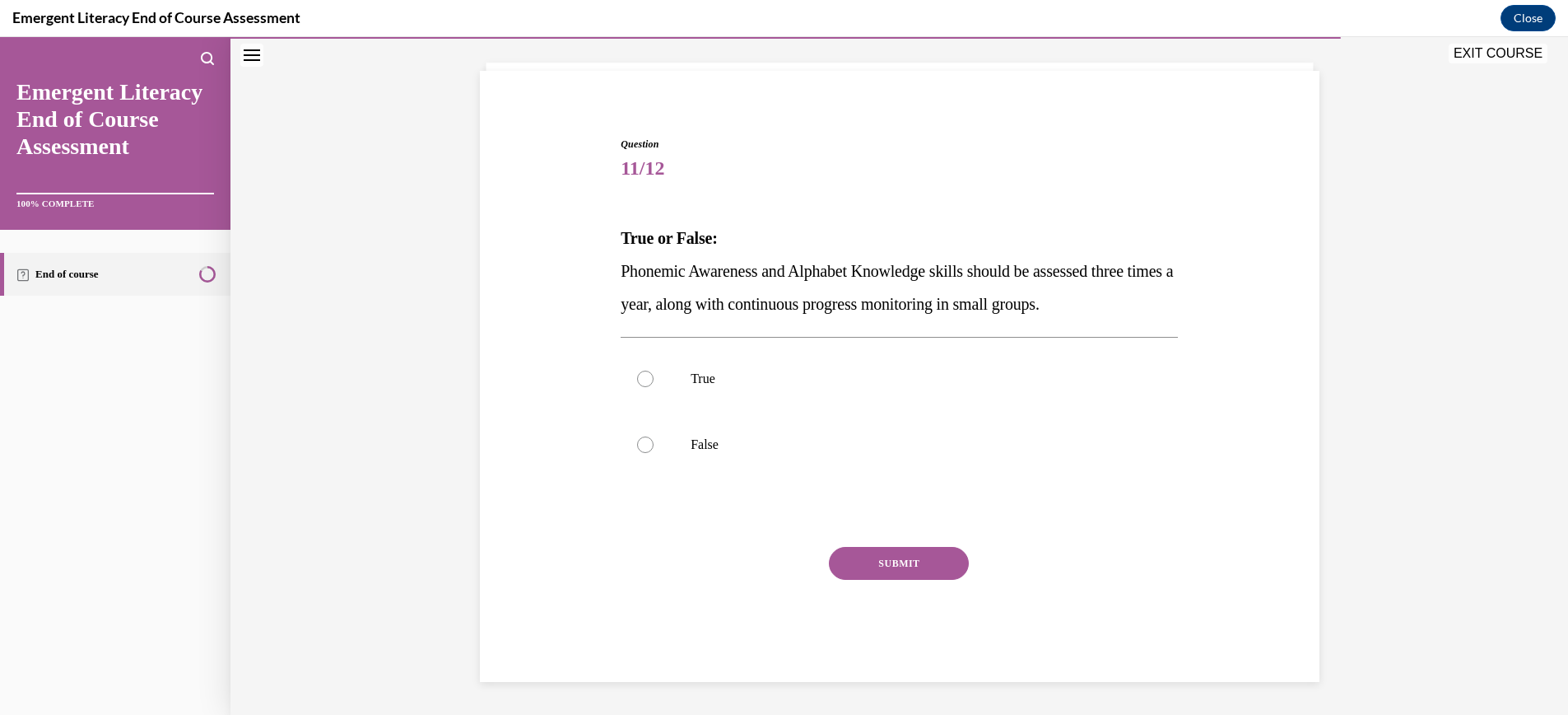
scroll to position [92, 0]
click at [644, 379] on div at bounding box center [645, 379] width 17 height 17
click at [644, 379] on input "True" at bounding box center [645, 379] width 17 height 17
radio input "true"
click at [886, 560] on button "SUBMIT" at bounding box center [899, 563] width 140 height 33
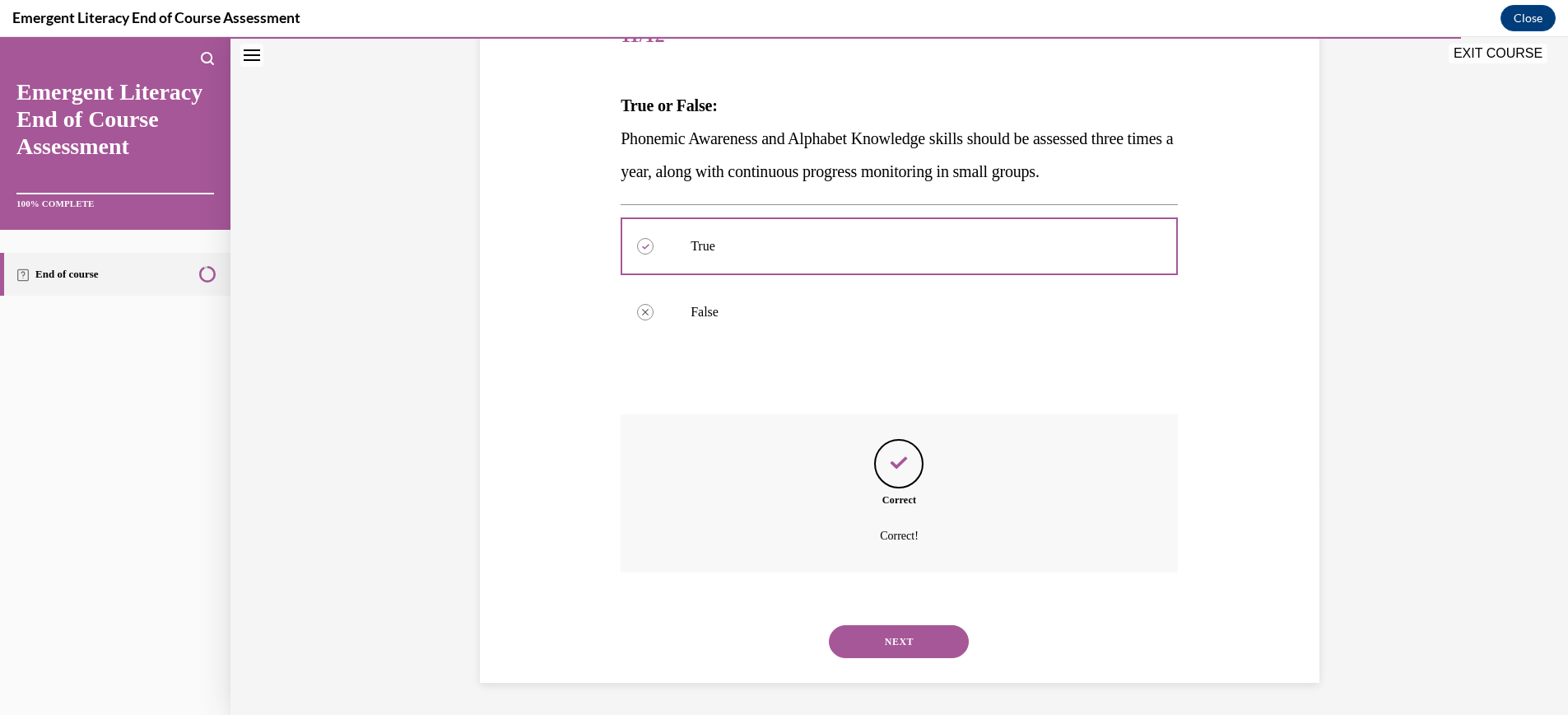
scroll to position [225, 0]
click at [932, 644] on button "NEXT" at bounding box center [899, 641] width 140 height 33
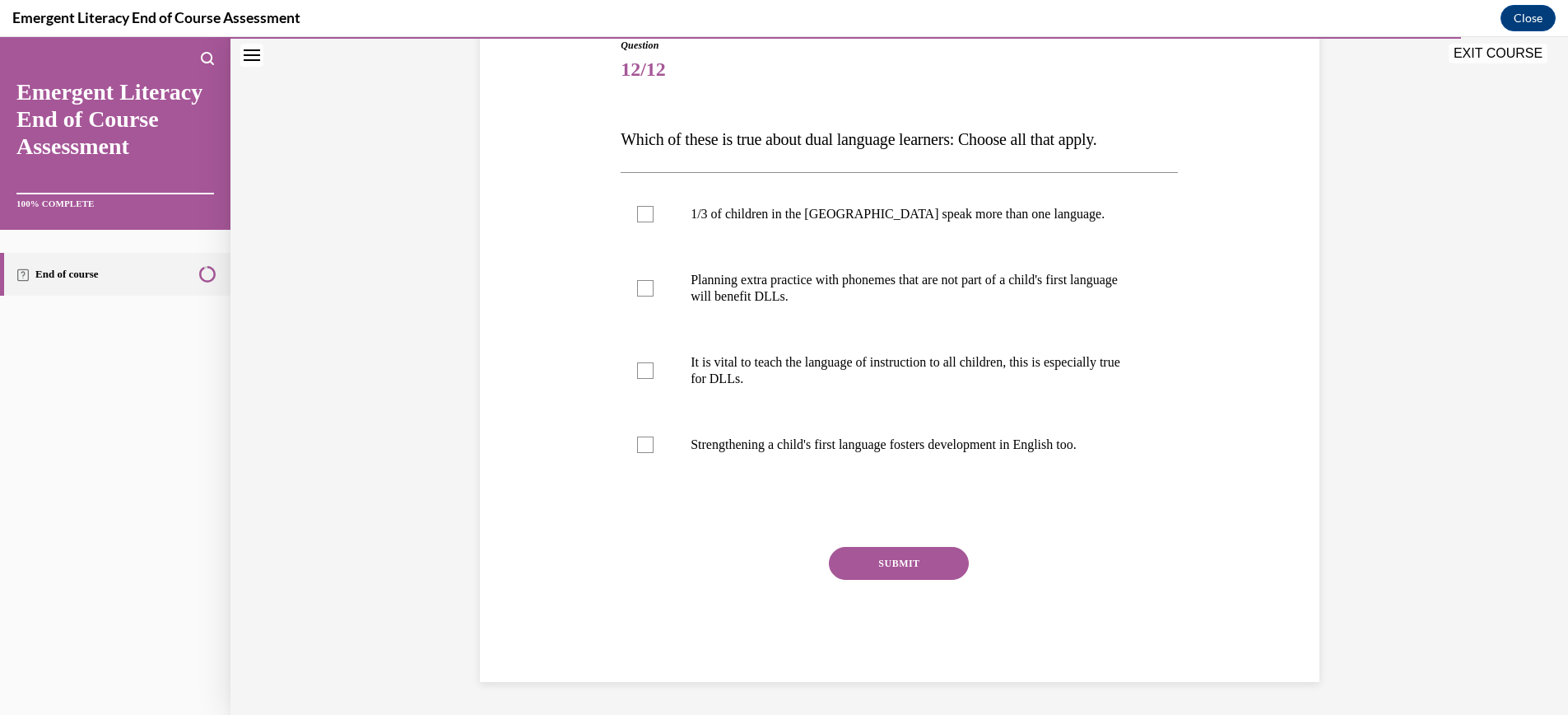
scroll to position [183, 0]
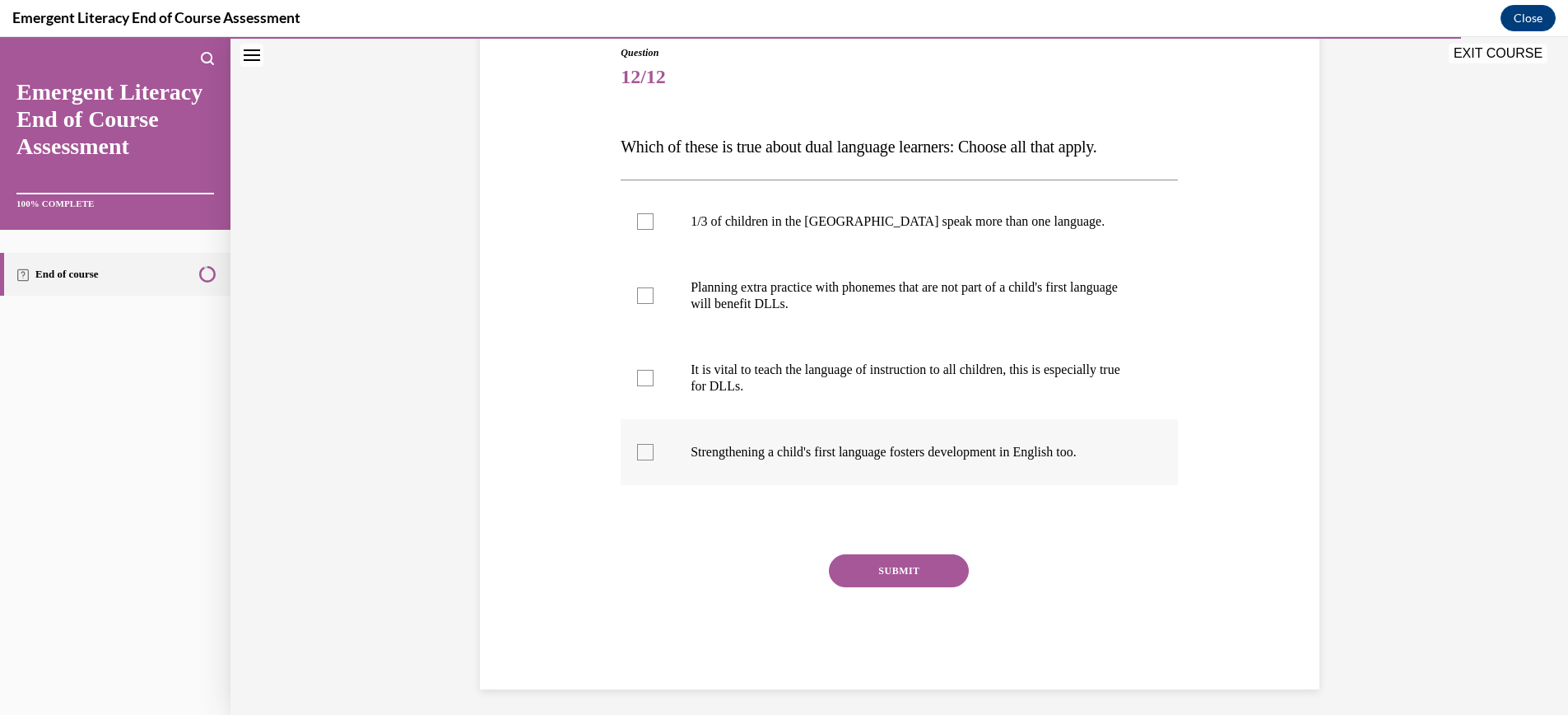
click at [648, 451] on div at bounding box center [645, 452] width 17 height 17
click at [648, 451] on input "Strengthening a child's first language fosters development in English too." at bounding box center [645, 452] width 17 height 17
checkbox input "true"
click at [649, 372] on div at bounding box center [645, 378] width 17 height 17
click at [649, 372] on input "It is vital to teach the language of instruction to all children, this is espec…" at bounding box center [645, 378] width 17 height 17
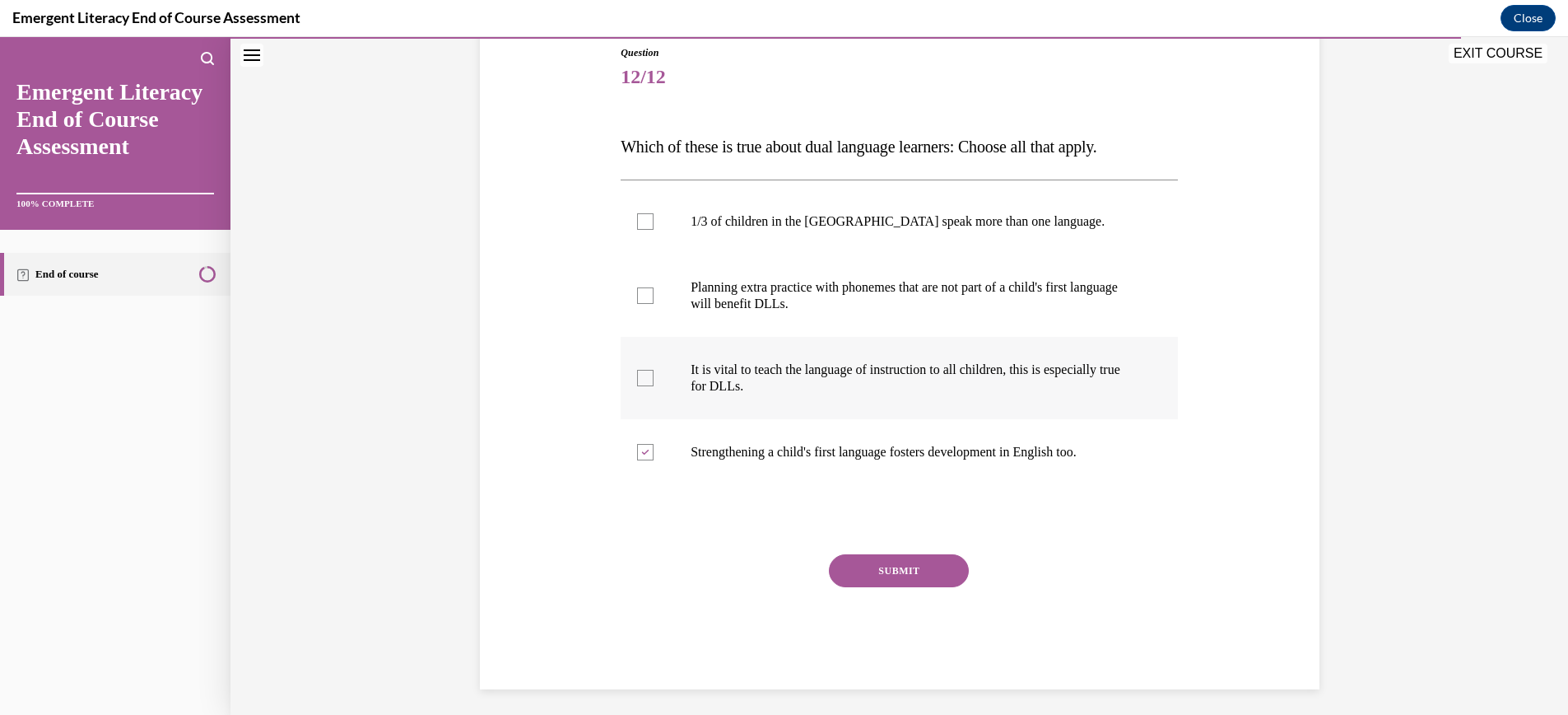
checkbox input "true"
click at [649, 291] on div at bounding box center [645, 296] width 17 height 17
click at [649, 291] on input "Planning extra practice with phonemes that are not part of a child's first lang…" at bounding box center [645, 296] width 17 height 17
checkbox input "true"
click at [648, 220] on div at bounding box center [645, 221] width 17 height 17
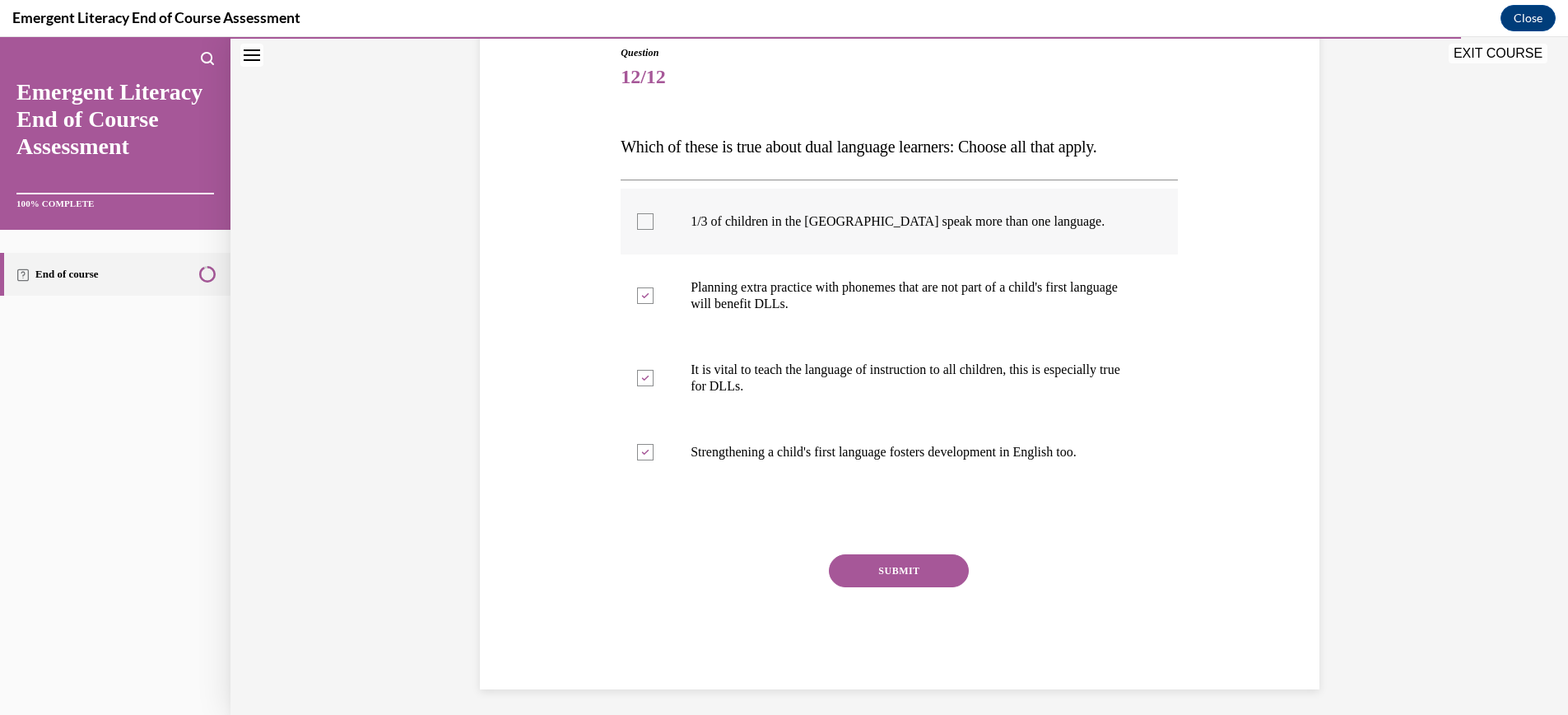
click at [648, 220] on input "1/3 of children in the US speak more than one language." at bounding box center [645, 221] width 17 height 17
checkbox input "true"
click at [914, 571] on button "SUBMIT" at bounding box center [899, 571] width 140 height 33
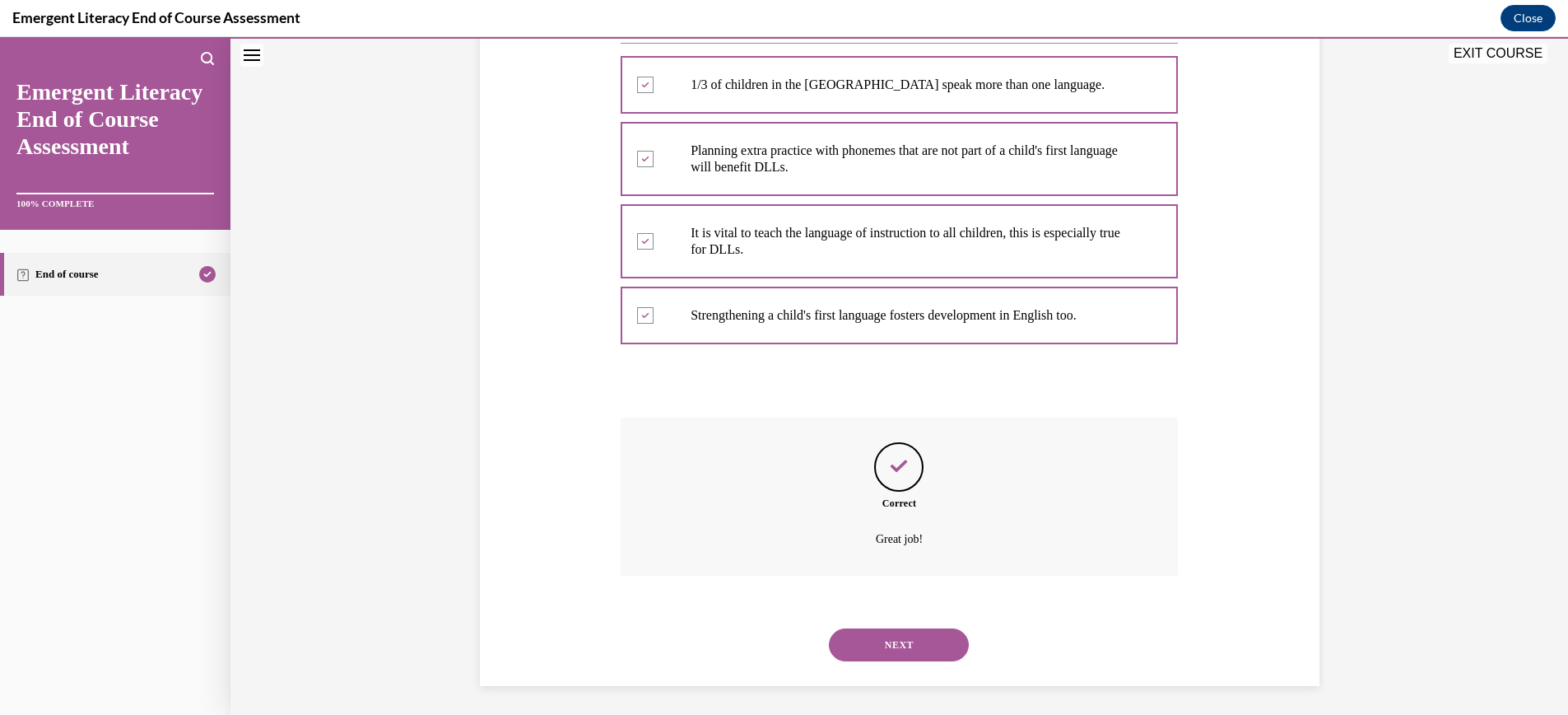
scroll to position [324, 0]
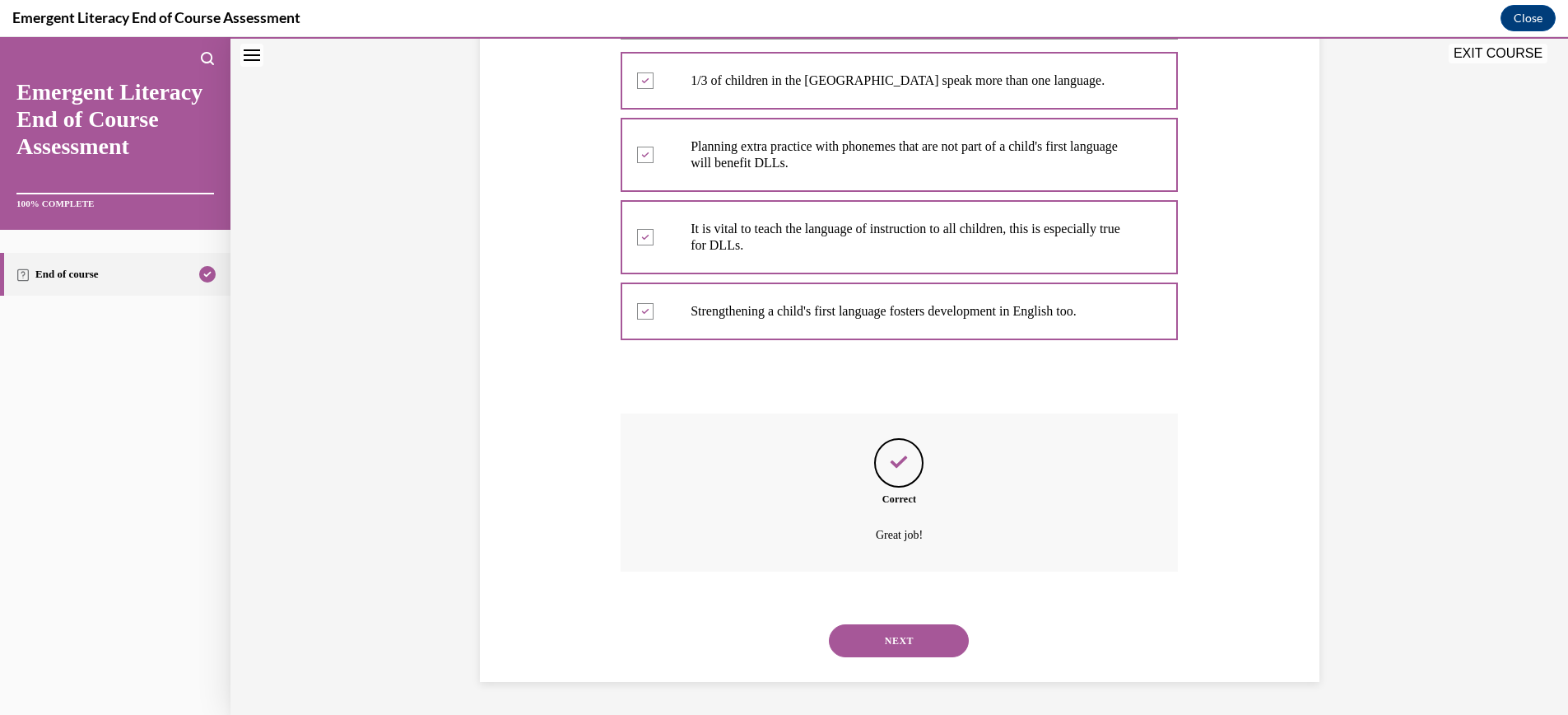
click at [921, 640] on button "NEXT" at bounding box center [899, 641] width 140 height 33
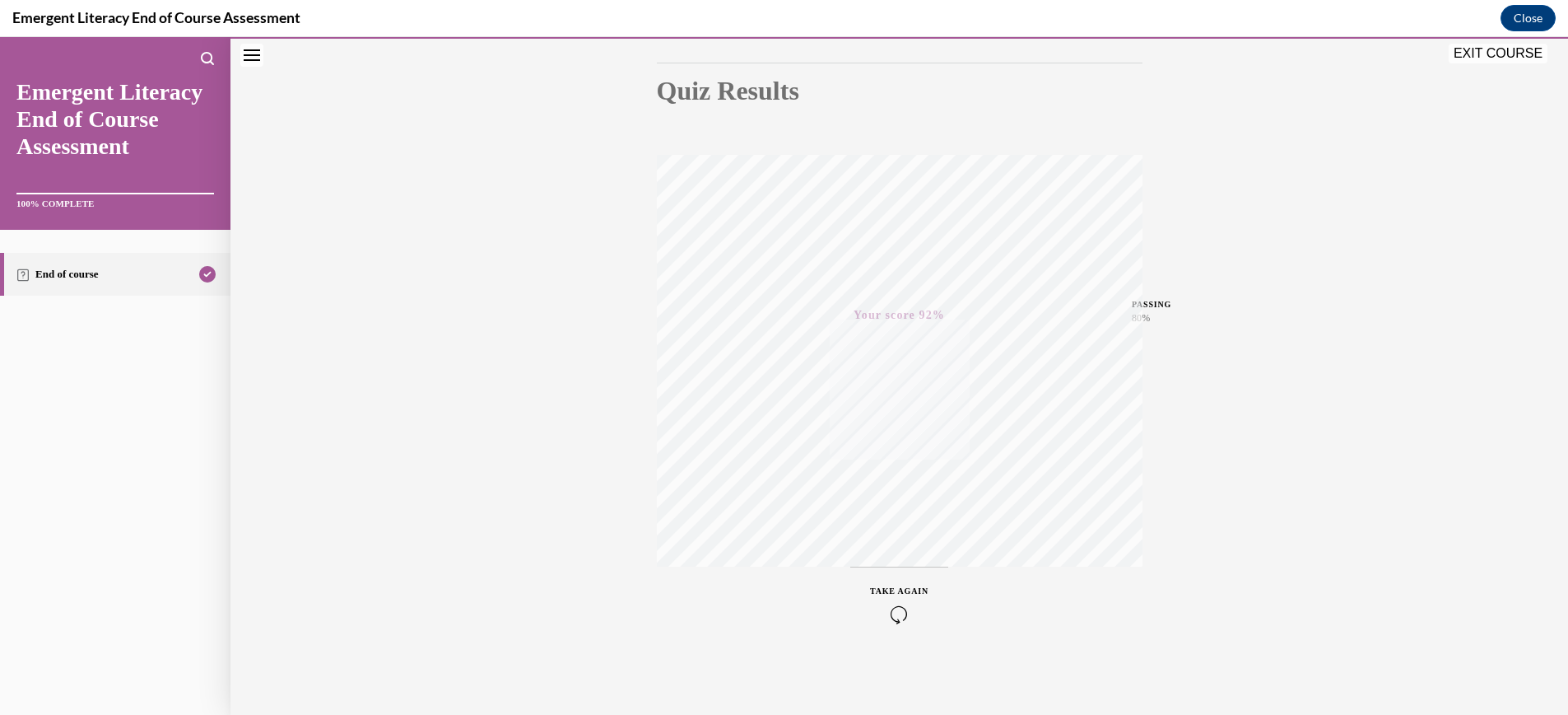
click at [914, 589] on span "TAKE AGAIN" at bounding box center [899, 590] width 59 height 9
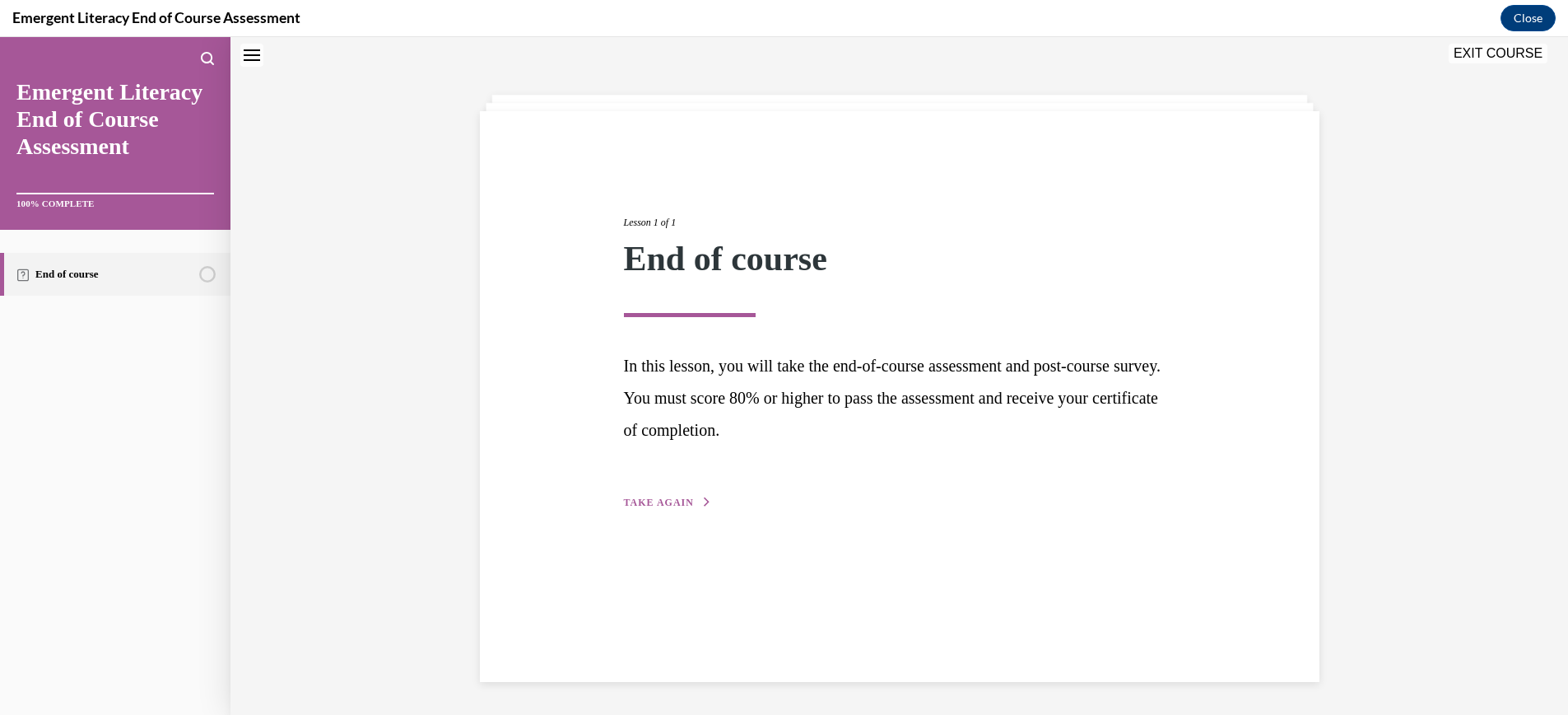
click at [675, 501] on span "TAKE AGAIN" at bounding box center [659, 502] width 70 height 12
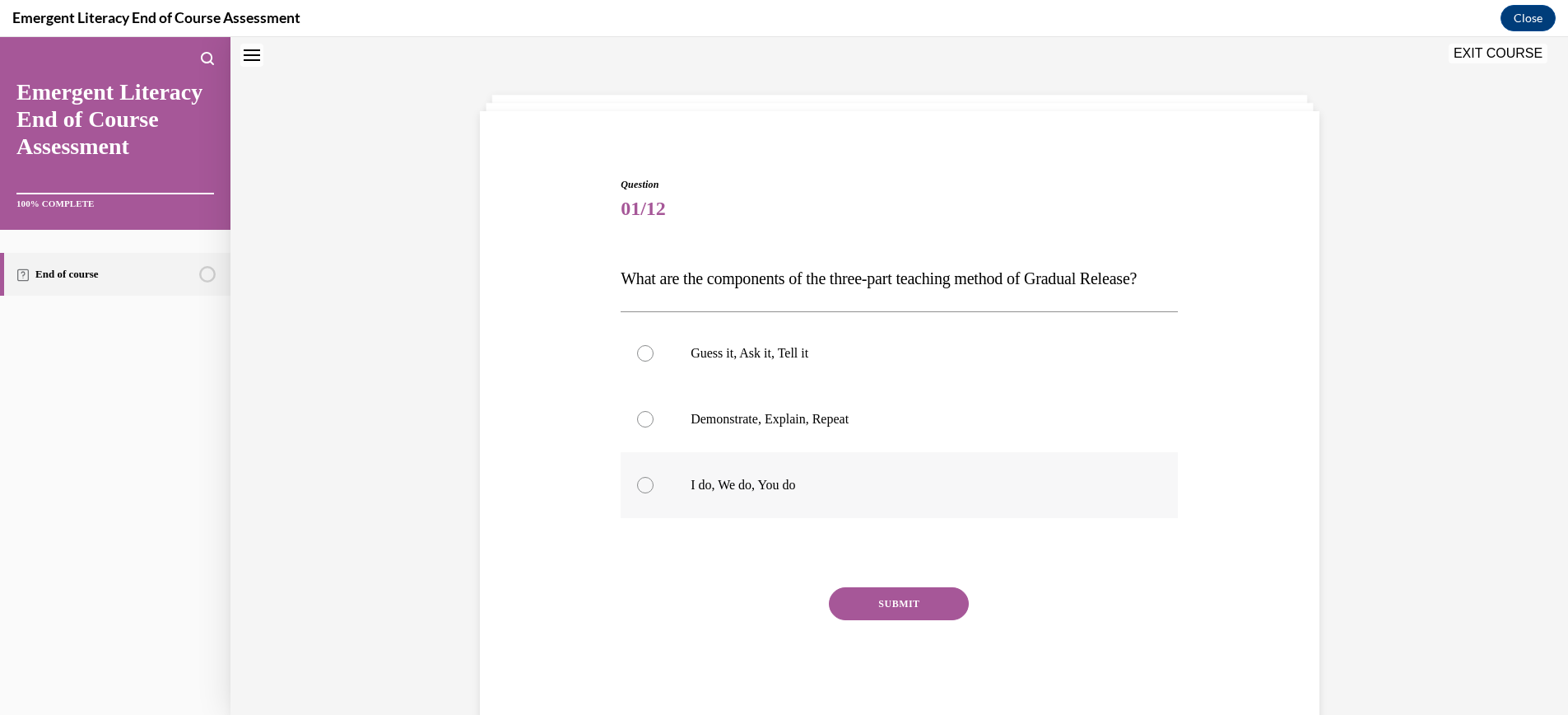
click at [650, 493] on div at bounding box center [645, 485] width 17 height 17
click at [650, 493] on input "I do, We do, You do" at bounding box center [645, 485] width 17 height 17
radio input "true"
click at [903, 620] on button "SUBMIT" at bounding box center [899, 604] width 140 height 33
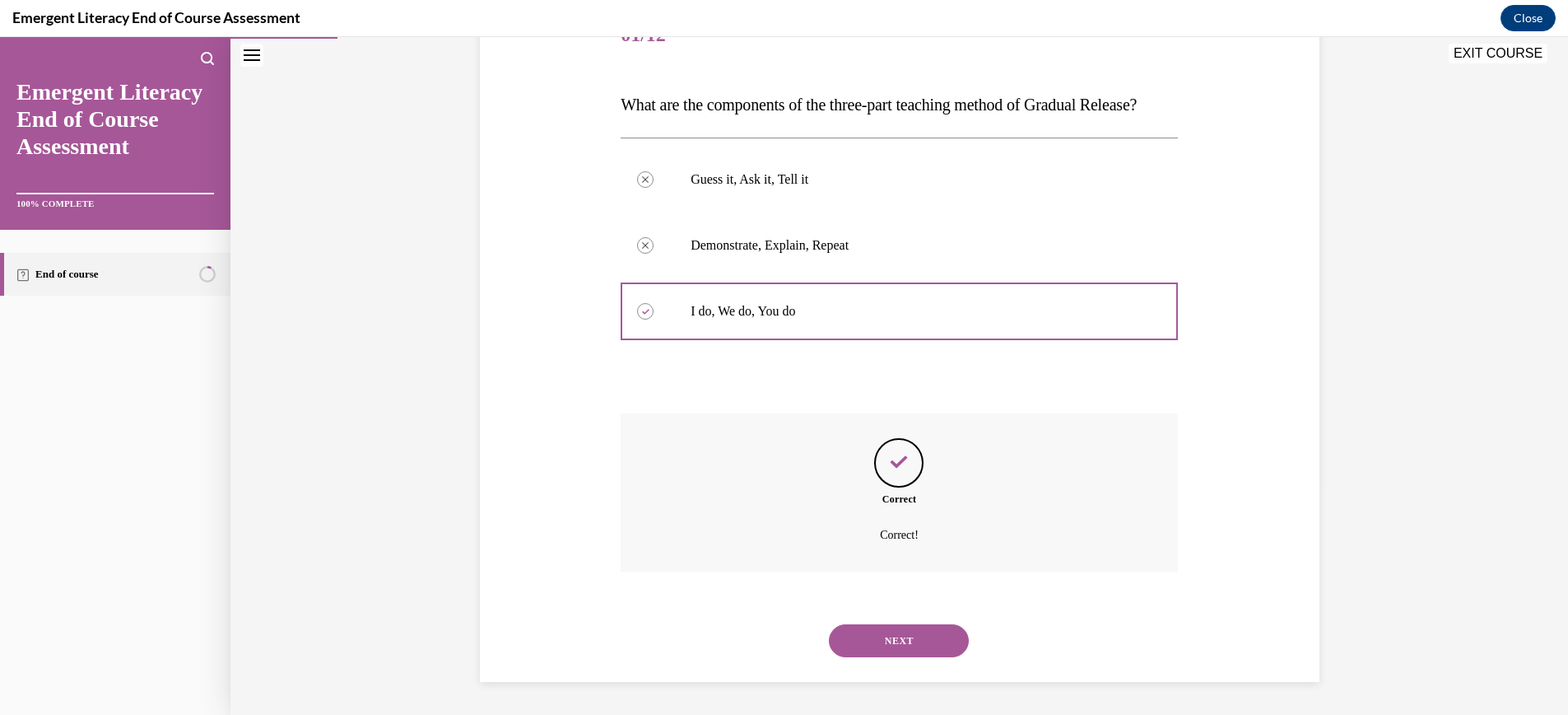
scroll to position [258, 0]
click at [898, 642] on button "NEXT" at bounding box center [899, 641] width 140 height 33
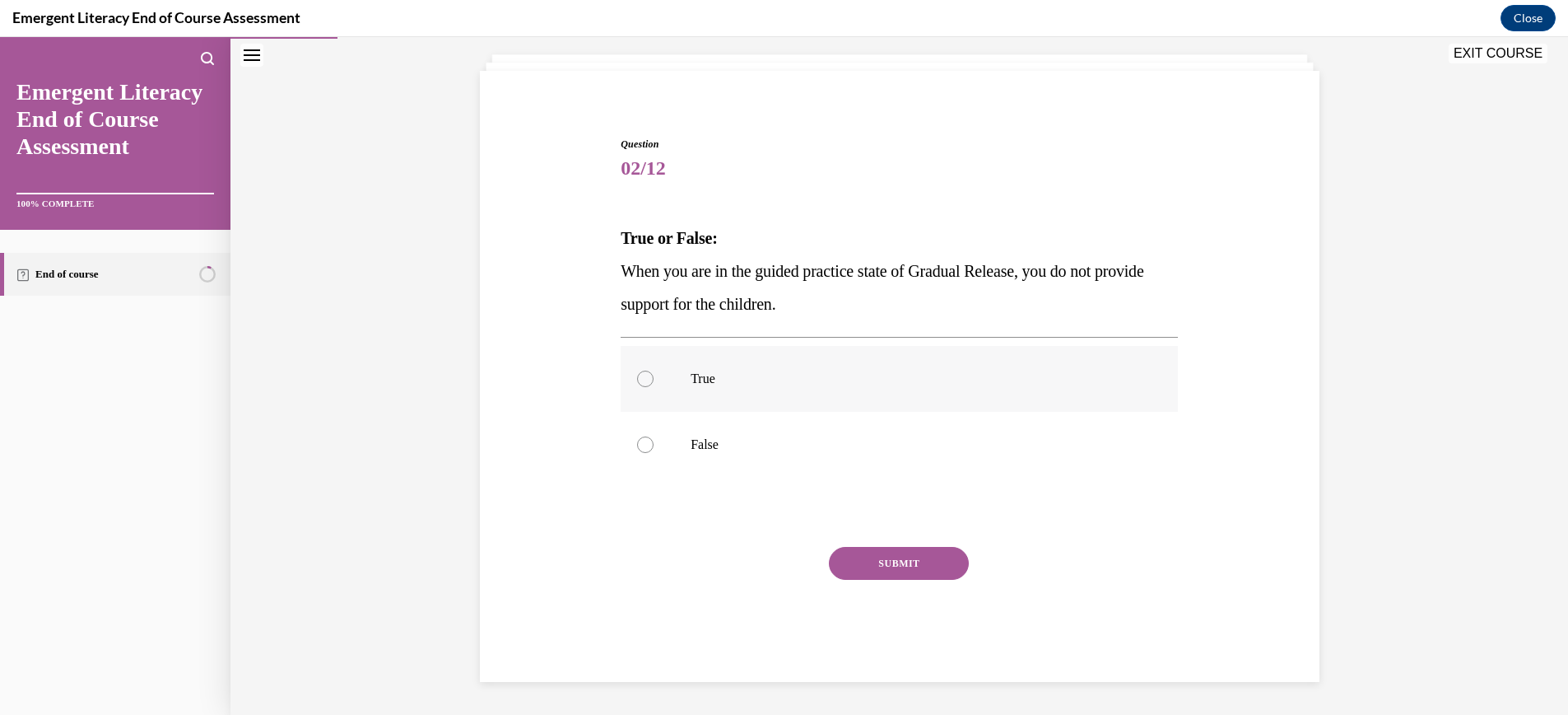
click at [643, 378] on div at bounding box center [645, 379] width 17 height 17
click at [643, 378] on input "True" at bounding box center [645, 379] width 17 height 17
radio input "true"
click at [921, 563] on button "SUBMIT" at bounding box center [899, 563] width 140 height 33
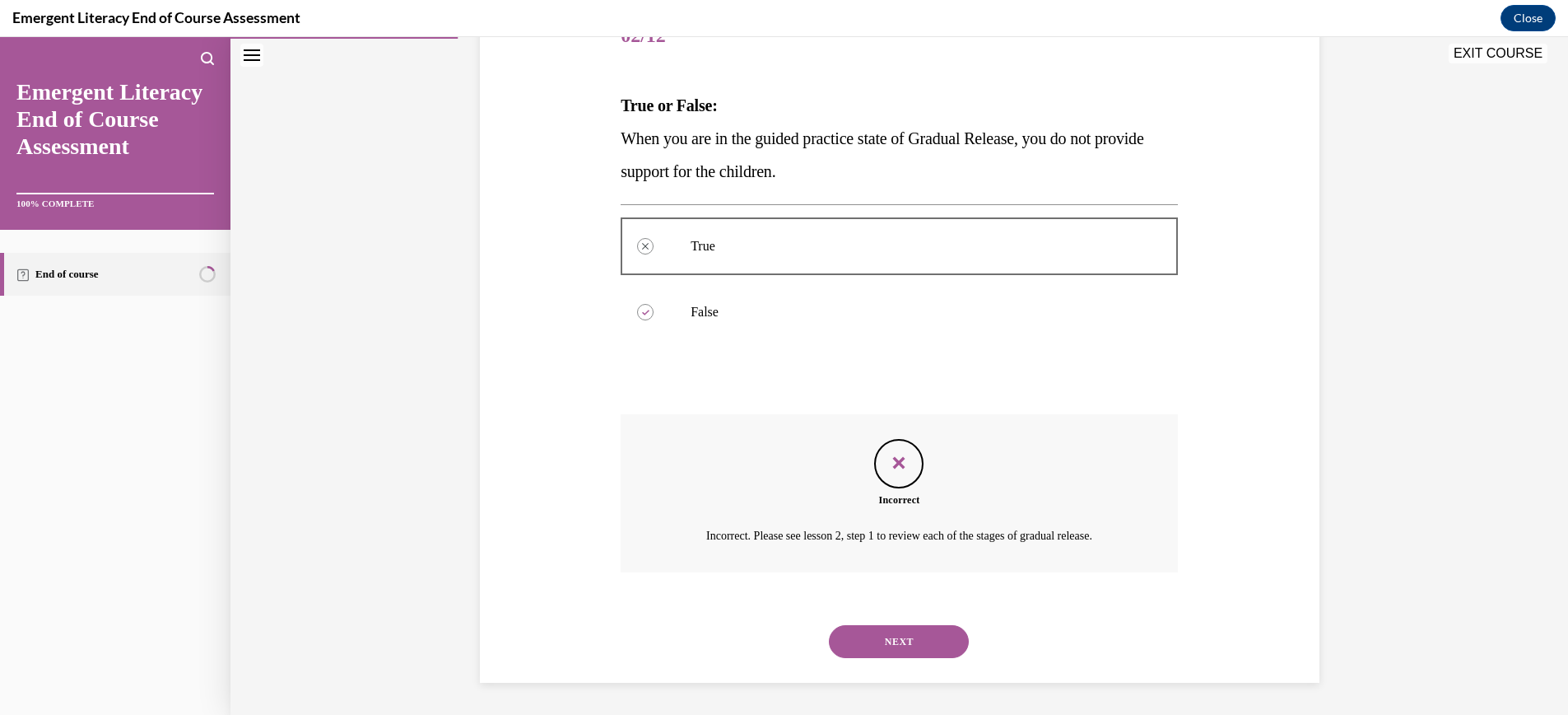
scroll to position [225, 0]
click at [919, 642] on button "NEXT" at bounding box center [899, 641] width 140 height 33
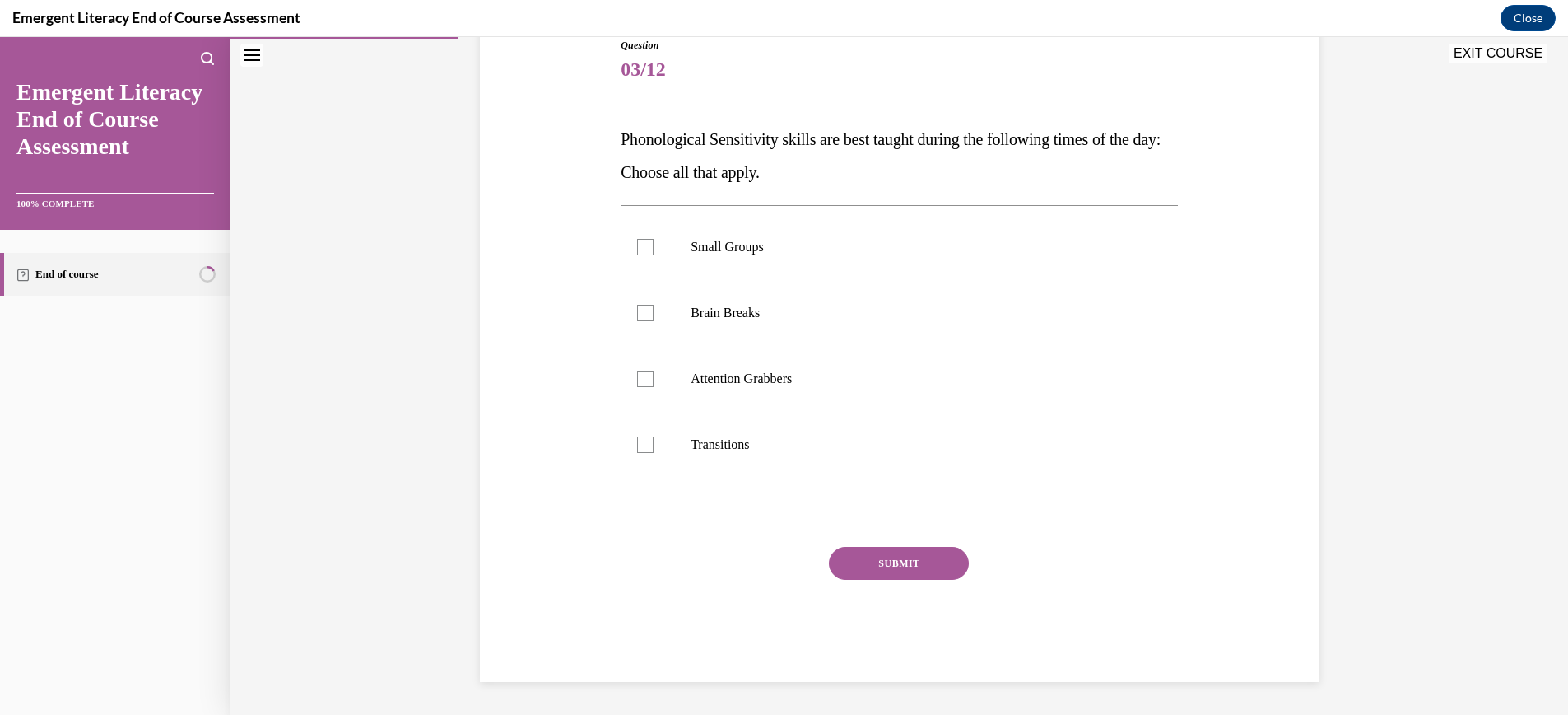
scroll to position [183, 0]
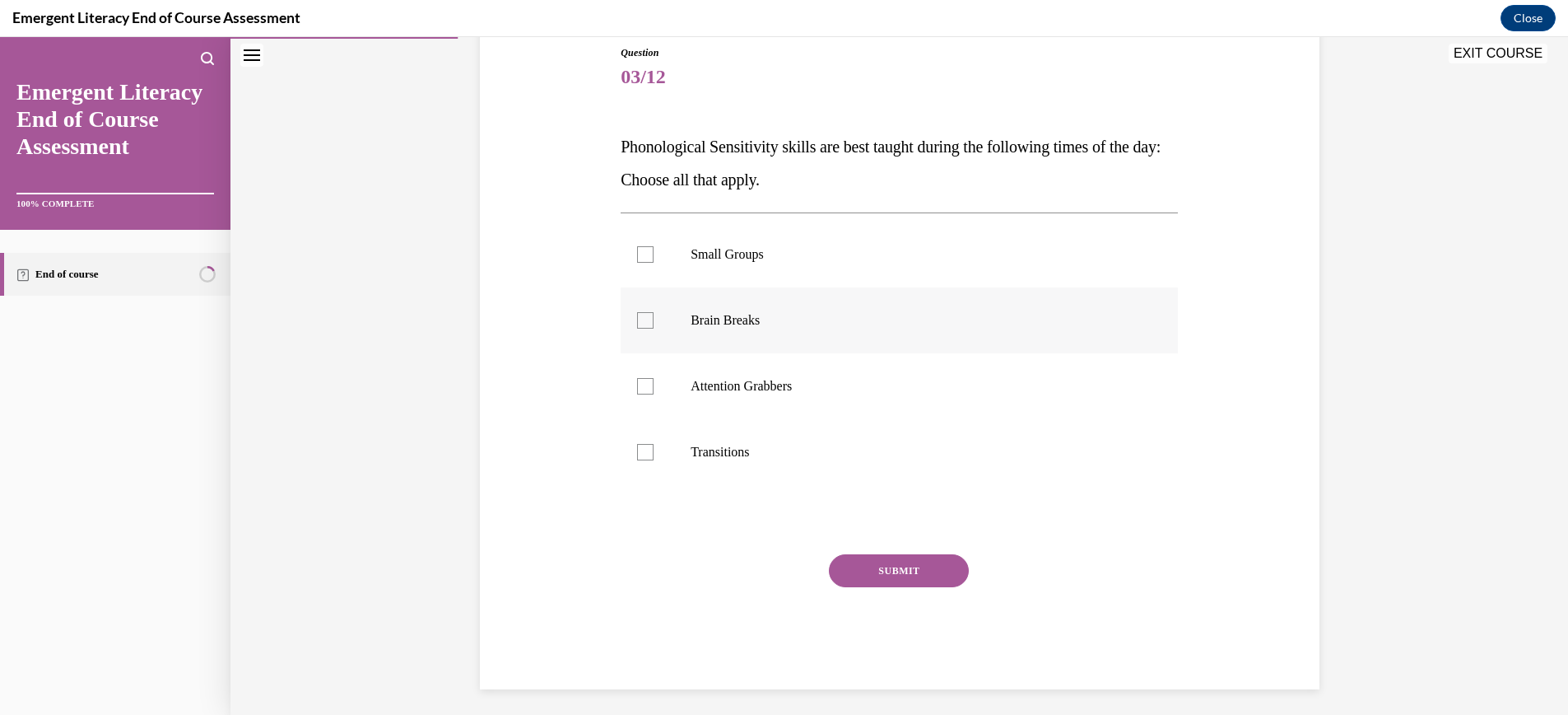
click at [647, 320] on div at bounding box center [645, 320] width 17 height 17
click at [647, 320] on input "Brain Breaks" at bounding box center [645, 320] width 17 height 17
checkbox input "true"
click at [649, 387] on div at bounding box center [645, 386] width 17 height 17
click at [649, 387] on input "Attention Grabbers" at bounding box center [645, 386] width 17 height 17
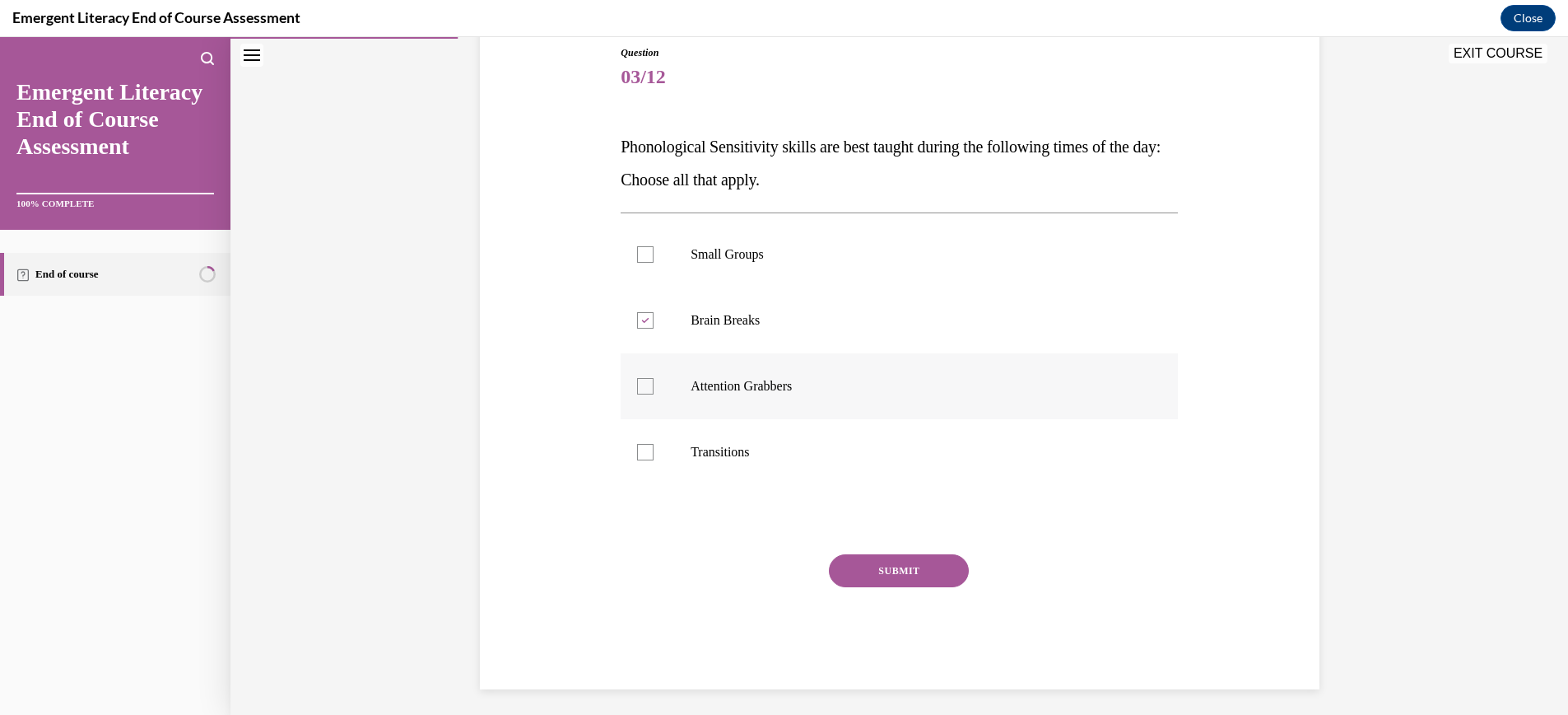
checkbox input "true"
click at [646, 449] on div at bounding box center [645, 452] width 17 height 17
click at [646, 449] on input "Transitions" at bounding box center [645, 452] width 17 height 17
checkbox input "true"
click at [913, 568] on button "SUBMIT" at bounding box center [899, 571] width 140 height 33
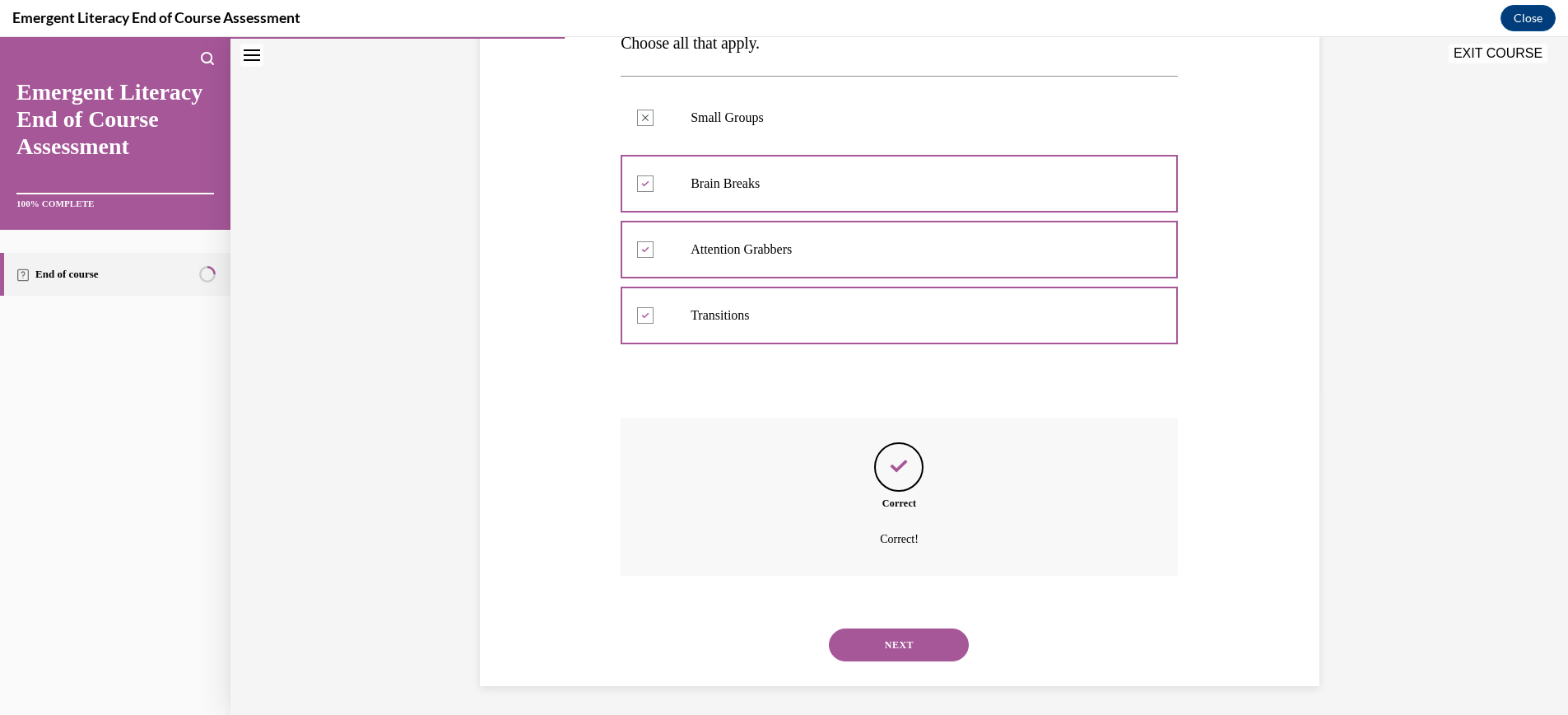
scroll to position [324, 0]
click at [909, 640] on button "NEXT" at bounding box center [899, 641] width 140 height 33
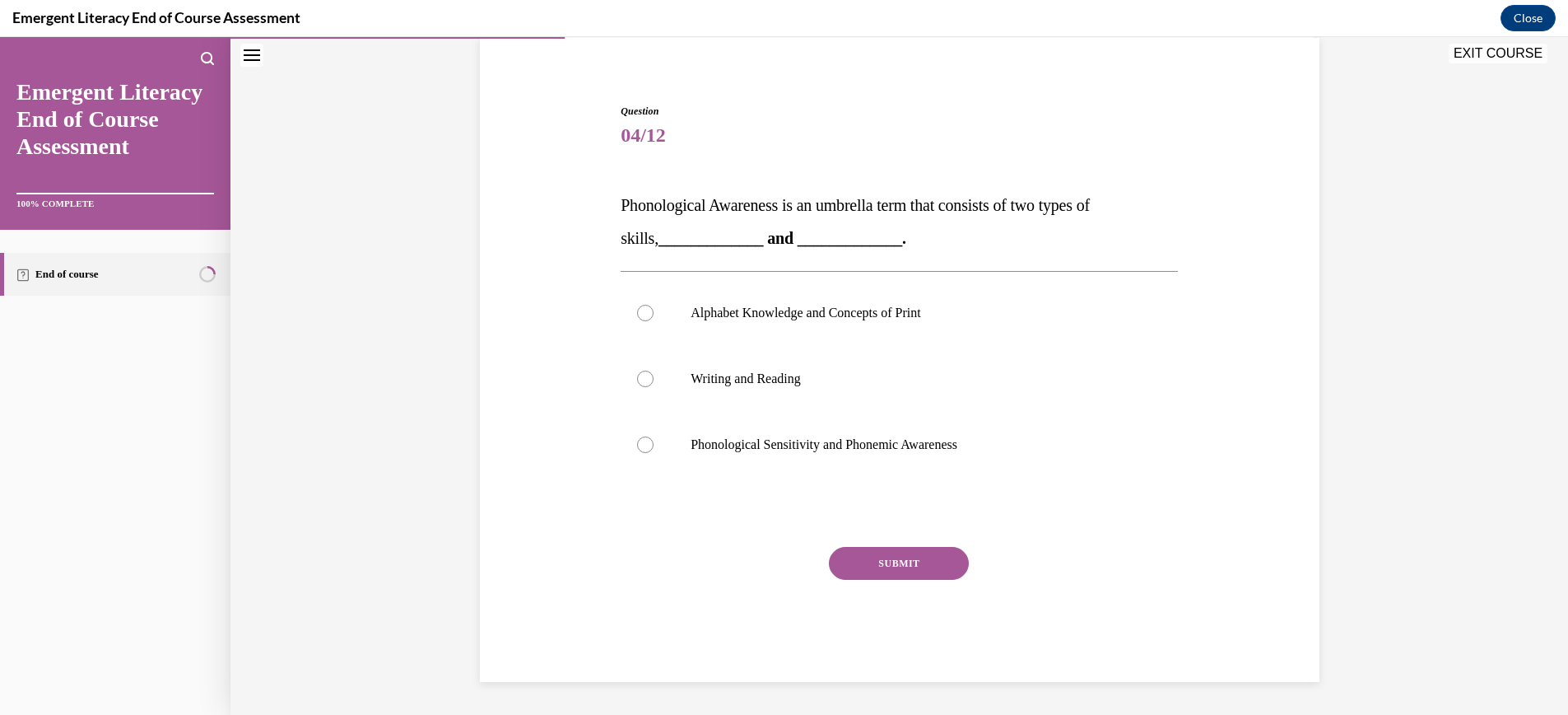
scroll to position [125, 0]
click at [645, 446] on div at bounding box center [645, 445] width 17 height 17
click at [645, 446] on input "Phonological Sensitivity and Phonemic Awareness" at bounding box center [645, 445] width 17 height 17
radio input "true"
click at [919, 559] on button "SUBMIT" at bounding box center [899, 563] width 140 height 33
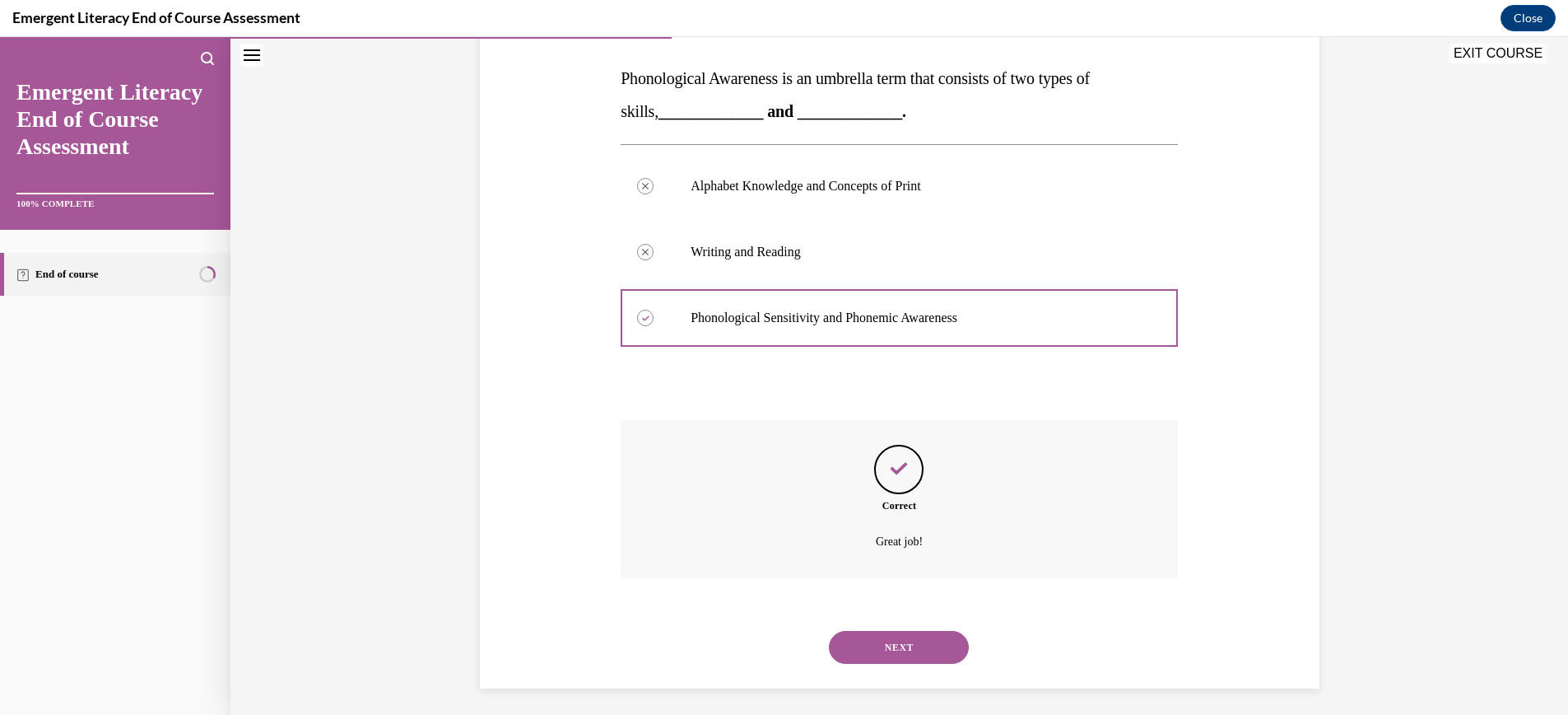
scroll to position [258, 0]
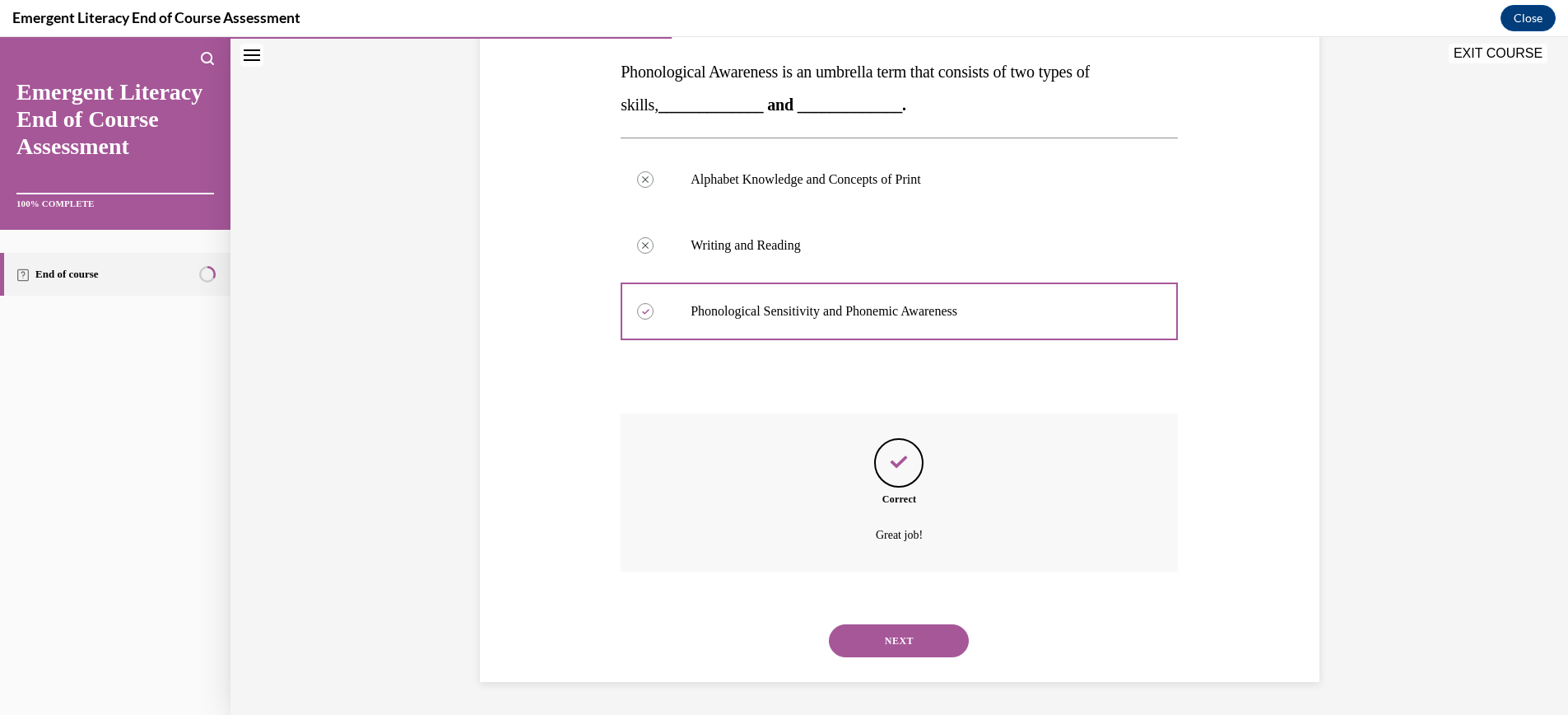
click at [890, 643] on button "NEXT" at bounding box center [899, 641] width 140 height 33
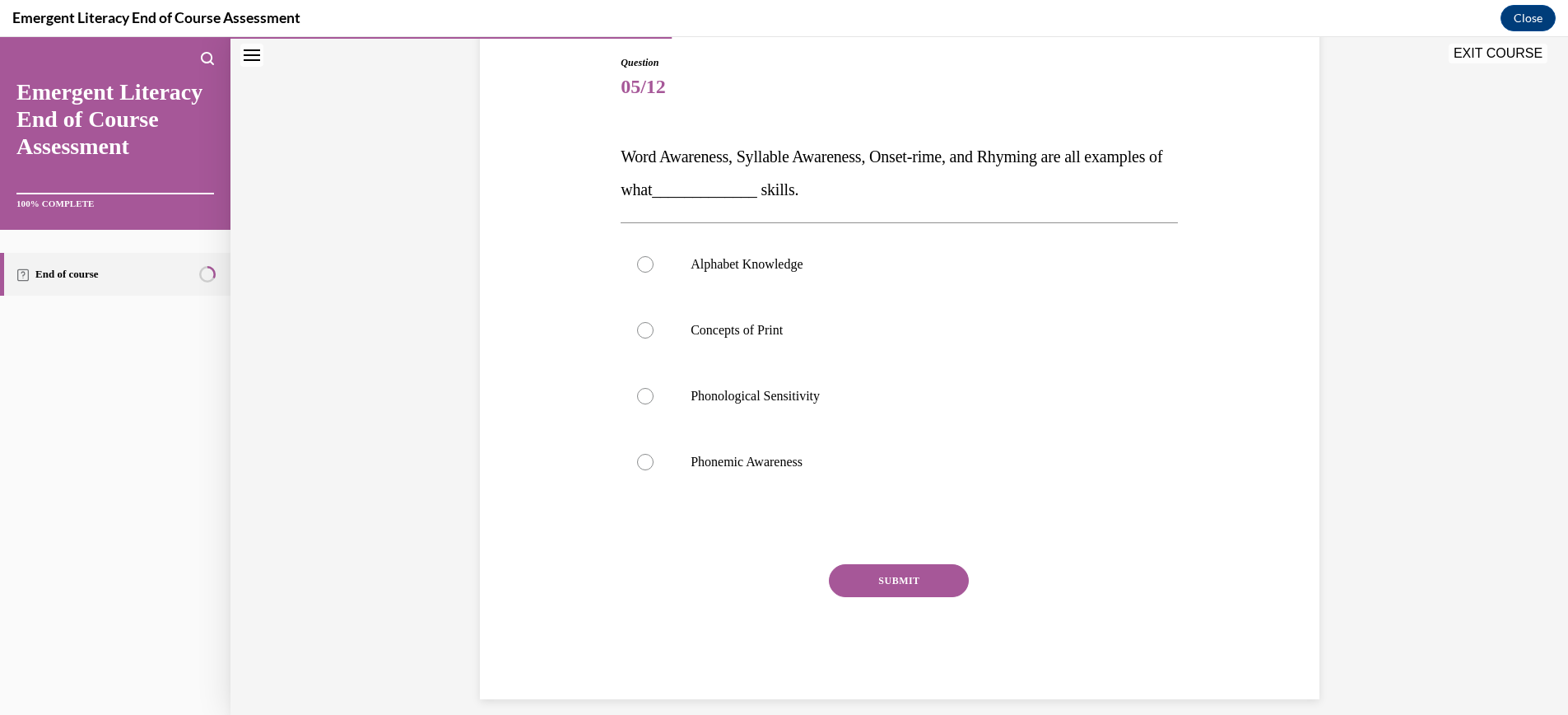
scroll to position [173, 0]
click at [644, 395] on div at bounding box center [645, 397] width 17 height 17
click at [644, 395] on input "Phonological Sensitivity" at bounding box center [645, 397] width 17 height 17
radio input "true"
click at [918, 579] on button "SUBMIT" at bounding box center [899, 581] width 140 height 33
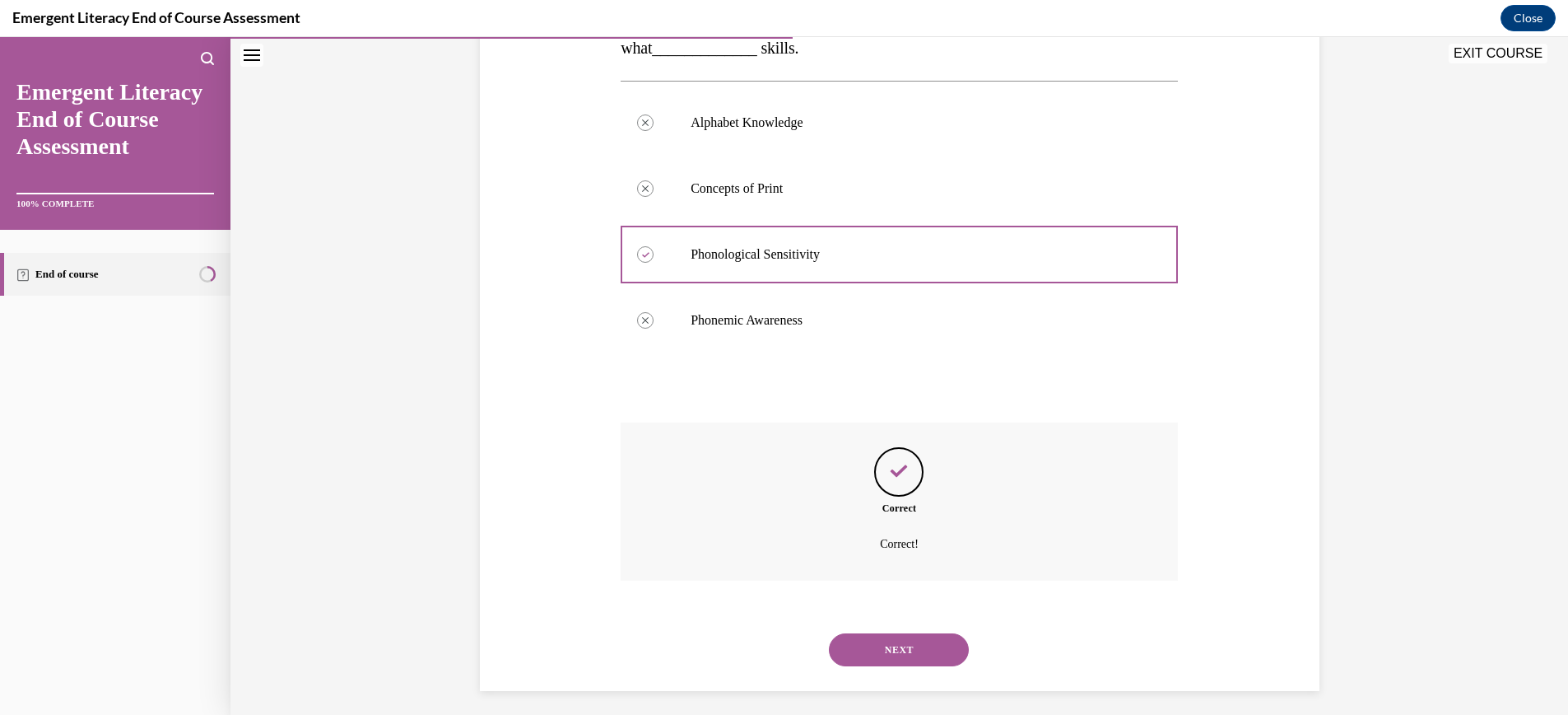
scroll to position [324, 0]
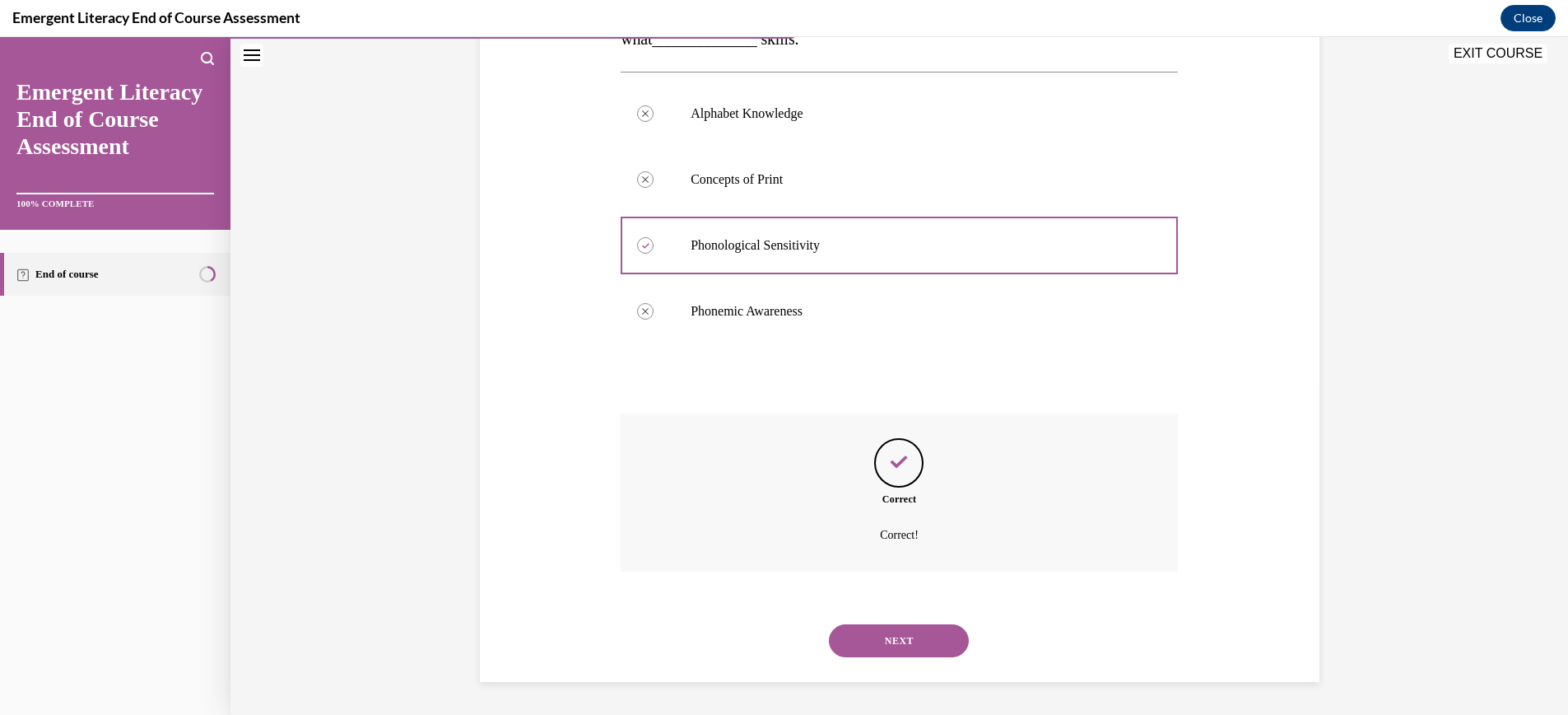
click at [911, 640] on button "NEXT" at bounding box center [899, 641] width 140 height 33
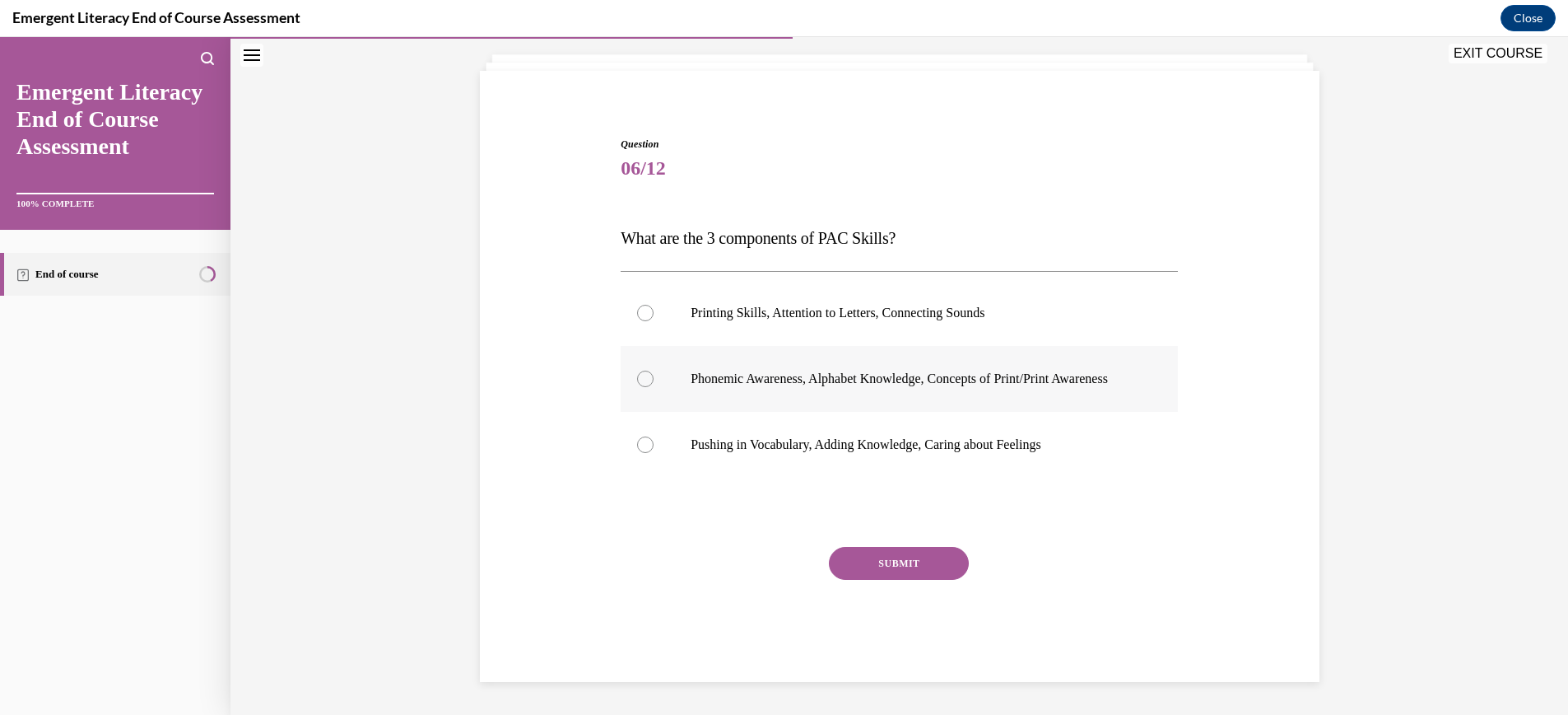
click at [644, 371] on div at bounding box center [645, 379] width 17 height 17
click at [644, 371] on input "Phonemic Awareness, Alphabet Knowledge, Concepts of Print/Print Awareness" at bounding box center [645, 379] width 17 height 17
radio input "true"
click at [900, 563] on button "SUBMIT" at bounding box center [899, 563] width 140 height 33
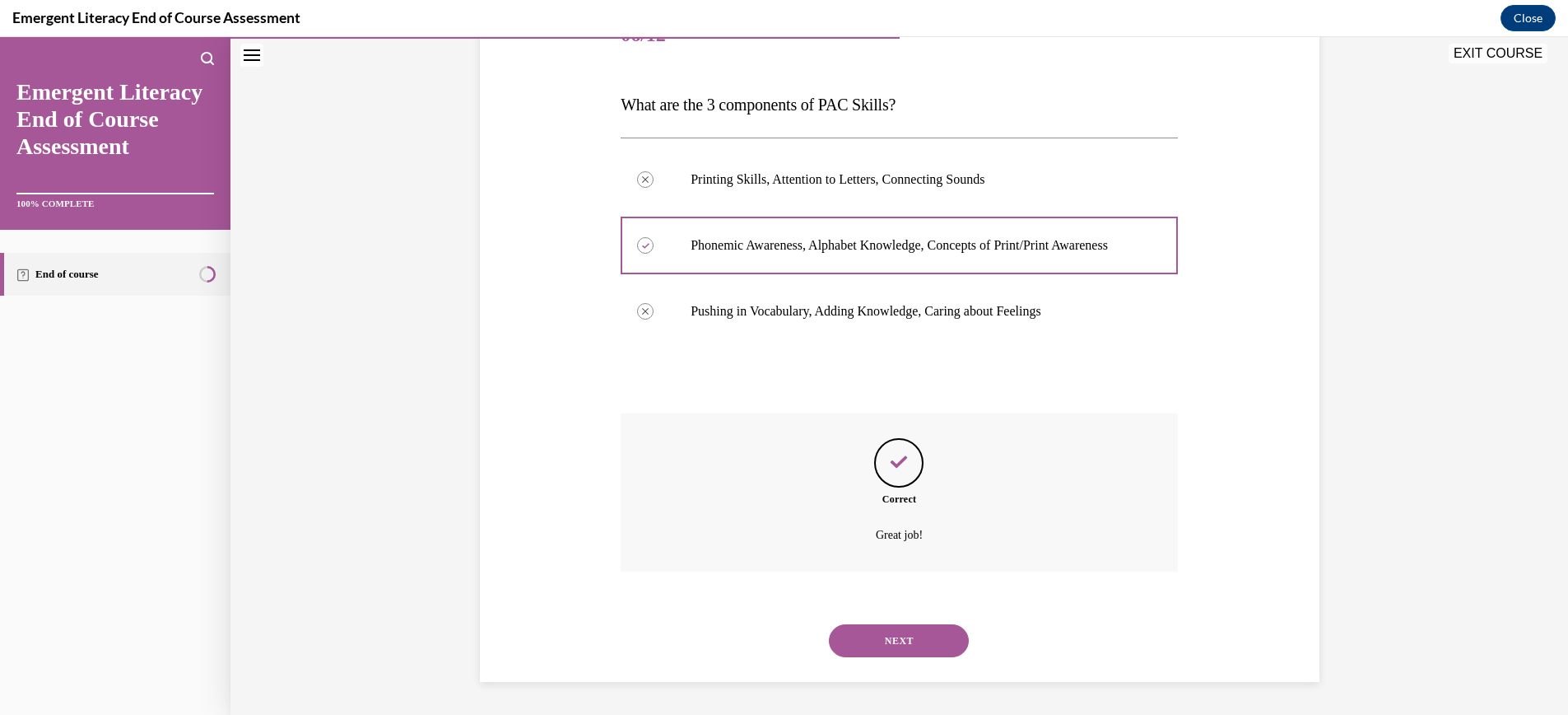
scroll to position [242, 0]
click at [907, 643] on button "NEXT" at bounding box center [899, 641] width 140 height 33
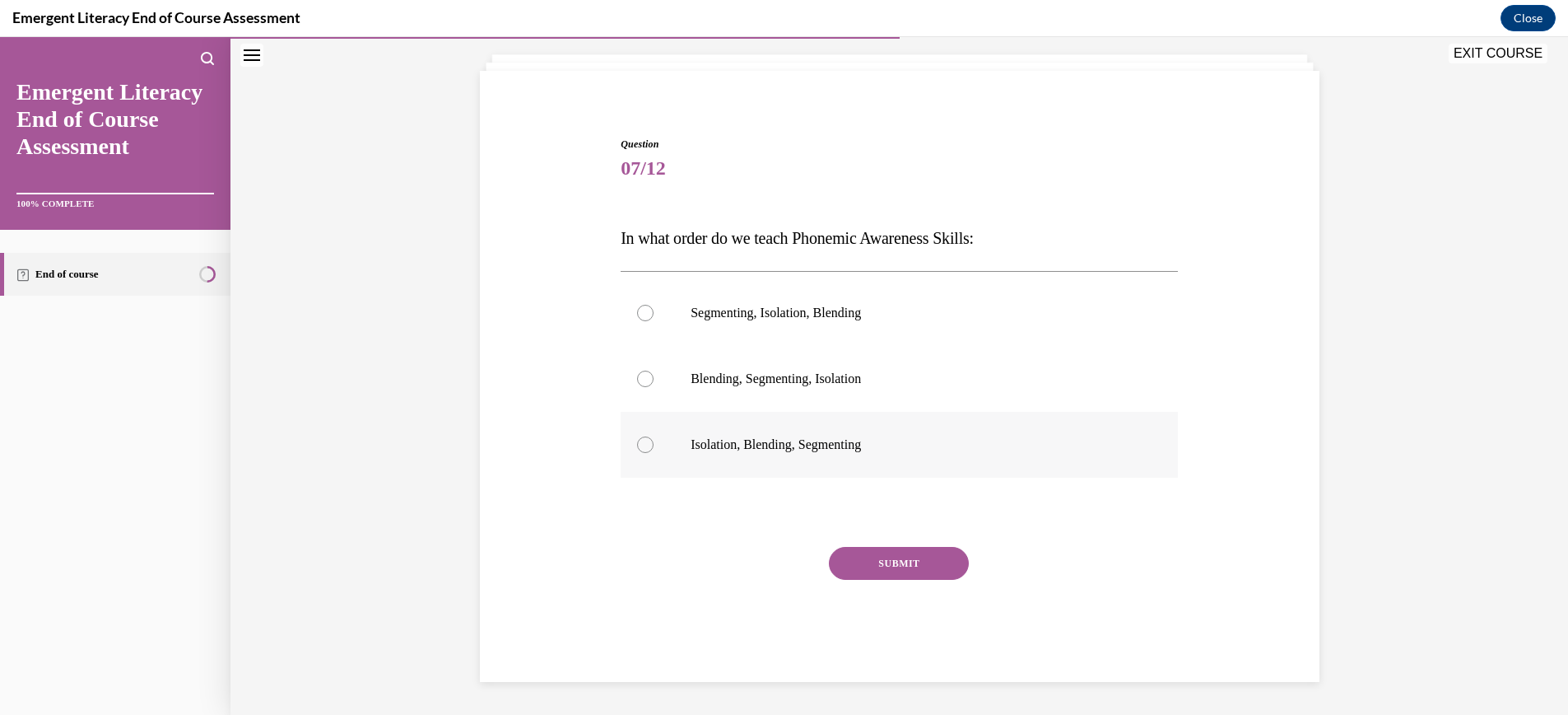
click at [646, 447] on div at bounding box center [645, 445] width 17 height 17
click at [646, 447] on input "Isolation, Blending, Segmenting" at bounding box center [645, 445] width 17 height 17
radio input "true"
click at [899, 562] on button "SUBMIT" at bounding box center [899, 563] width 140 height 33
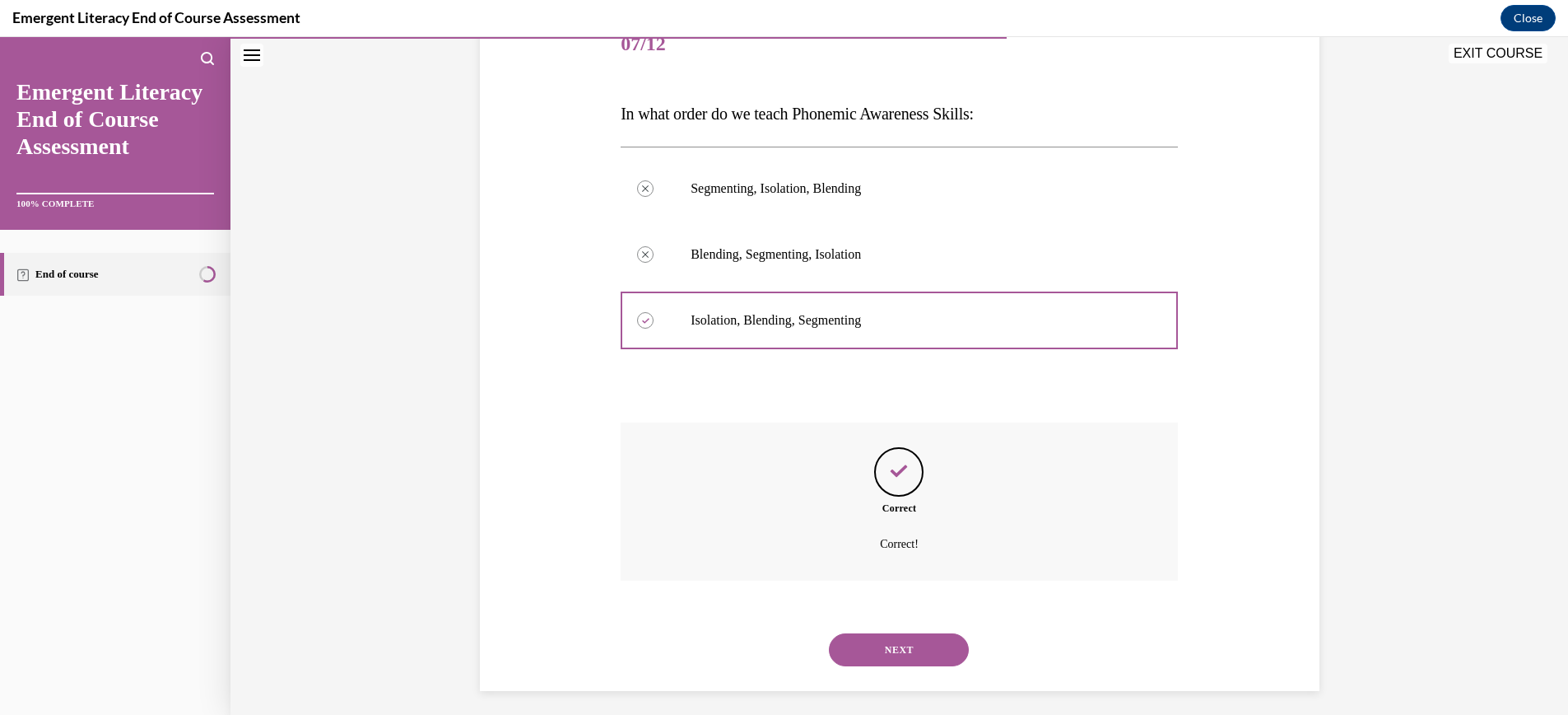
scroll to position [225, 0]
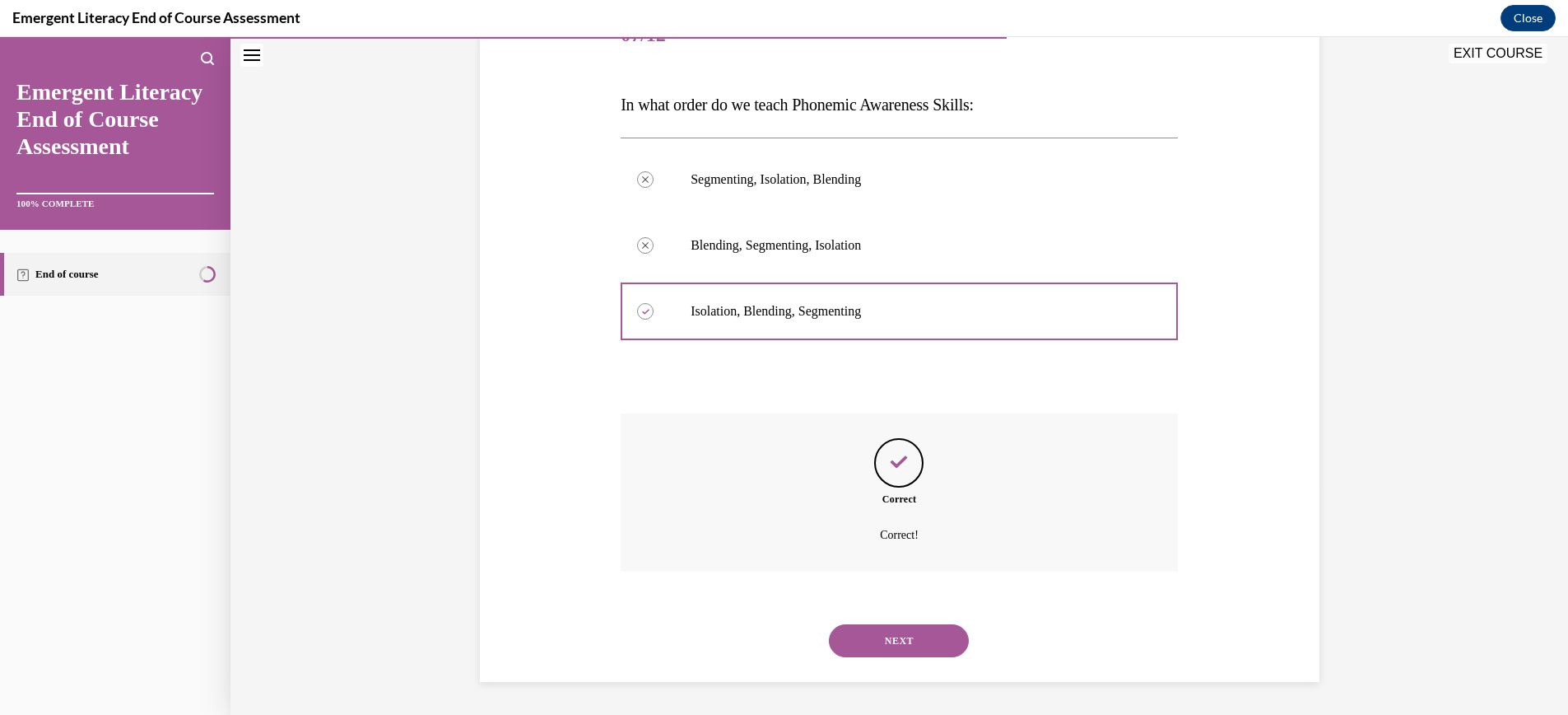
click at [928, 644] on button "NEXT" at bounding box center [899, 641] width 140 height 33
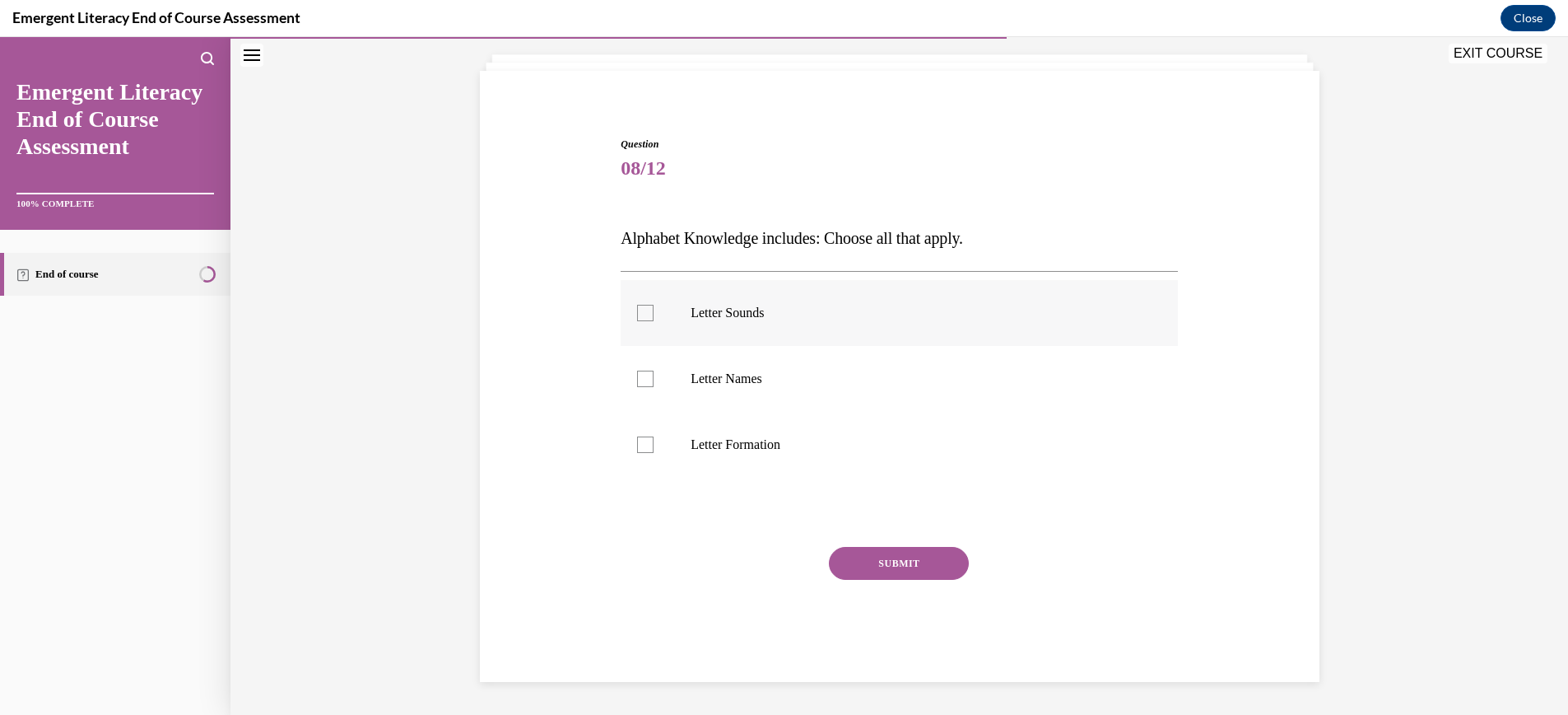
click at [643, 315] on div at bounding box center [645, 313] width 17 height 17
click at [643, 315] on input "Letter Sounds" at bounding box center [645, 313] width 17 height 17
checkbox input "true"
click at [648, 378] on div at bounding box center [645, 379] width 17 height 17
click at [648, 378] on input "Letter Names" at bounding box center [645, 379] width 17 height 17
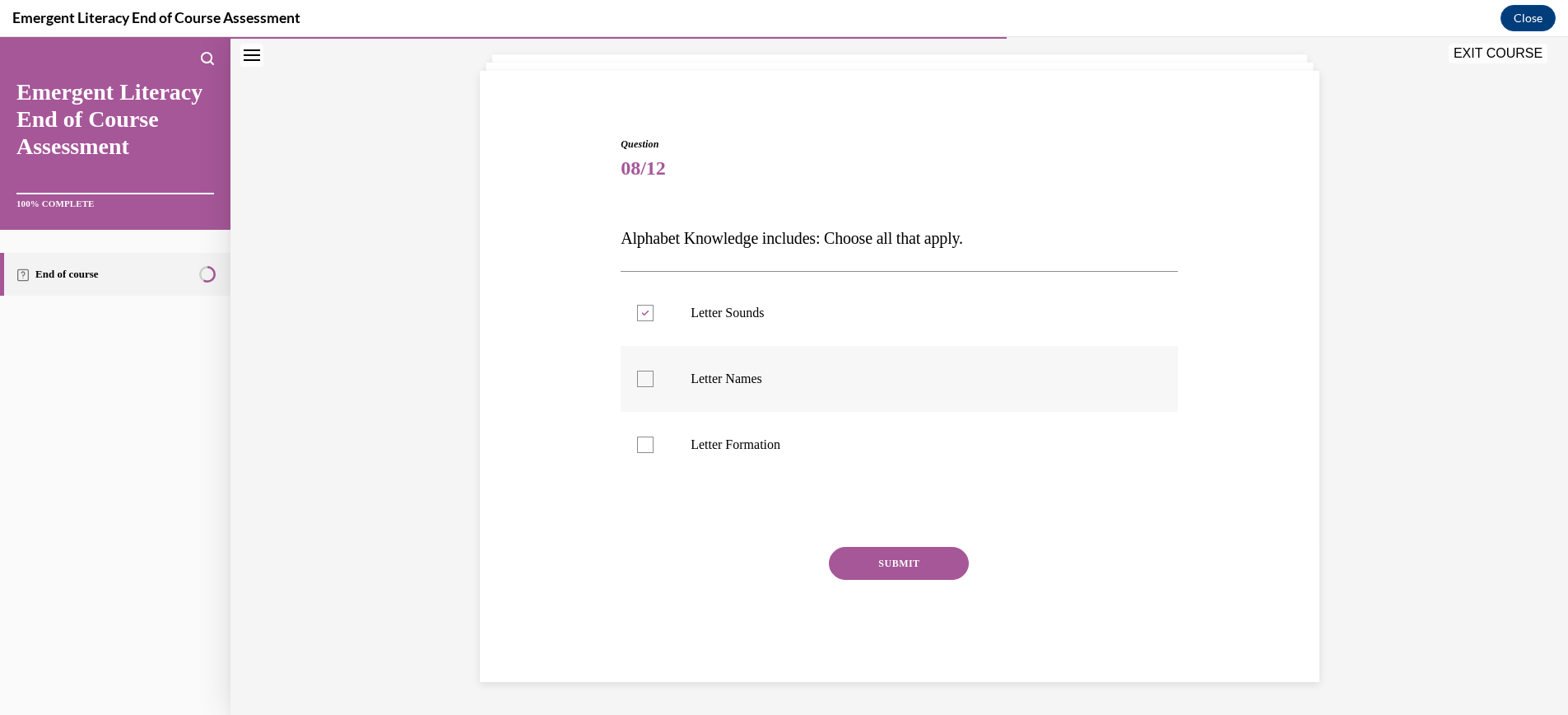
checkbox input "true"
click at [648, 447] on div at bounding box center [645, 445] width 17 height 17
click at [648, 447] on input "Letter Formation" at bounding box center [645, 445] width 17 height 17
checkbox input "true"
click at [908, 561] on button "SUBMIT" at bounding box center [899, 563] width 140 height 33
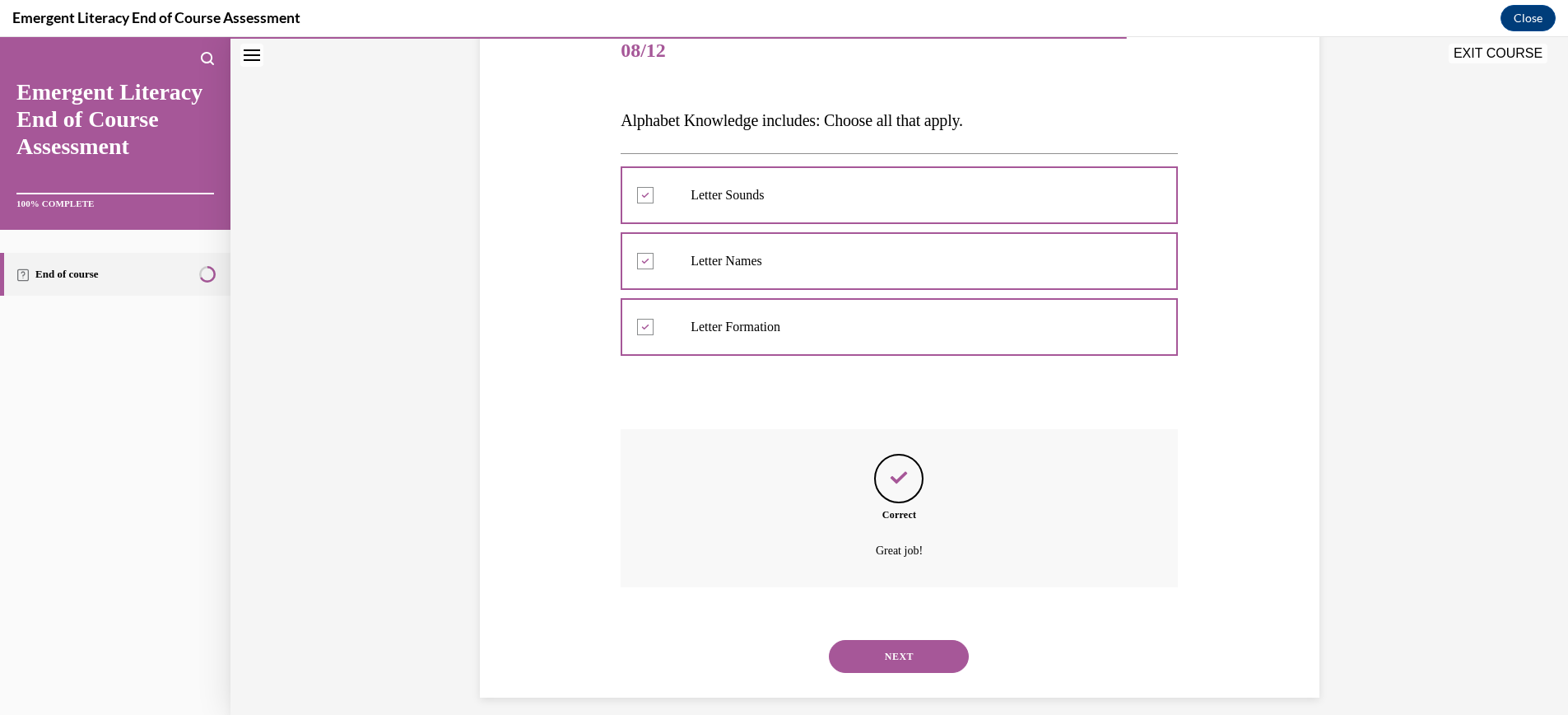
scroll to position [225, 0]
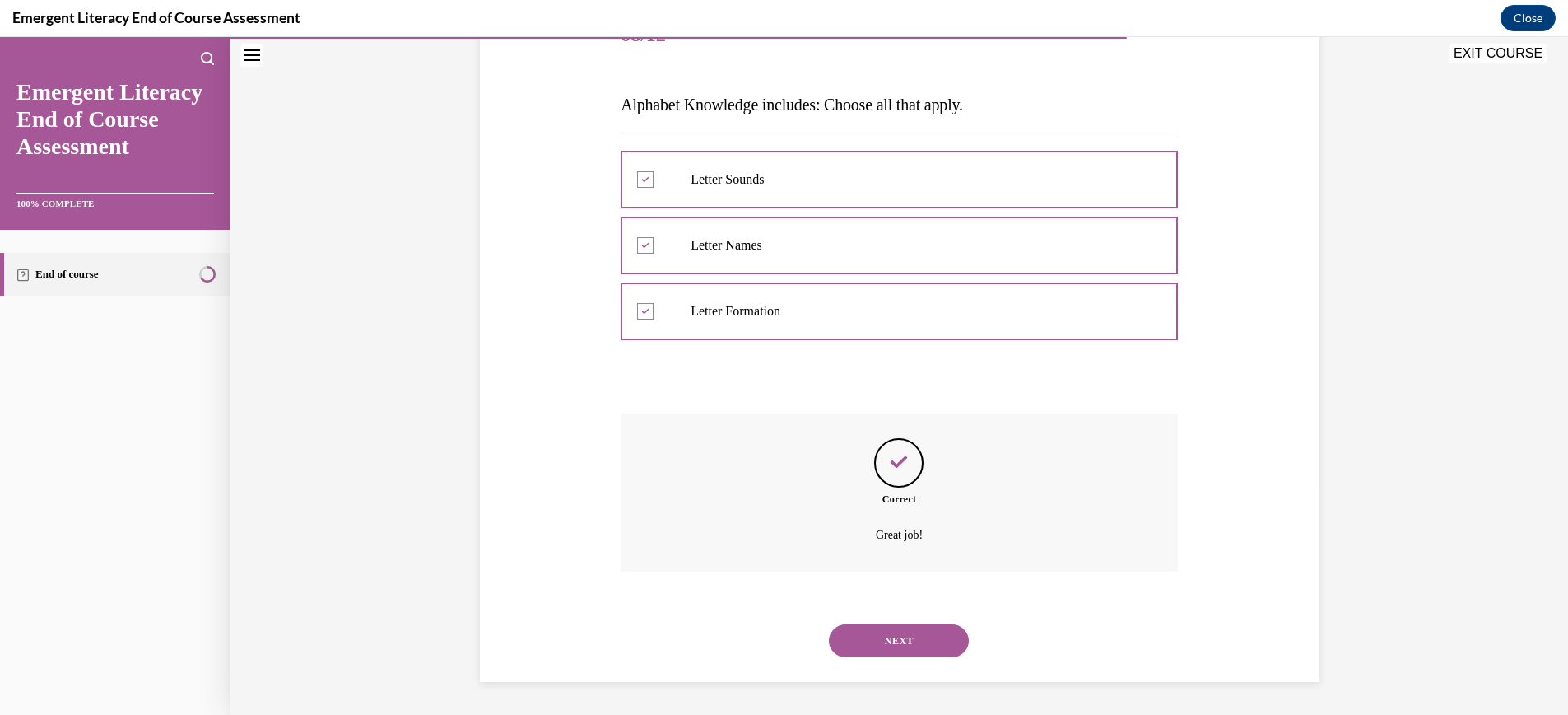
click at [897, 641] on button "NEXT" at bounding box center [899, 641] width 140 height 33
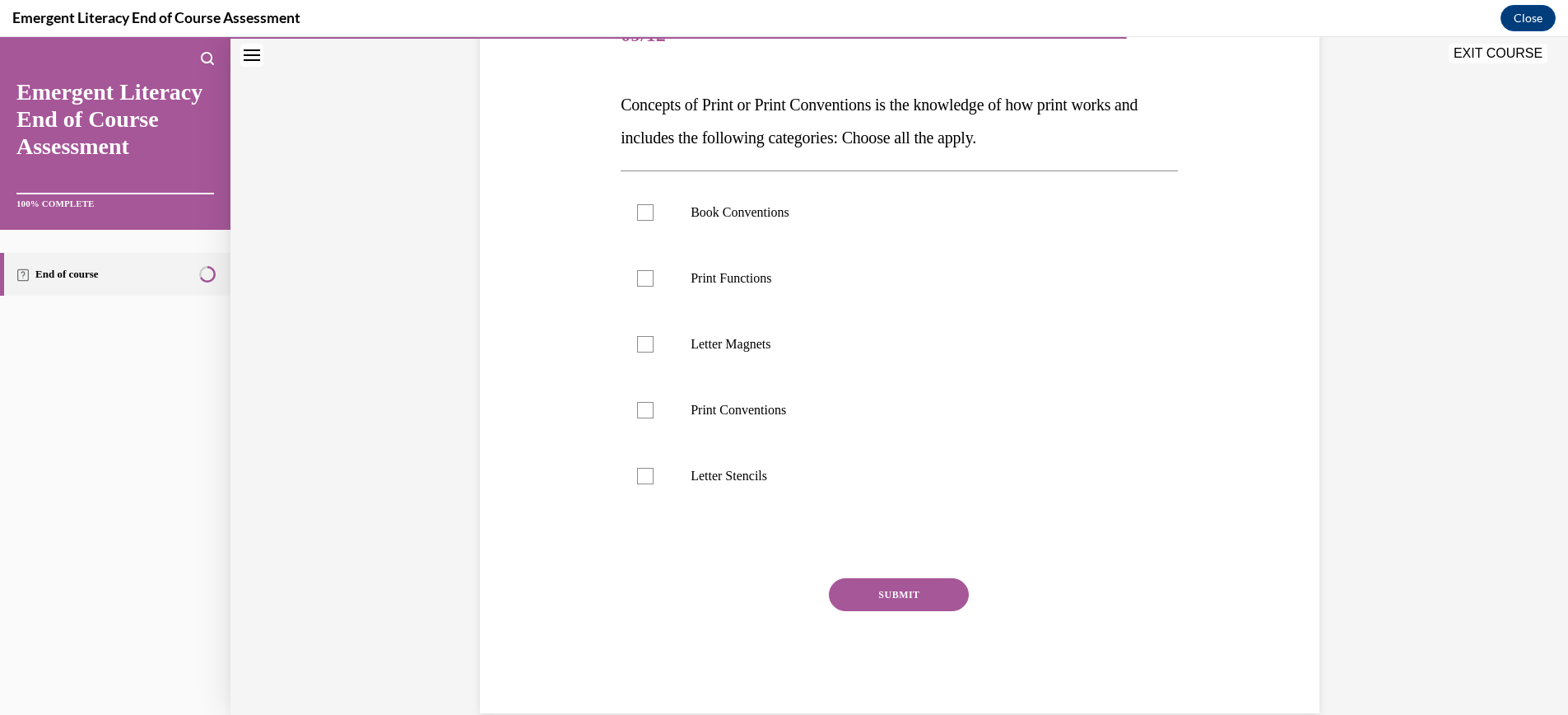
scroll to position [184, 0]
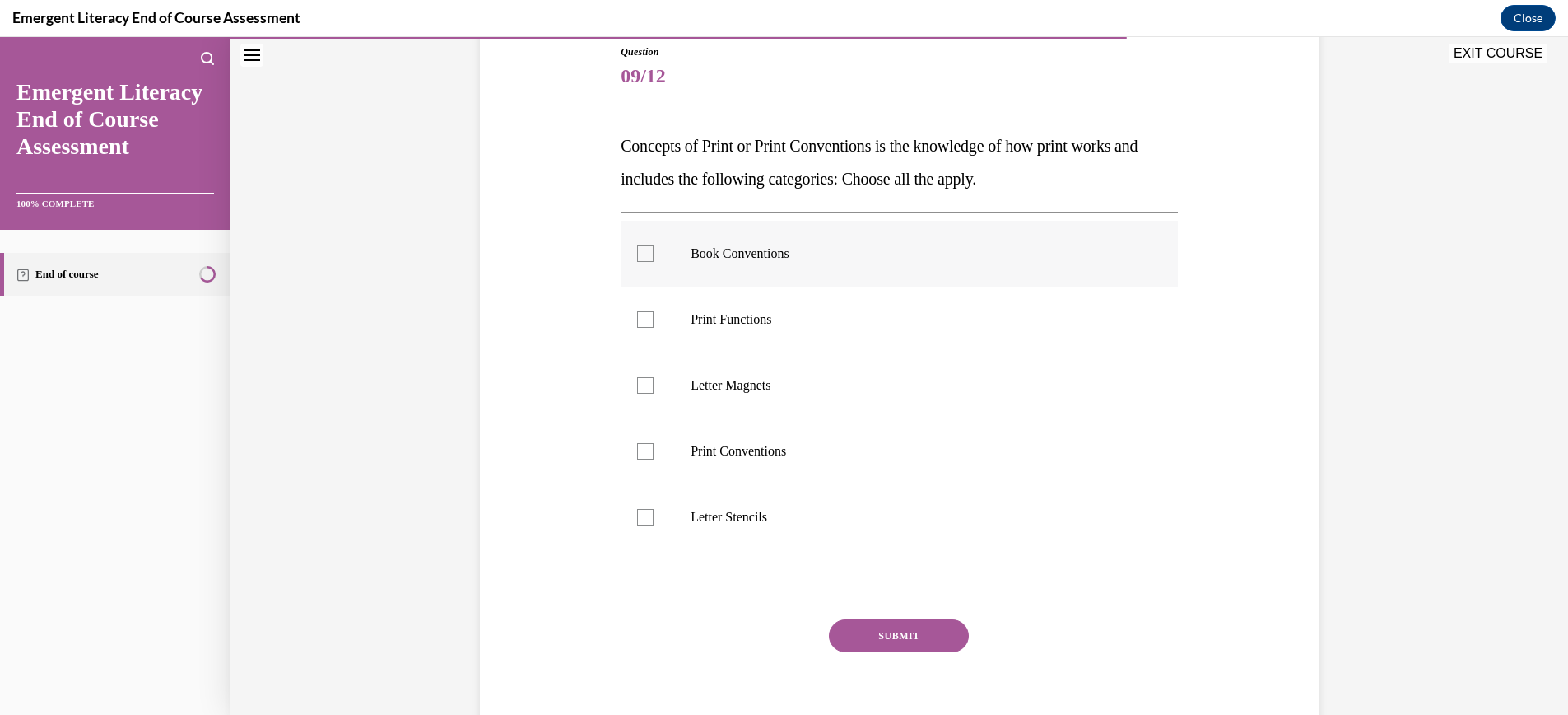
click at [641, 253] on div at bounding box center [645, 253] width 17 height 17
click at [641, 253] on input "Book Conventions" at bounding box center [645, 253] width 17 height 17
checkbox input "true"
click at [647, 322] on div at bounding box center [645, 320] width 17 height 17
click at [647, 322] on input "Print Functions" at bounding box center [645, 320] width 17 height 17
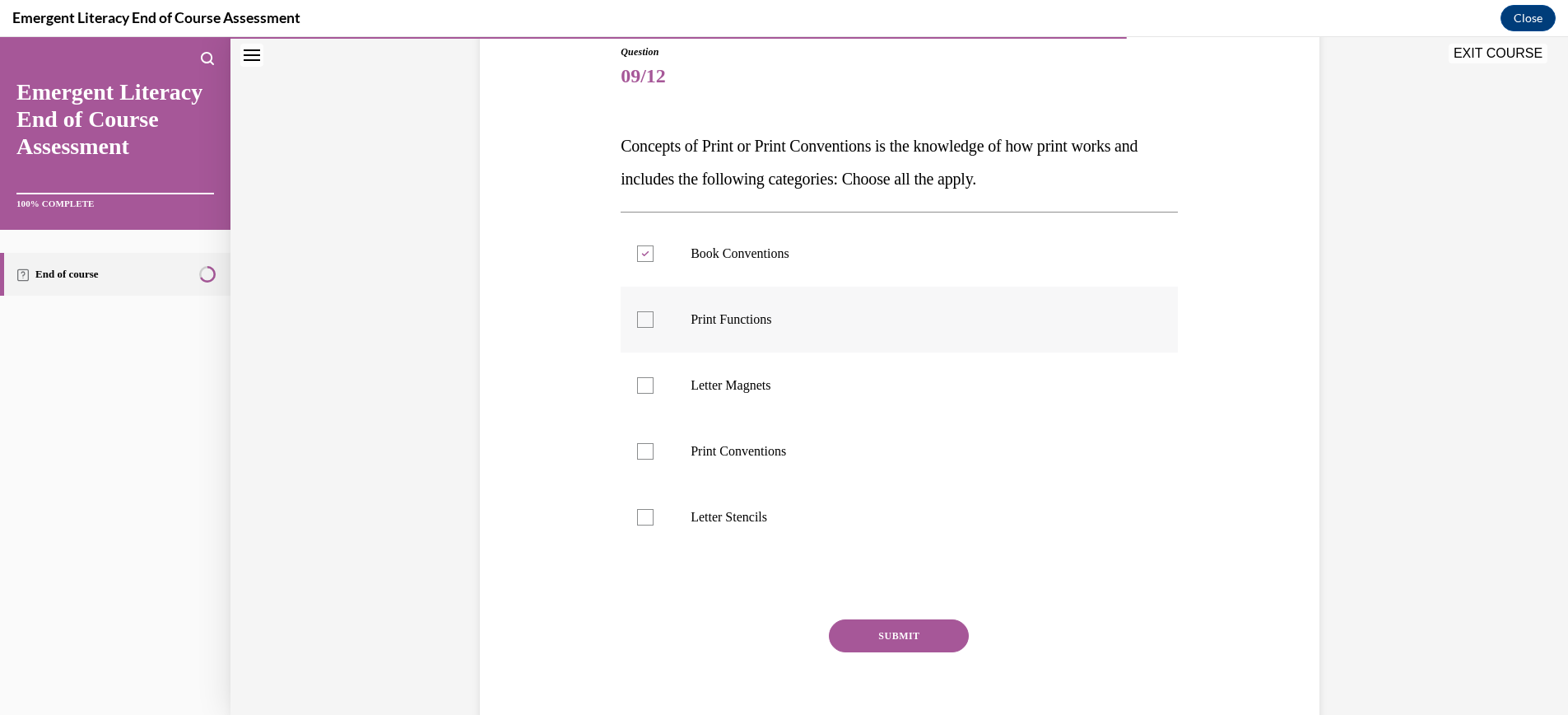
checkbox input "true"
click at [645, 450] on div at bounding box center [645, 452] width 17 height 17
click at [645, 450] on input "Print Conventions" at bounding box center [645, 452] width 17 height 17
checkbox input "true"
click at [892, 635] on button "SUBMIT" at bounding box center [899, 636] width 140 height 33
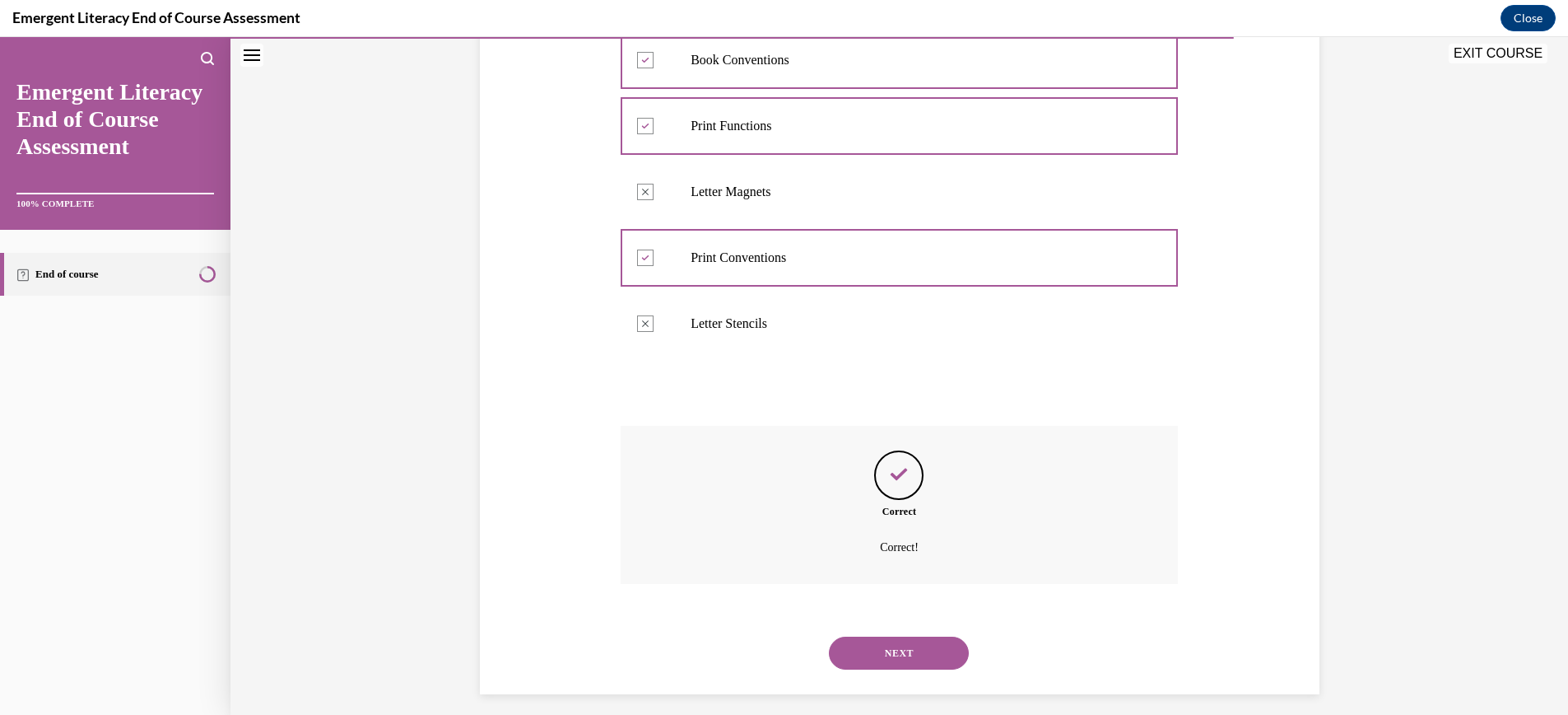
scroll to position [368, 0]
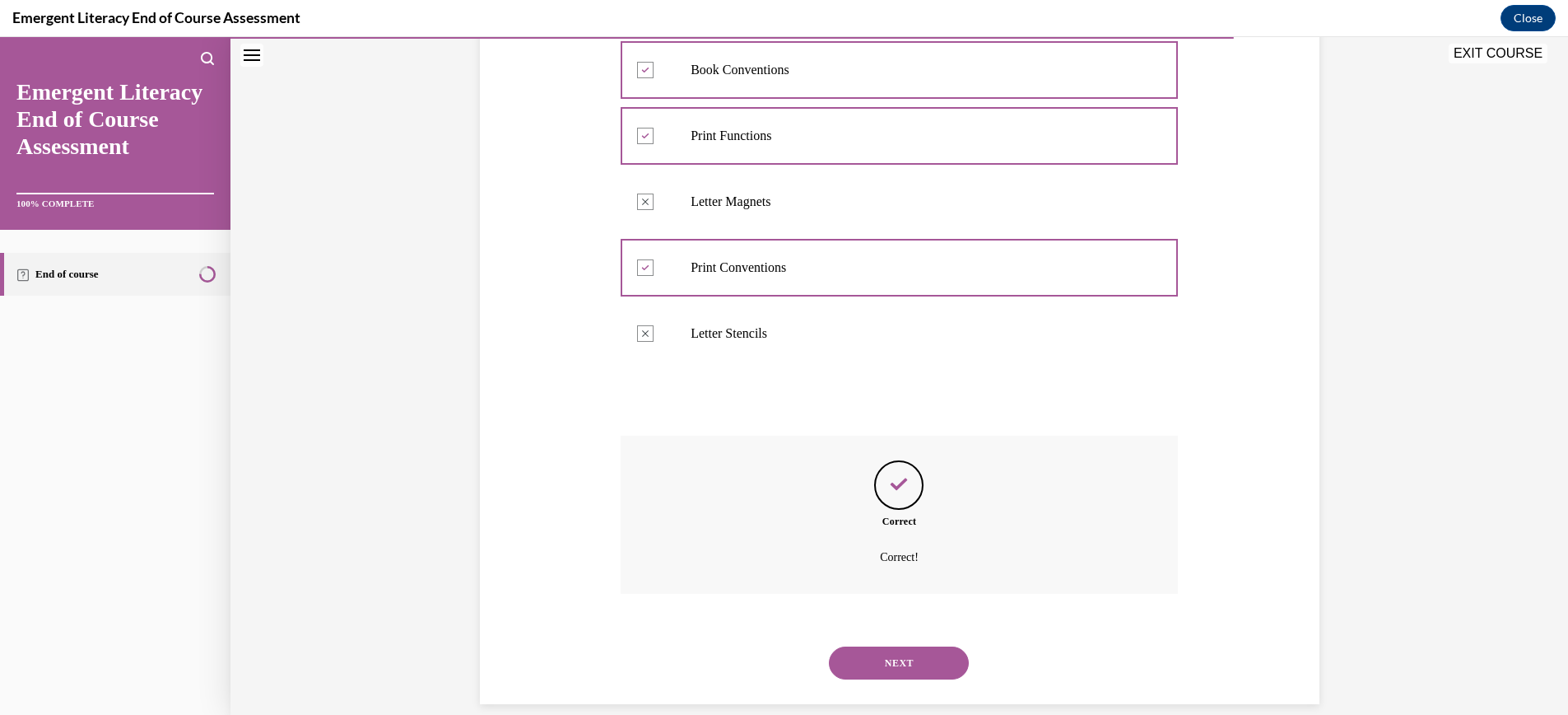
click at [906, 661] on button "NEXT" at bounding box center [899, 663] width 140 height 33
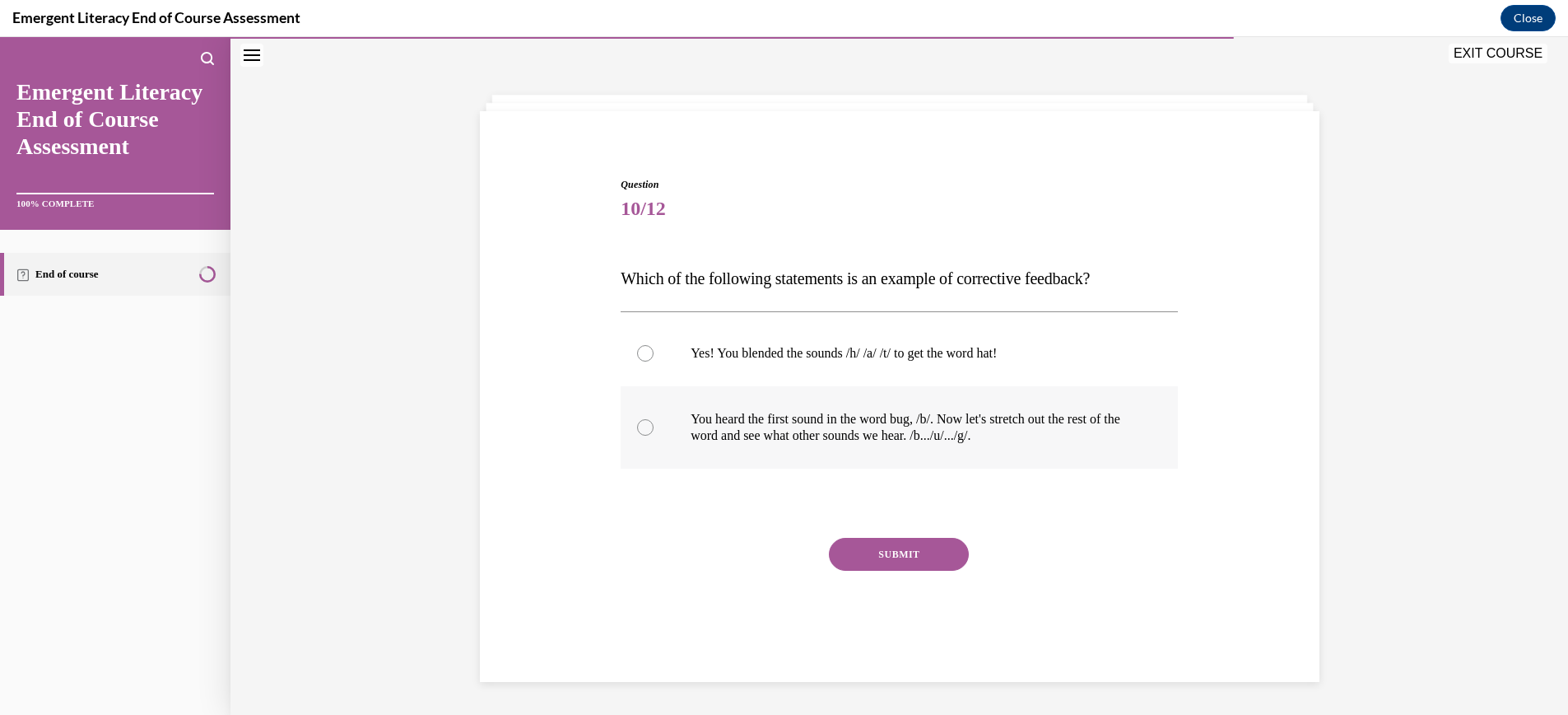
click at [645, 427] on div at bounding box center [645, 428] width 17 height 17
click at [645, 427] on input "You heard the first sound in the word bug, /b/. Now let's stretch out the rest …" at bounding box center [645, 428] width 17 height 17
radio input "true"
click at [901, 551] on button "SUBMIT" at bounding box center [899, 554] width 140 height 33
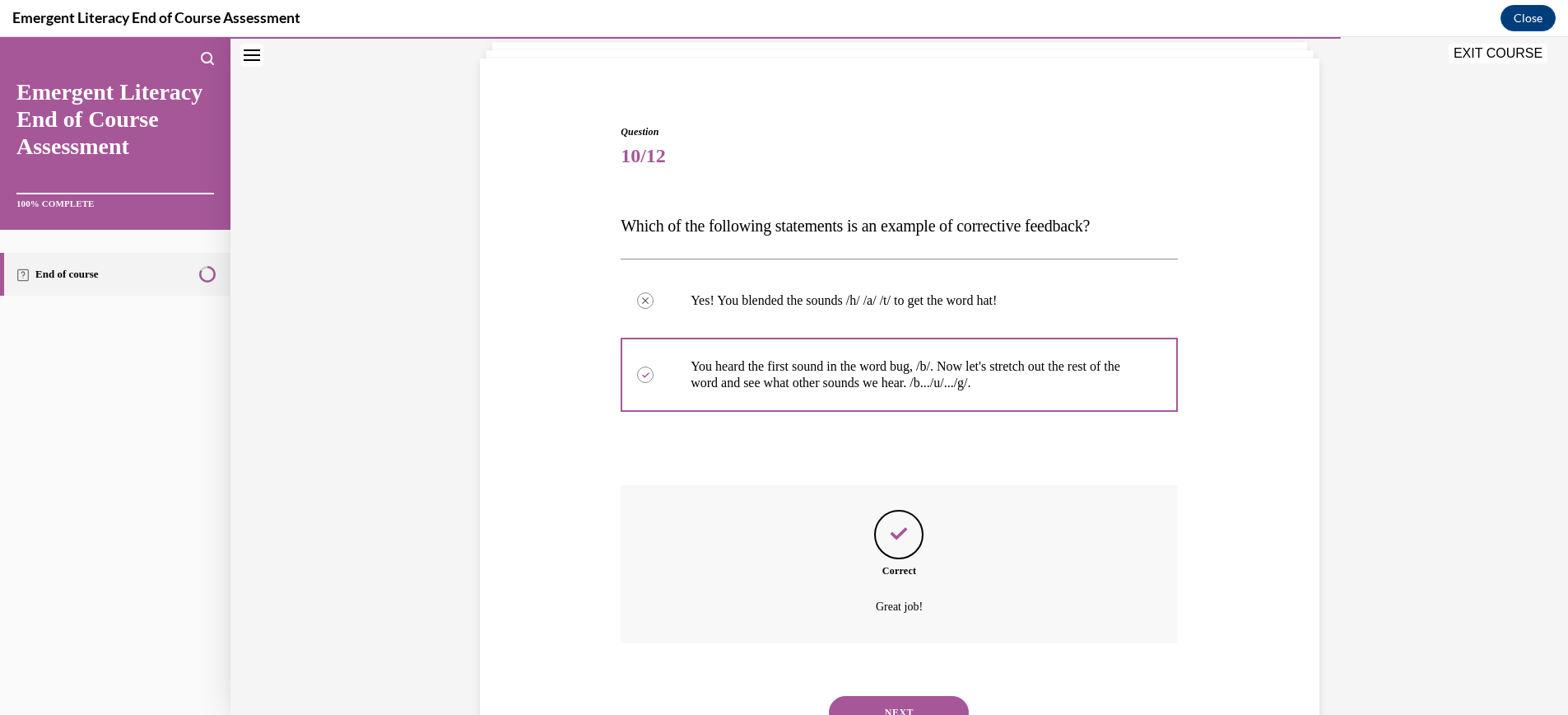
scroll to position [176, 0]
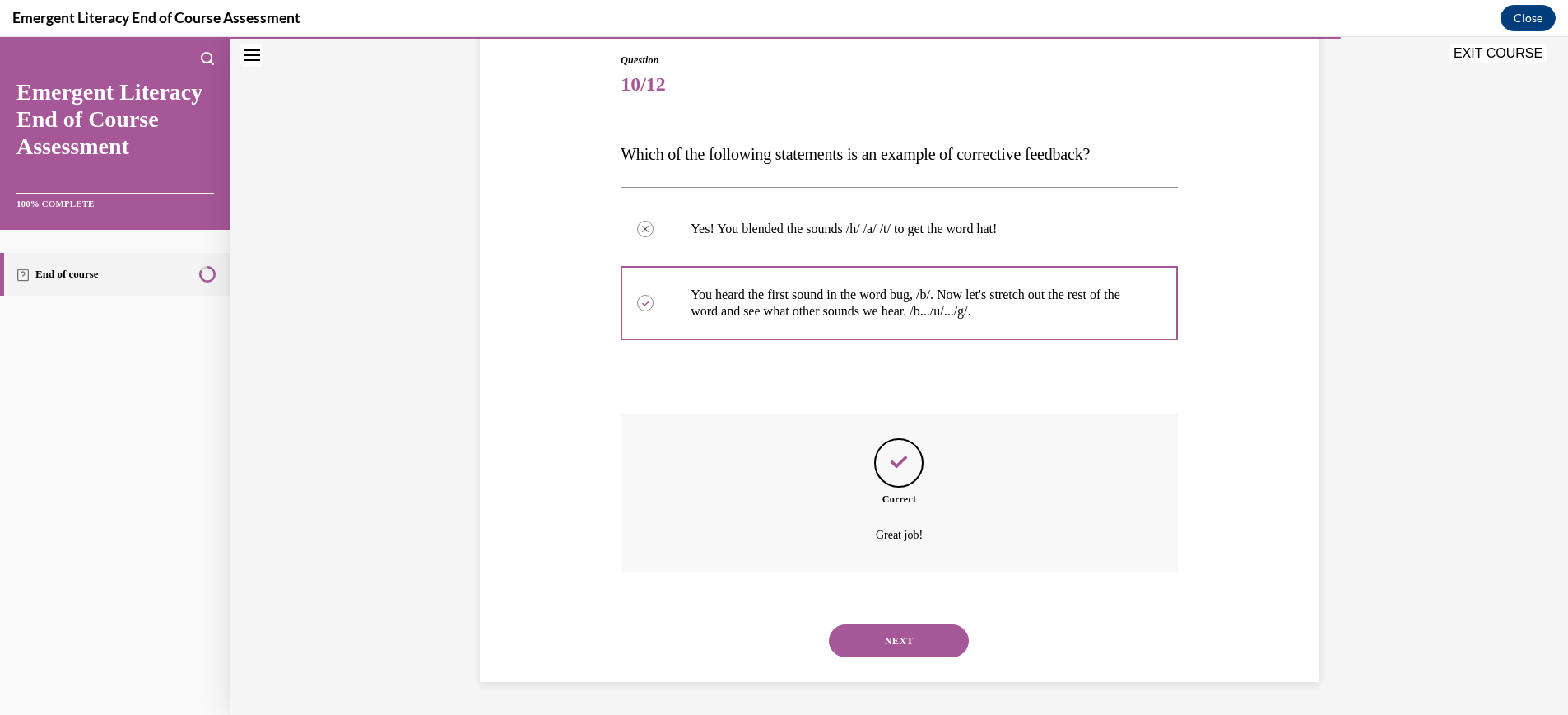
click at [905, 642] on button "NEXT" at bounding box center [899, 641] width 140 height 33
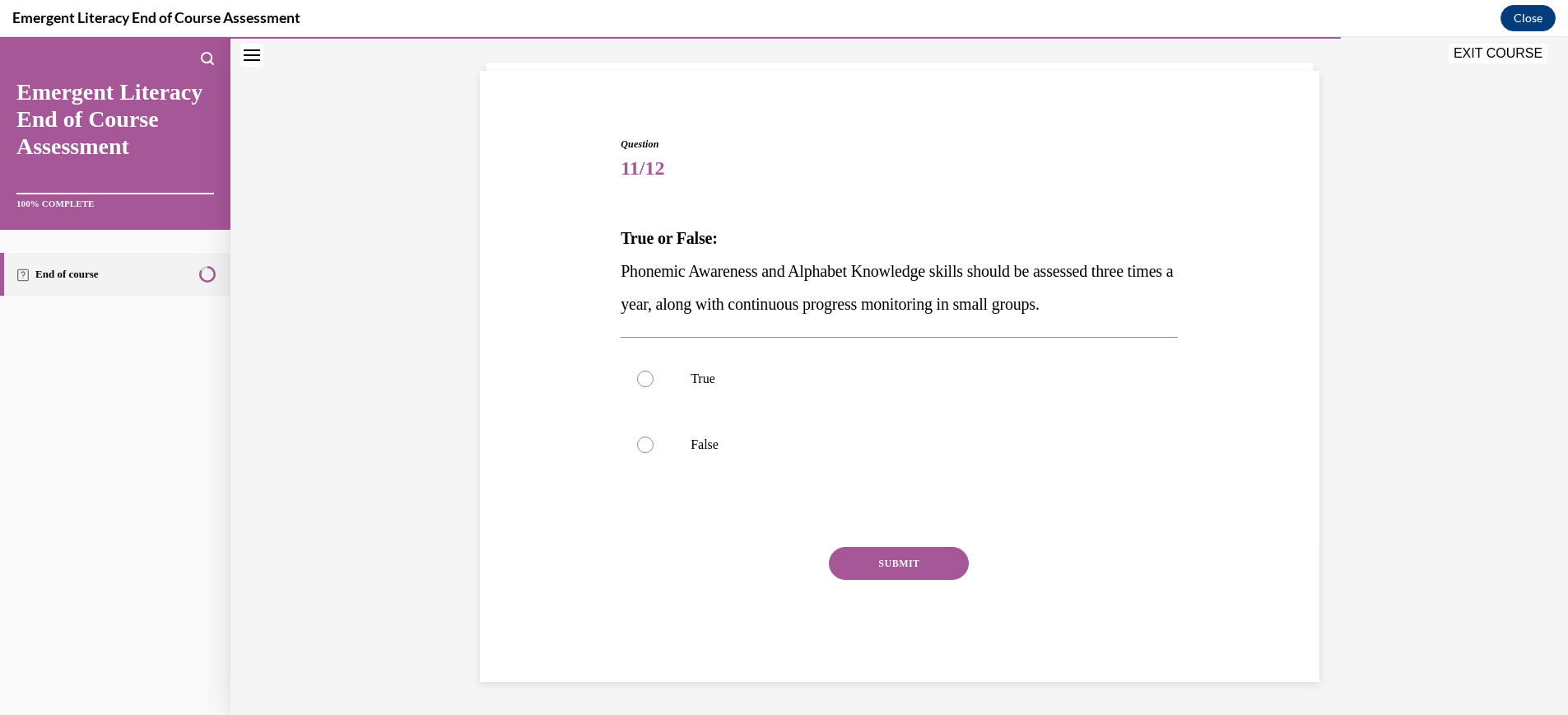
scroll to position [92, 0]
click at [644, 376] on div at bounding box center [645, 379] width 17 height 17
click at [644, 376] on input "True" at bounding box center [645, 379] width 17 height 17
radio input "true"
click at [905, 561] on button "SUBMIT" at bounding box center [899, 563] width 140 height 33
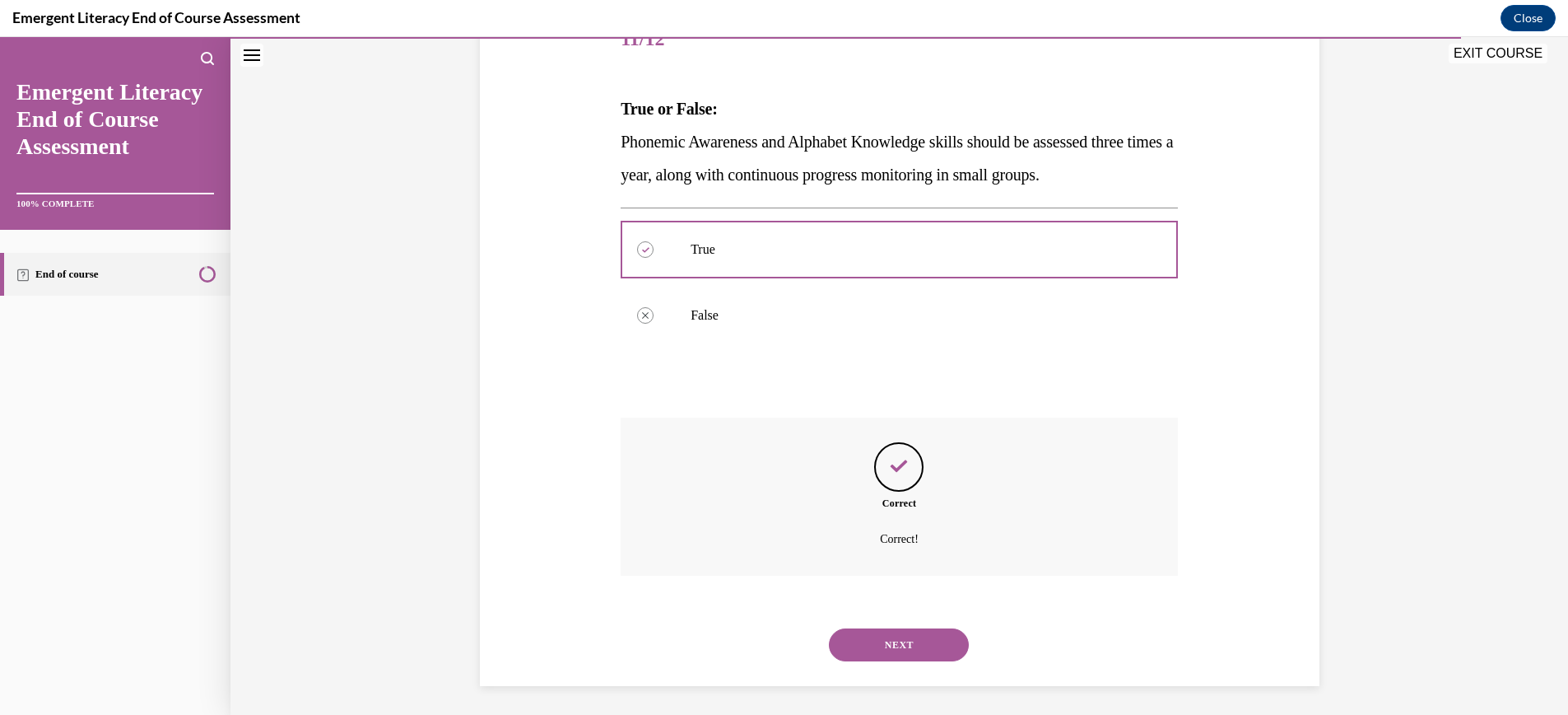
scroll to position [225, 0]
click at [915, 639] on button "NEXT" at bounding box center [899, 641] width 140 height 33
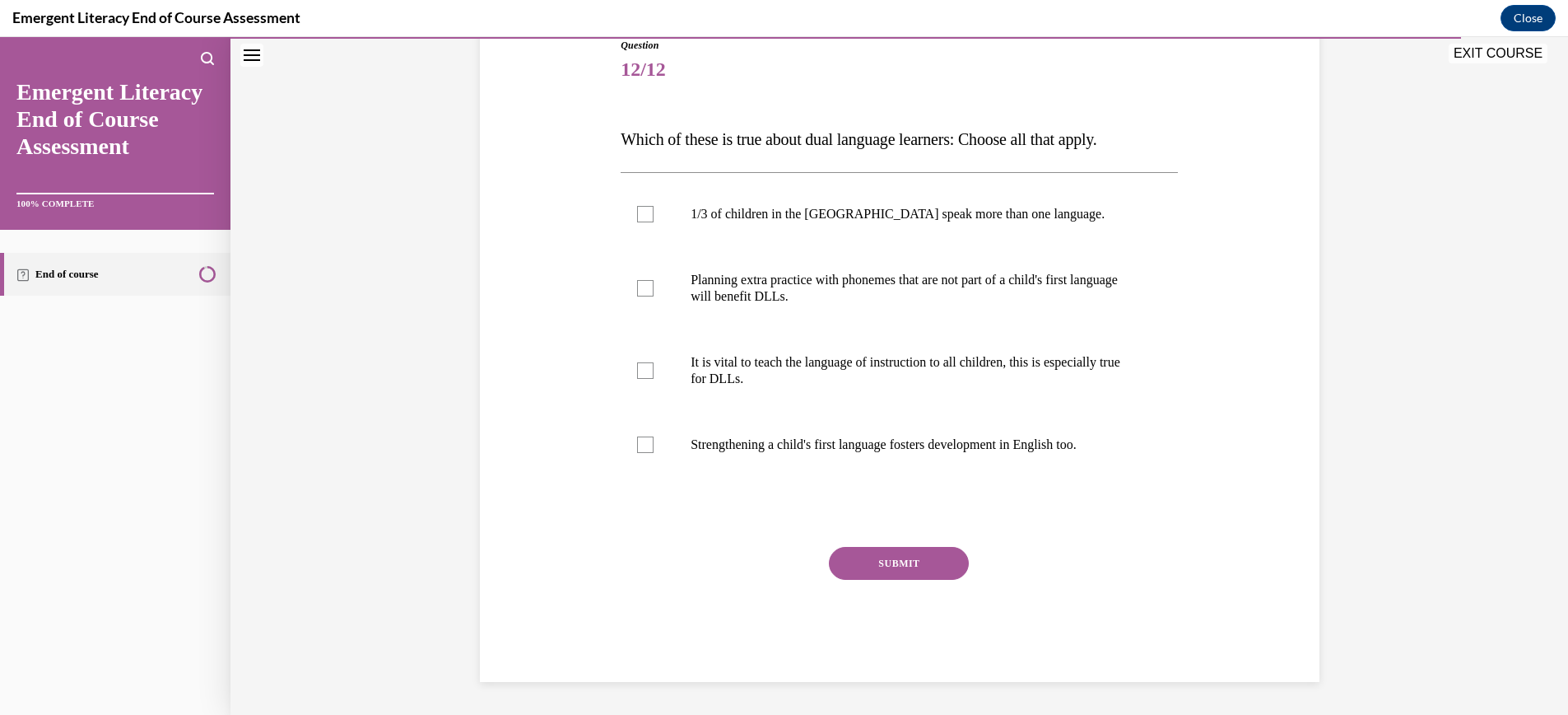
scroll to position [183, 0]
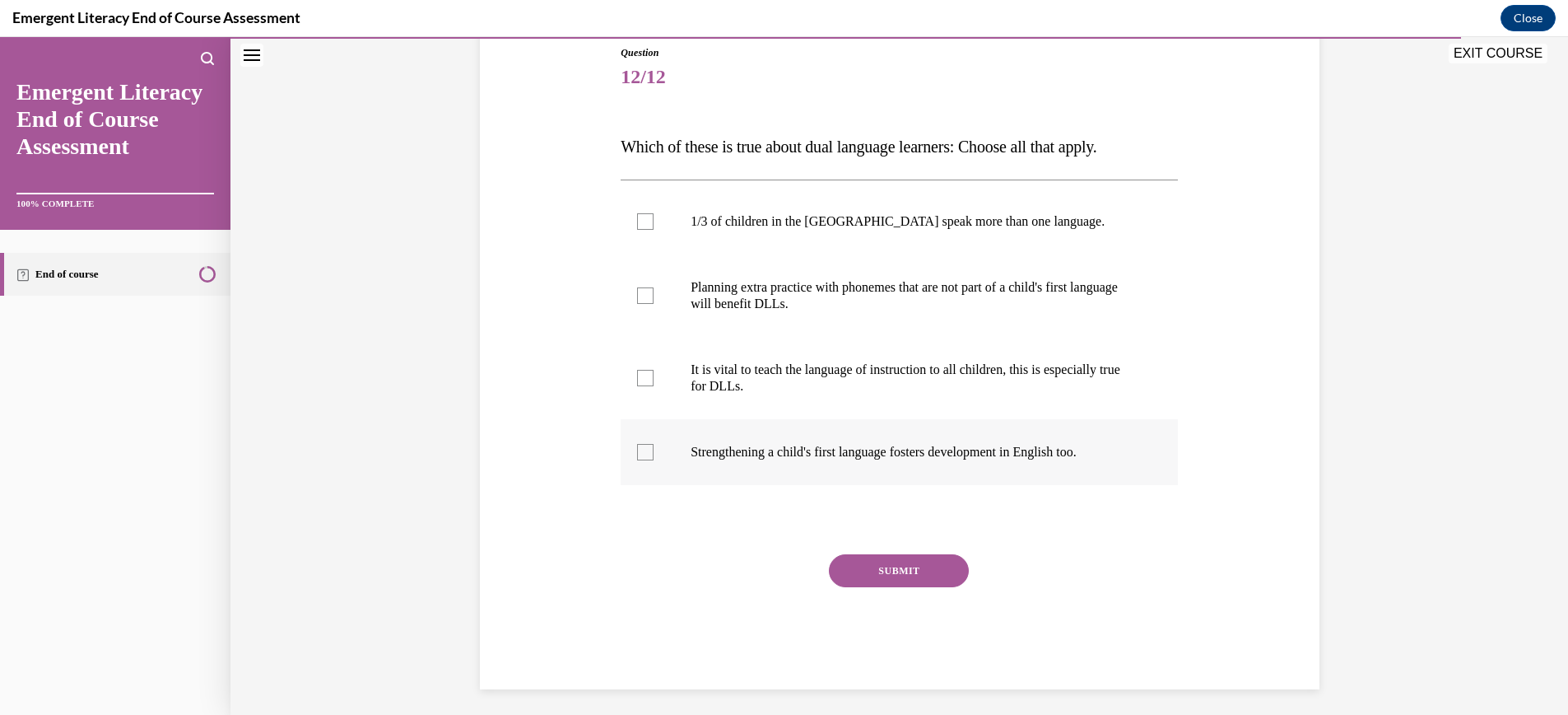
click at [645, 452] on div at bounding box center [645, 452] width 17 height 17
click at [645, 452] on input "Strengthening a child's first language fosters development in English too." at bounding box center [645, 452] width 17 height 17
checkbox input "true"
click at [642, 380] on div at bounding box center [645, 378] width 17 height 17
click at [642, 380] on input "It is vital to teach the language of instruction to all children, this is espec…" at bounding box center [645, 378] width 17 height 17
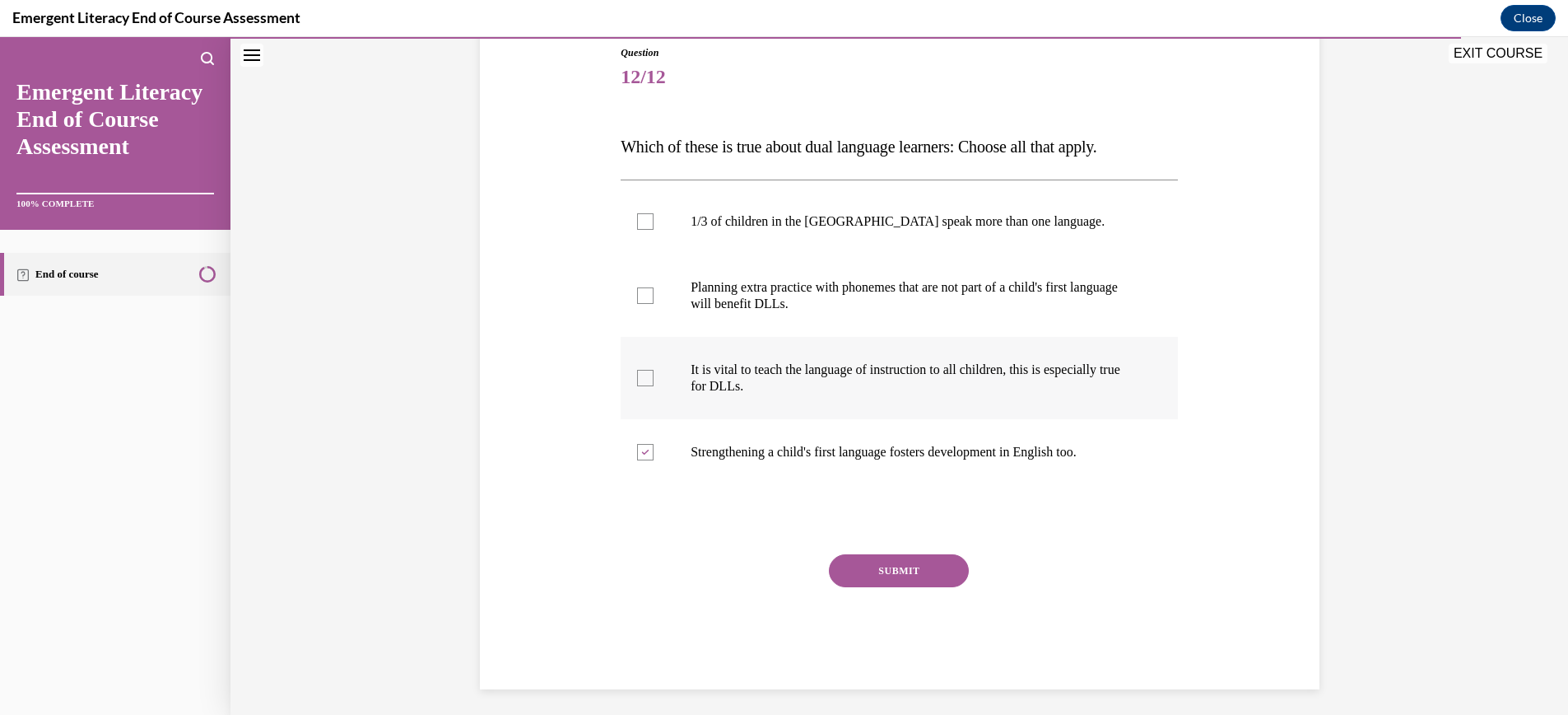
checkbox input "true"
click at [647, 296] on div at bounding box center [645, 296] width 17 height 17
click at [647, 296] on input "Planning extra practice with phonemes that are not part of a child's first lang…" at bounding box center [645, 296] width 17 height 17
checkbox input "true"
click at [645, 223] on div at bounding box center [645, 221] width 17 height 17
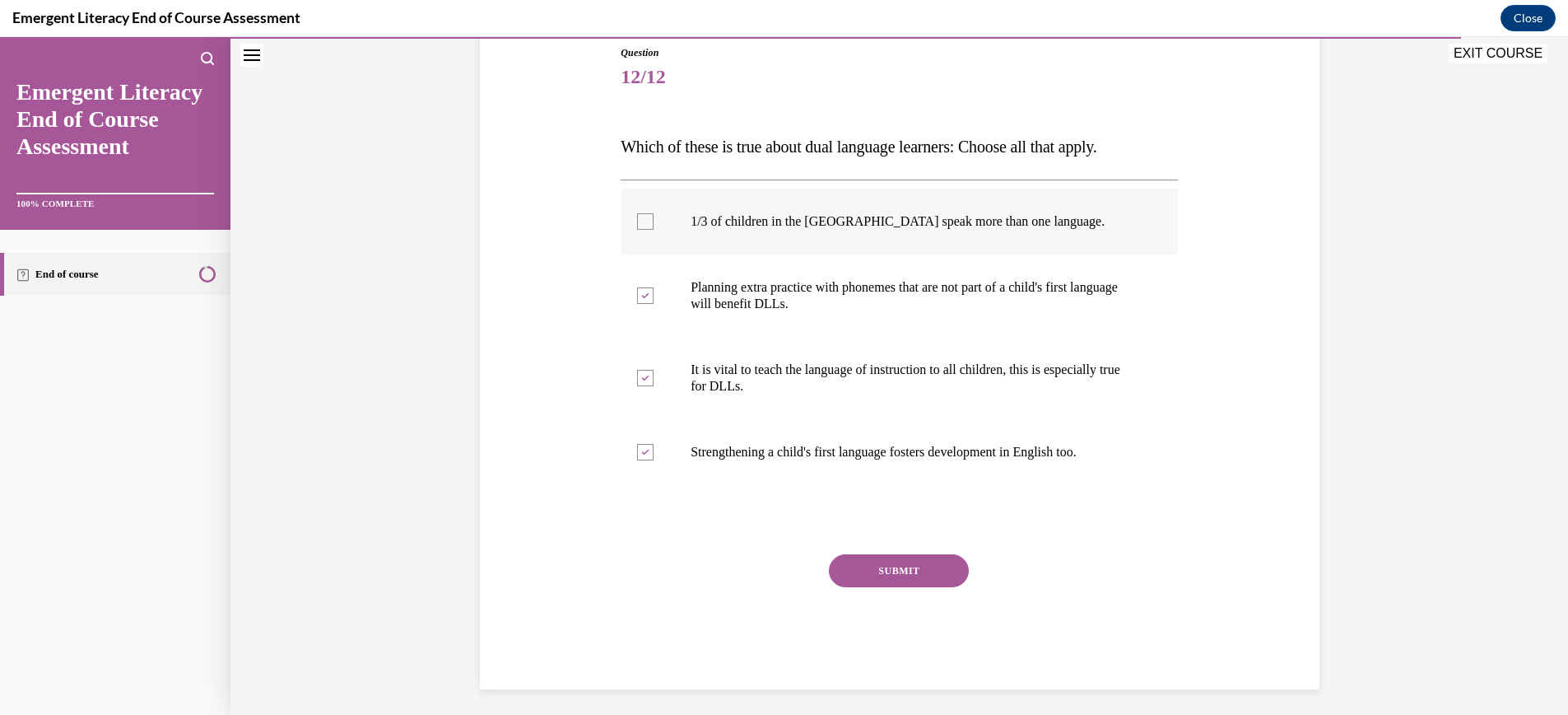
click at [645, 223] on input "1/3 of children in the US speak more than one language." at bounding box center [645, 221] width 17 height 17
checkbox input "true"
click at [904, 567] on button "SUBMIT" at bounding box center [899, 571] width 140 height 33
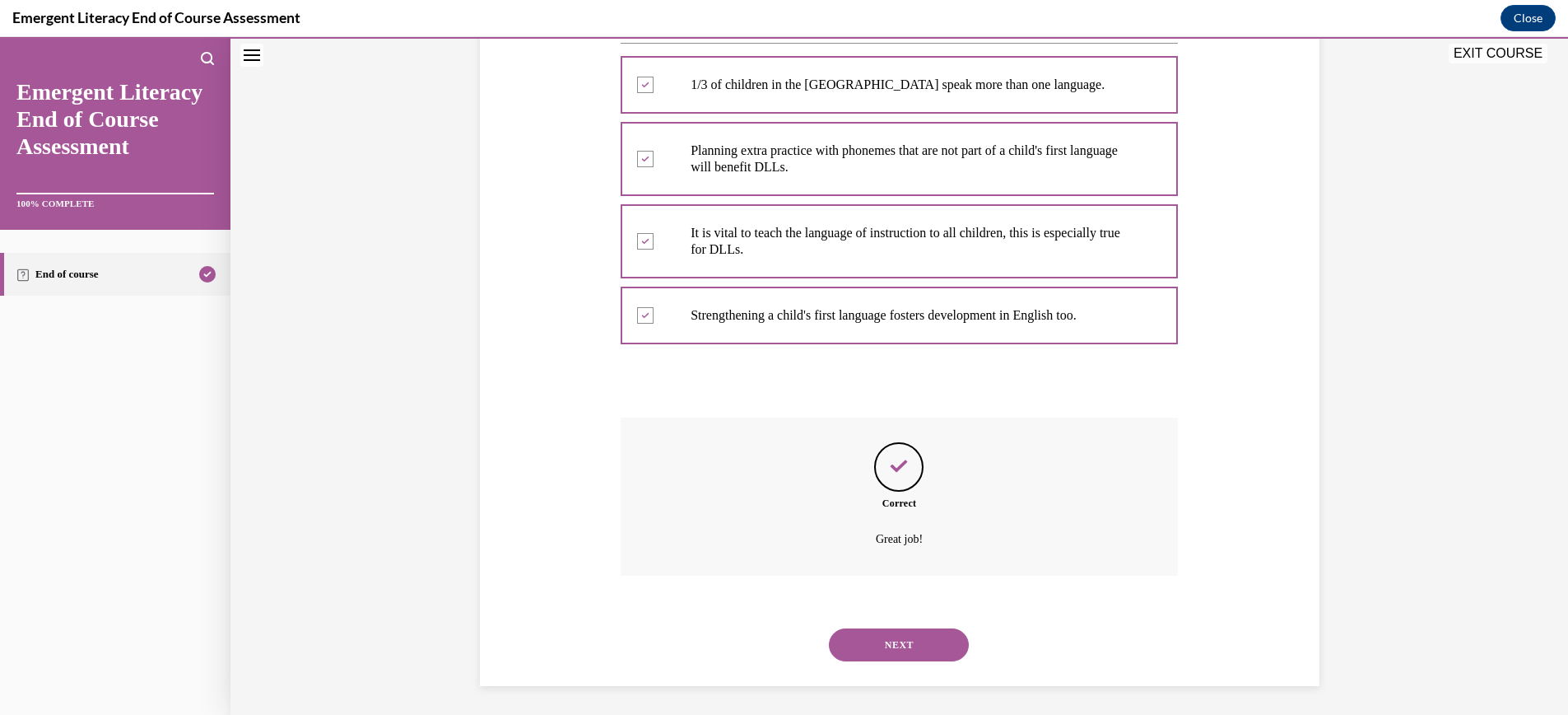
scroll to position [324, 0]
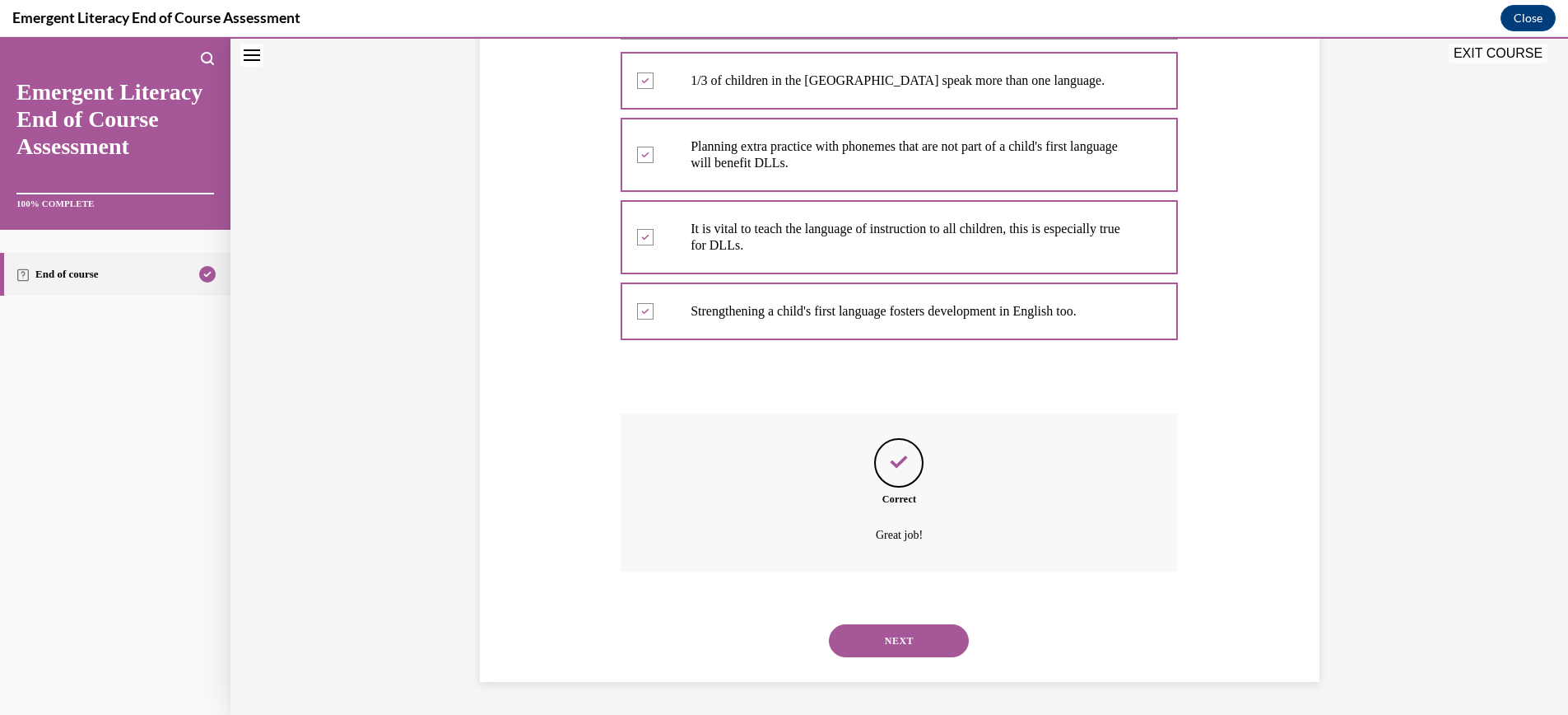
click at [912, 641] on button "NEXT" at bounding box center [899, 641] width 140 height 33
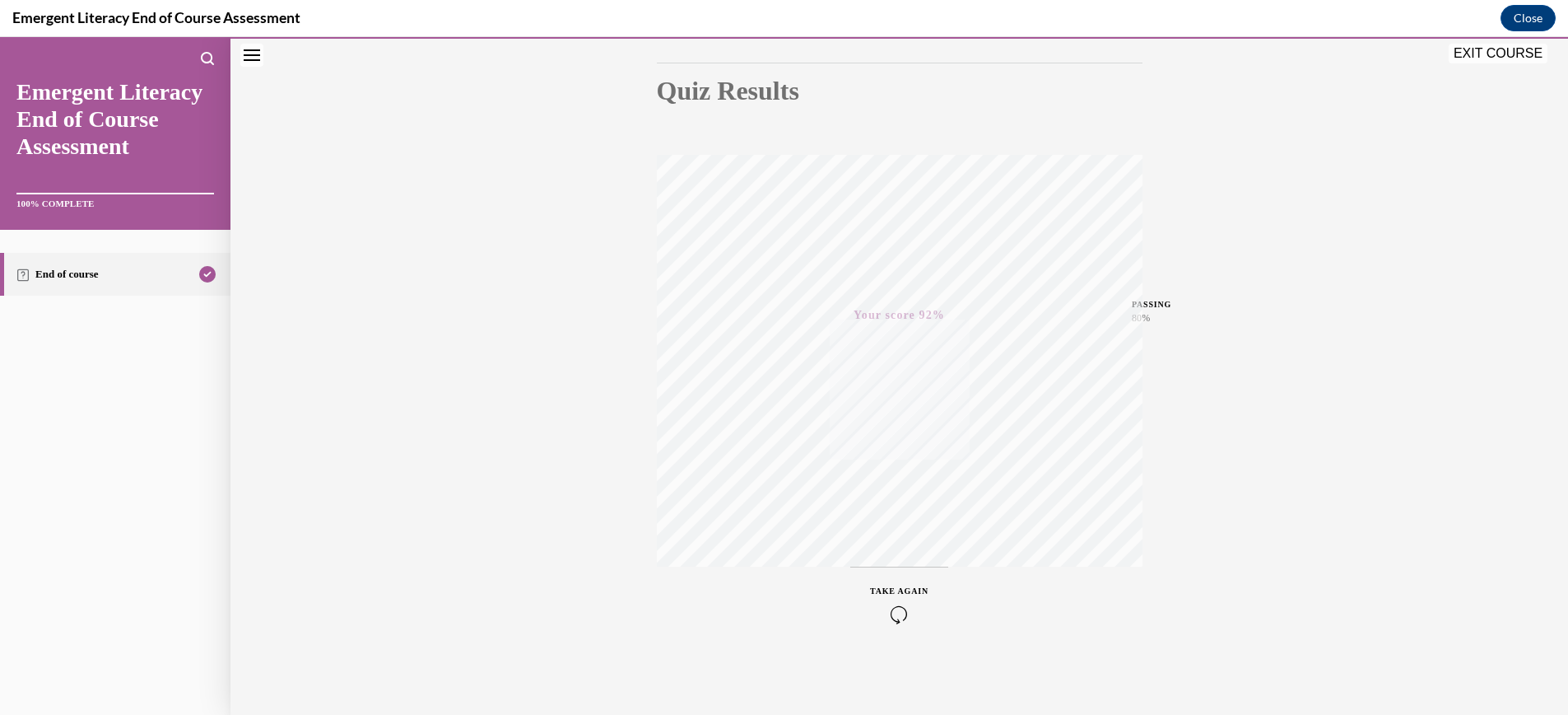
click at [1506, 53] on button "EXIT COURSE" at bounding box center [1498, 54] width 99 height 20
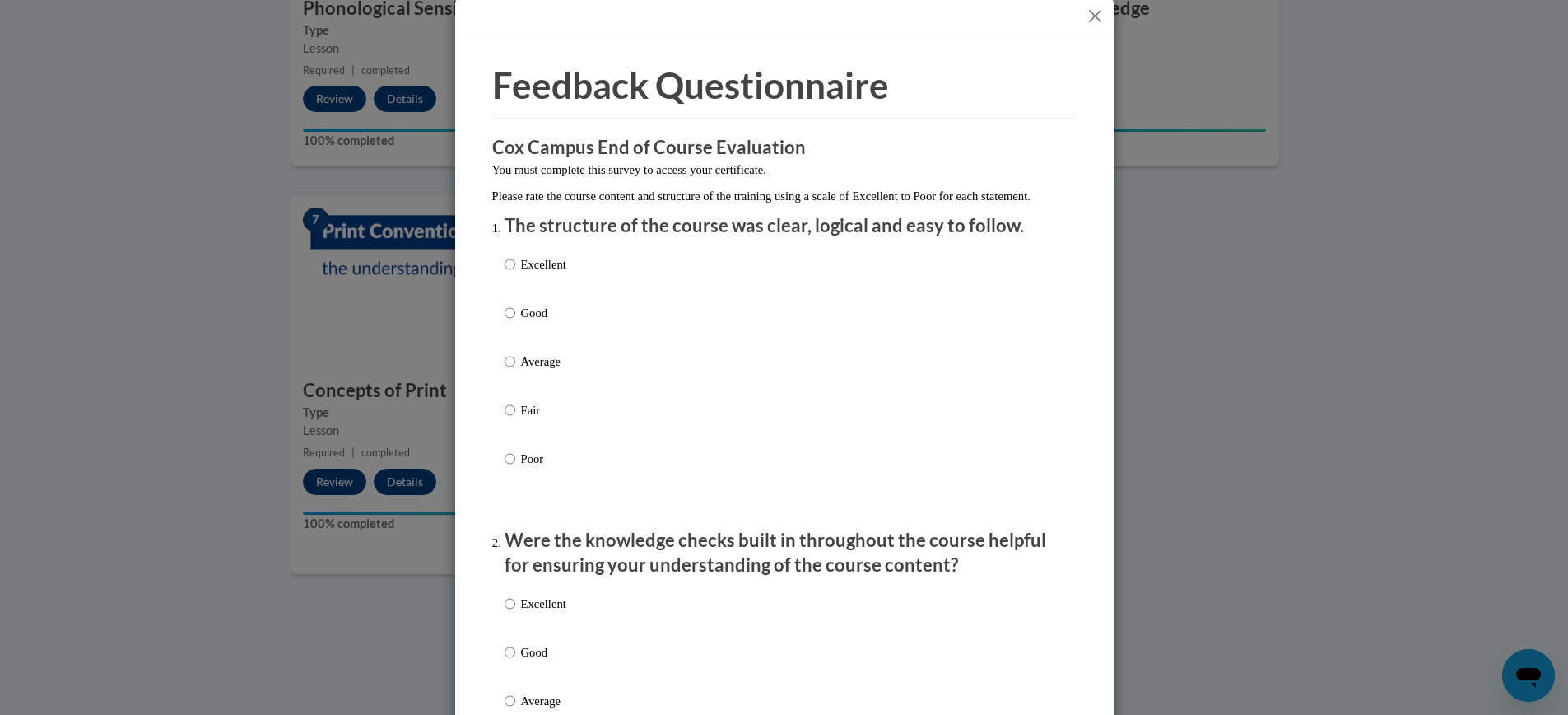
scroll to position [42, 0]
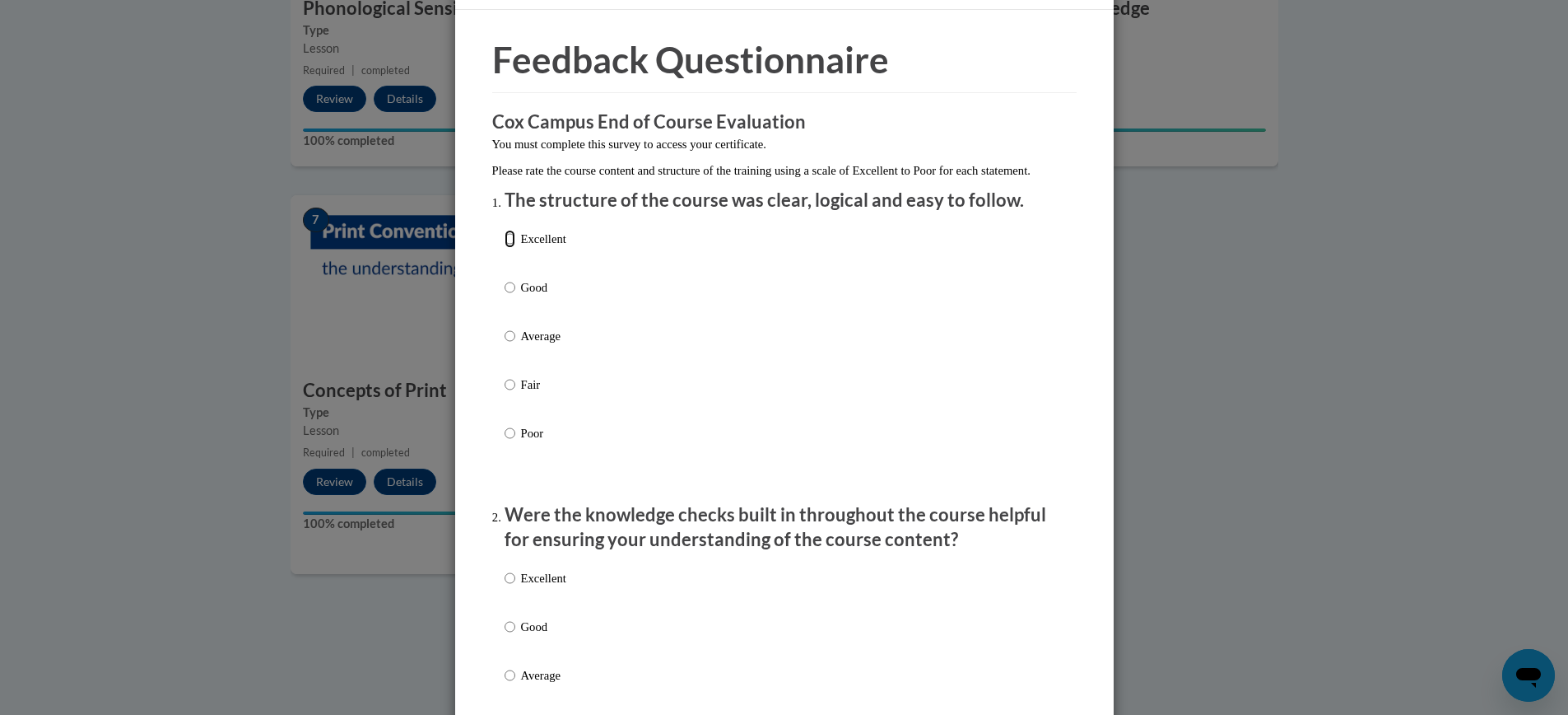
click at [516, 257] on label "Excellent" at bounding box center [535, 252] width 62 height 45
click at [515, 248] on input "Excellent" at bounding box center [509, 239] width 11 height 18
radio input "true"
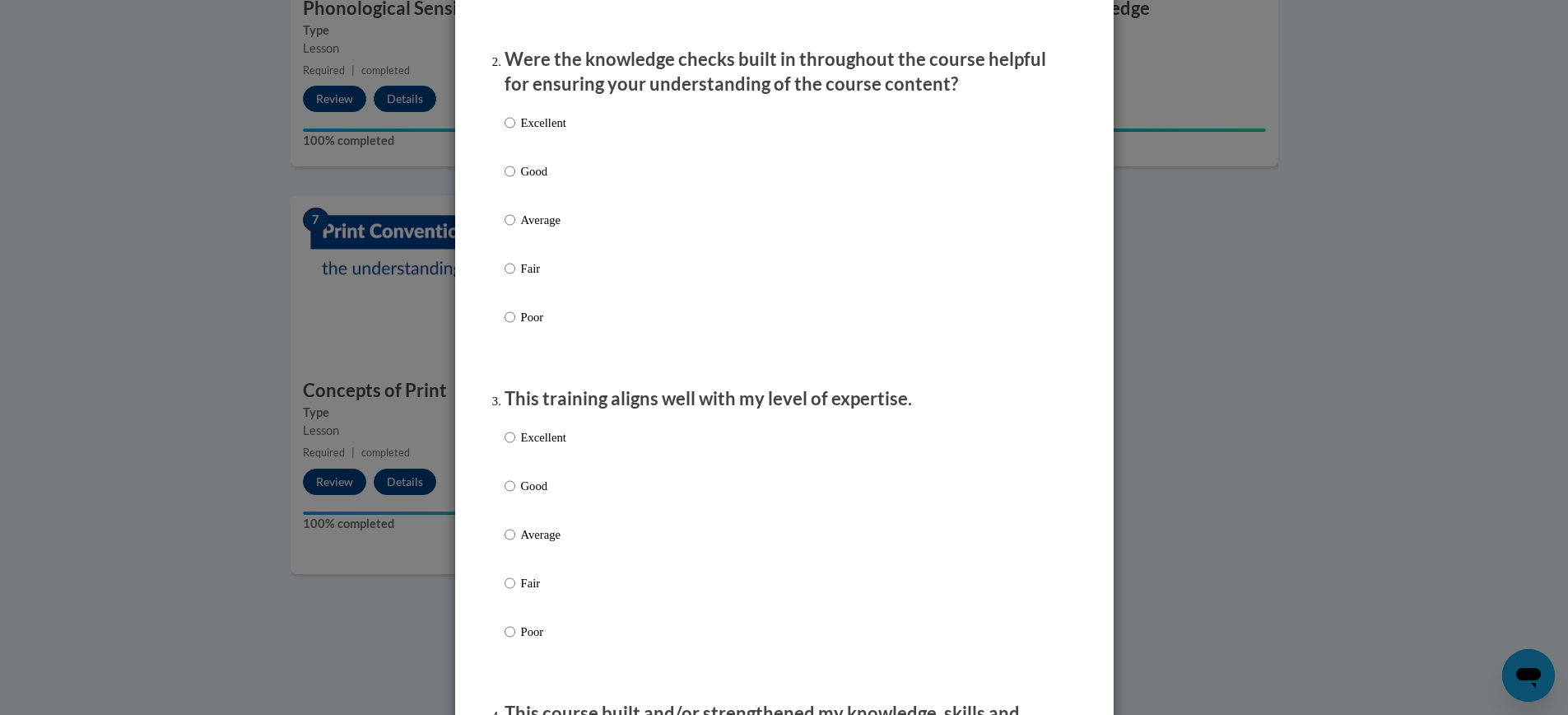
scroll to position [498, 0]
click at [508, 131] on input "Excellent" at bounding box center [509, 122] width 11 height 18
radio input "true"
click at [511, 445] on input "Excellent" at bounding box center [509, 436] width 11 height 18
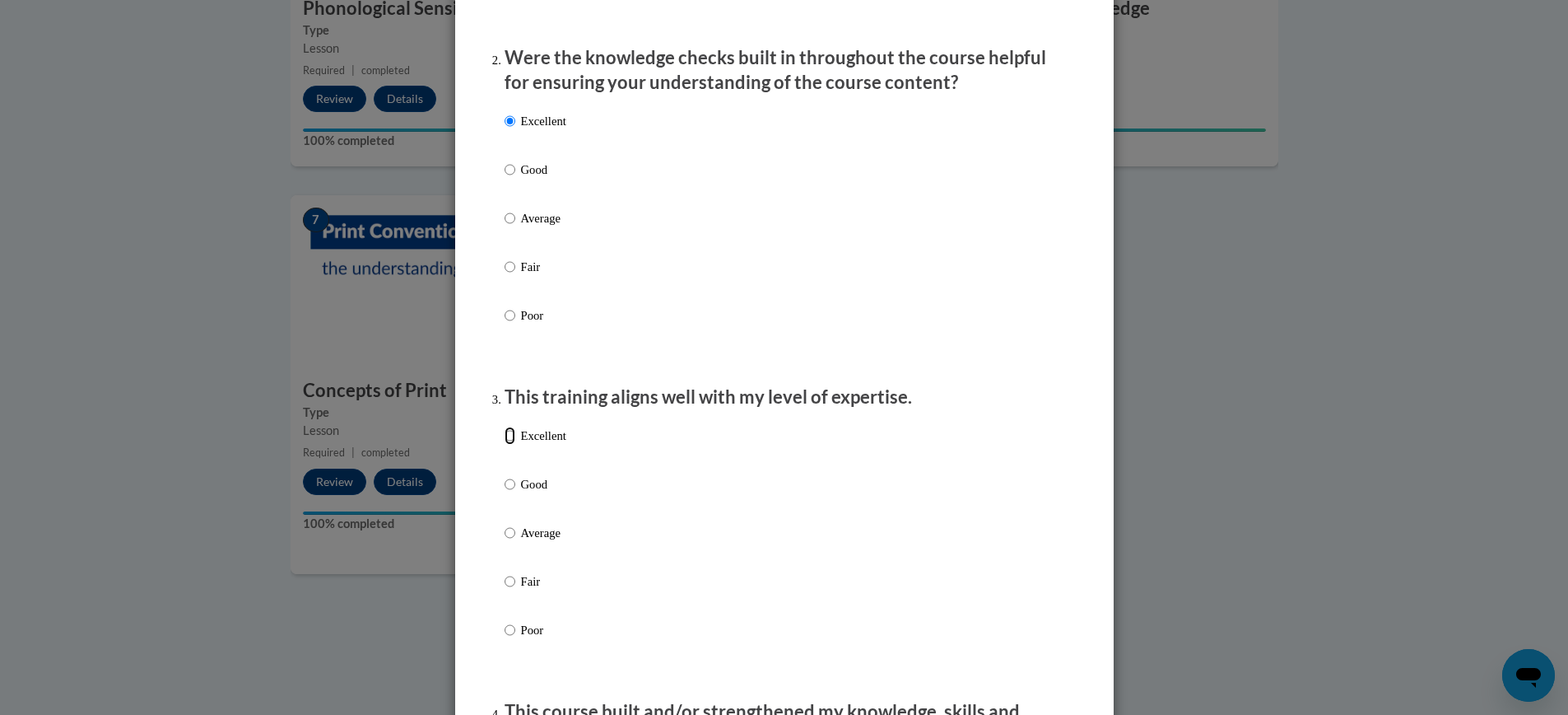
radio input "true"
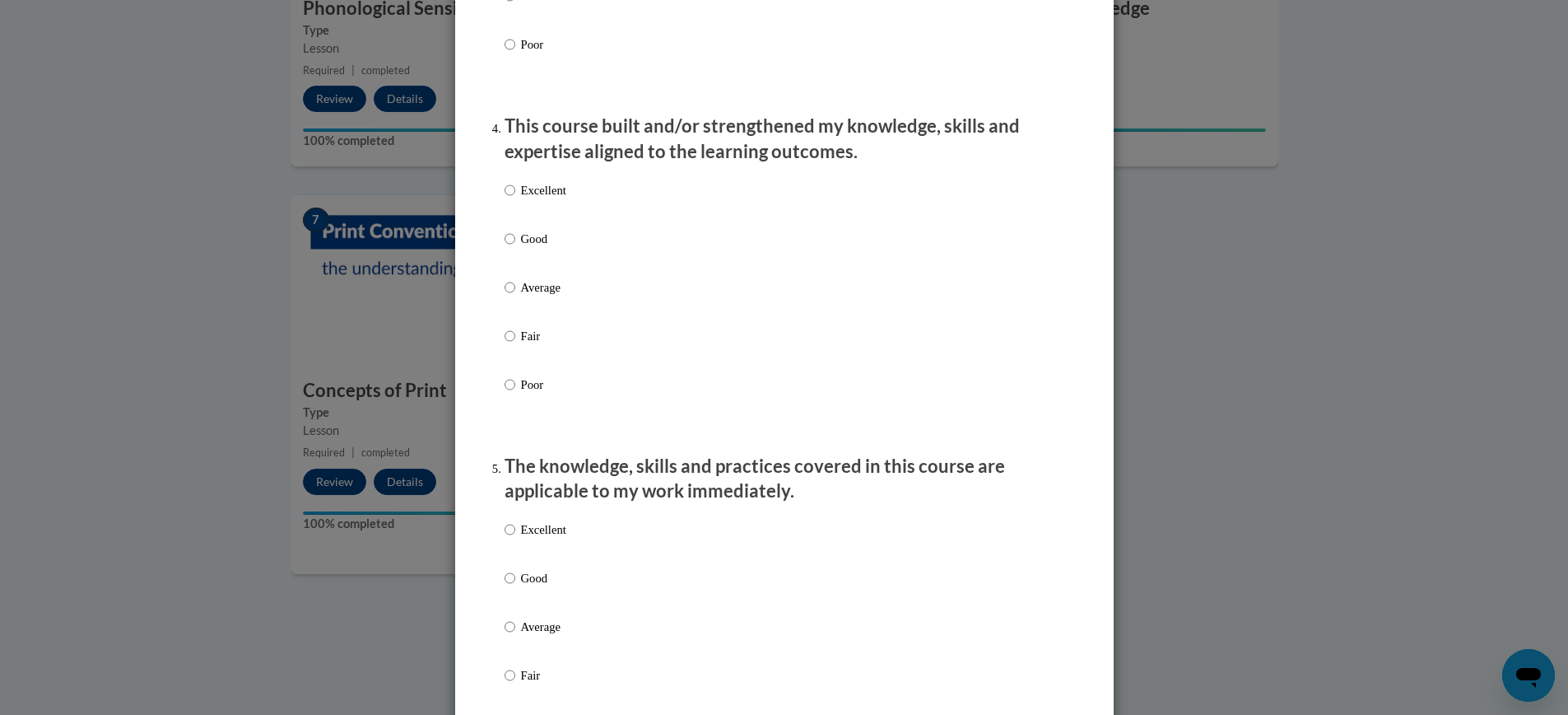
scroll to position [1087, 0]
click at [515, 203] on label "Excellent" at bounding box center [535, 201] width 62 height 45
click at [515, 197] on input "Excellent" at bounding box center [509, 187] width 11 height 18
radio input "true"
click at [508, 536] on input "Excellent" at bounding box center [509, 527] width 11 height 18
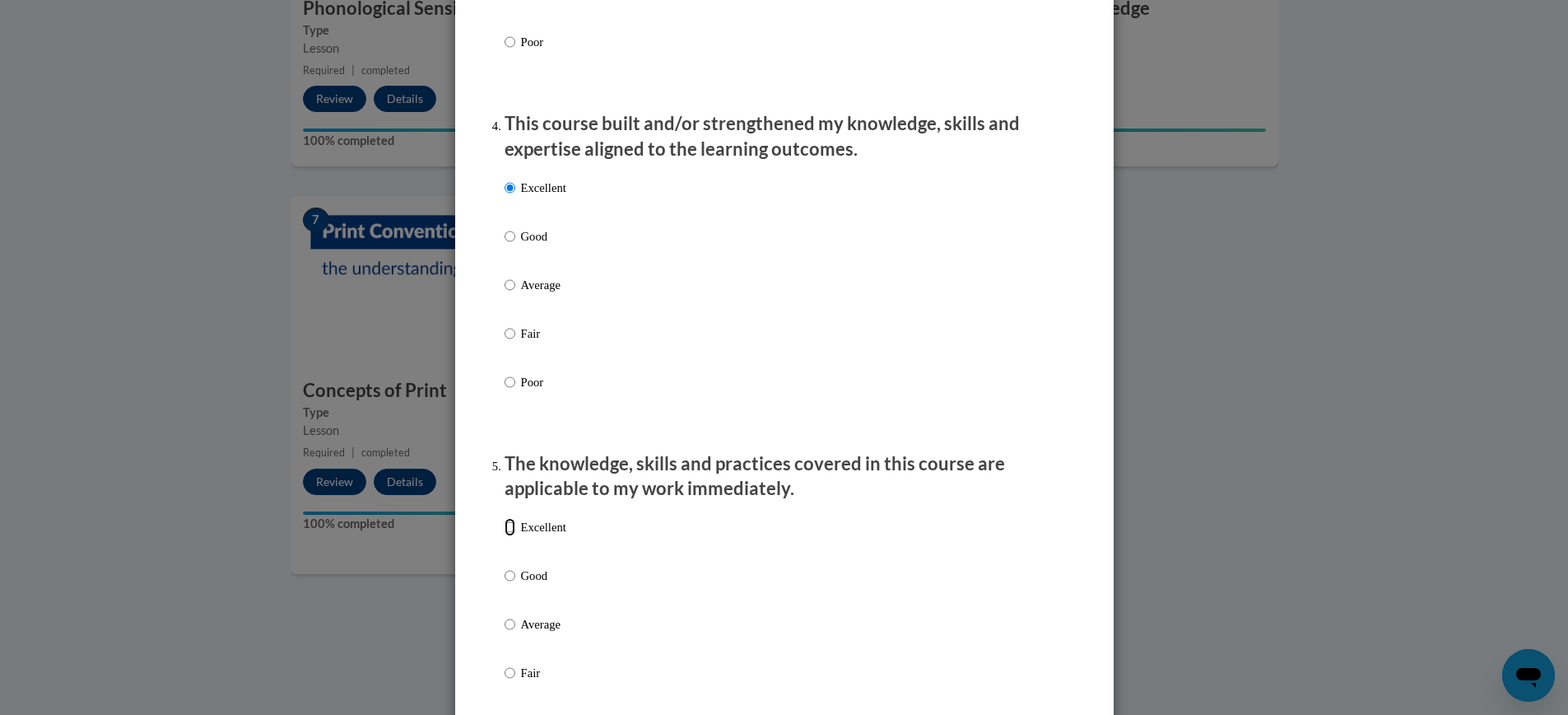
radio input "true"
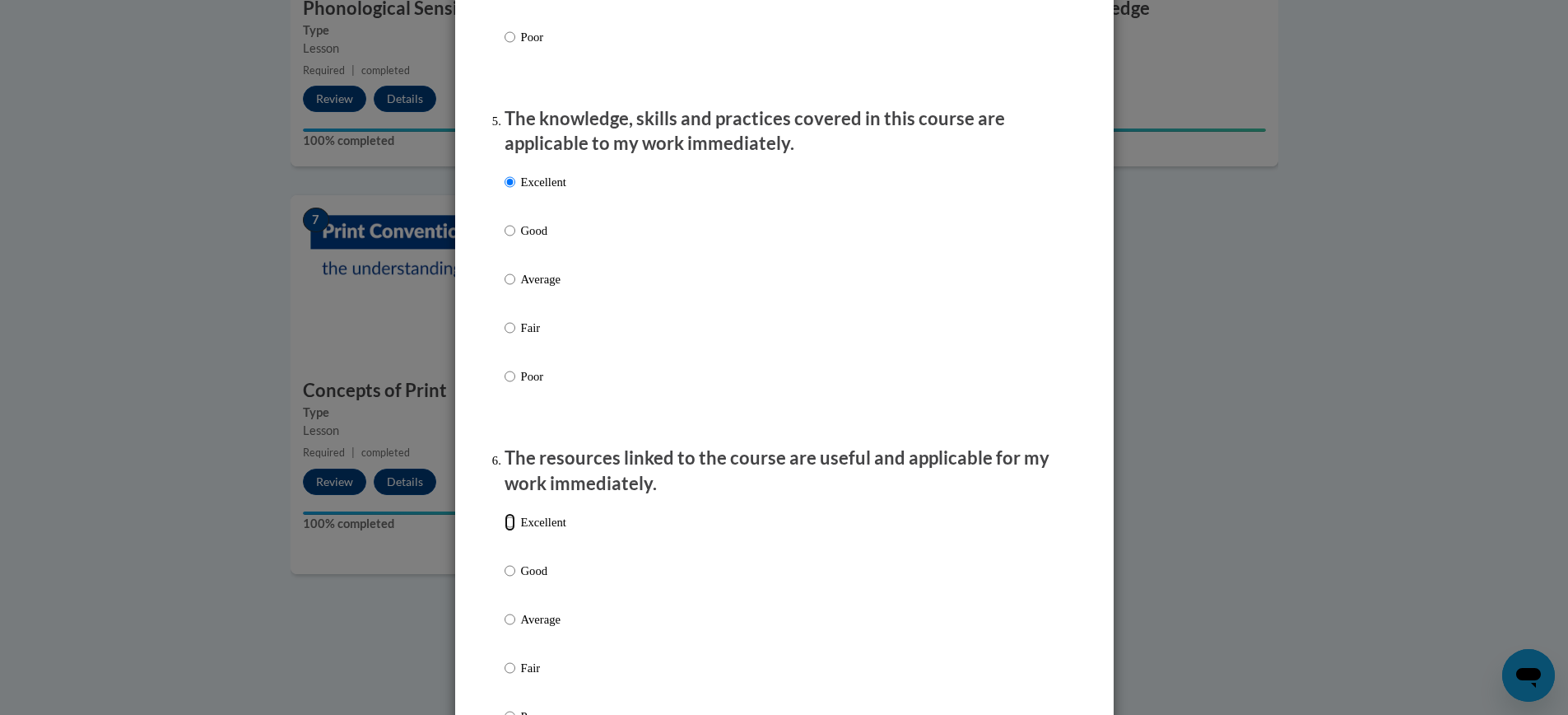
click at [510, 531] on input "Excellent" at bounding box center [509, 522] width 11 height 18
radio input "true"
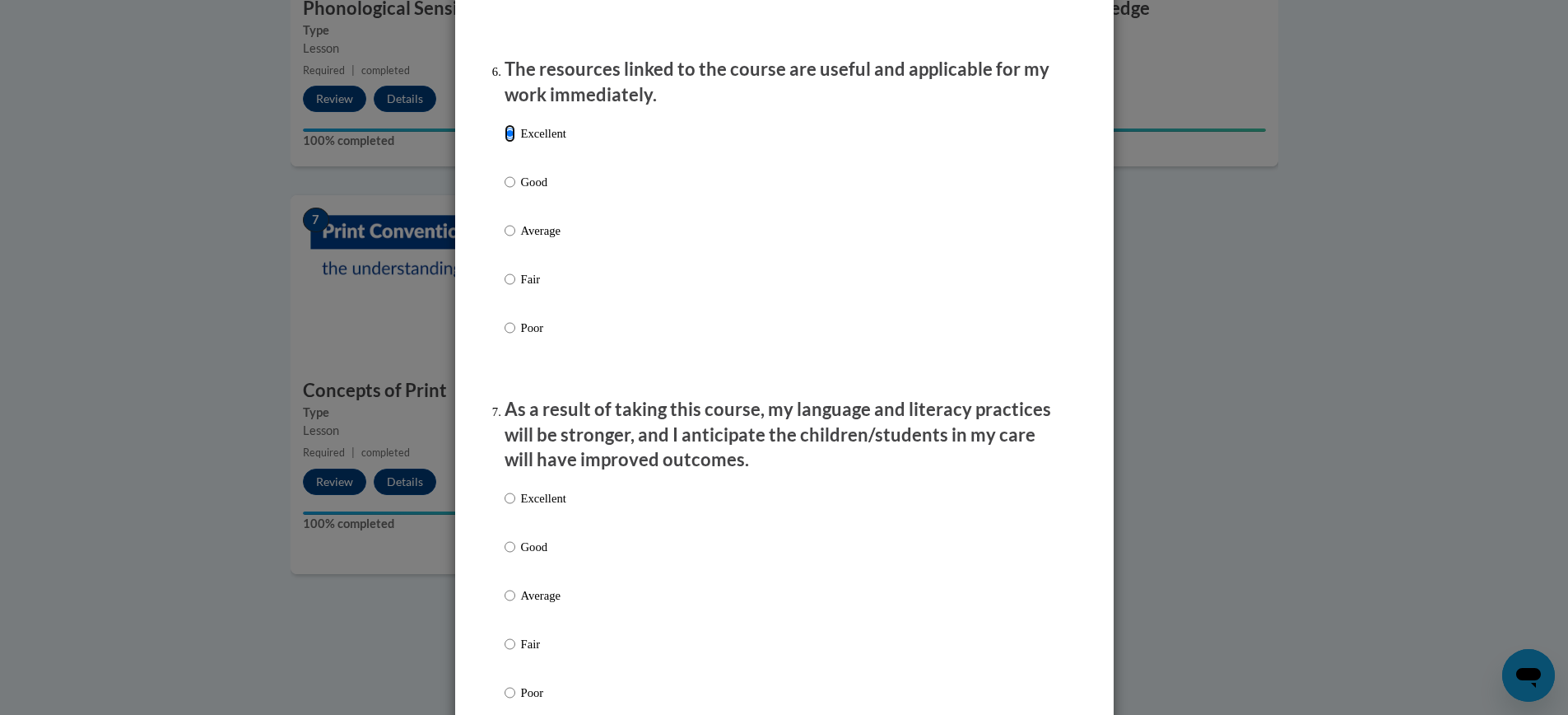
scroll to position [1821, 0]
click at [509, 505] on input "Excellent" at bounding box center [509, 496] width 11 height 18
radio input "true"
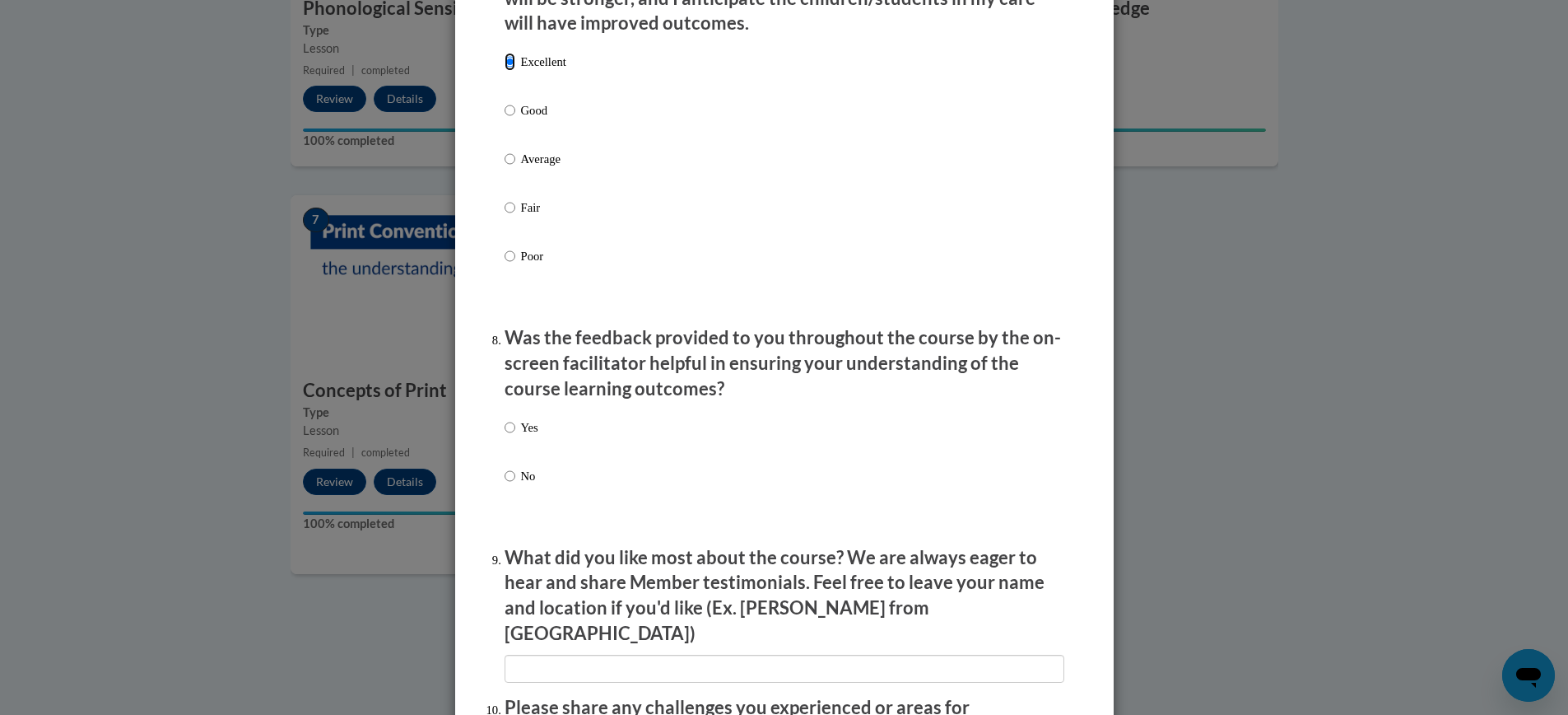
scroll to position [2257, 0]
click at [507, 436] on input "Yes" at bounding box center [509, 427] width 11 height 18
radio input "true"
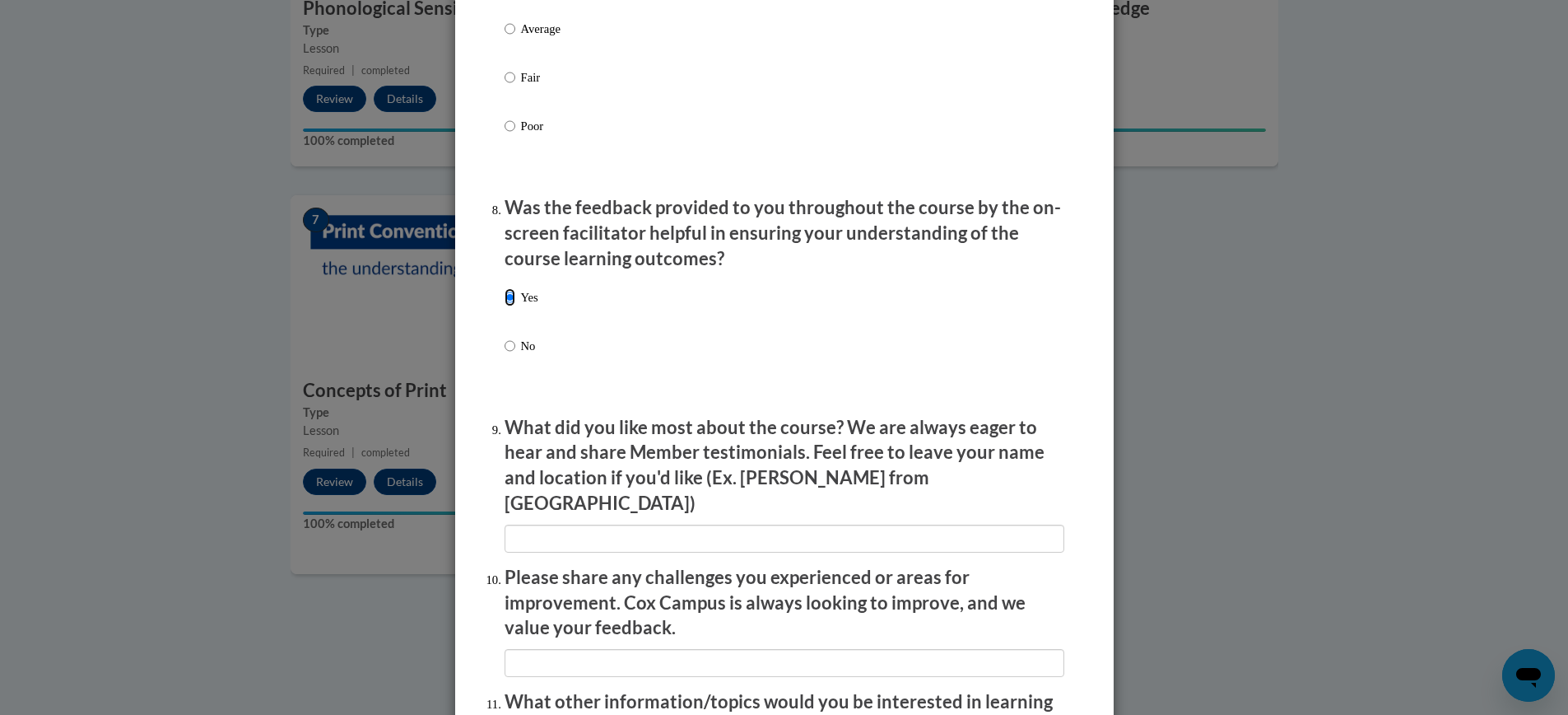
scroll to position [2388, 0]
click at [517, 524] on input "textbox" at bounding box center [784, 537] width 560 height 28
type input "yes"
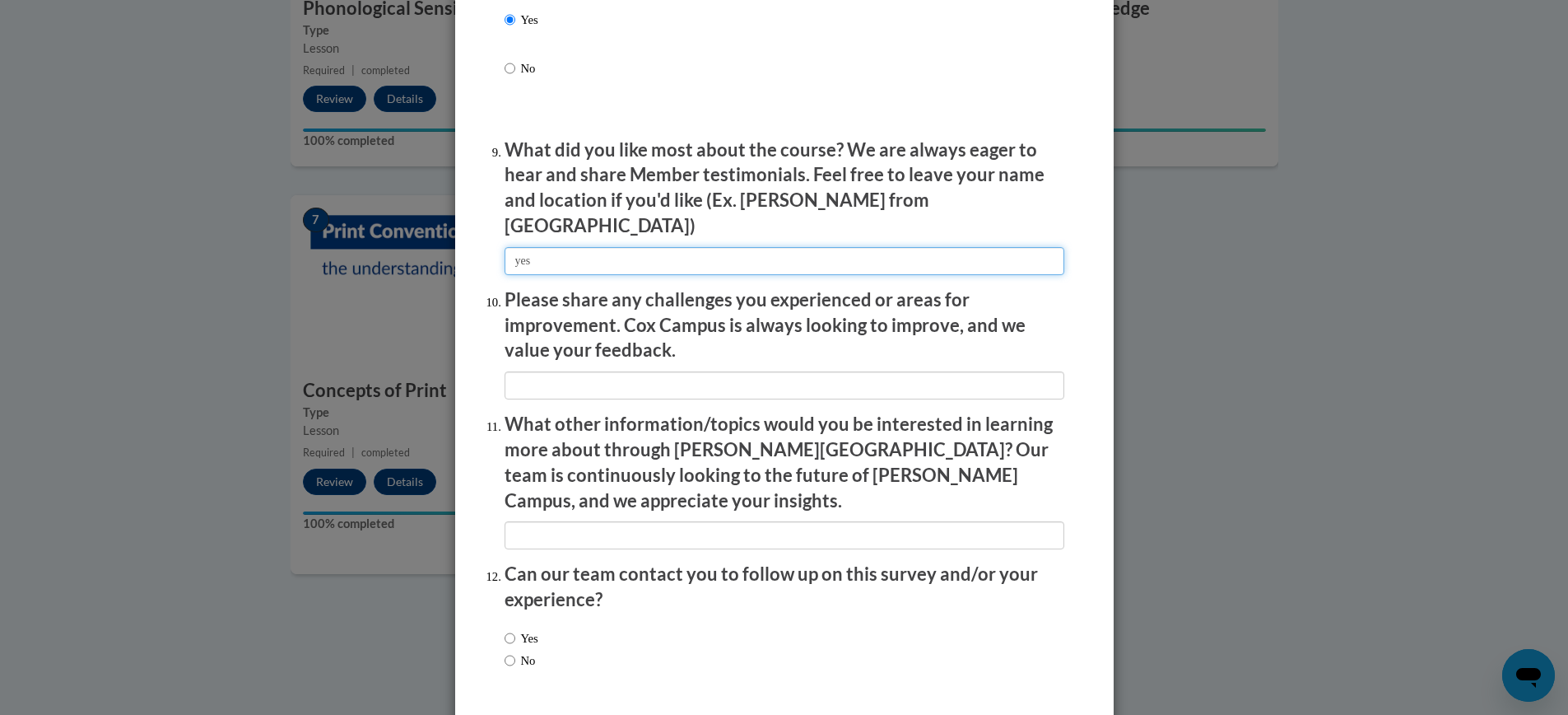
scroll to position [2673, 0]
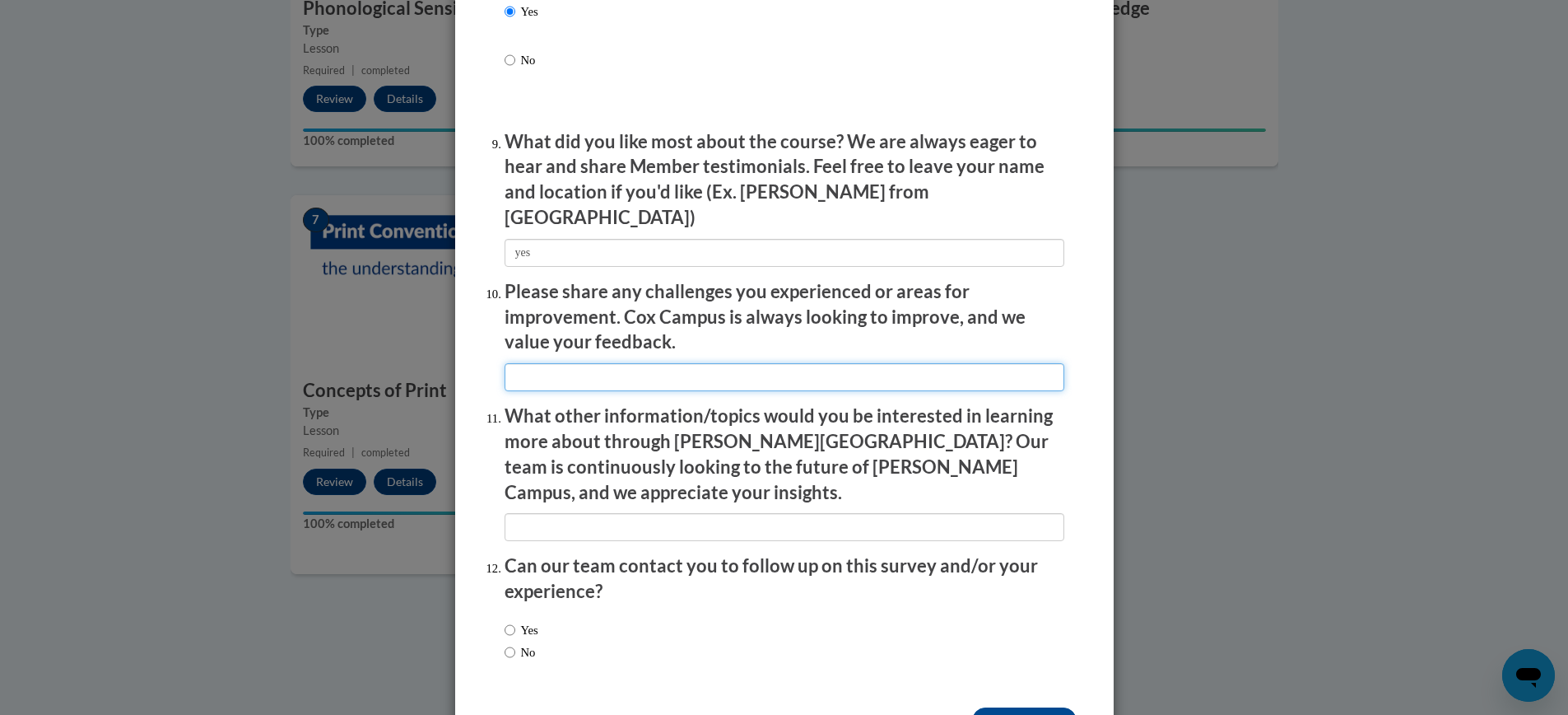
click at [546, 363] on input "textbox" at bounding box center [784, 377] width 560 height 28
type input "yes"
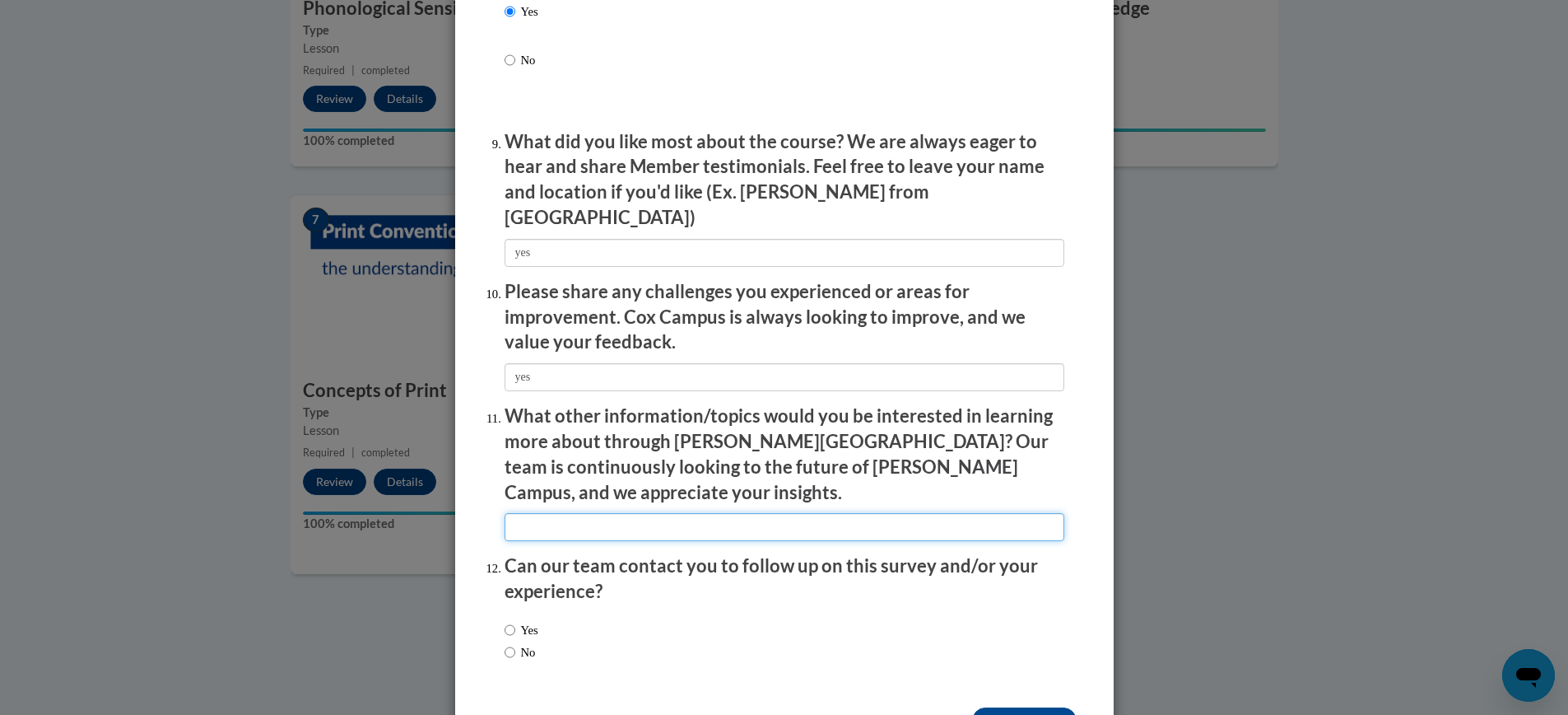
click at [574, 513] on input "textbox" at bounding box center [784, 527] width 560 height 28
type input "yes"
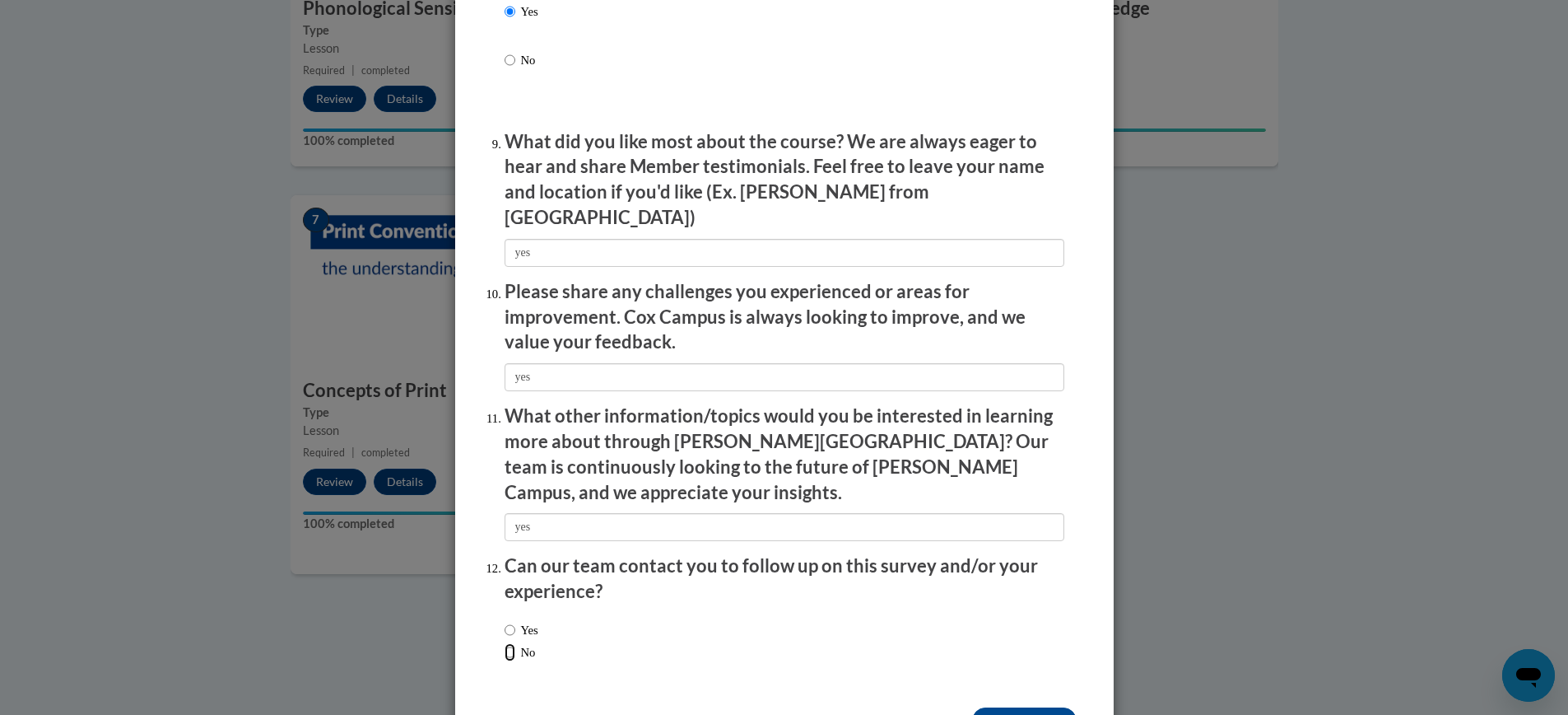
click at [508, 643] on input "No" at bounding box center [509, 652] width 11 height 18
radio input "true"
click at [1030, 708] on input "Submit feedback" at bounding box center [1024, 721] width 104 height 26
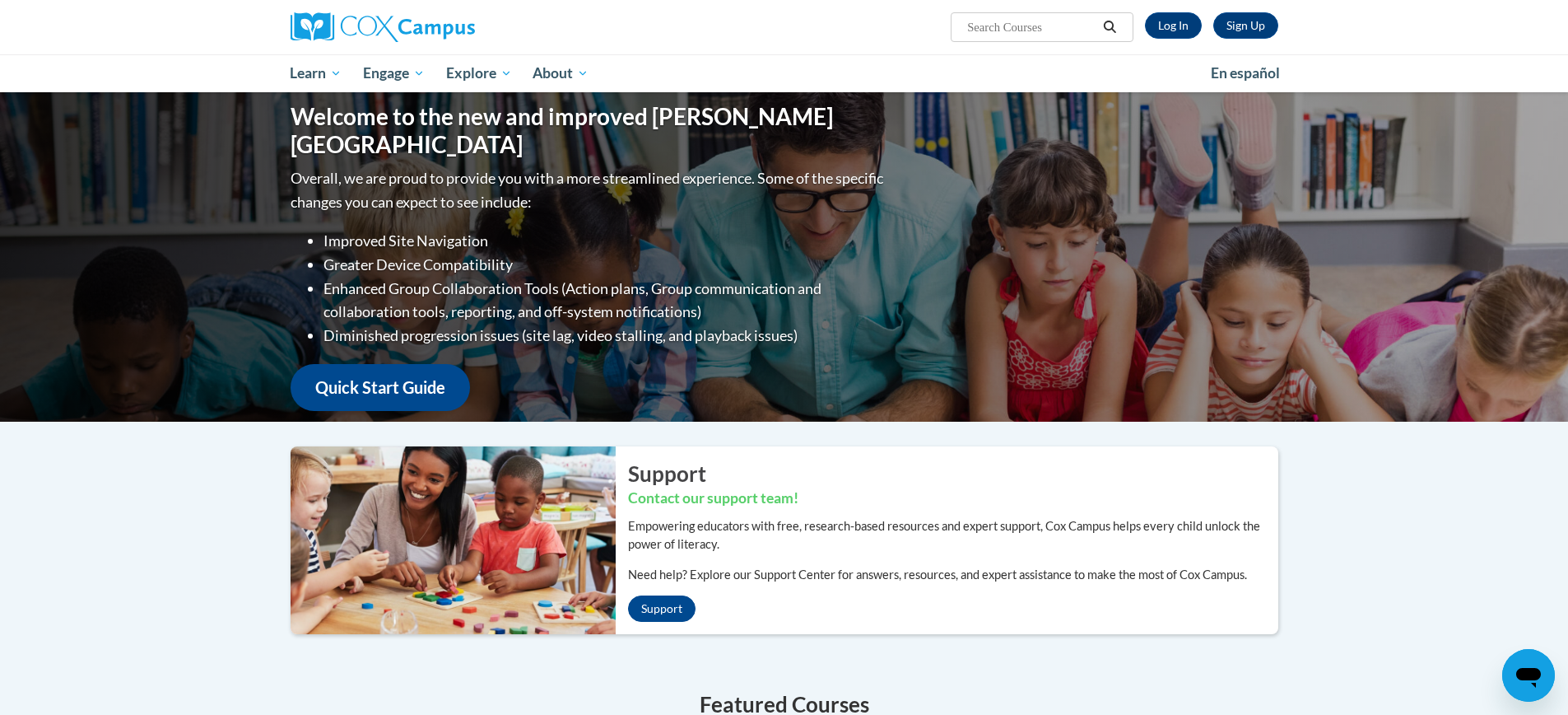
scroll to position [3, 0]
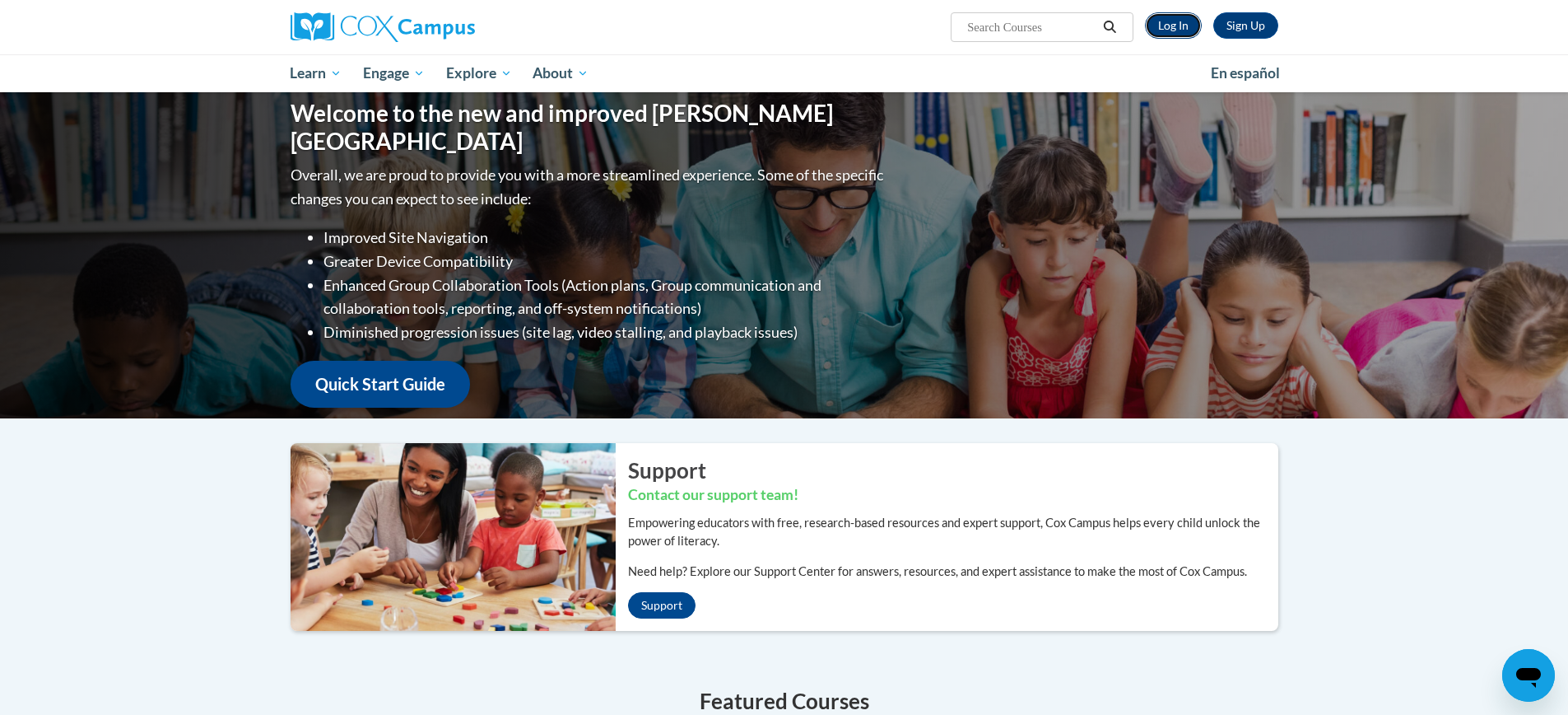
click at [1171, 23] on link "Log In" at bounding box center [1173, 26] width 57 height 26
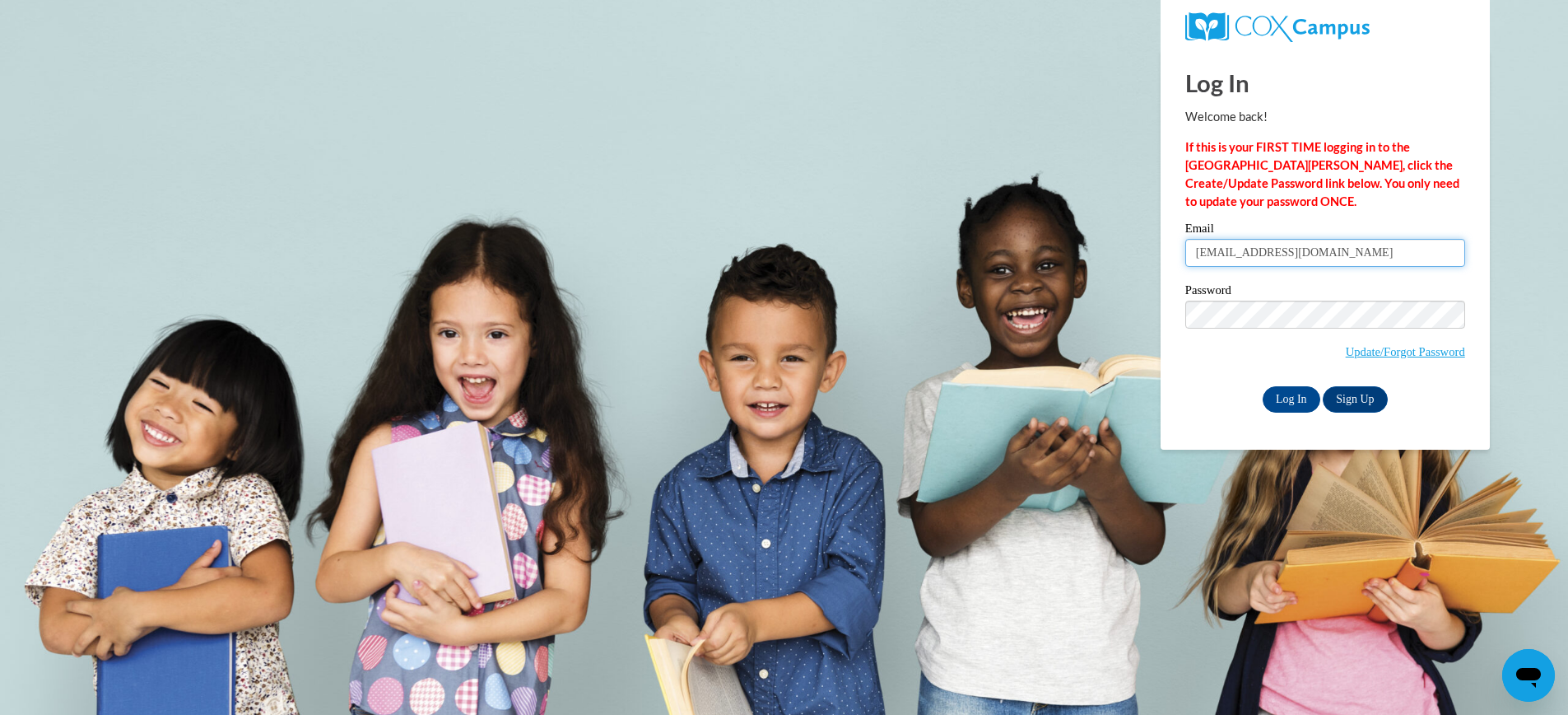
click at [1339, 252] on input "honeydo74@hotmail.com" at bounding box center [1325, 253] width 280 height 28
type input "ivagriffin50@gmail.com"
click at [1293, 395] on input "Log In" at bounding box center [1292, 400] width 58 height 26
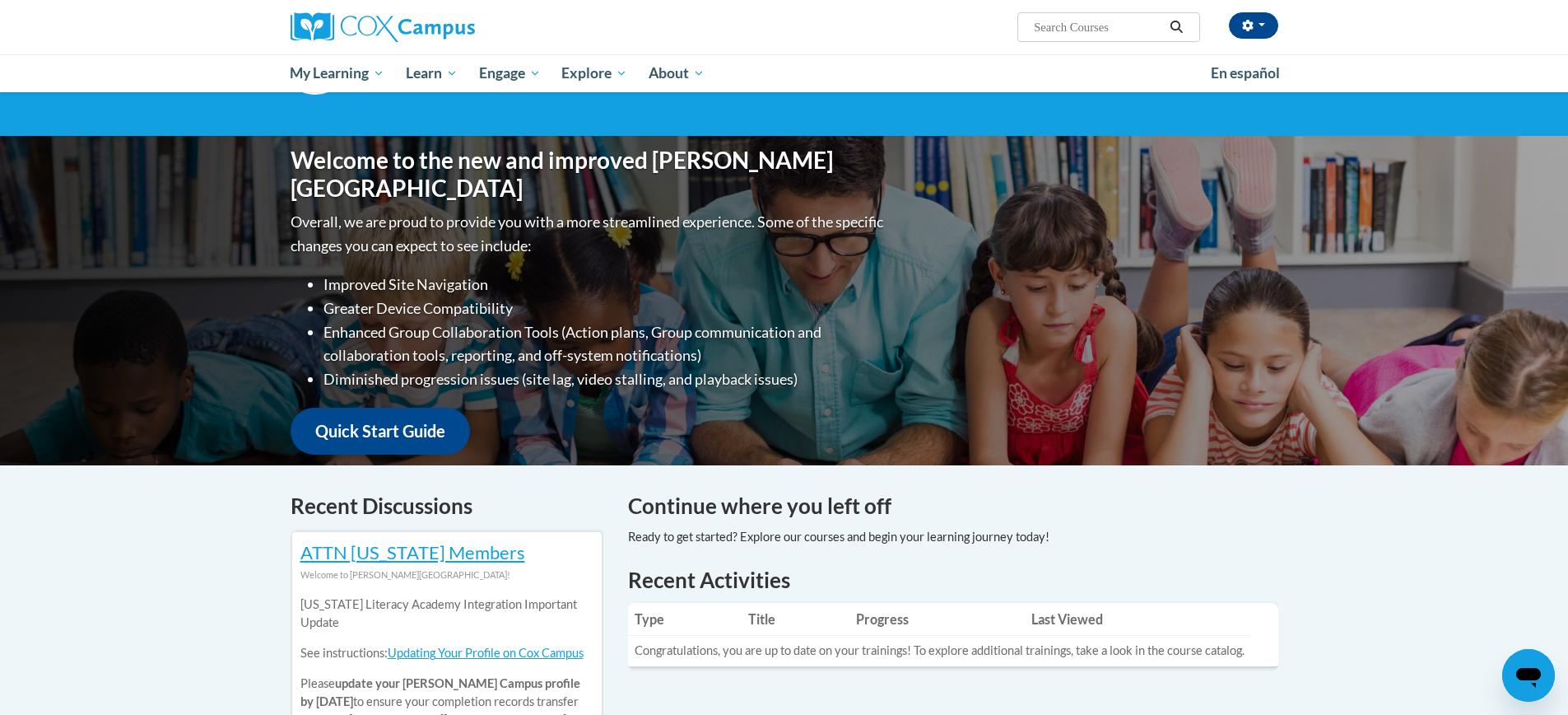
scroll to position [118, 0]
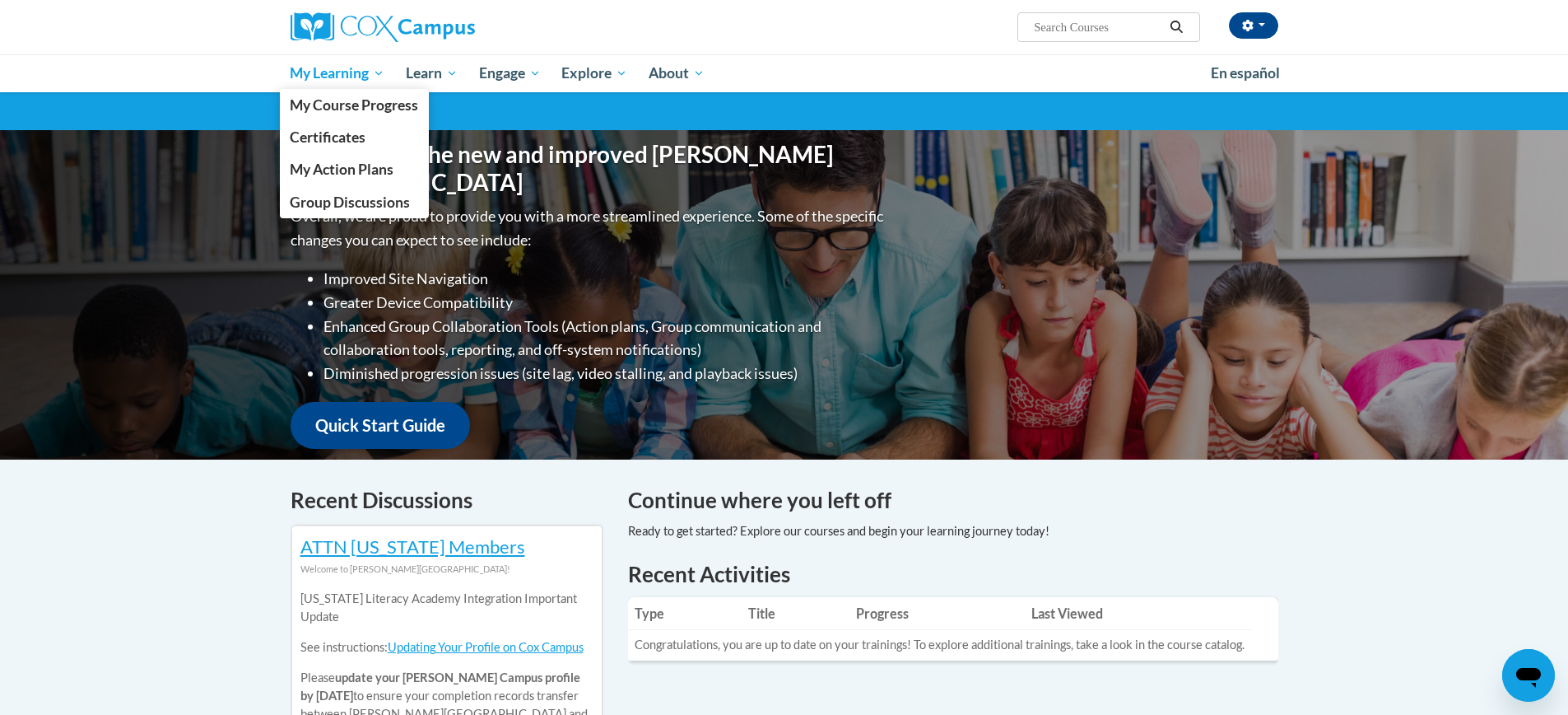
click at [351, 74] on span "My Learning" at bounding box center [337, 73] width 95 height 20
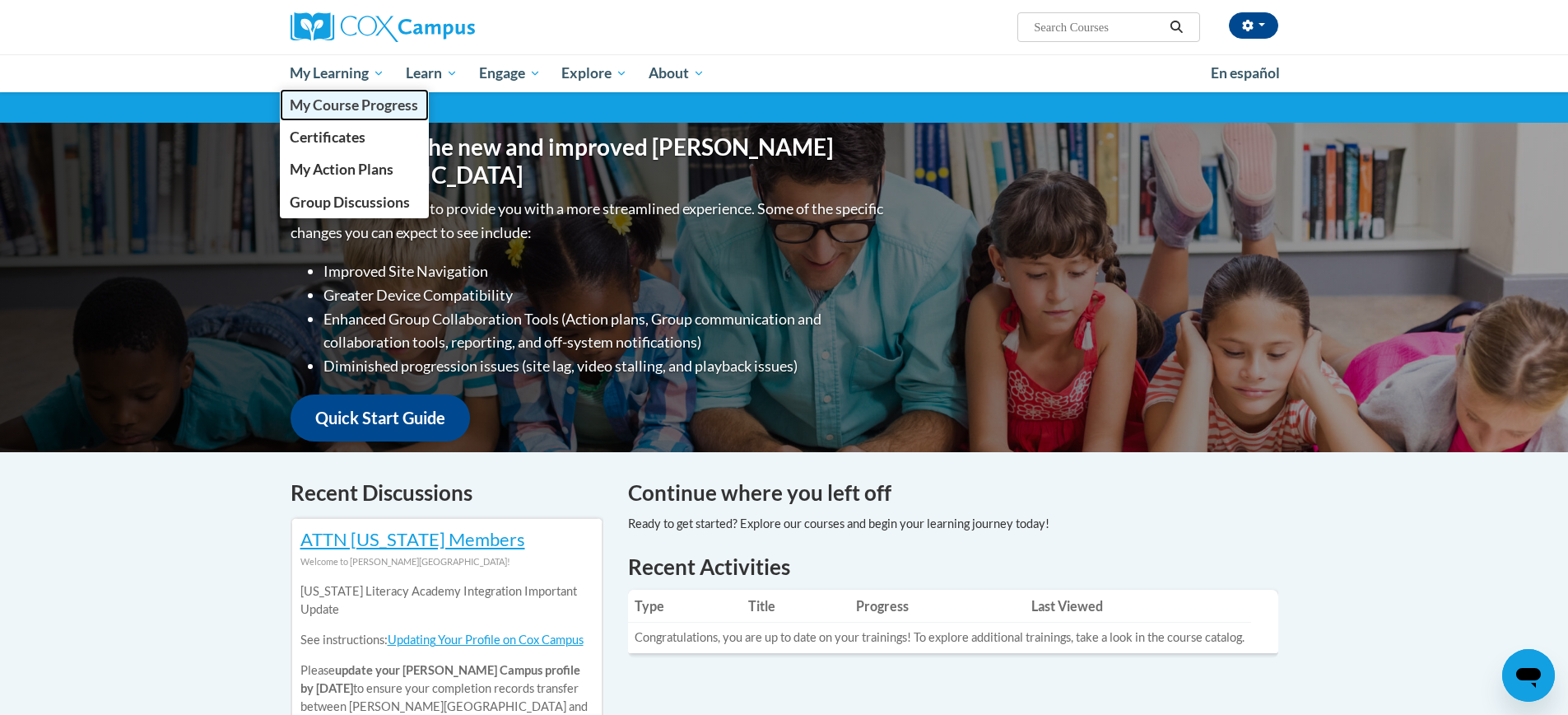
scroll to position [122, 0]
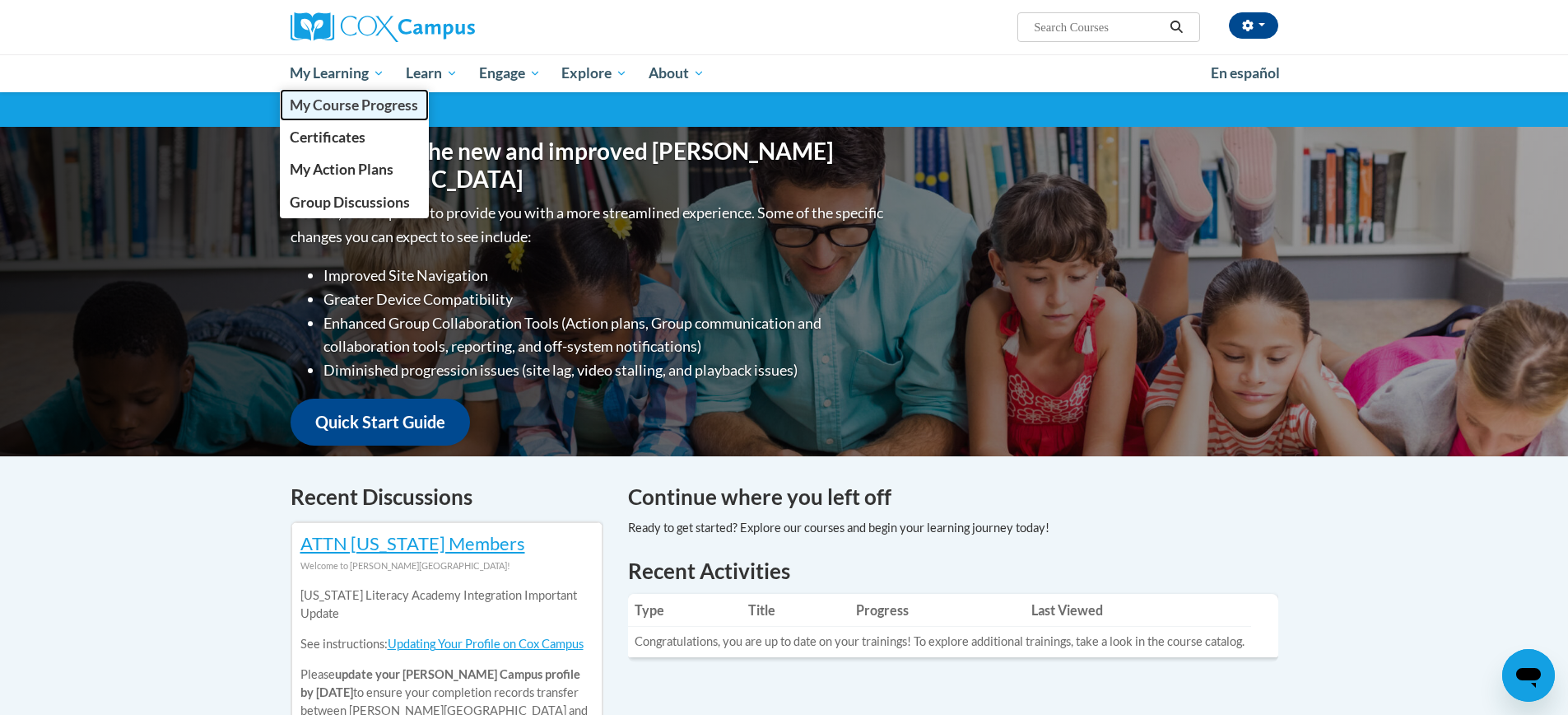
click at [361, 104] on span "My Course Progress" at bounding box center [354, 105] width 129 height 17
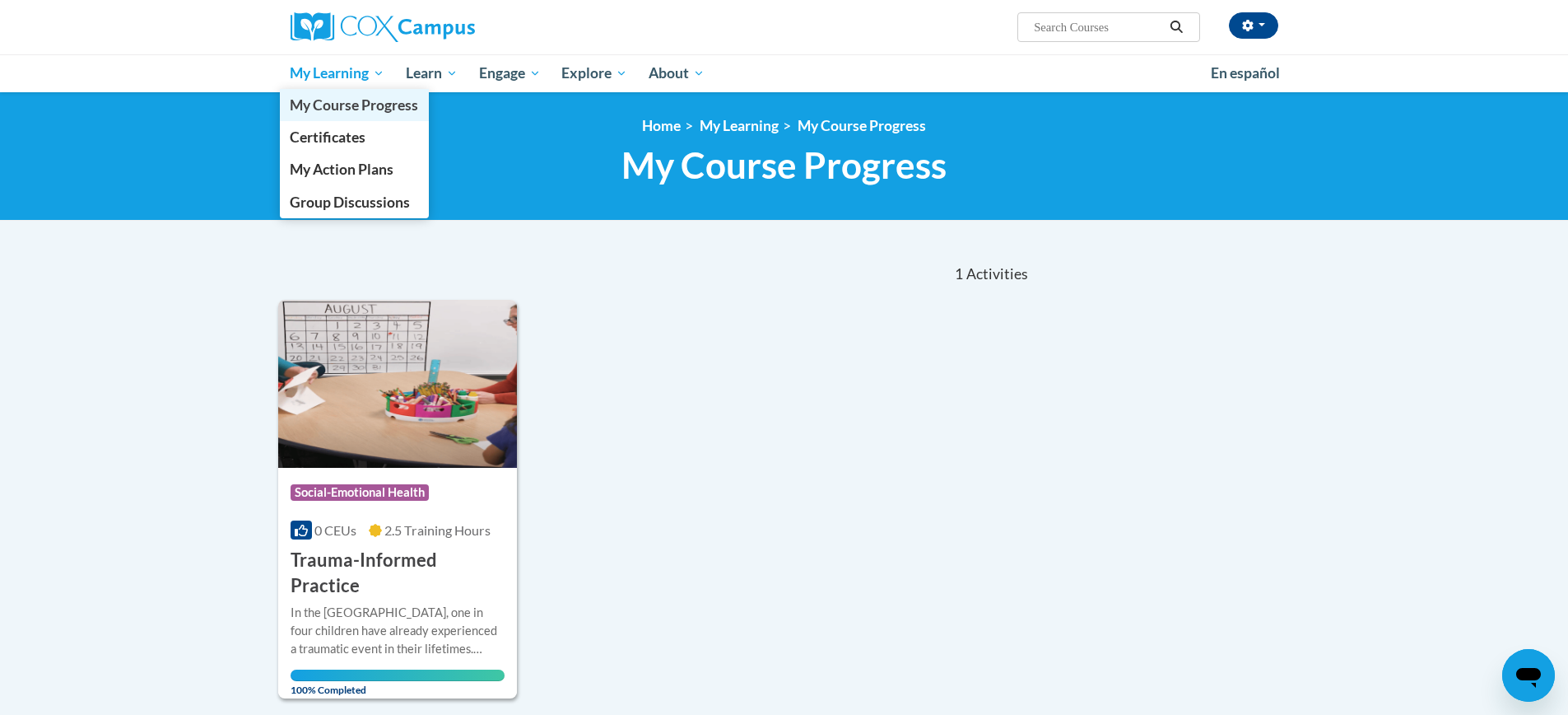
scroll to position [3, 0]
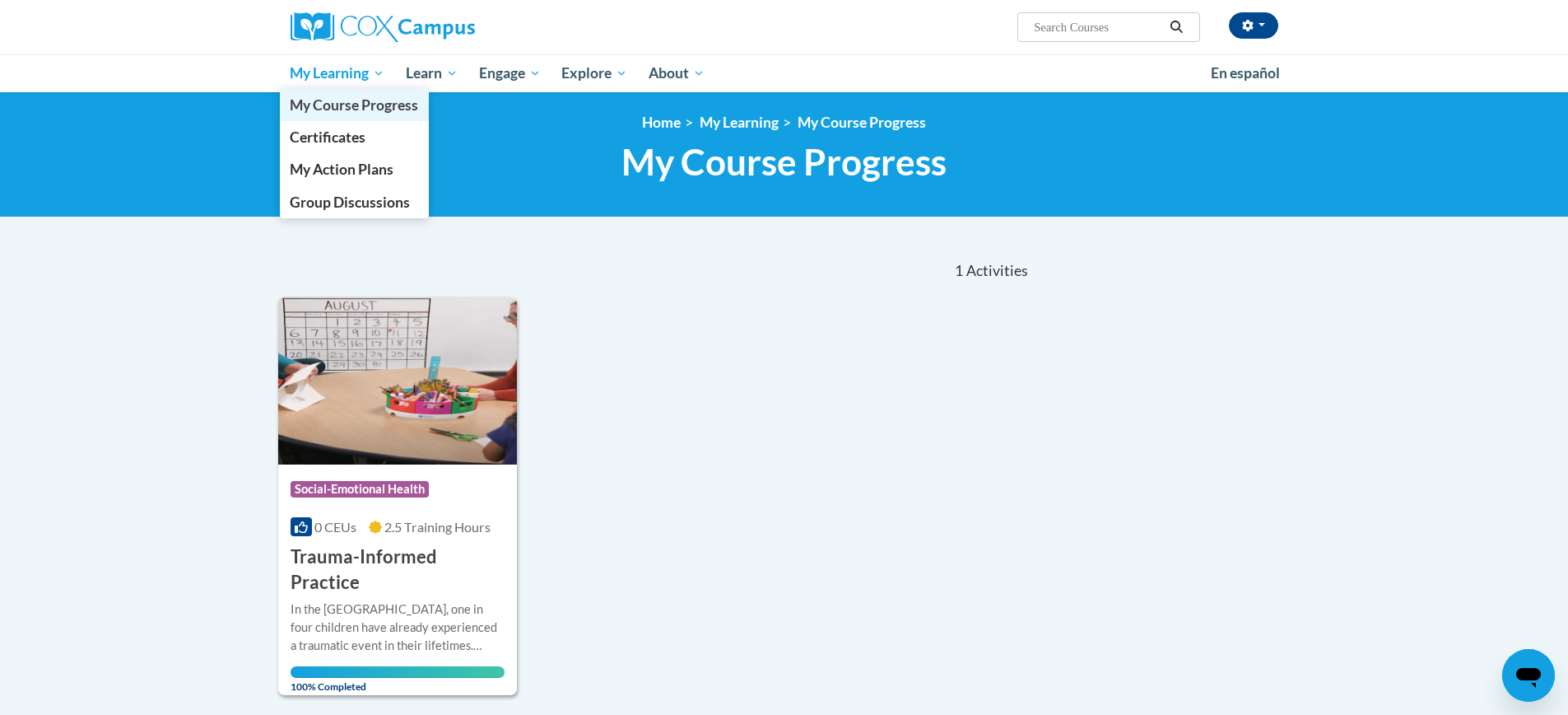
click at [352, 105] on span "My Course Progress" at bounding box center [354, 105] width 129 height 17
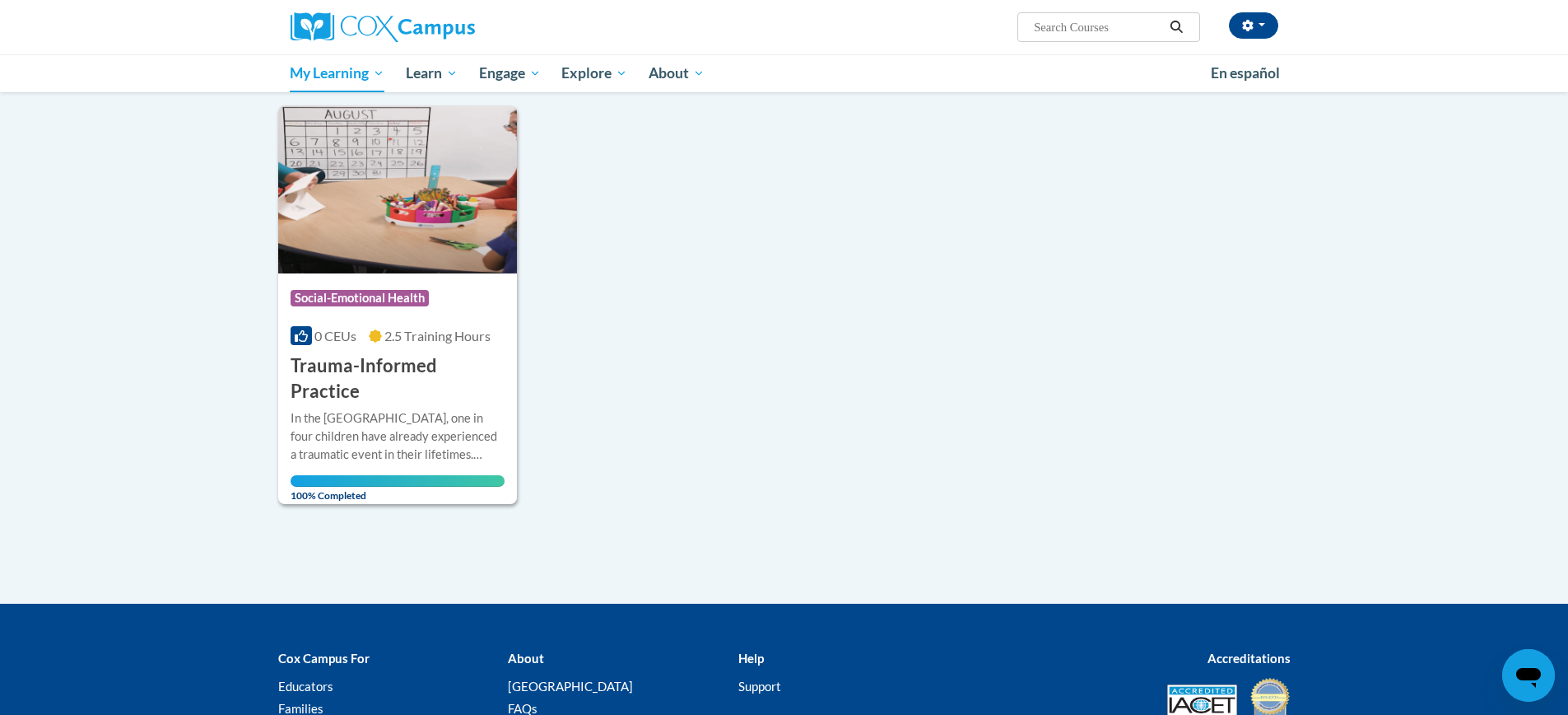
scroll to position [199, 0]
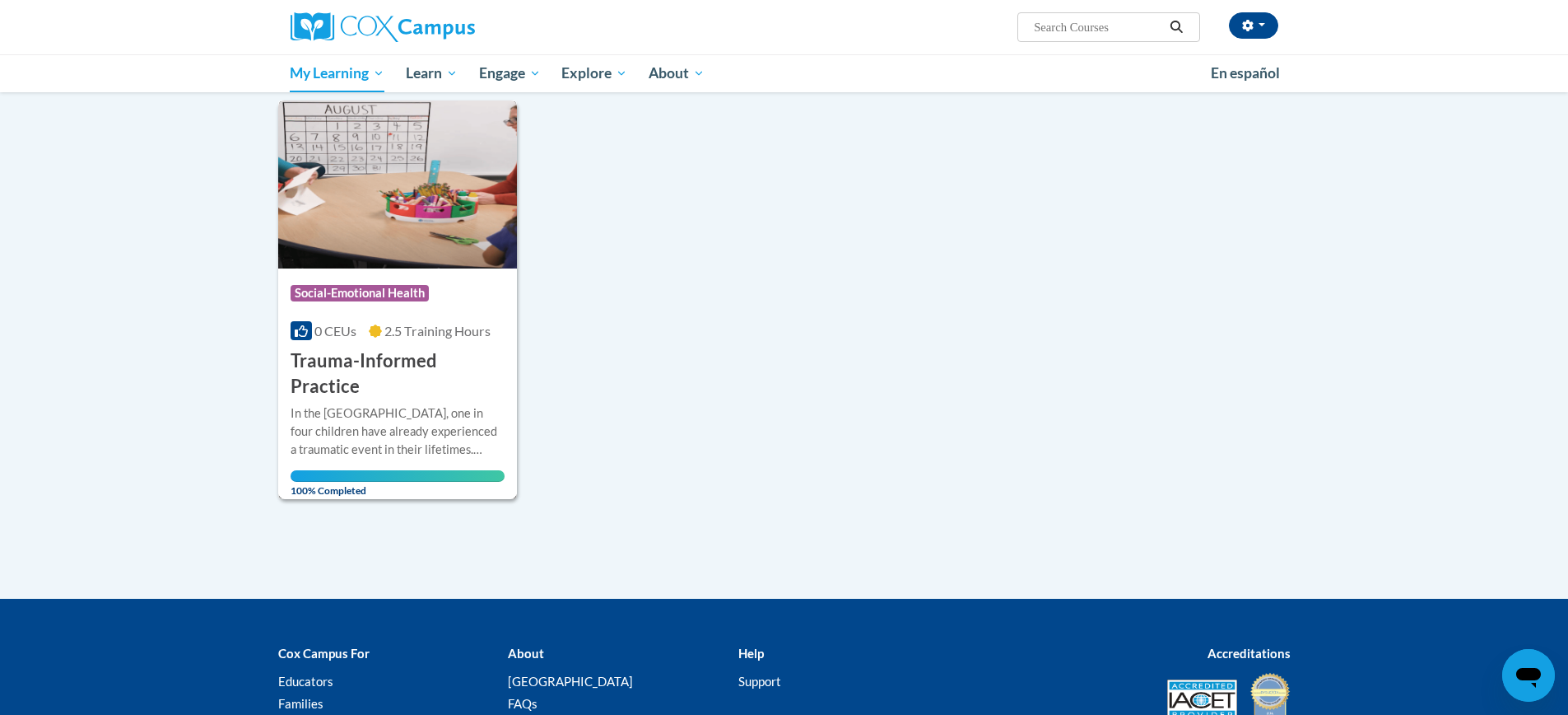
click at [412, 170] on img at bounding box center [398, 184] width 239 height 168
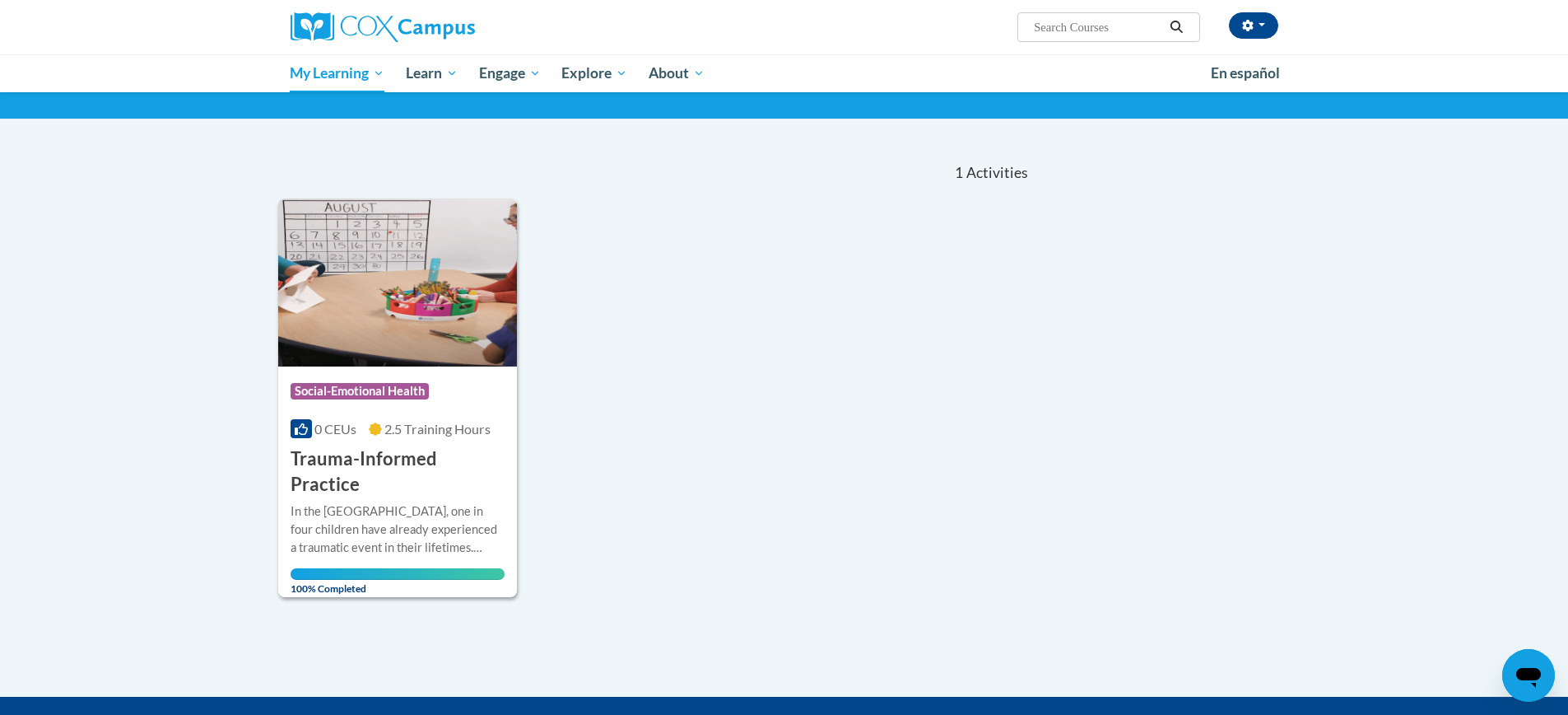
scroll to position [99, 0]
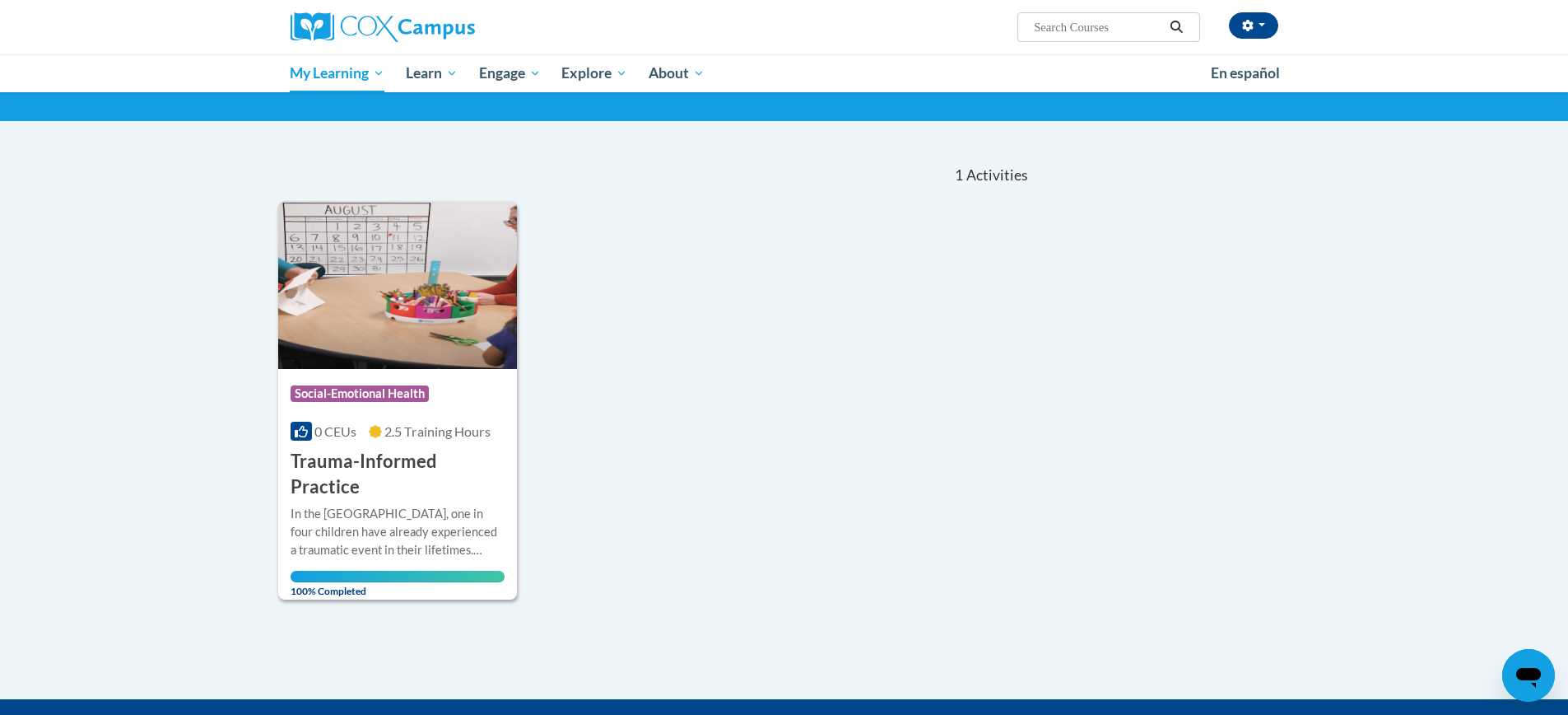
click at [1177, 26] on icon "Search" at bounding box center [1176, 26] width 15 height 12
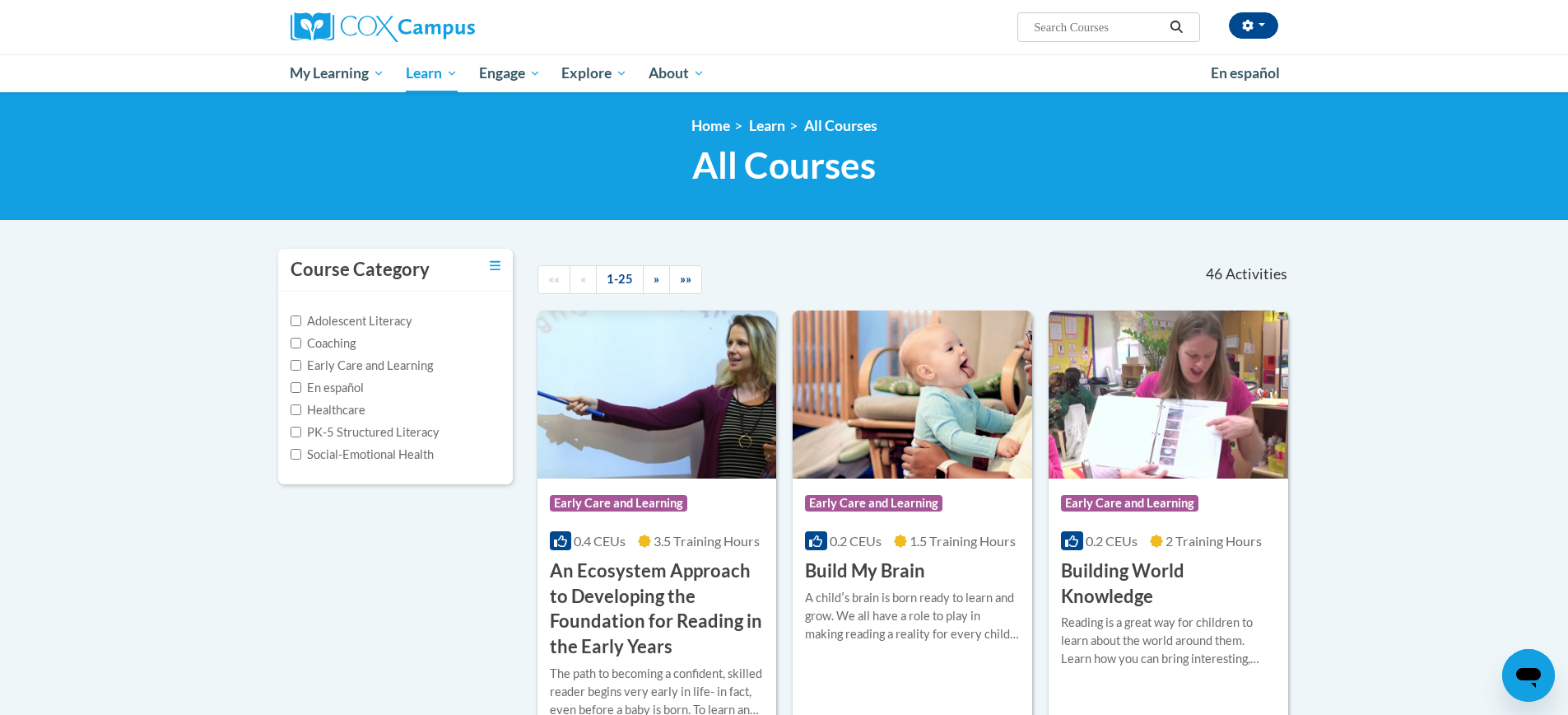
click at [320, 365] on label "Early Care and Learning" at bounding box center [361, 366] width 143 height 18
click at [301, 365] on input "Early Care and Learning" at bounding box center [295, 365] width 11 height 11
checkbox input "true"
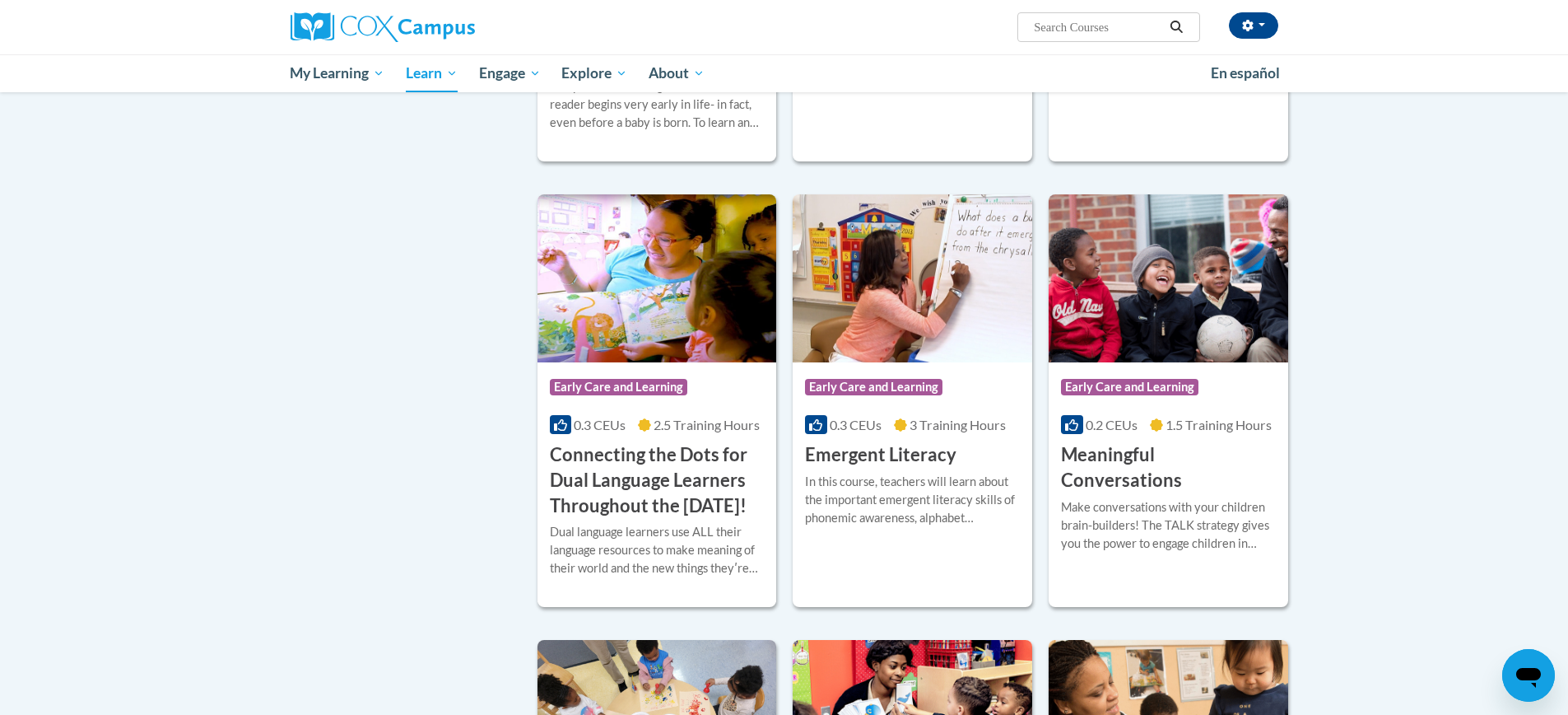
scroll to position [577, 0]
click at [877, 386] on span "Early Care and Learning" at bounding box center [873, 386] width 138 height 17
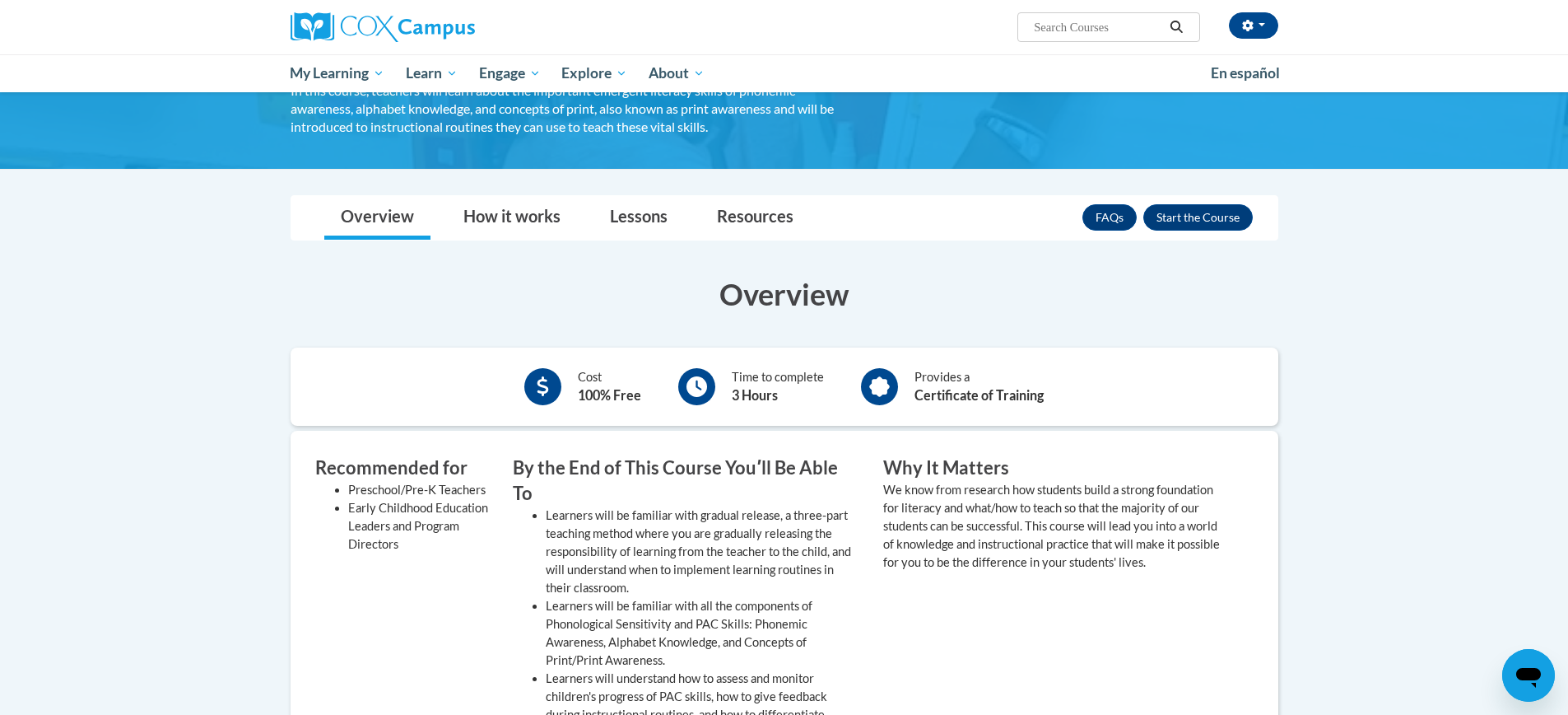
scroll to position [120, 0]
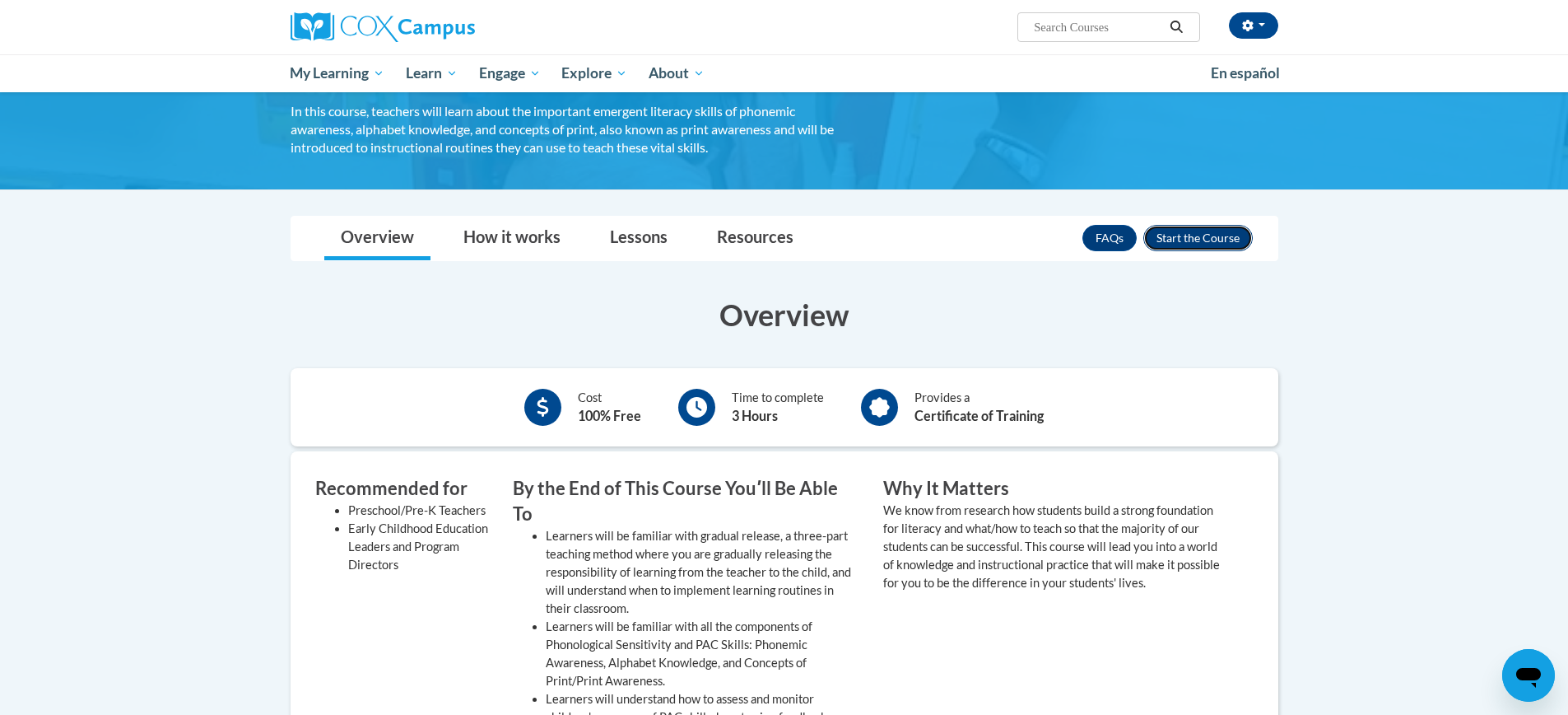
click at [1214, 234] on button "Enroll" at bounding box center [1197, 238] width 110 height 26
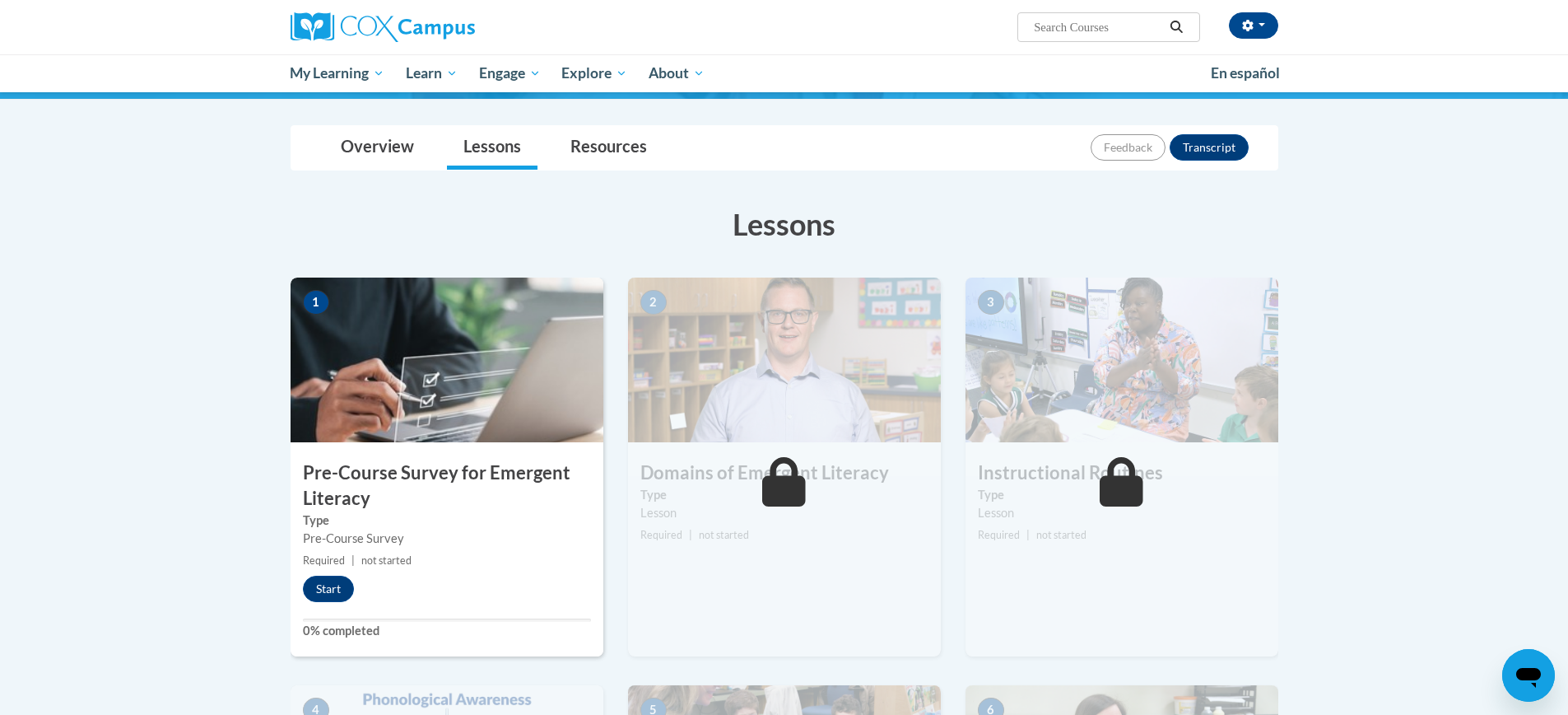
scroll to position [154, 0]
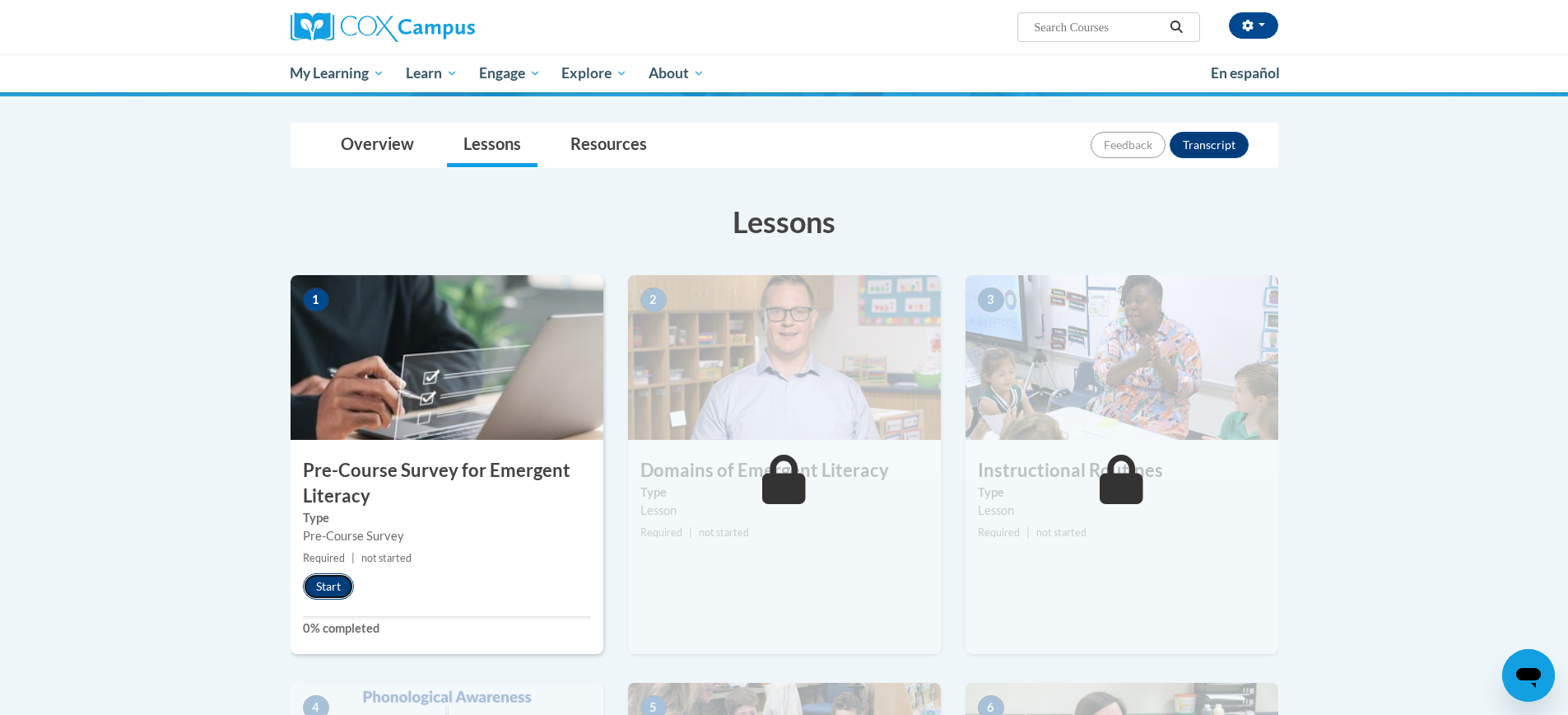
click at [318, 583] on button "Start" at bounding box center [328, 586] width 51 height 26
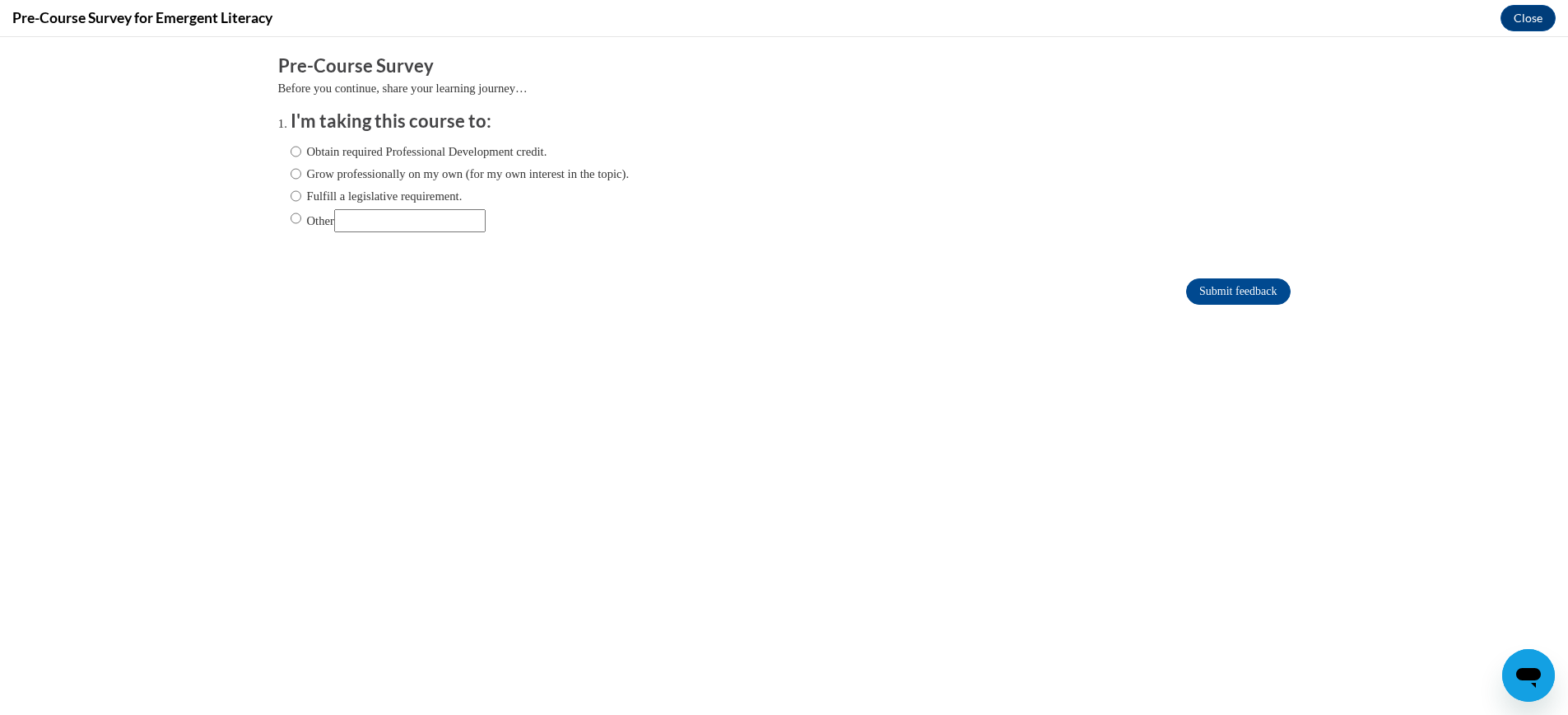
scroll to position [0, 0]
click at [298, 196] on input "Fulfill a legislative requirement." at bounding box center [295, 196] width 11 height 18
radio input "true"
click at [1240, 290] on input "Submit feedback" at bounding box center [1238, 291] width 104 height 26
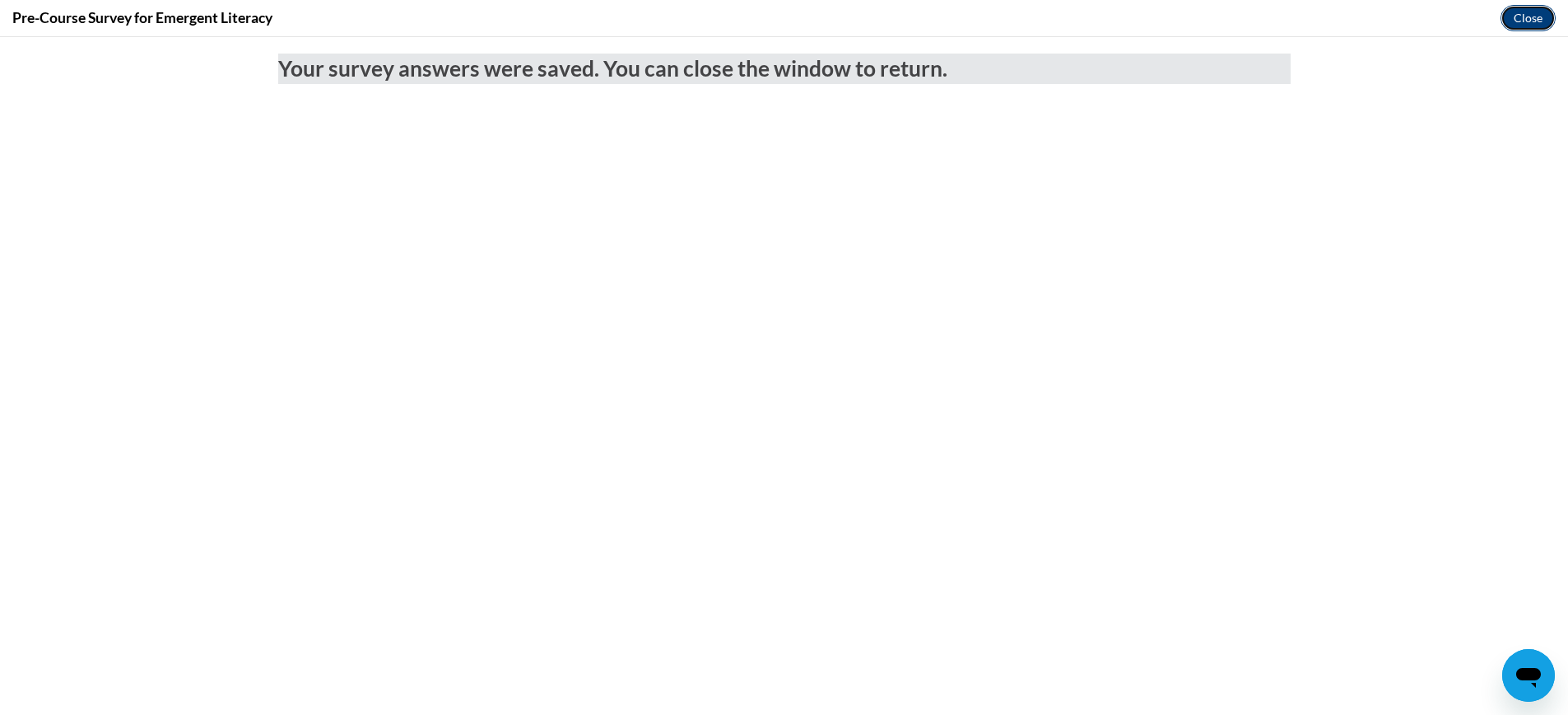
click at [1539, 22] on button "Close" at bounding box center [1528, 18] width 55 height 26
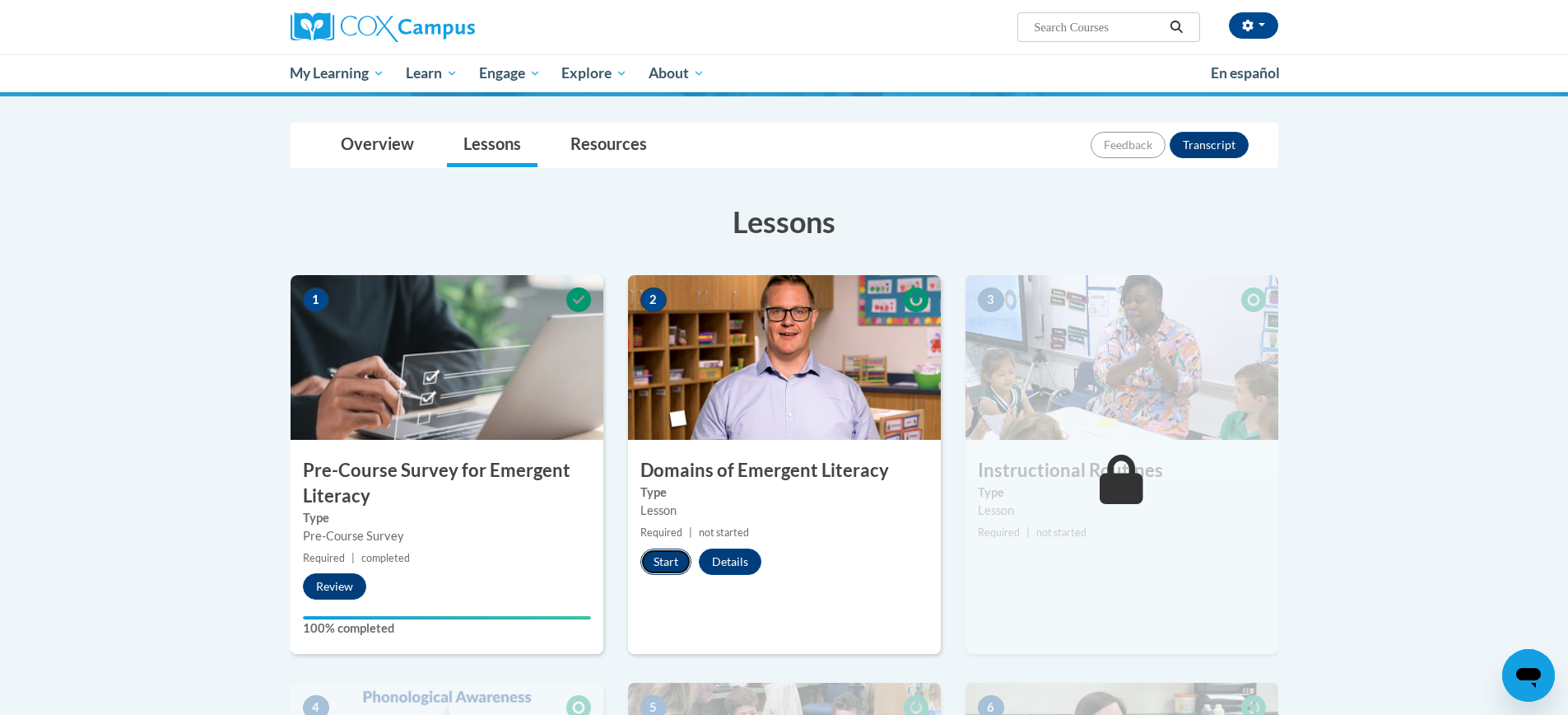
click at [667, 561] on button "Start" at bounding box center [666, 561] width 51 height 26
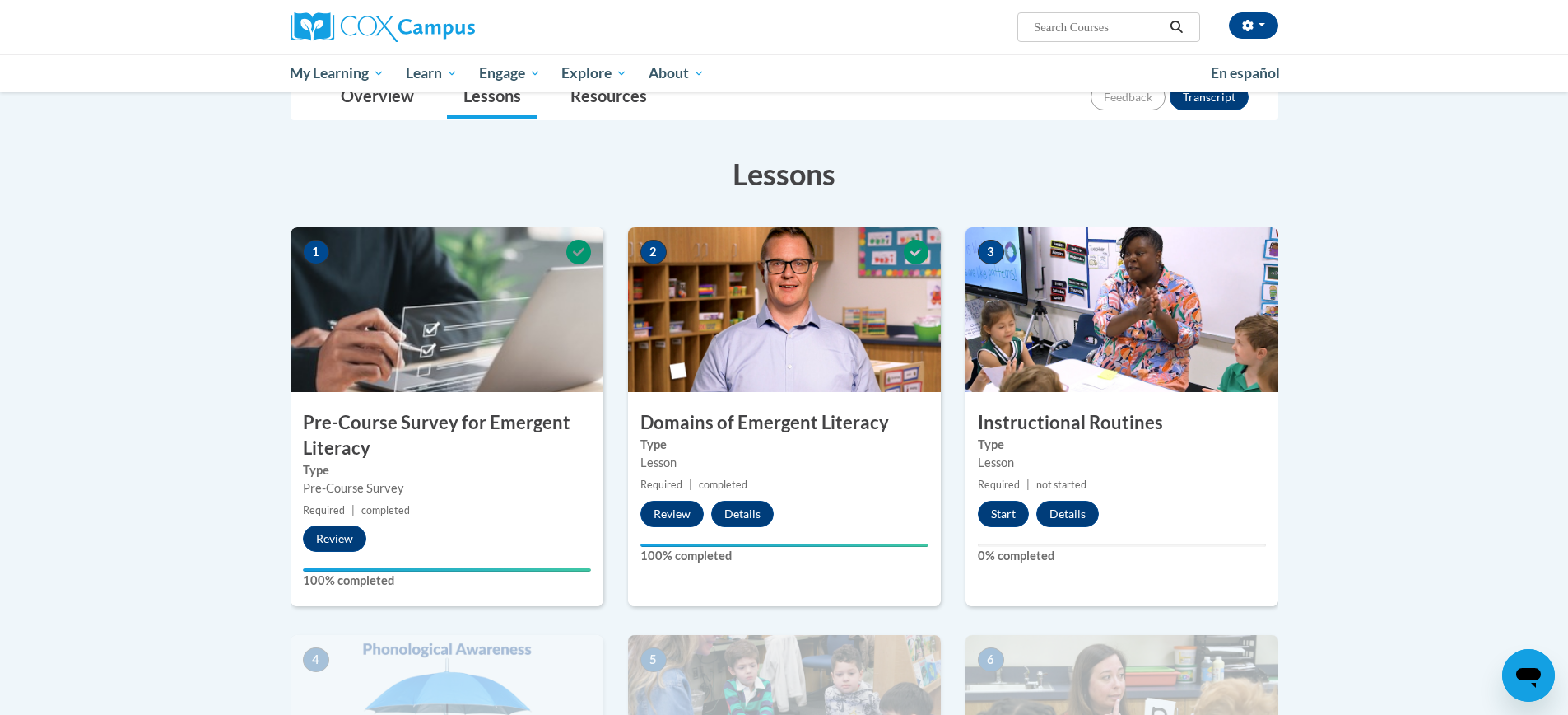
scroll to position [203, 0]
click at [1010, 516] on button "Start" at bounding box center [1004, 513] width 51 height 26
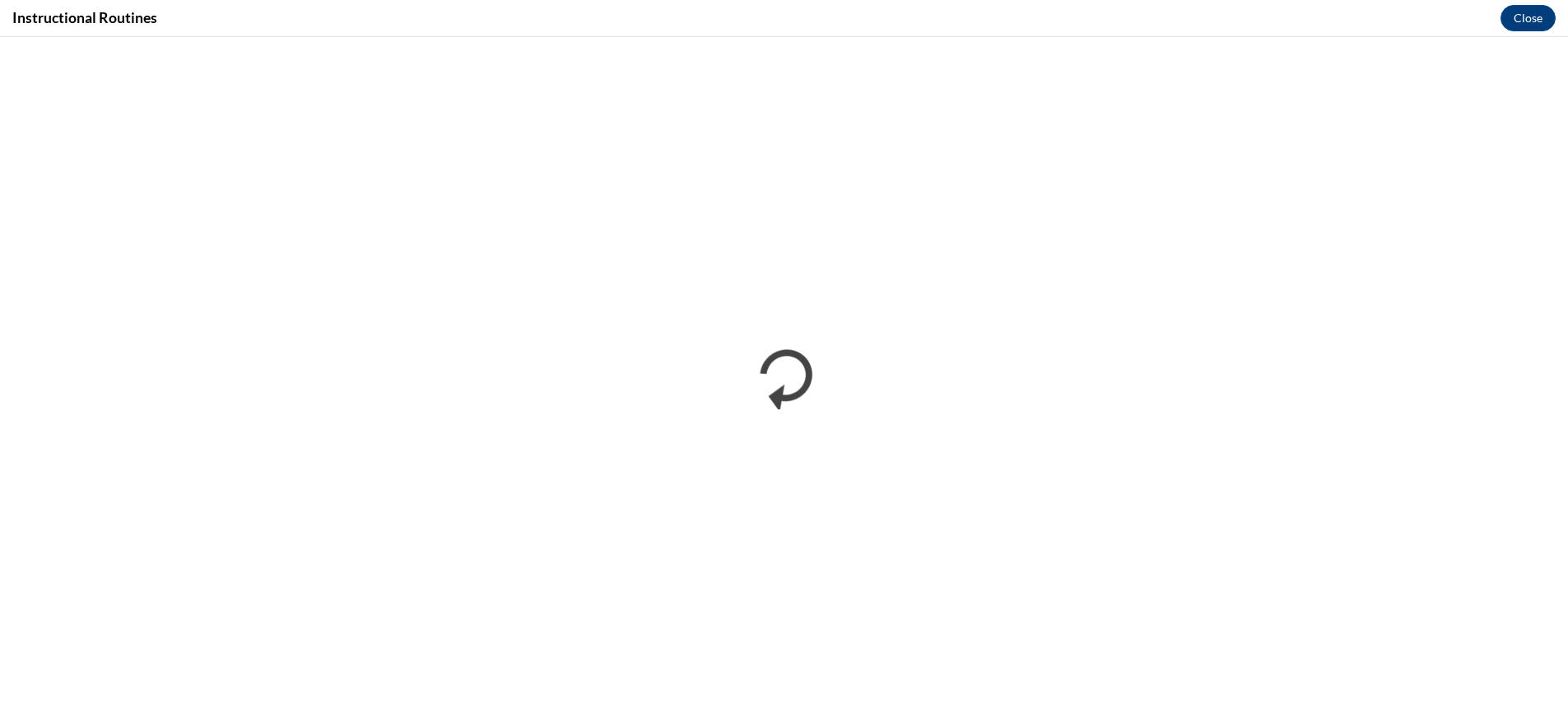
scroll to position [0, 0]
